Goal: Task Accomplishment & Management: Manage account settings

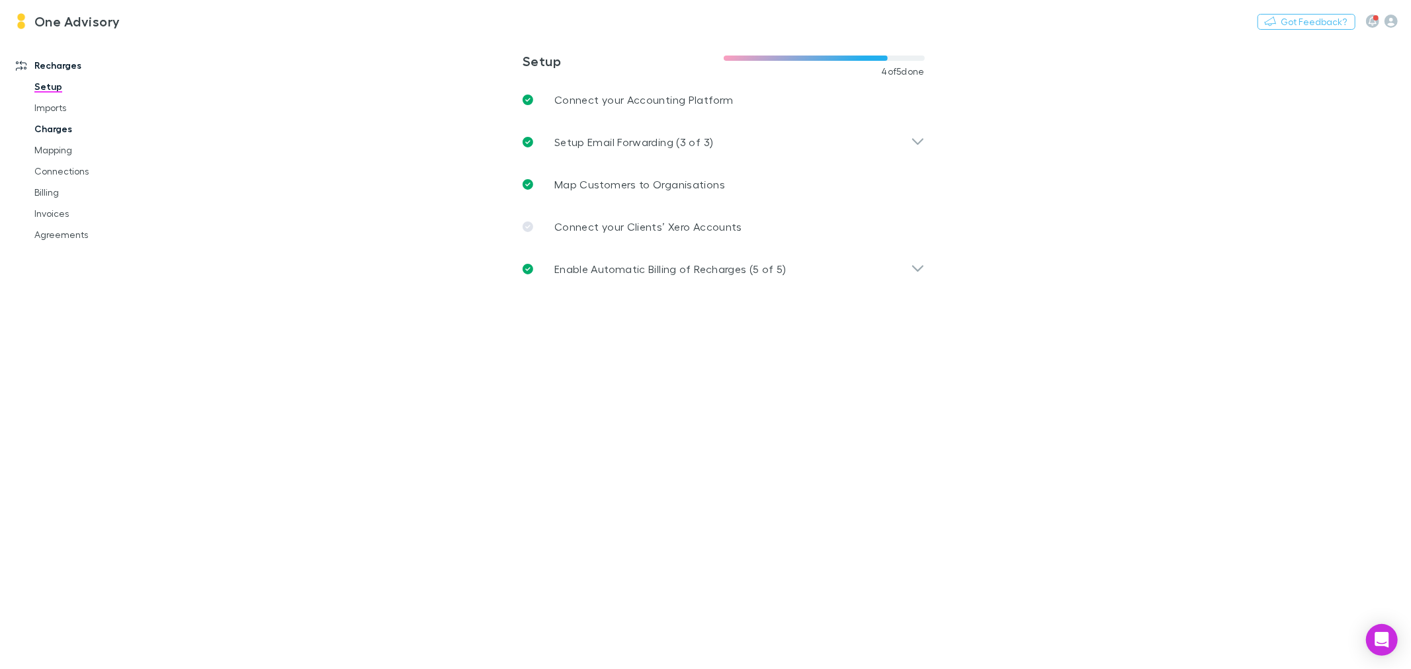
click at [53, 130] on link "Charges" at bounding box center [101, 128] width 161 height 21
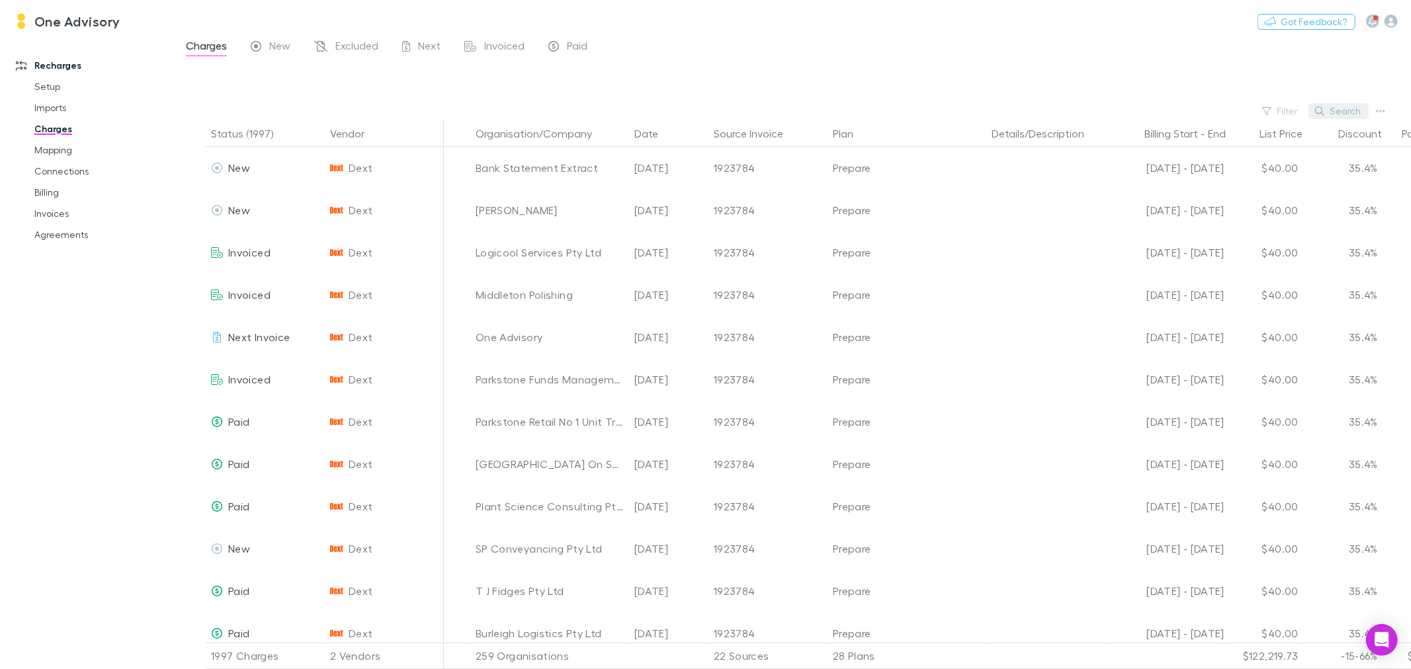
click at [1332, 110] on button "Search" at bounding box center [1338, 111] width 60 height 16
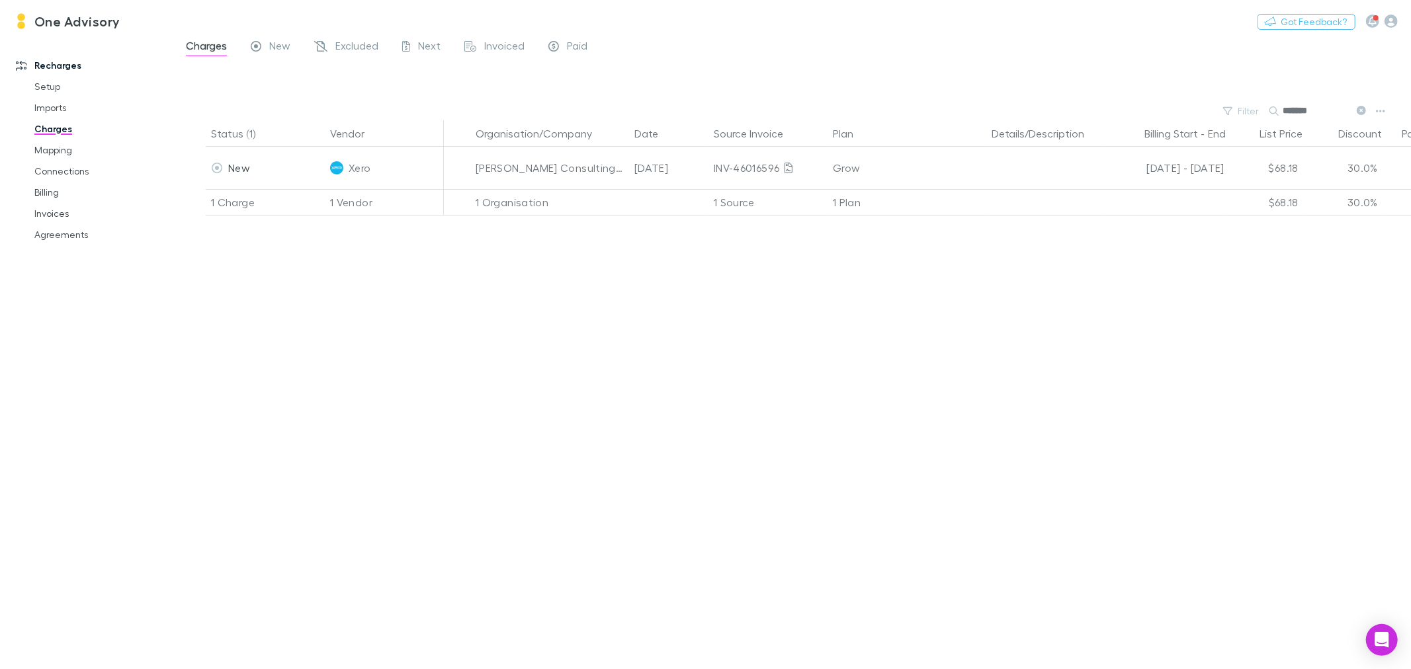
type input "*******"
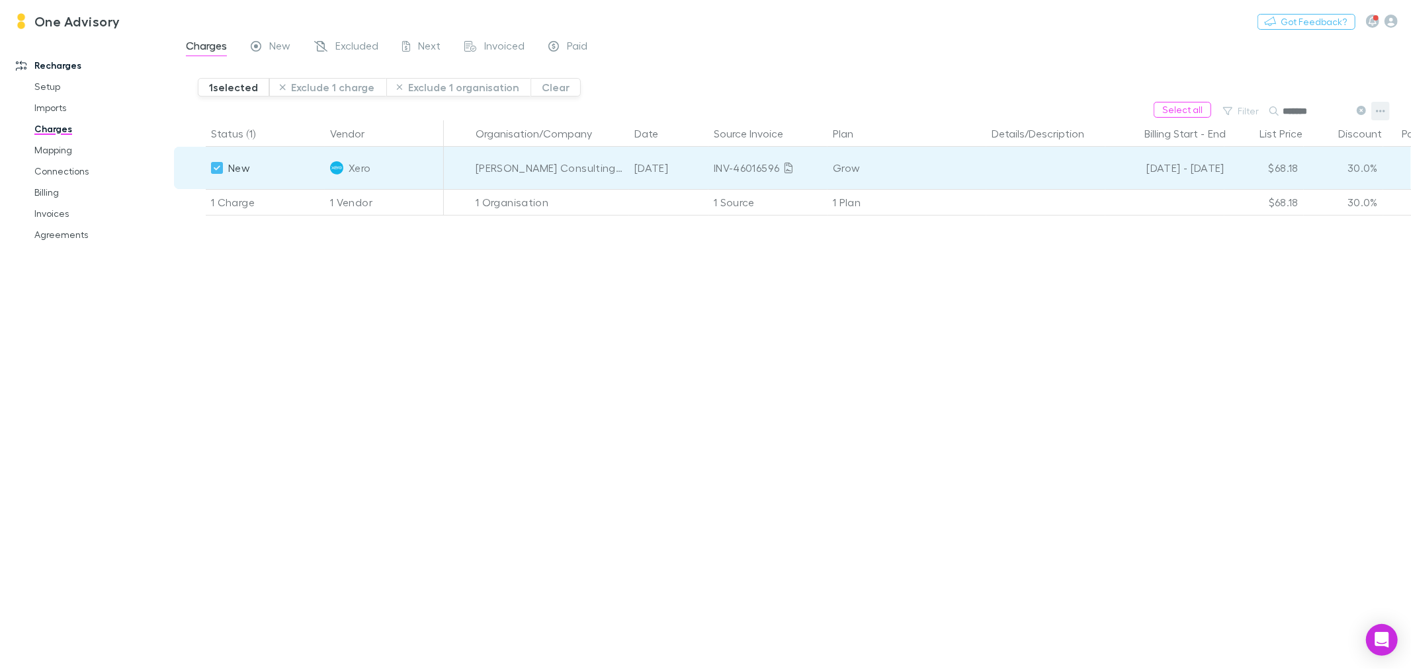
click at [1378, 108] on icon "button" at bounding box center [1380, 111] width 9 height 11
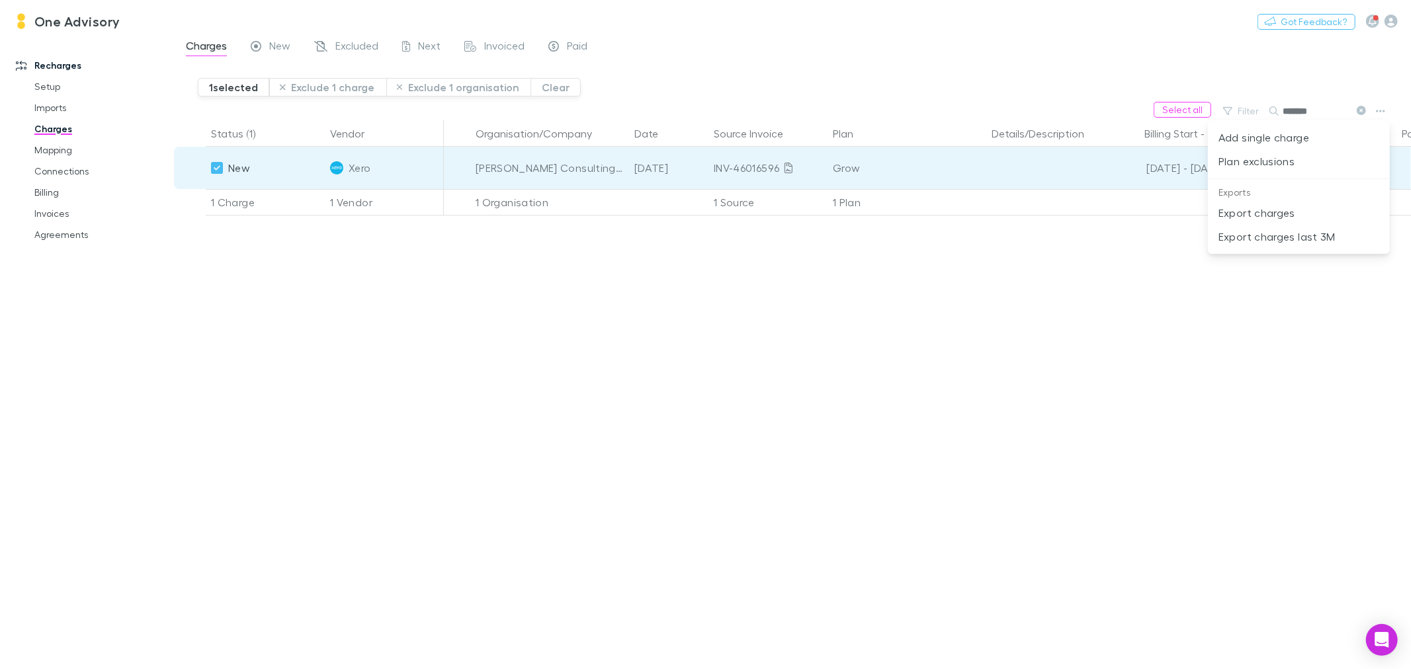
click at [484, 426] on div at bounding box center [705, 334] width 1411 height 669
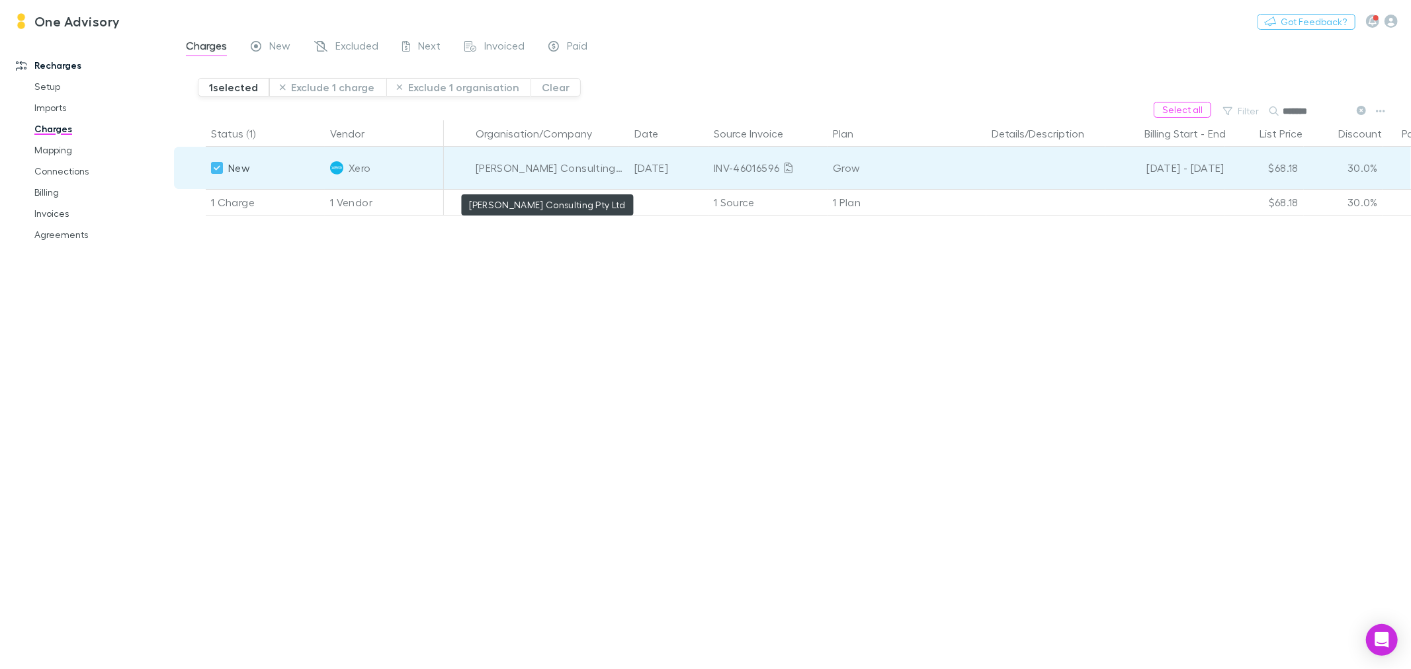
click at [603, 174] on div "[PERSON_NAME] Consulting Pty Ltd" at bounding box center [550, 168] width 148 height 42
click at [597, 164] on div "[PERSON_NAME] Consulting Pty Ltd" at bounding box center [550, 168] width 148 height 42
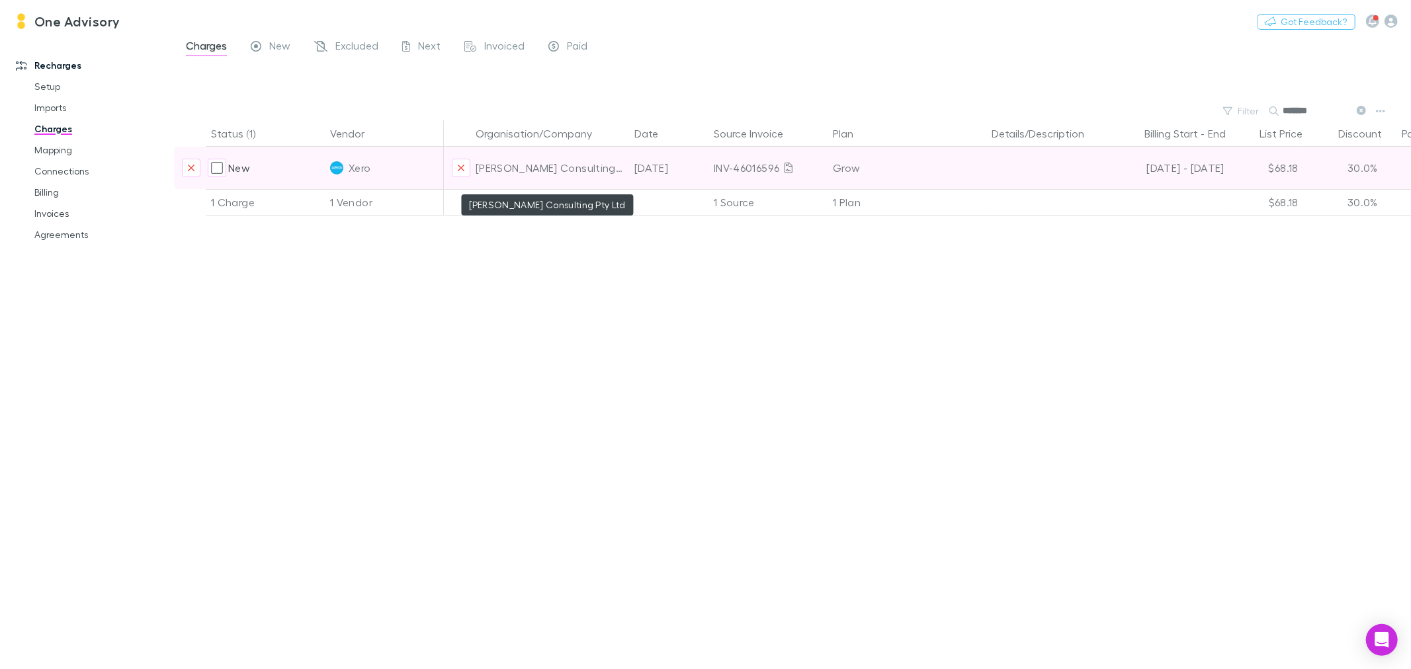
click at [549, 170] on div "[PERSON_NAME] Consulting Pty Ltd" at bounding box center [550, 168] width 148 height 42
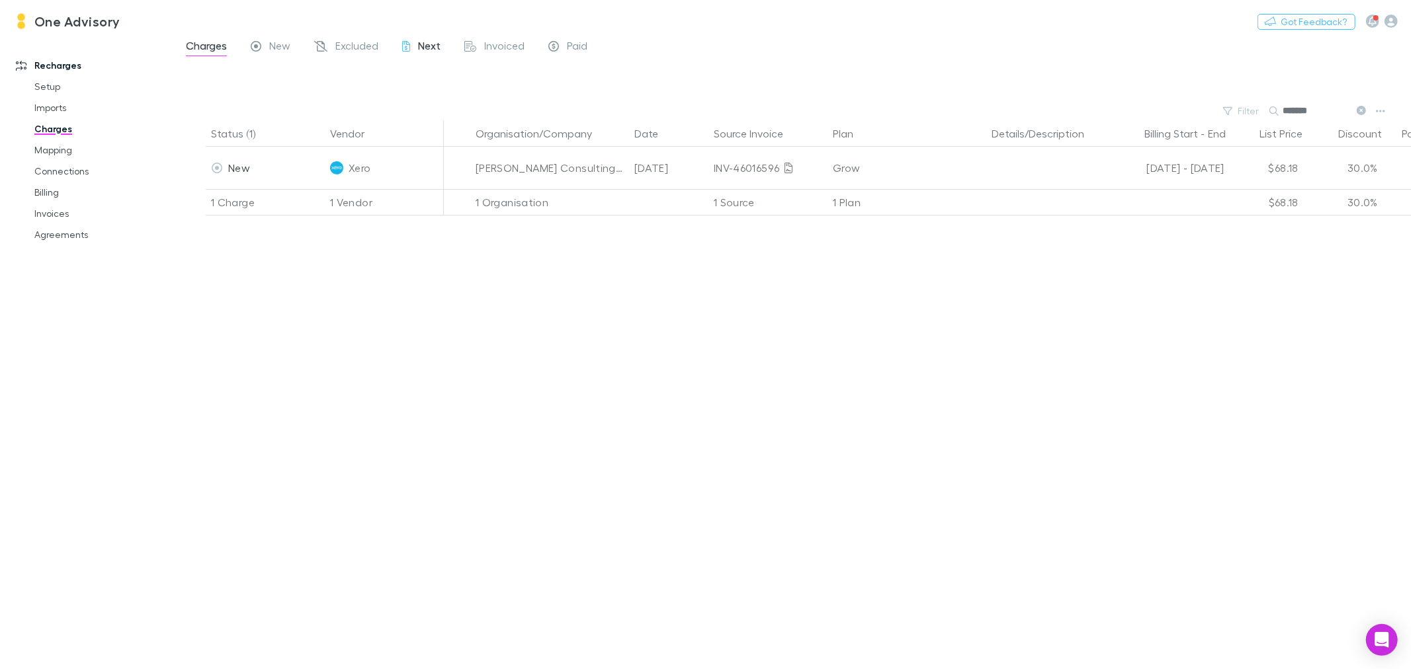
click at [420, 40] on span "Next" at bounding box center [429, 47] width 22 height 17
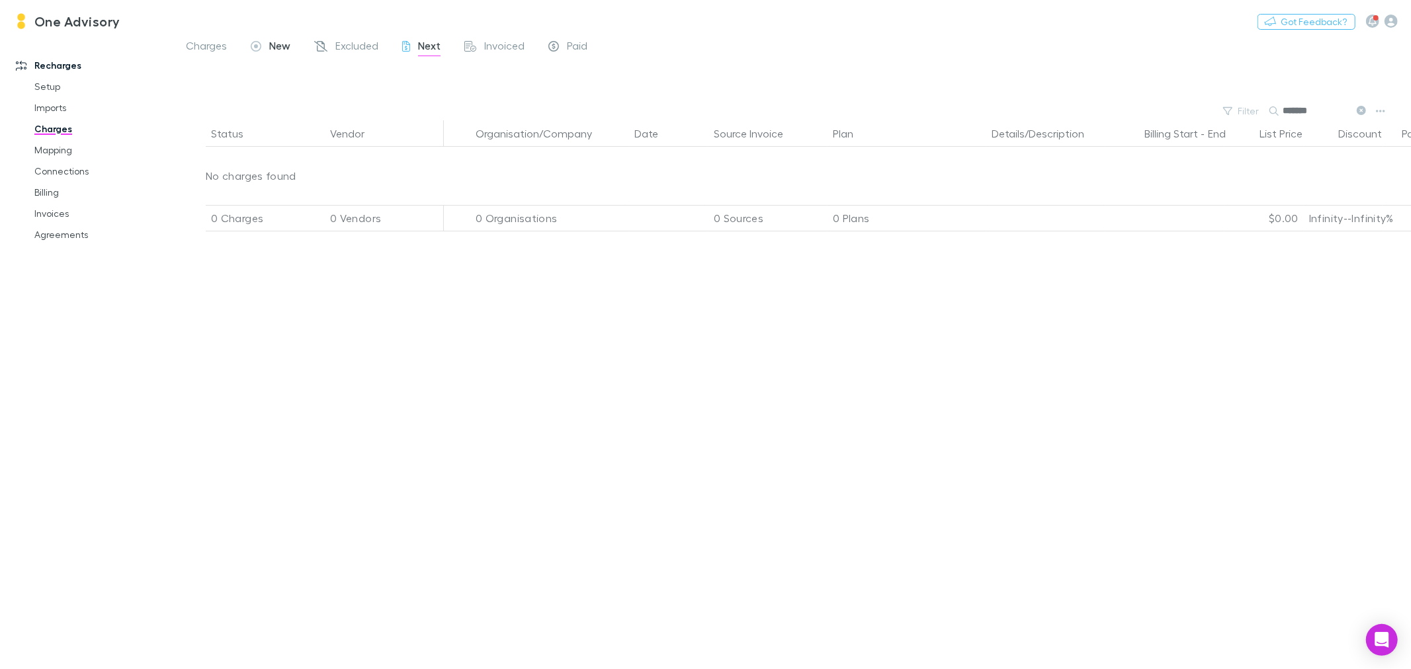
click at [281, 50] on span "New" at bounding box center [279, 47] width 21 height 17
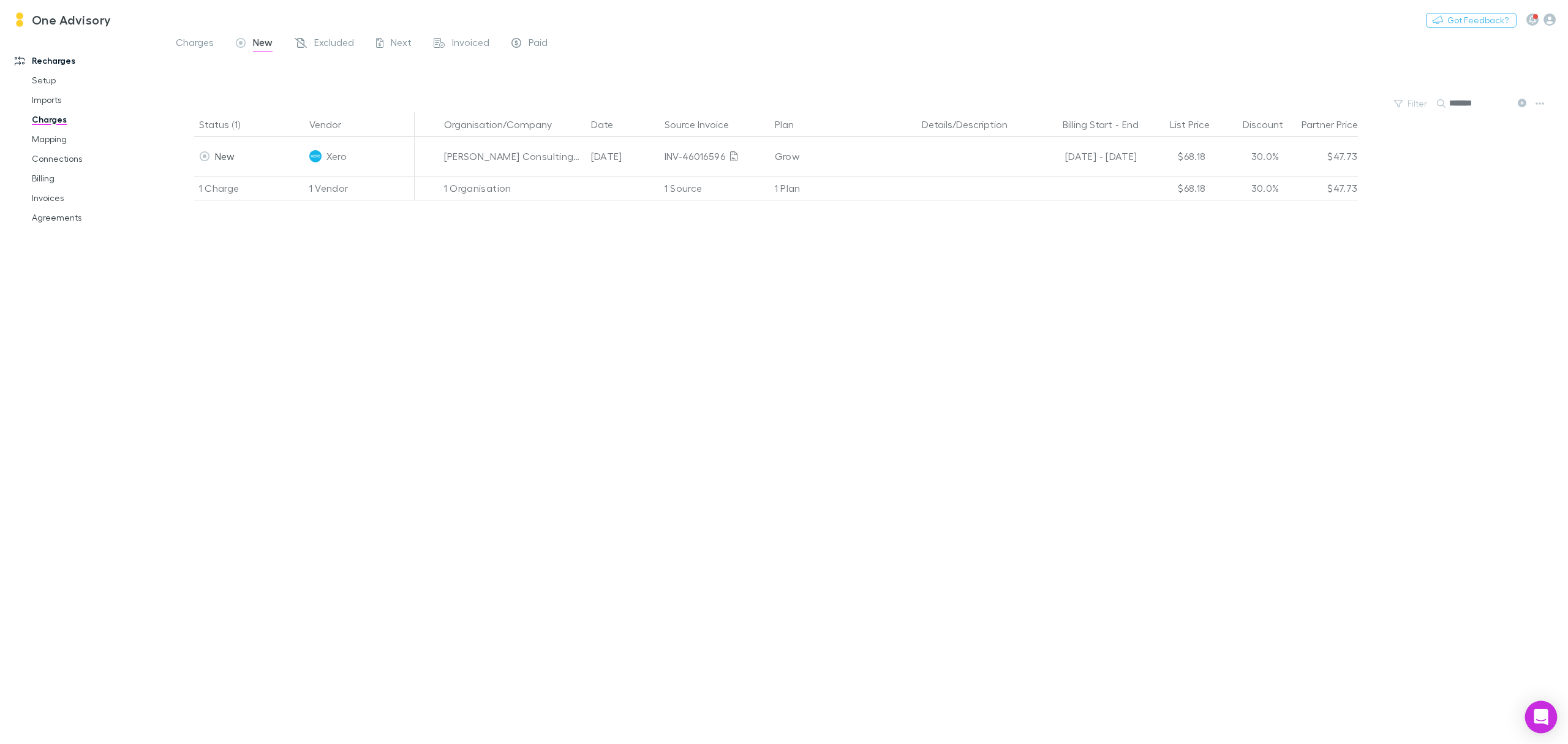
click at [1306, 620] on div "Open Intercom Messenger" at bounding box center [1541, 717] width 32 height 32
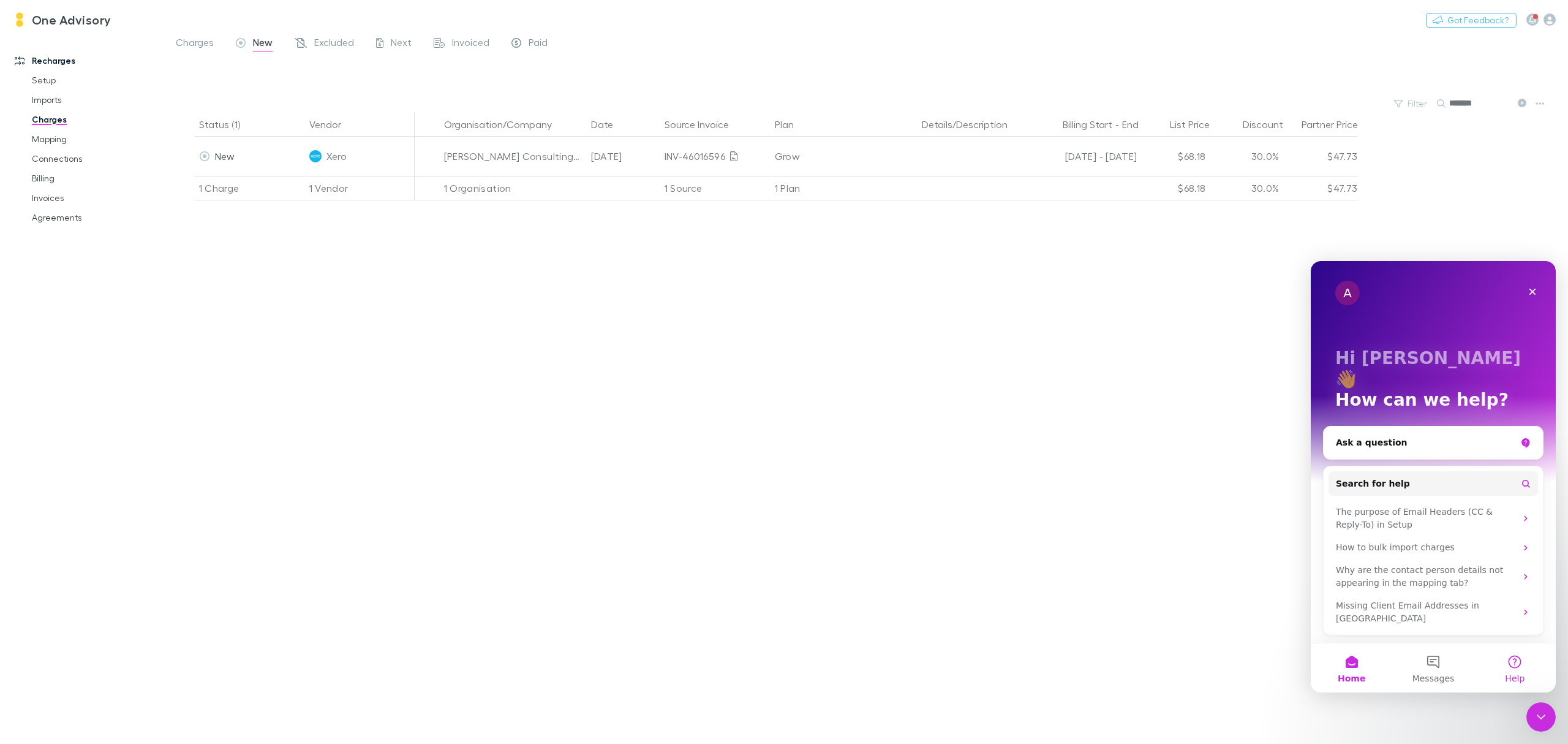
click at [1306, 620] on span "Help" at bounding box center [1514, 678] width 19 height 8
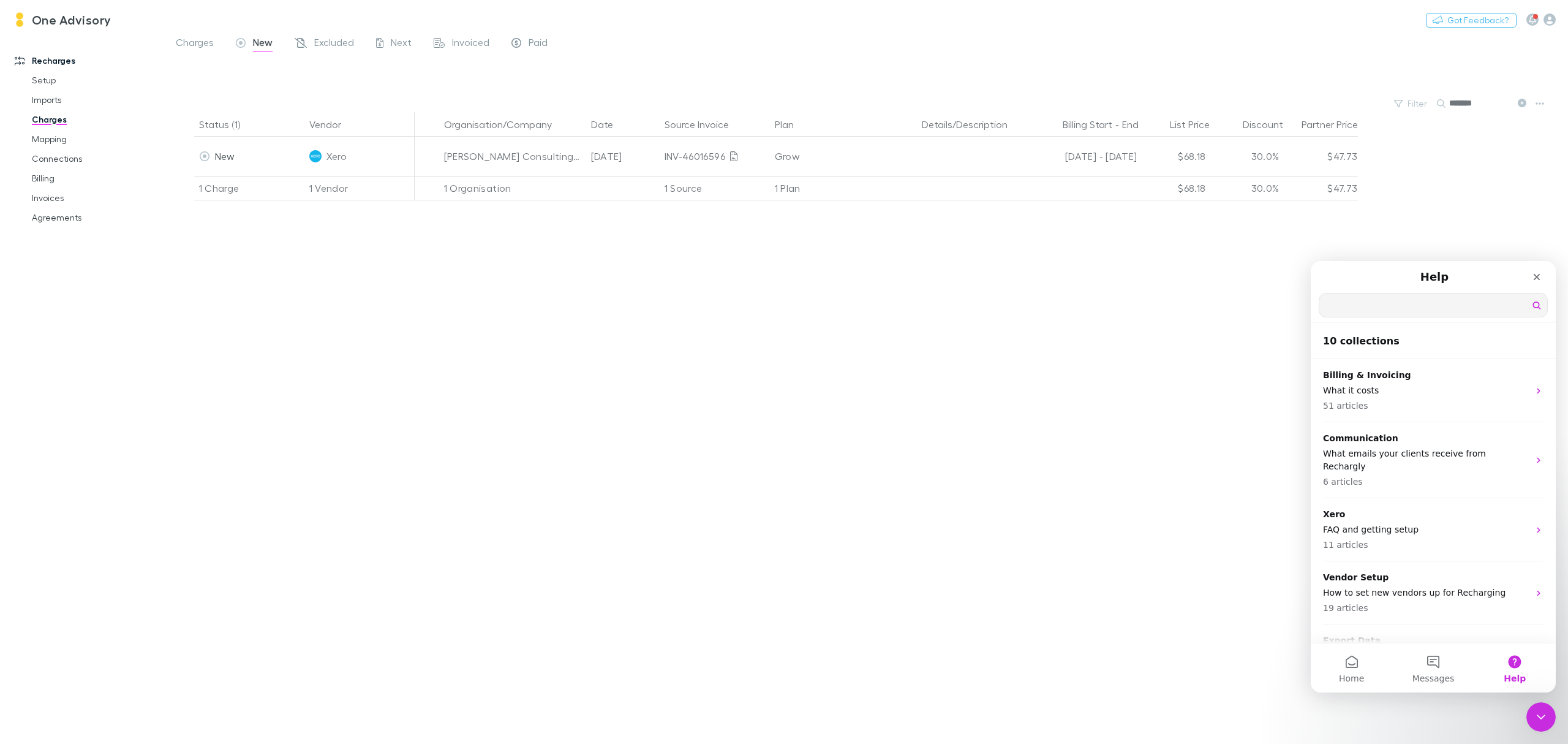
drag, startPoint x: 1346, startPoint y: 301, endPoint x: 1336, endPoint y: 296, distance: 11.2
click at [1306, 300] on input "Search for help" at bounding box center [1434, 305] width 228 height 23
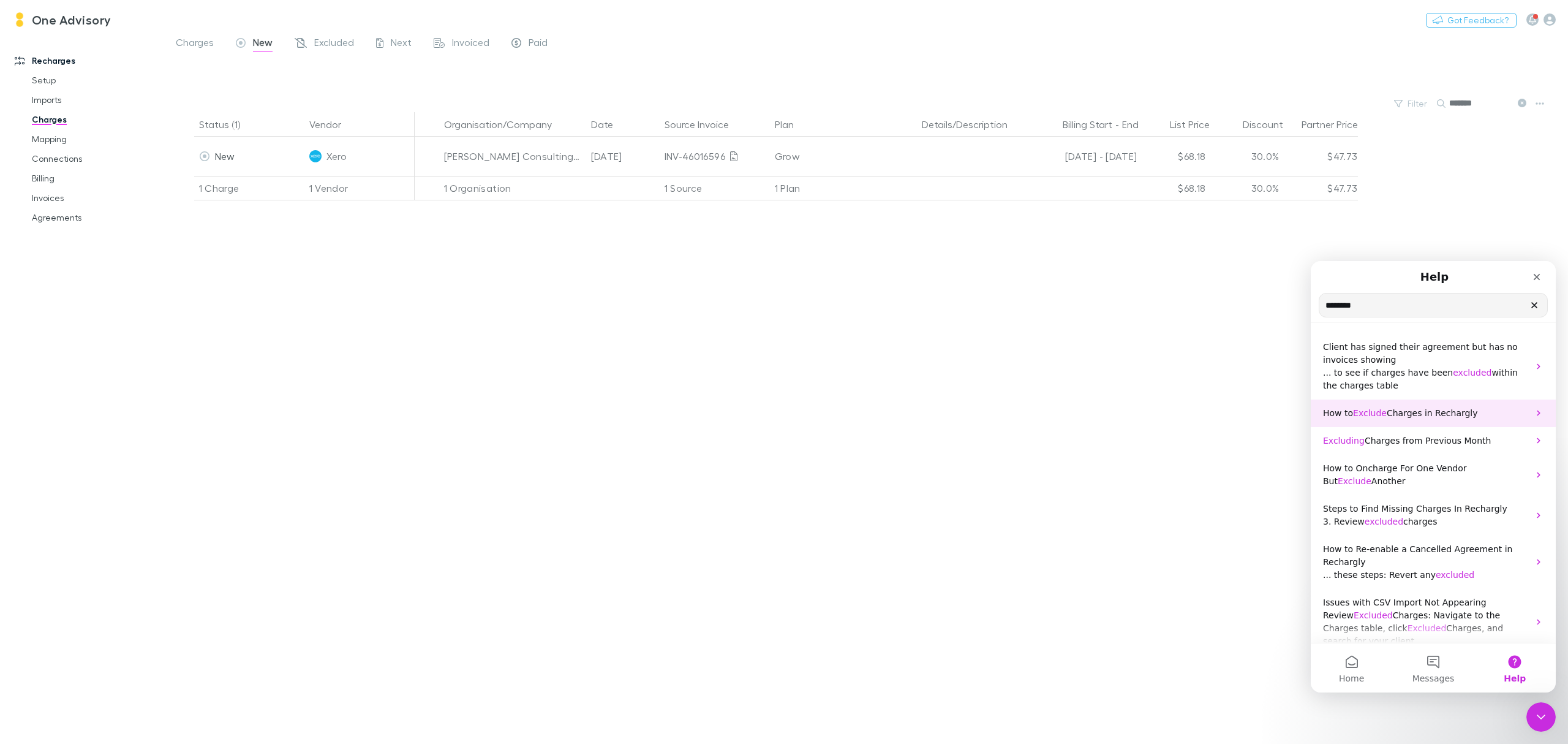
type input "********"
click at [1306, 410] on span "How to" at bounding box center [1338, 413] width 30 height 10
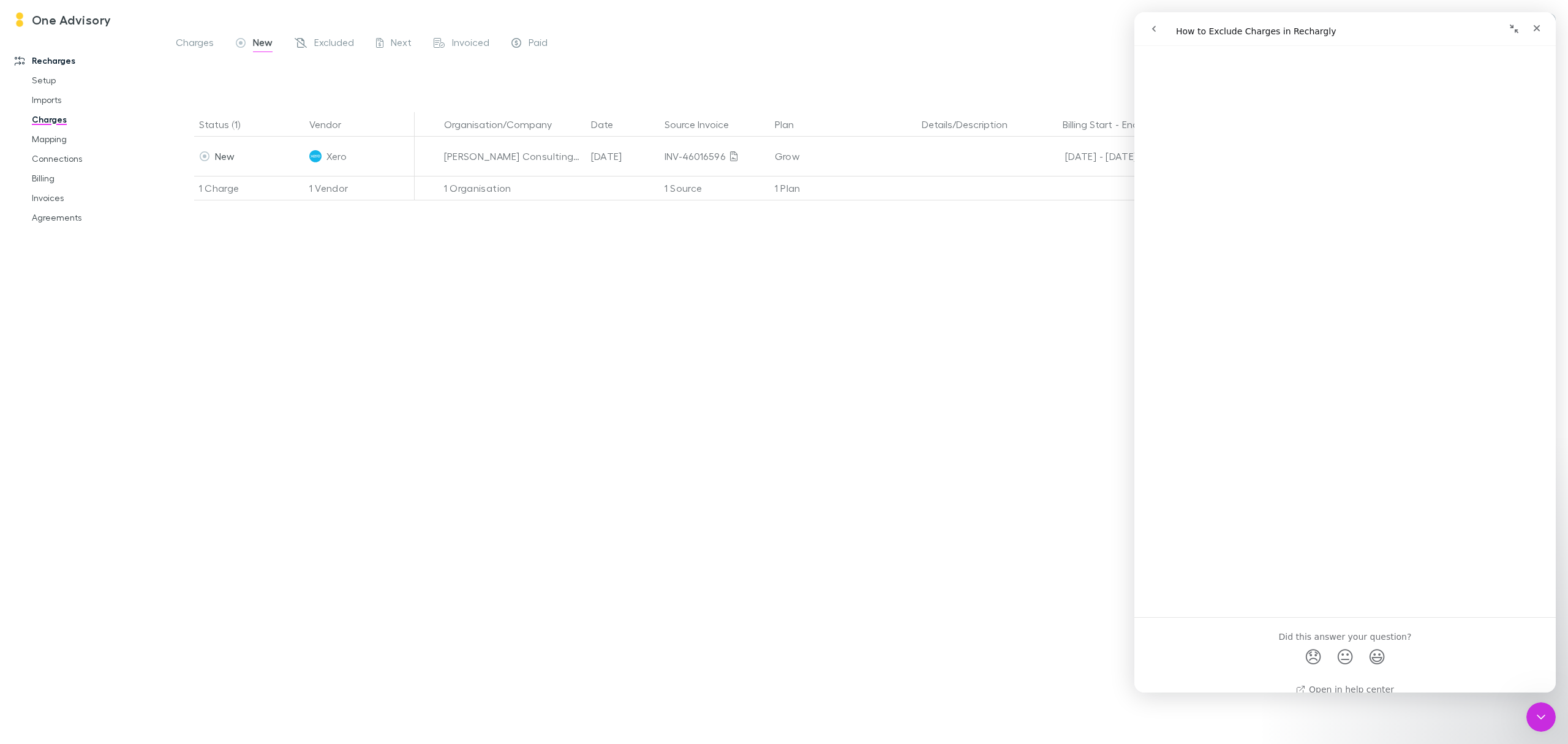
scroll to position [506, 0]
click at [1306, 620] on link "Open in help center" at bounding box center [1346, 674] width 98 height 10
click at [1306, 28] on icon "Close" at bounding box center [1537, 28] width 10 height 10
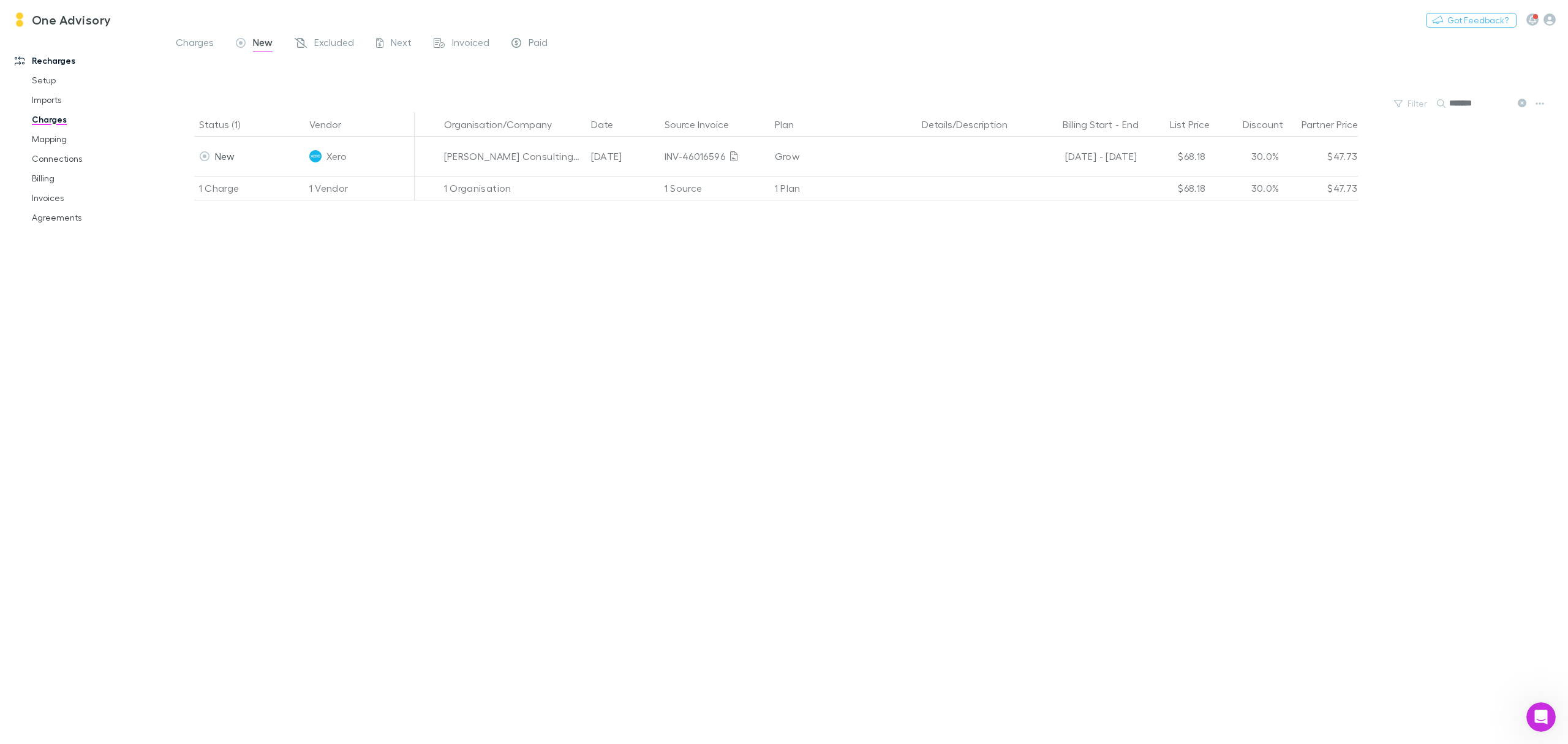
scroll to position [0, 0]
click at [1306, 103] on icon at bounding box center [1522, 103] width 8 height 8
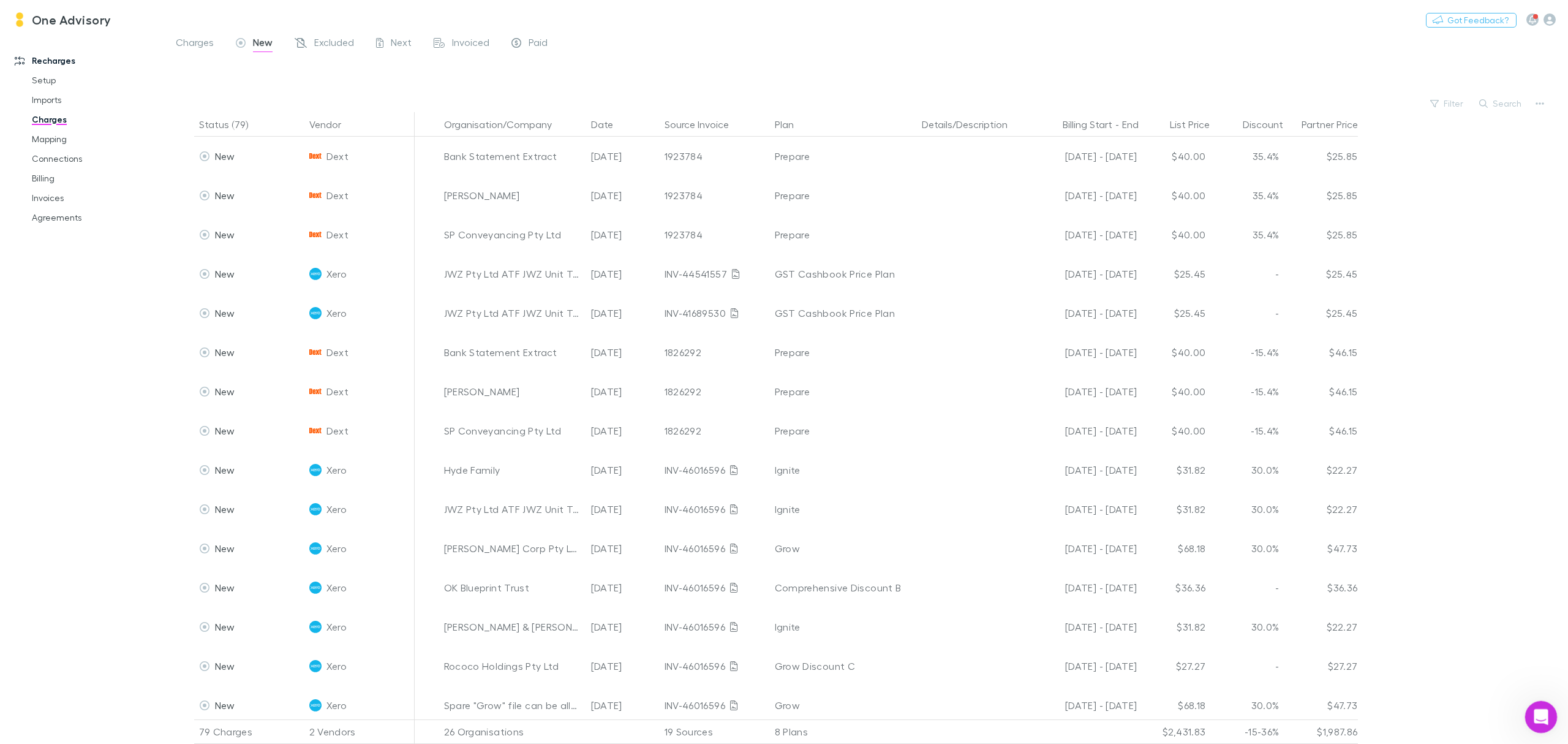
click at [1306, 620] on icon "Open Intercom Messenger" at bounding box center [1540, 715] width 20 height 20
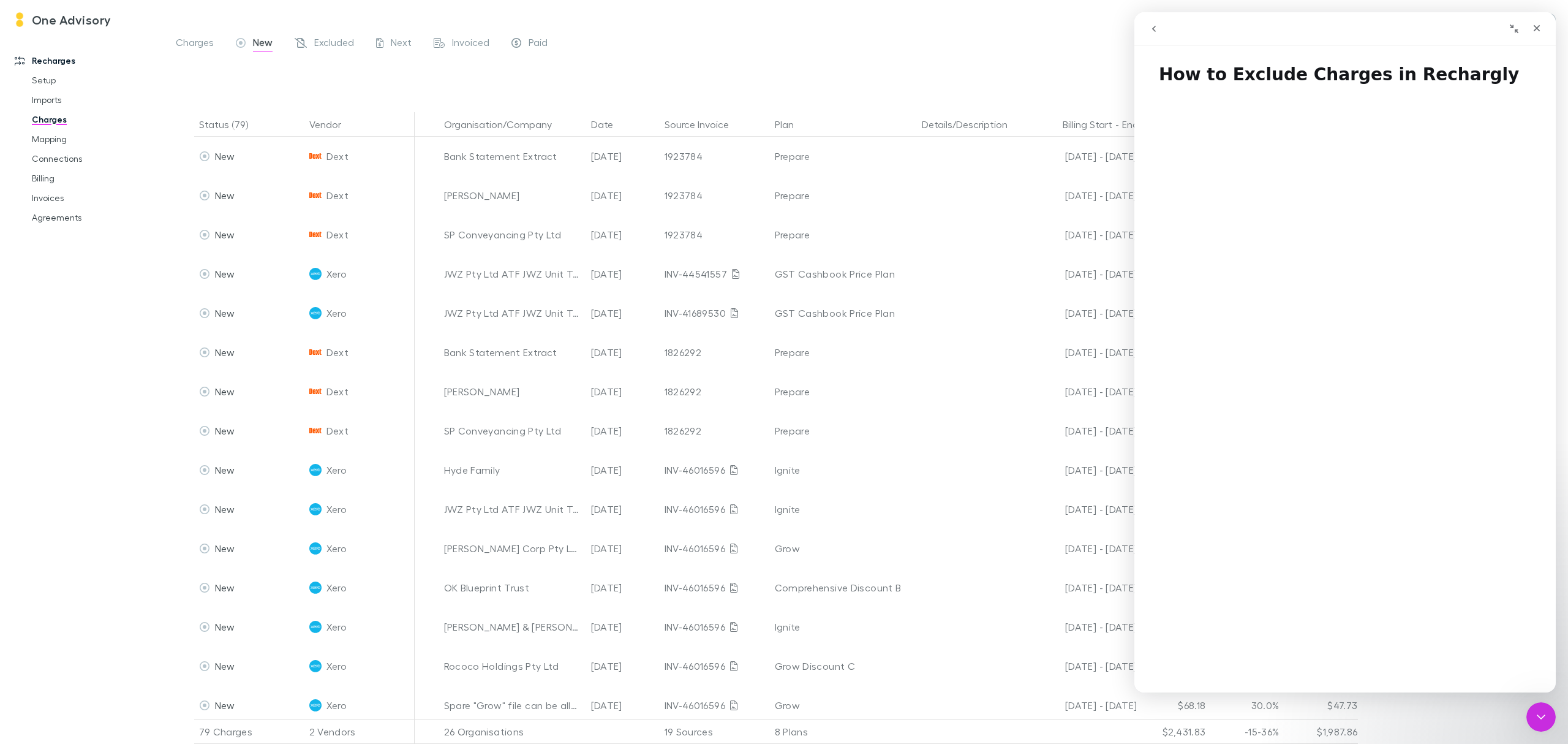
click at [1150, 28] on icon "go back" at bounding box center [1154, 29] width 10 height 10
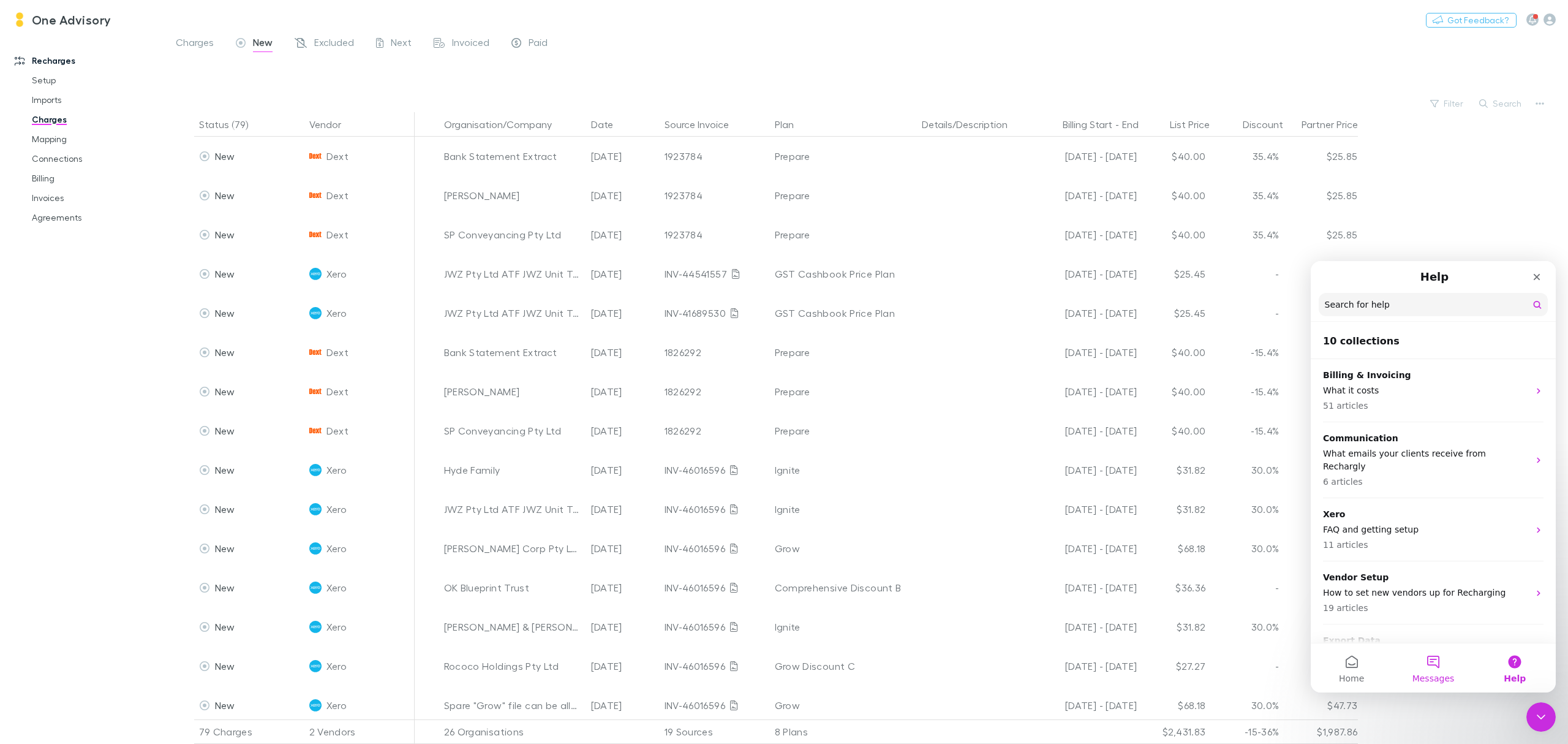
click at [1306, 620] on button "Messages" at bounding box center [1434, 668] width 82 height 49
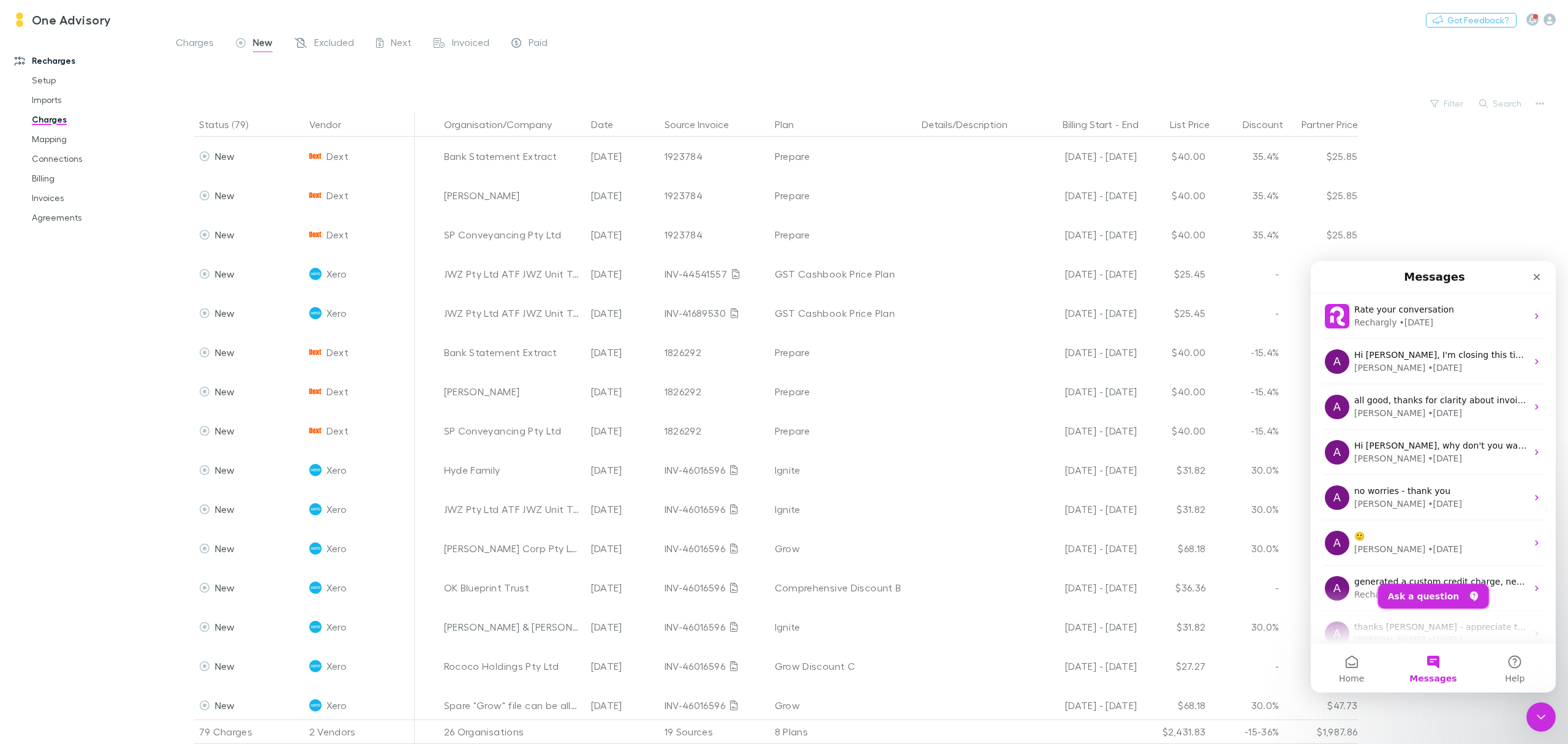
click at [1306, 588] on button "Ask a question" at bounding box center [1434, 596] width 111 height 24
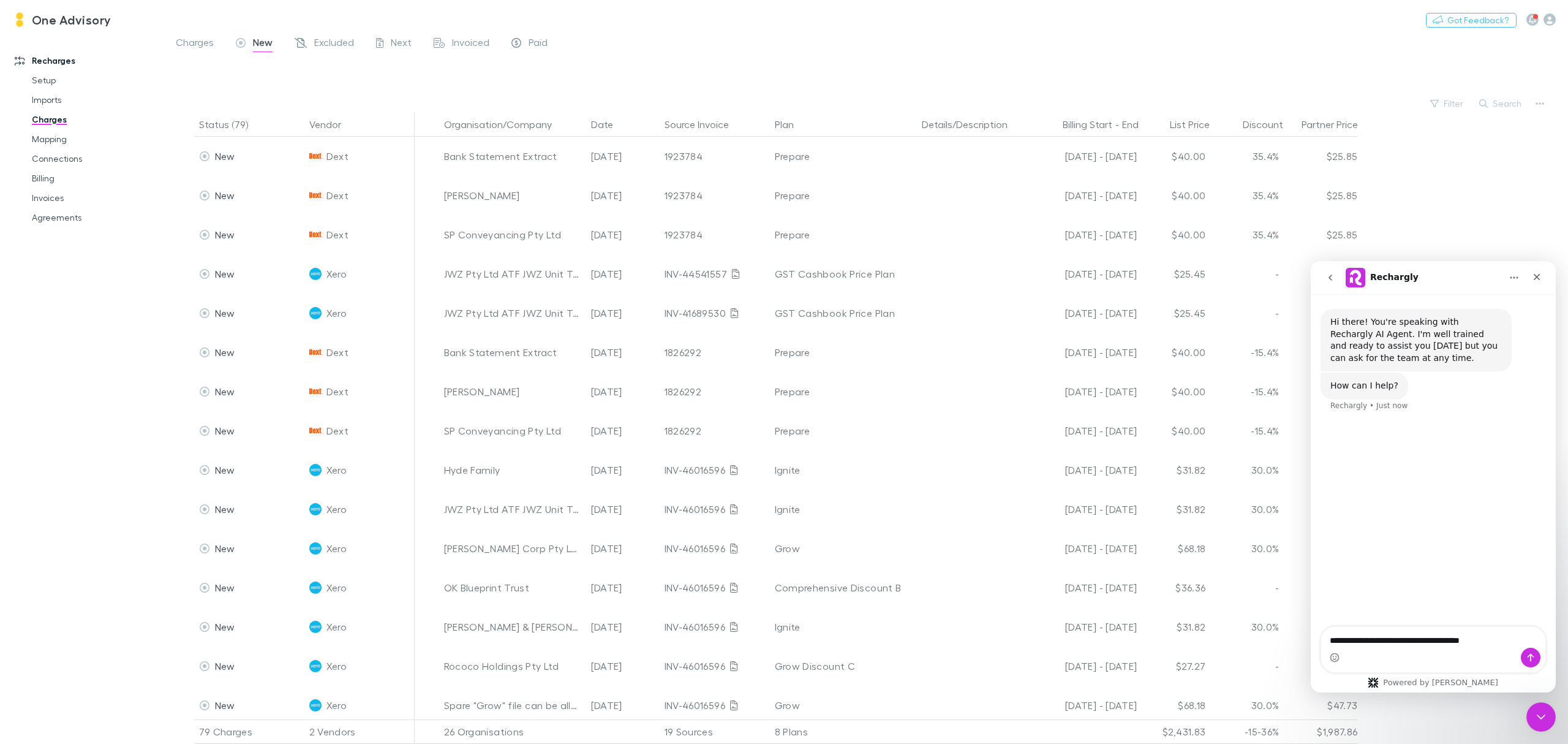
type textarea "**********"
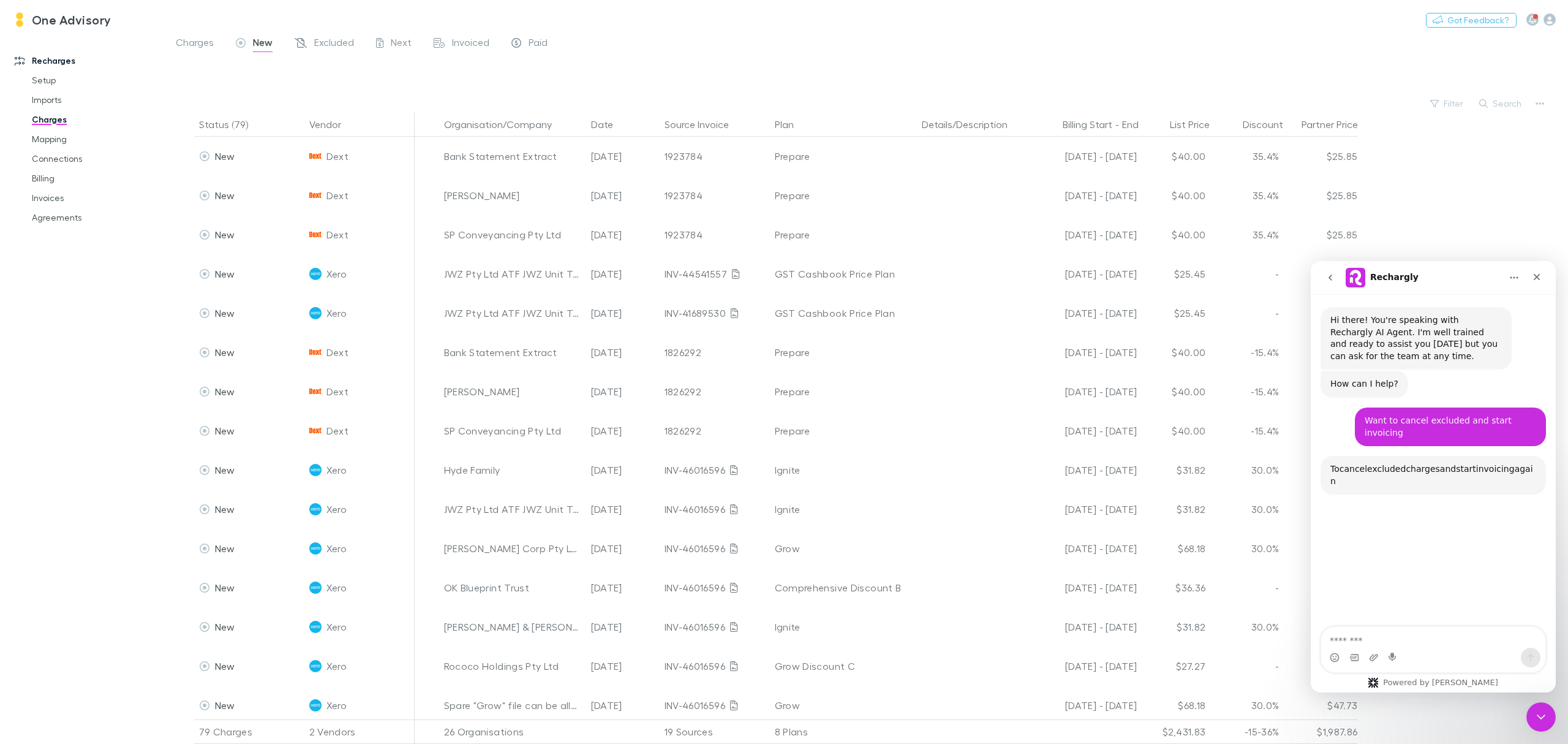
scroll to position [118, 0]
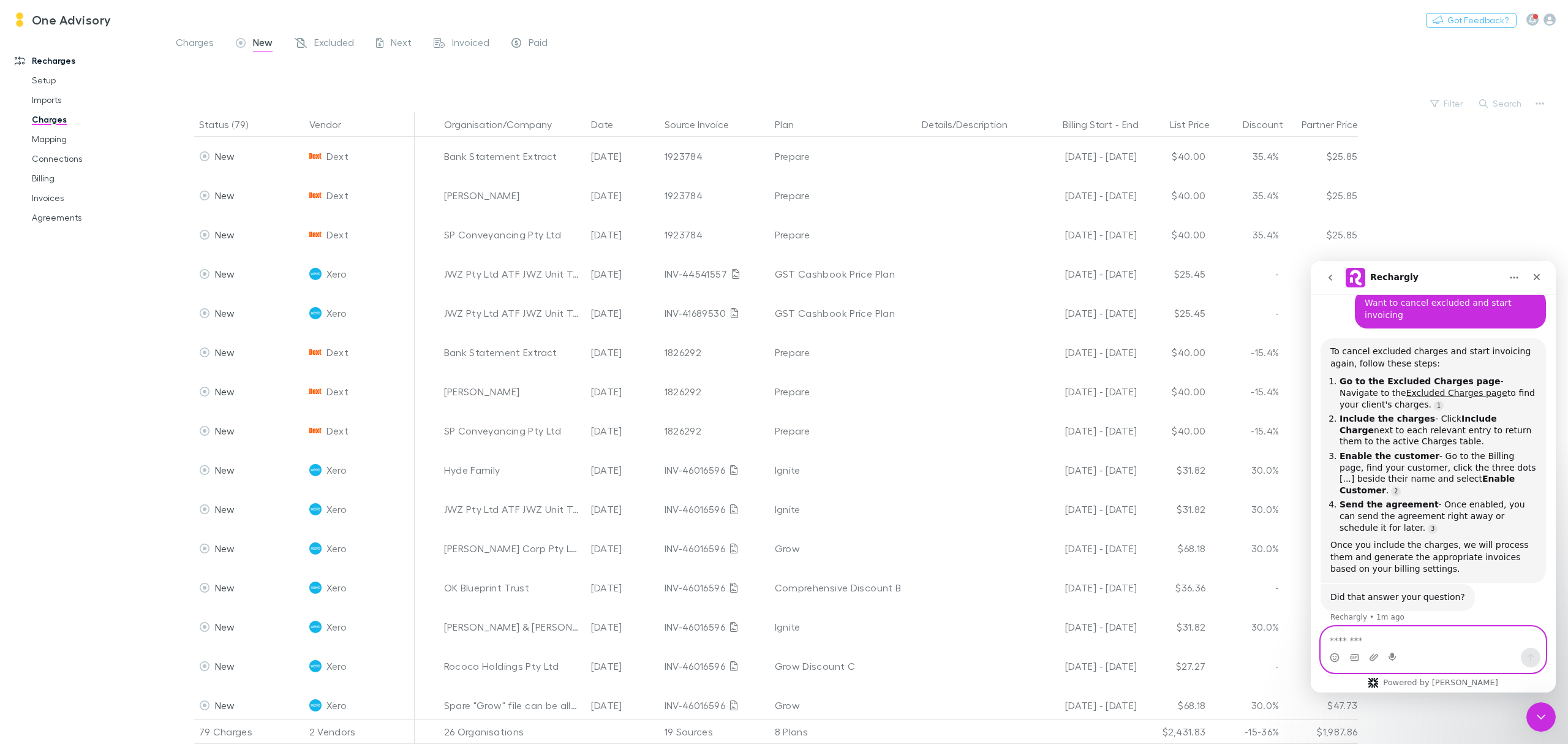
click at [1306, 620] on textarea "Message…" at bounding box center [1434, 637] width 224 height 20
type textarea "**********"
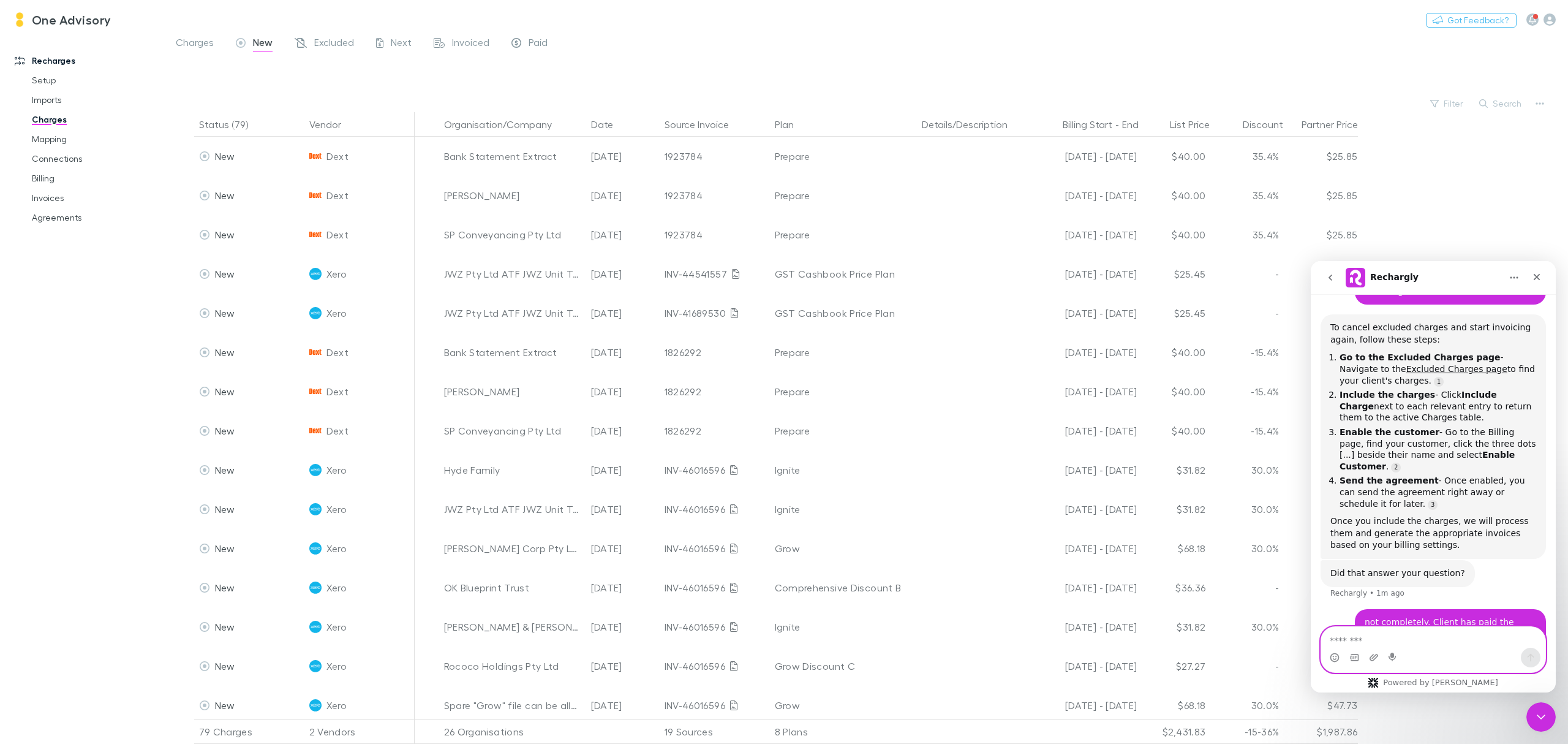
scroll to position [144, 0]
type textarea "******"
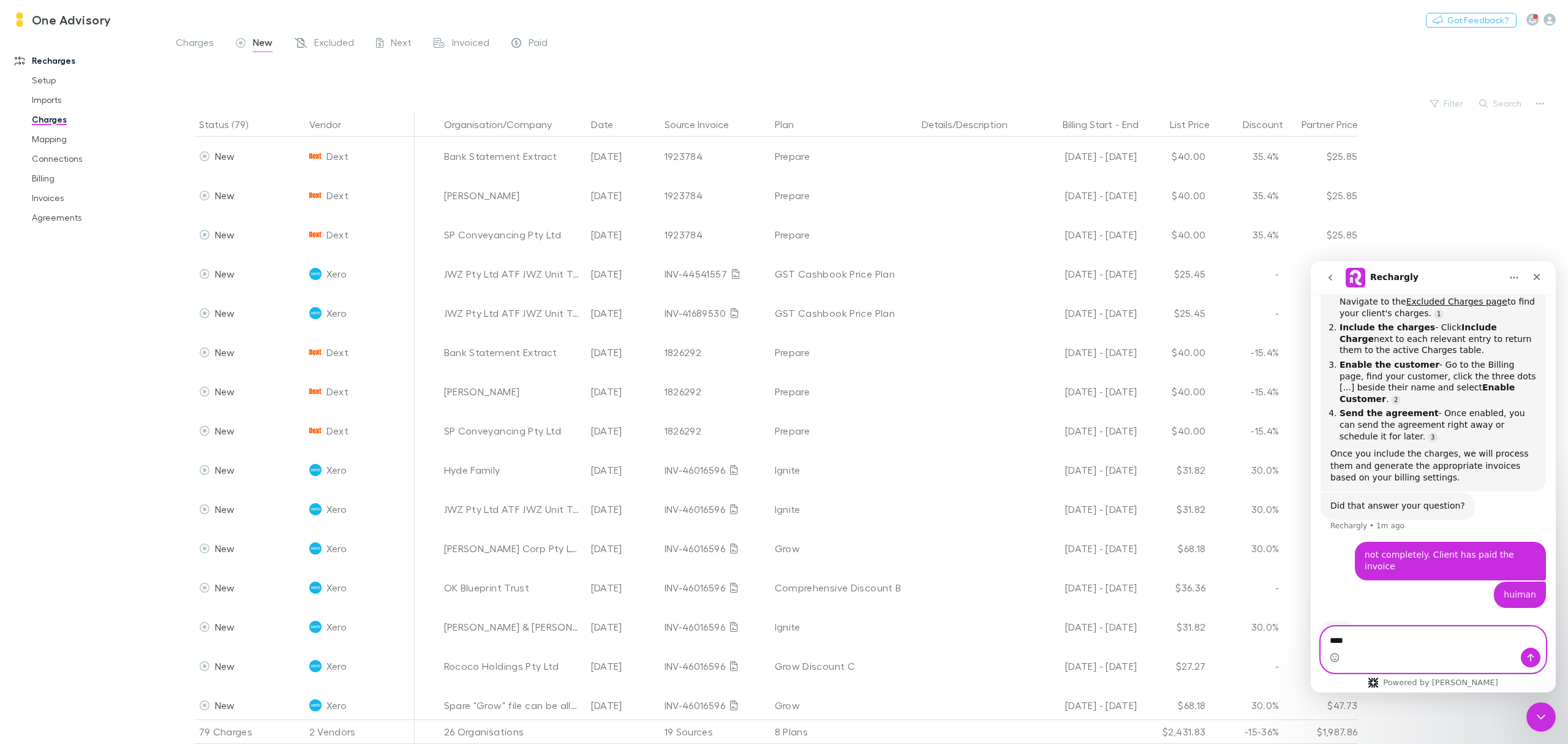
type textarea "*****"
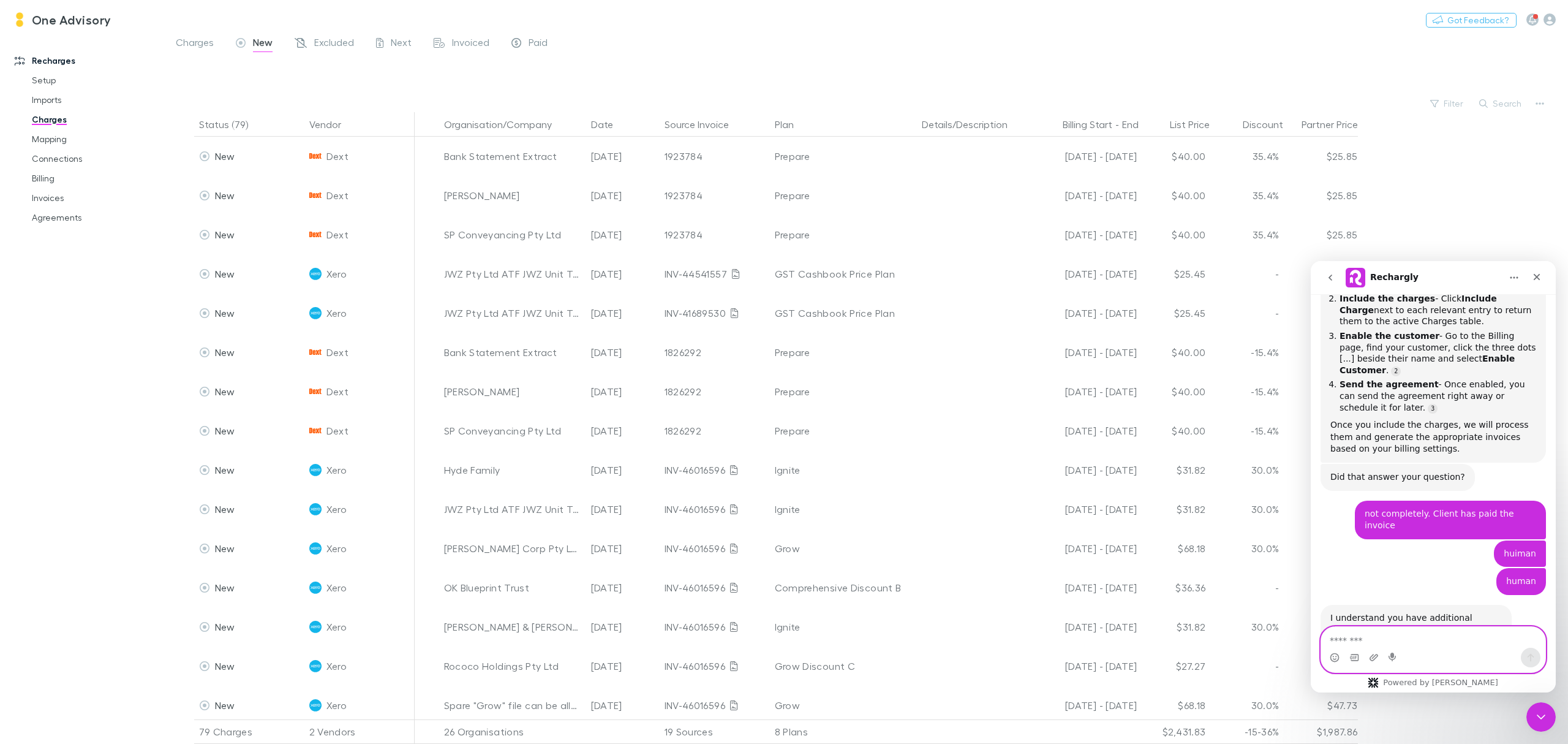
scroll to position [283, 0]
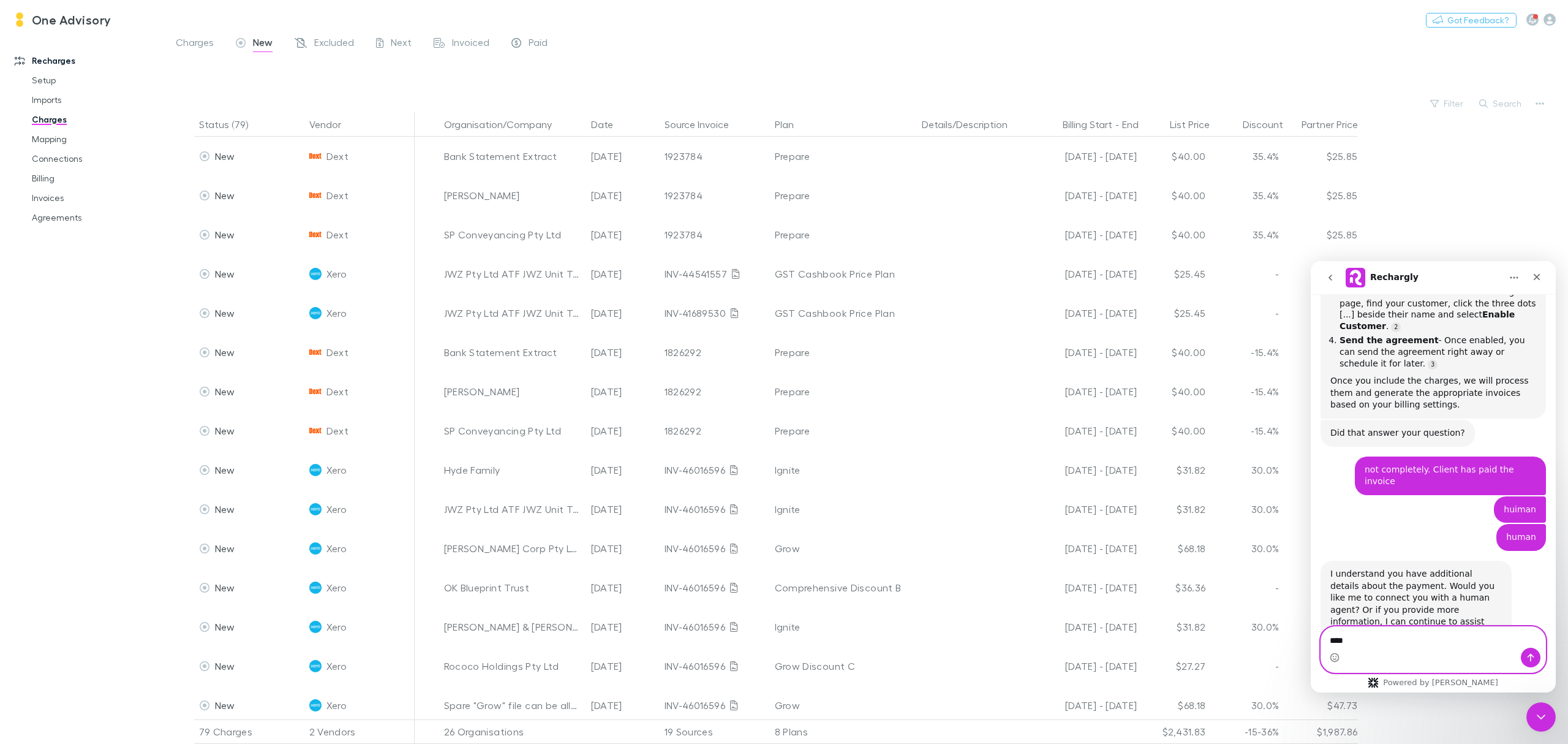
type textarea "*****"
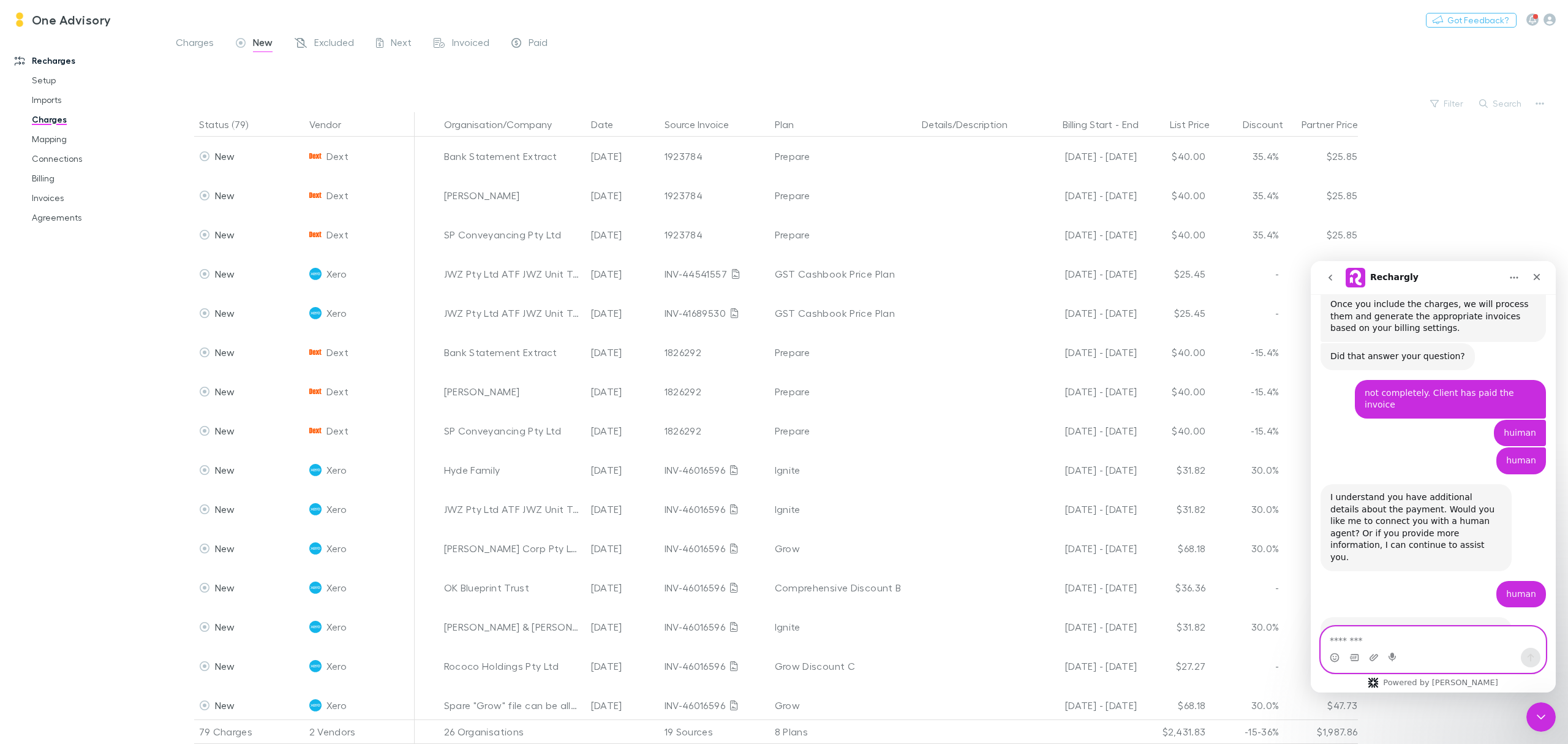
scroll to position [392, 0]
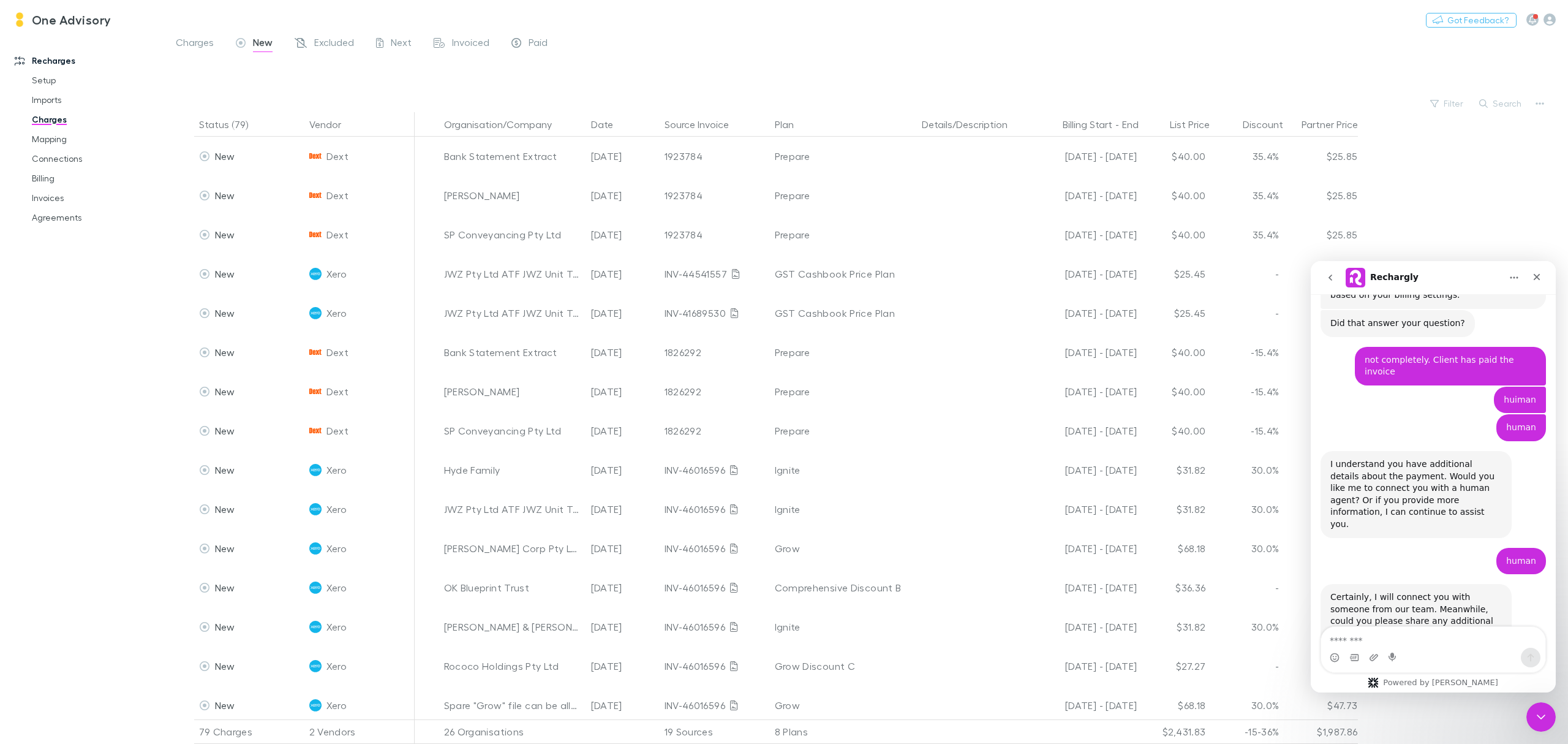
click at [1306, 274] on icon "Home" at bounding box center [1514, 277] width 10 height 10
click at [1306, 328] on div "Download transcript" at bounding box center [1482, 334] width 87 height 13
click at [185, 46] on span "Charges" at bounding box center [194, 44] width 38 height 16
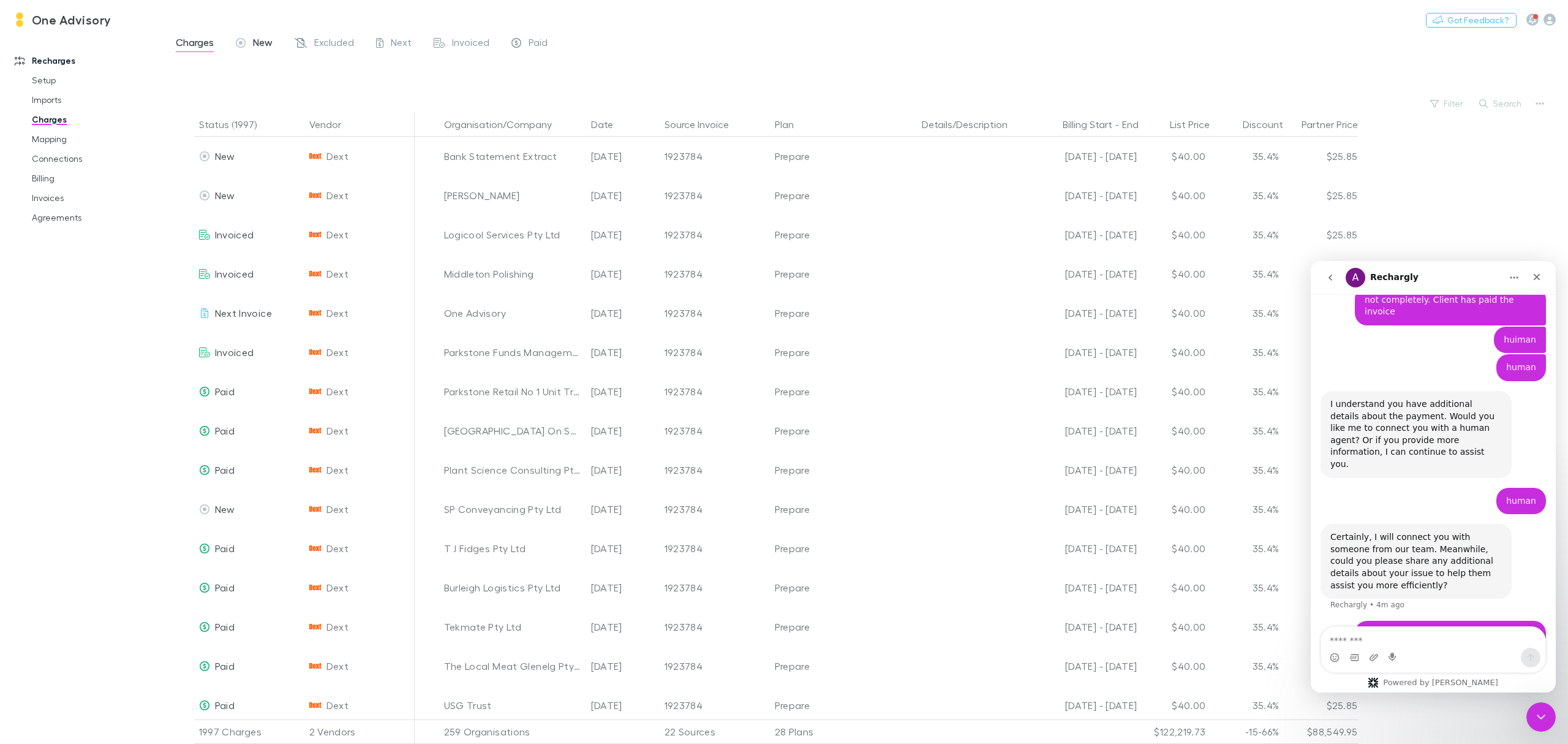
click at [257, 43] on span "New" at bounding box center [262, 44] width 19 height 16
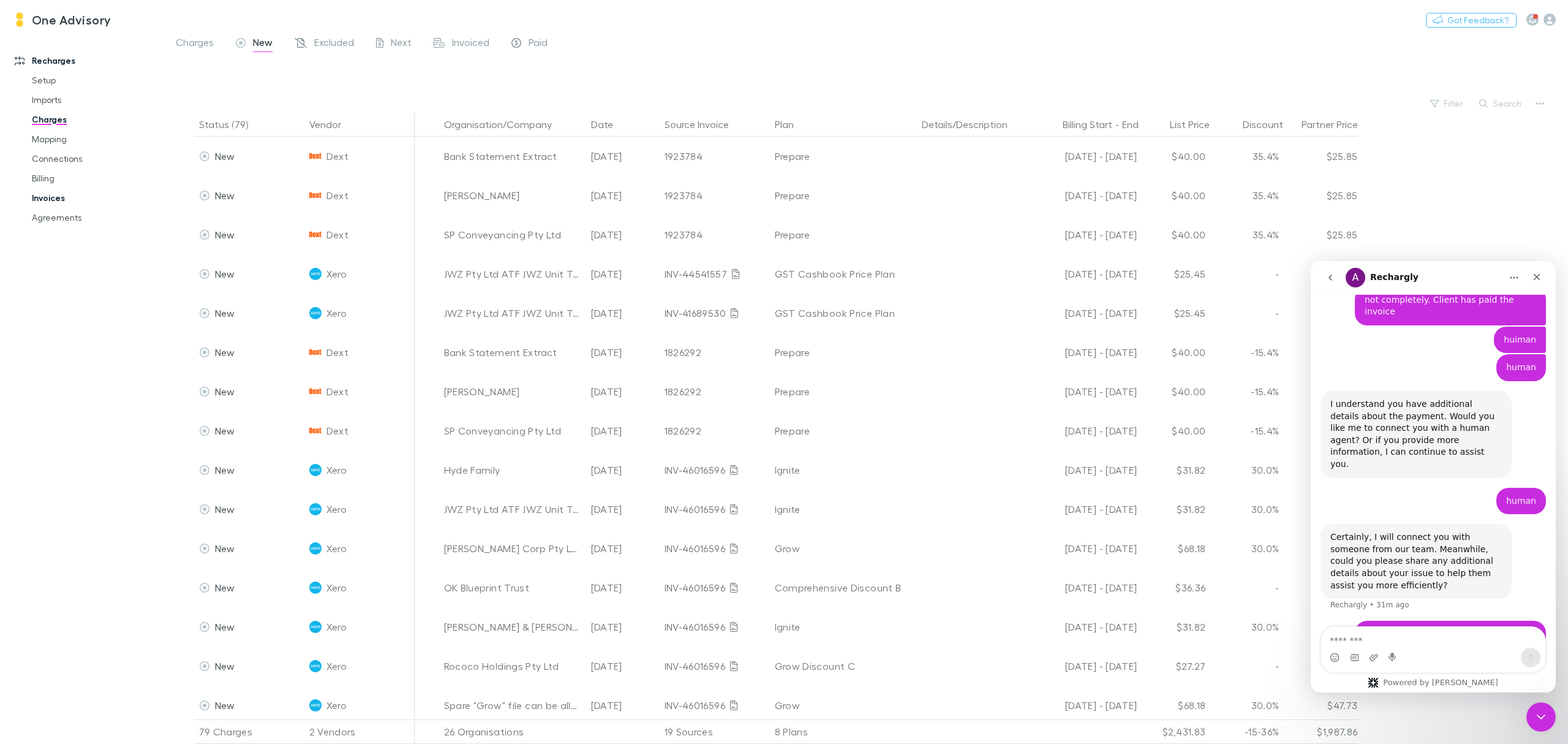
click at [46, 200] on link "Invoices" at bounding box center [96, 197] width 155 height 19
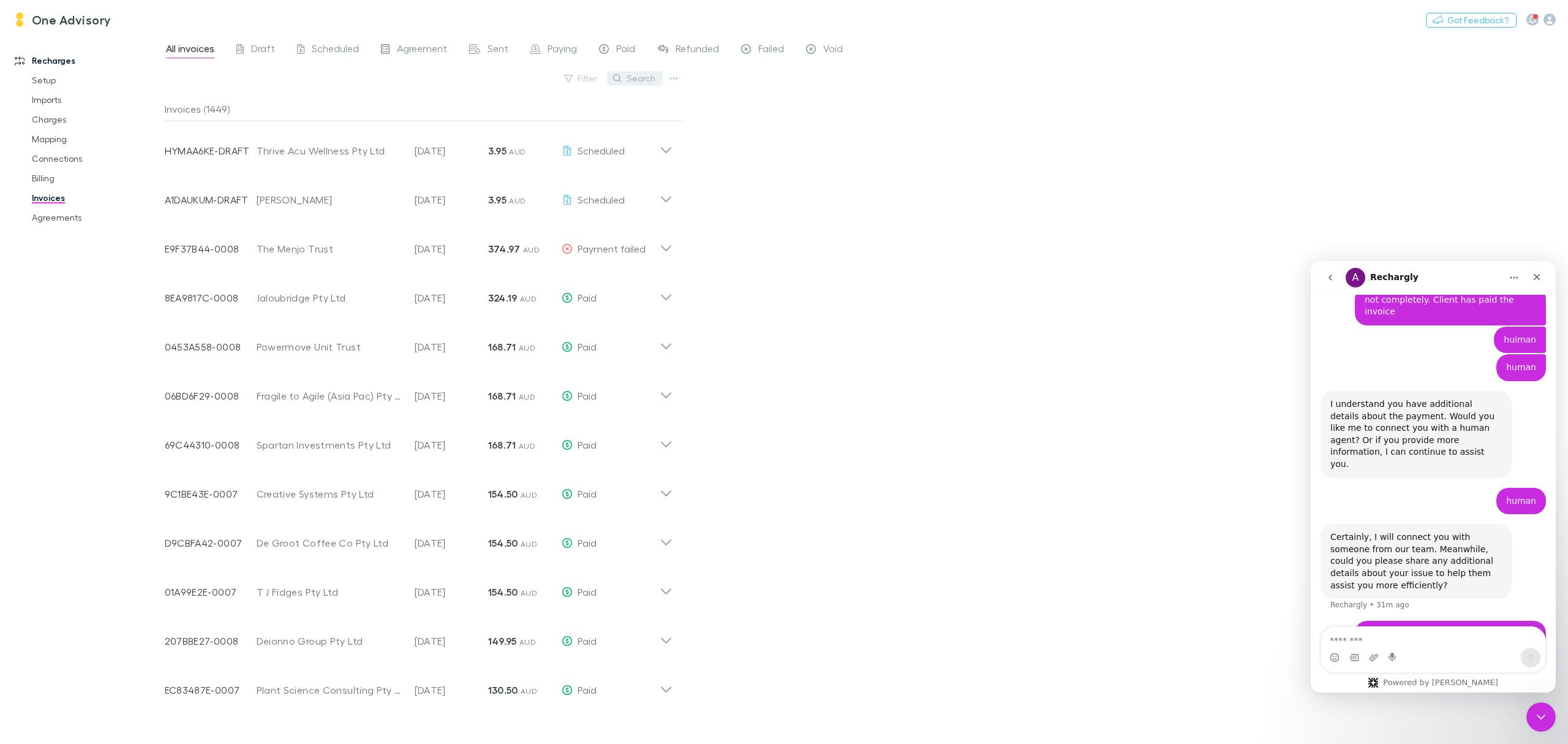
click at [644, 76] on button "Search" at bounding box center [635, 79] width 56 height 15
type input "******"
click at [66, 215] on link "Agreements" at bounding box center [96, 217] width 155 height 19
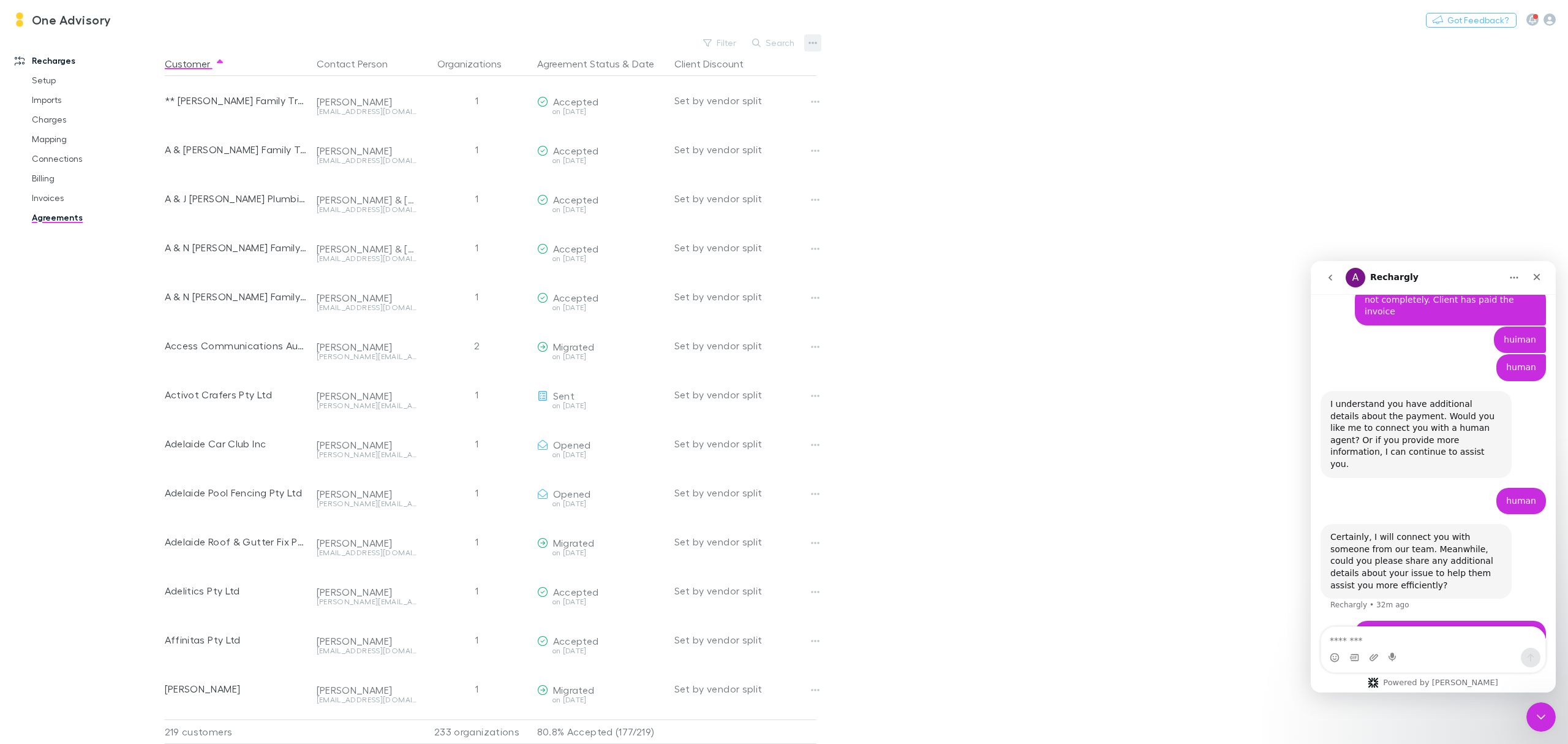
click at [812, 40] on icon "button" at bounding box center [812, 43] width 8 height 10
click at [959, 89] on div at bounding box center [784, 372] width 1568 height 744
click at [763, 37] on button "Search" at bounding box center [774, 43] width 56 height 15
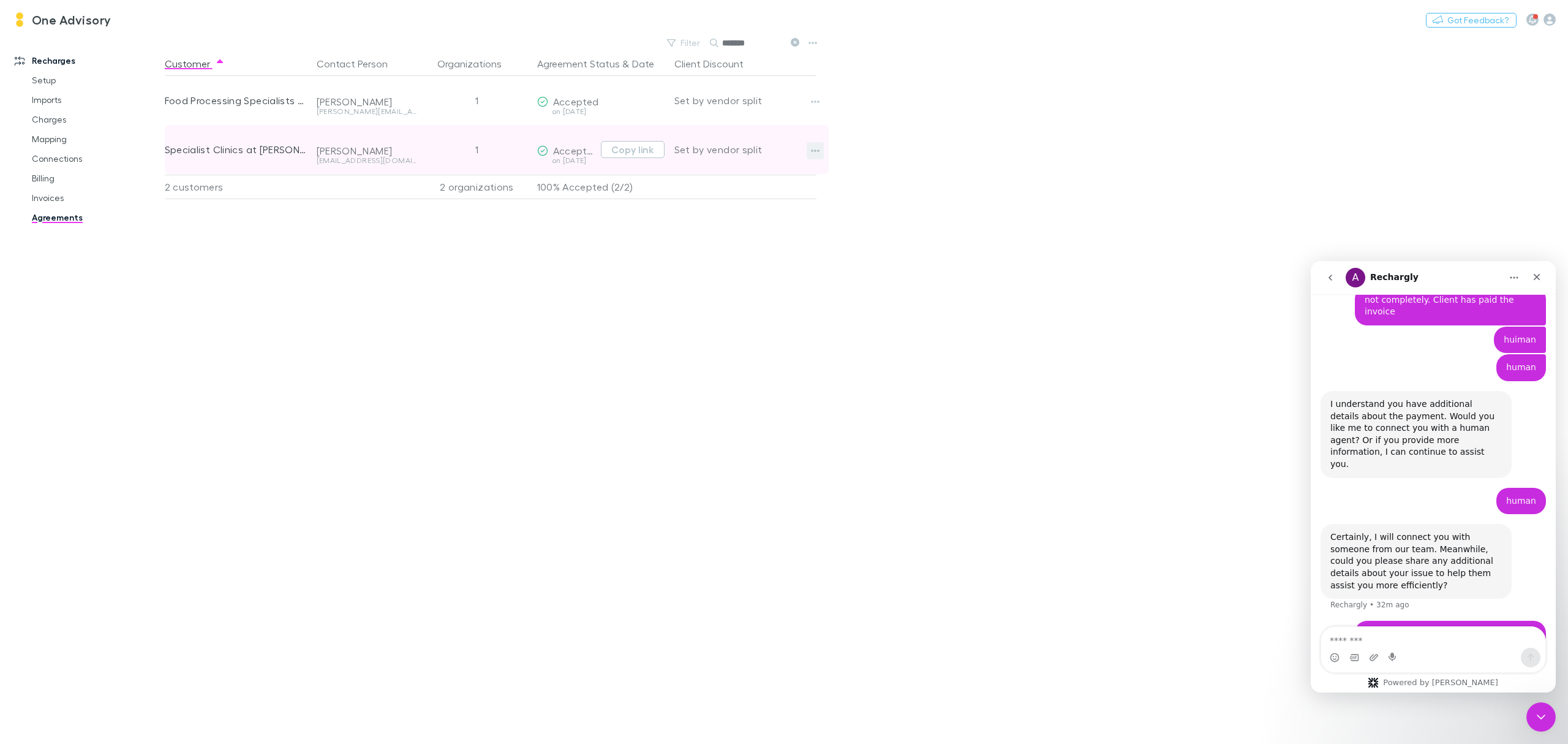
type input "*******"
click at [812, 148] on icon "button" at bounding box center [815, 150] width 8 height 10
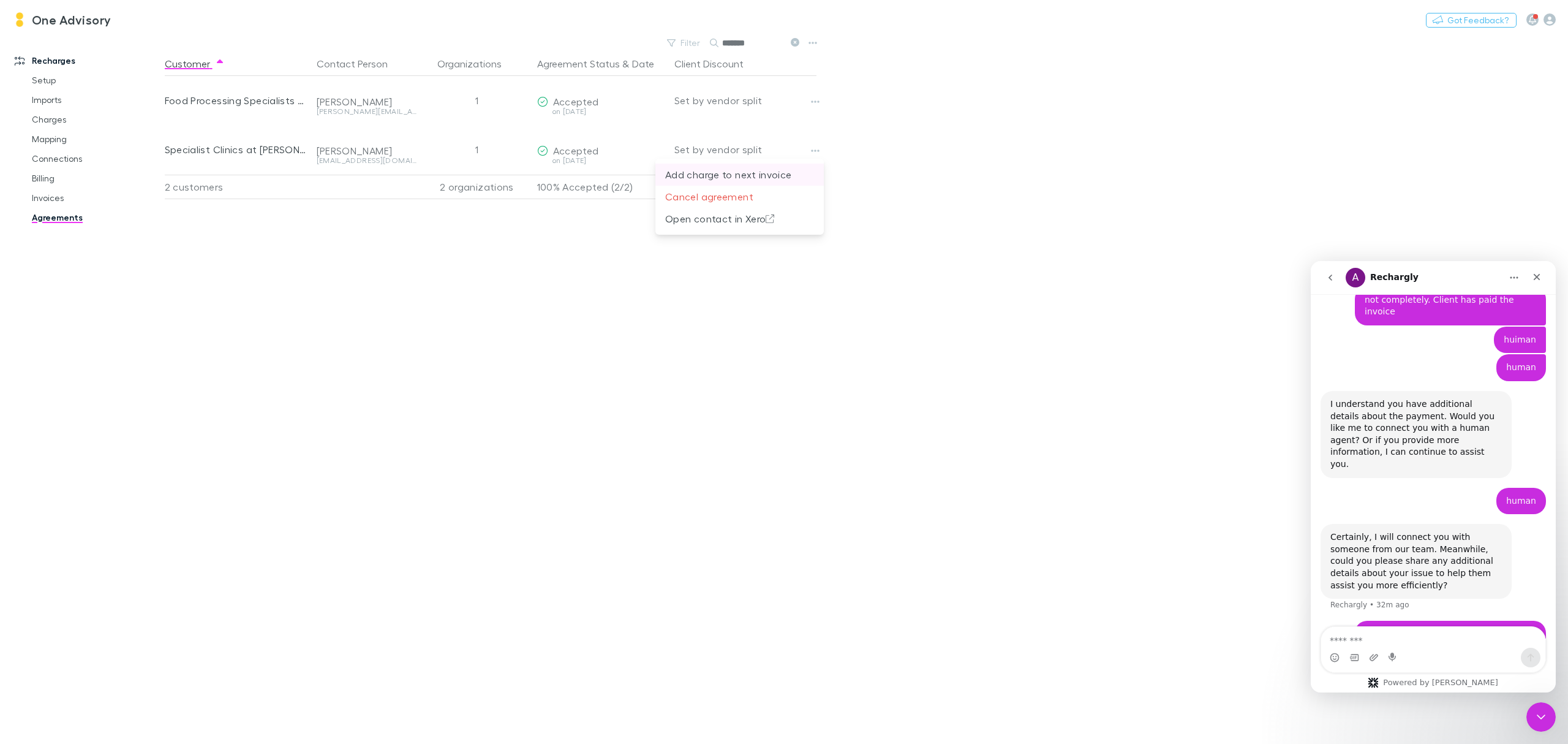
click at [739, 170] on p "Add charge to next invoice" at bounding box center [739, 175] width 149 height 15
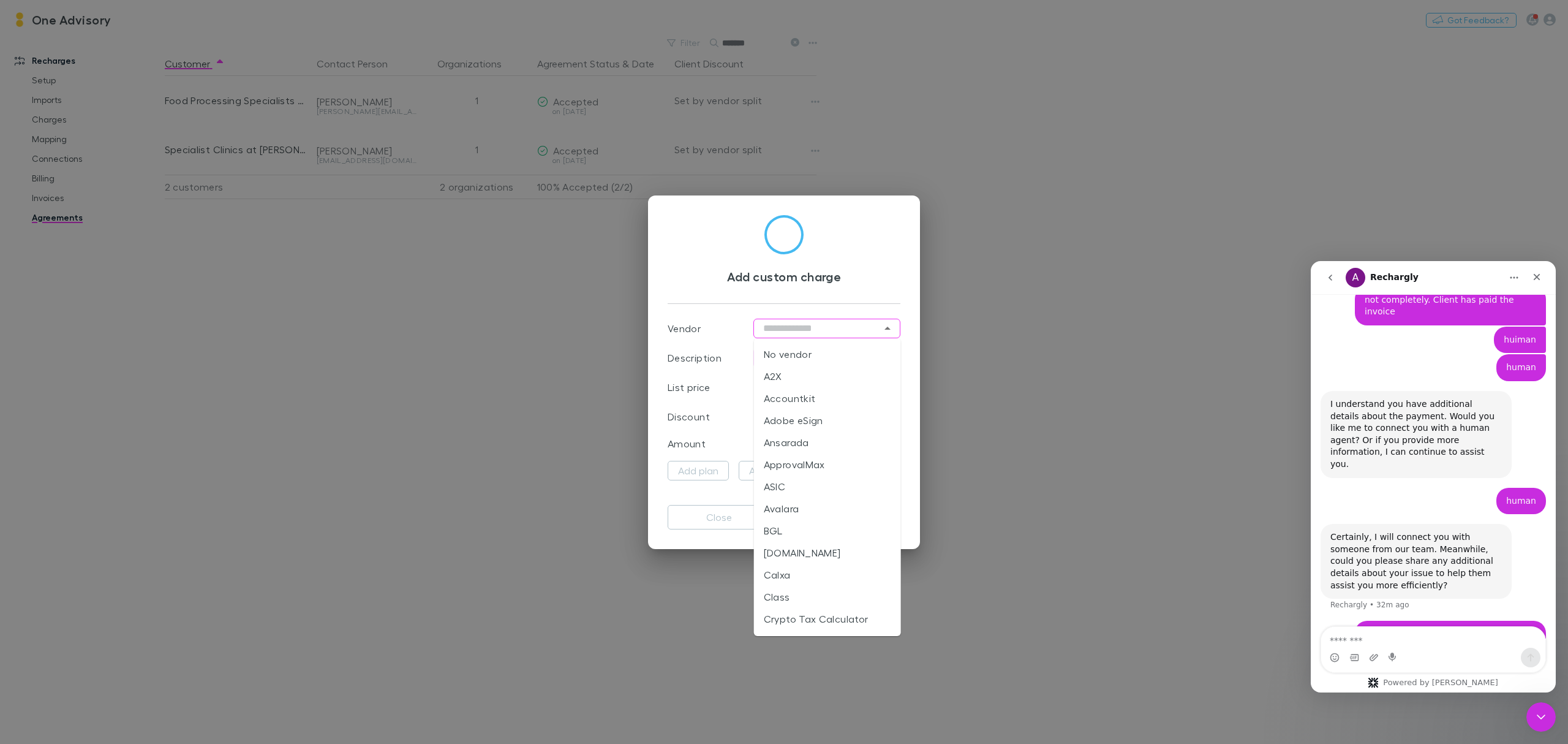
click at [784, 327] on input "text" at bounding box center [827, 328] width 147 height 19
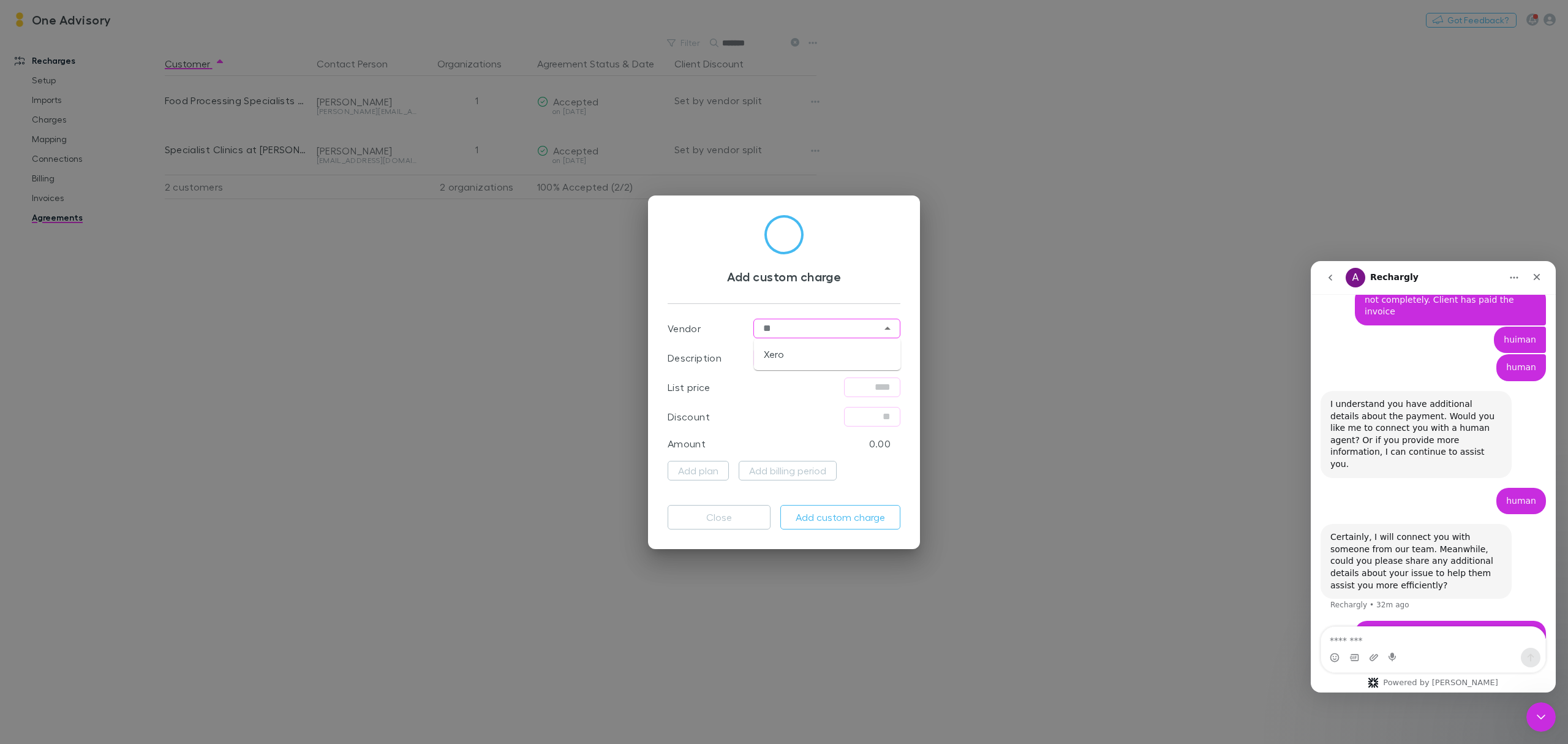
click at [761, 357] on li "Xero" at bounding box center [827, 354] width 147 height 22
type input "****"
click at [761, 357] on input "text" at bounding box center [827, 358] width 147 height 19
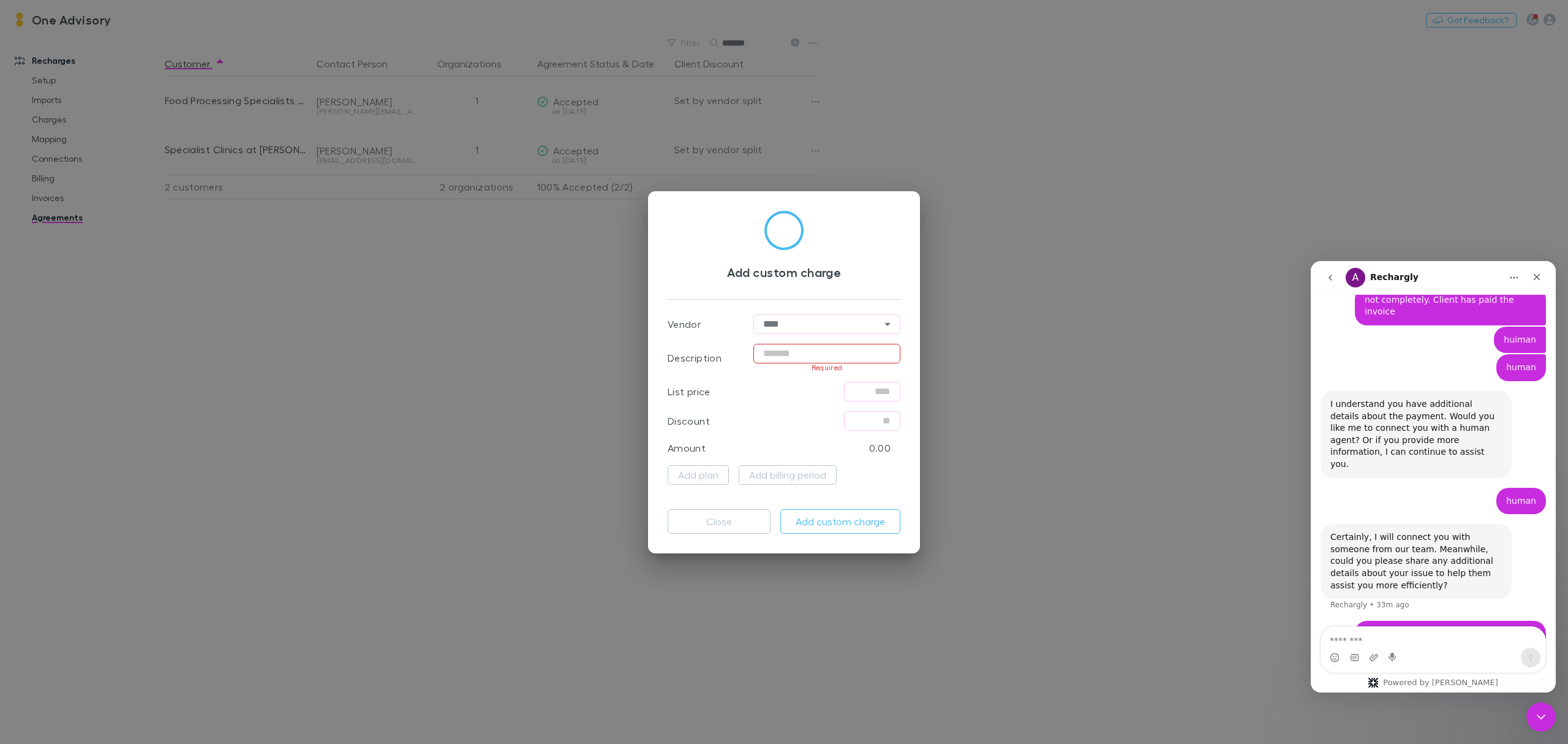
click at [759, 354] on input "text" at bounding box center [827, 353] width 147 height 19
type input "*"
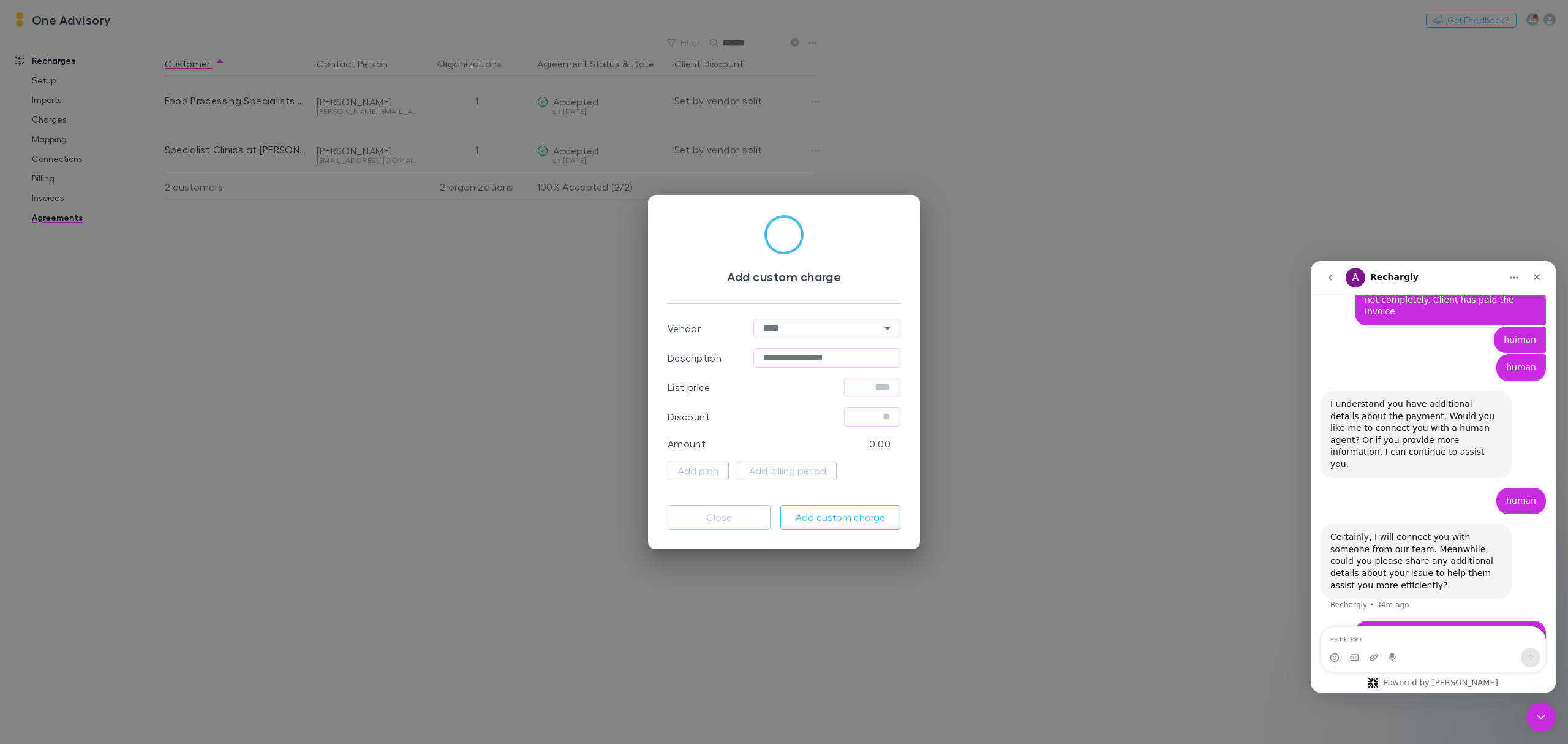
click at [857, 358] on input "**********" at bounding box center [827, 358] width 147 height 19
type input "**********"
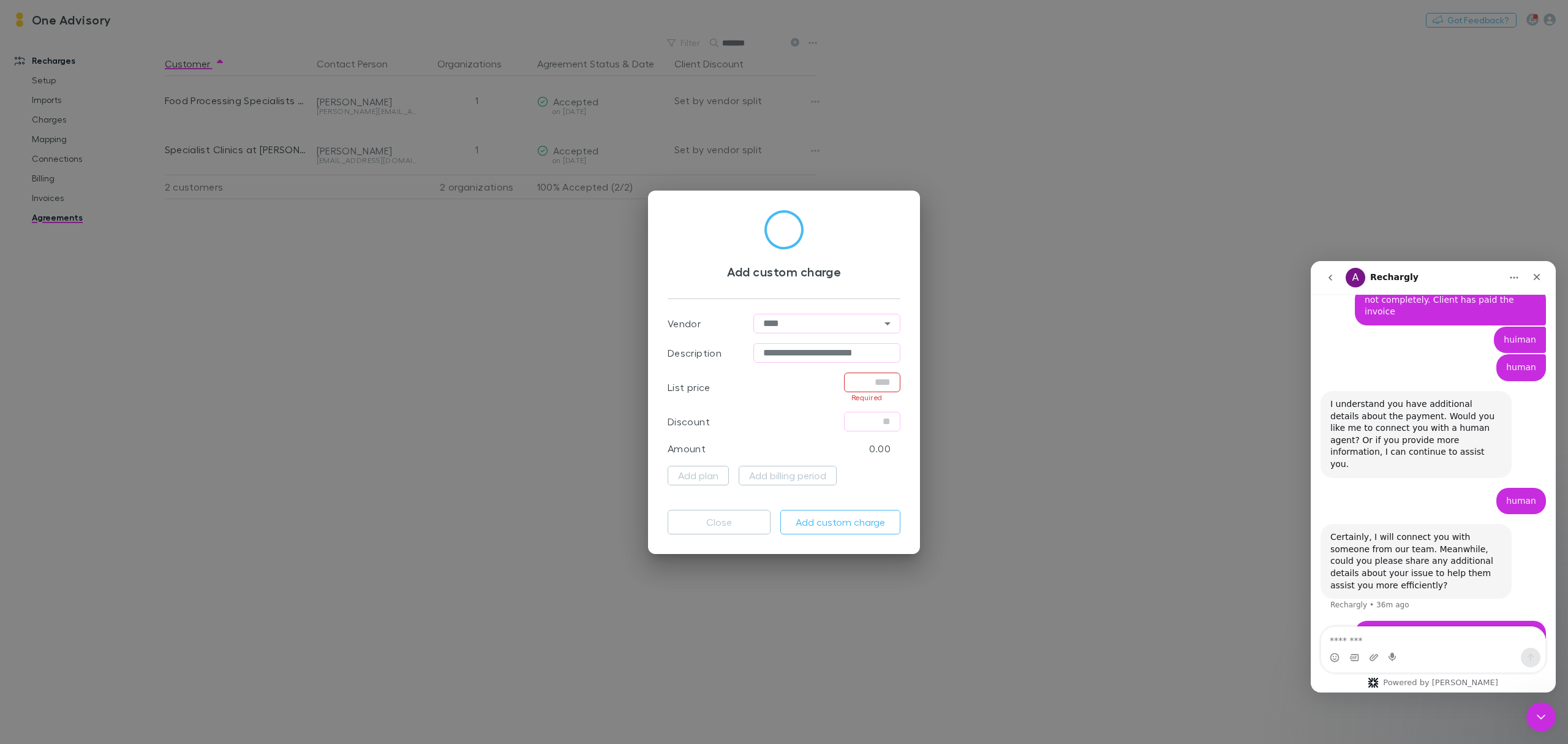
click at [875, 381] on input "text" at bounding box center [872, 382] width 56 height 19
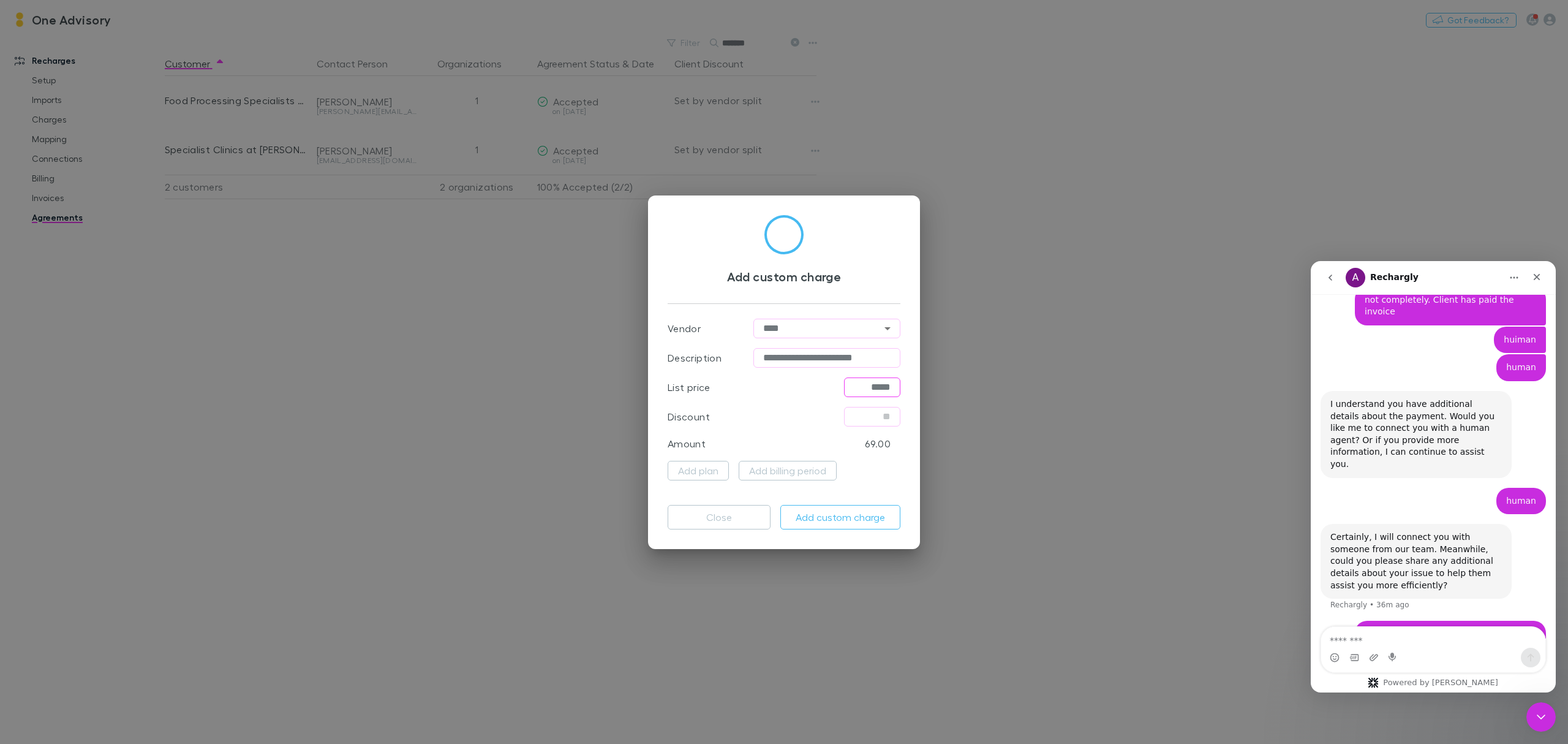
type input "****"
type input "******"
click at [824, 523] on button "Add custom charge" at bounding box center [841, 517] width 120 height 24
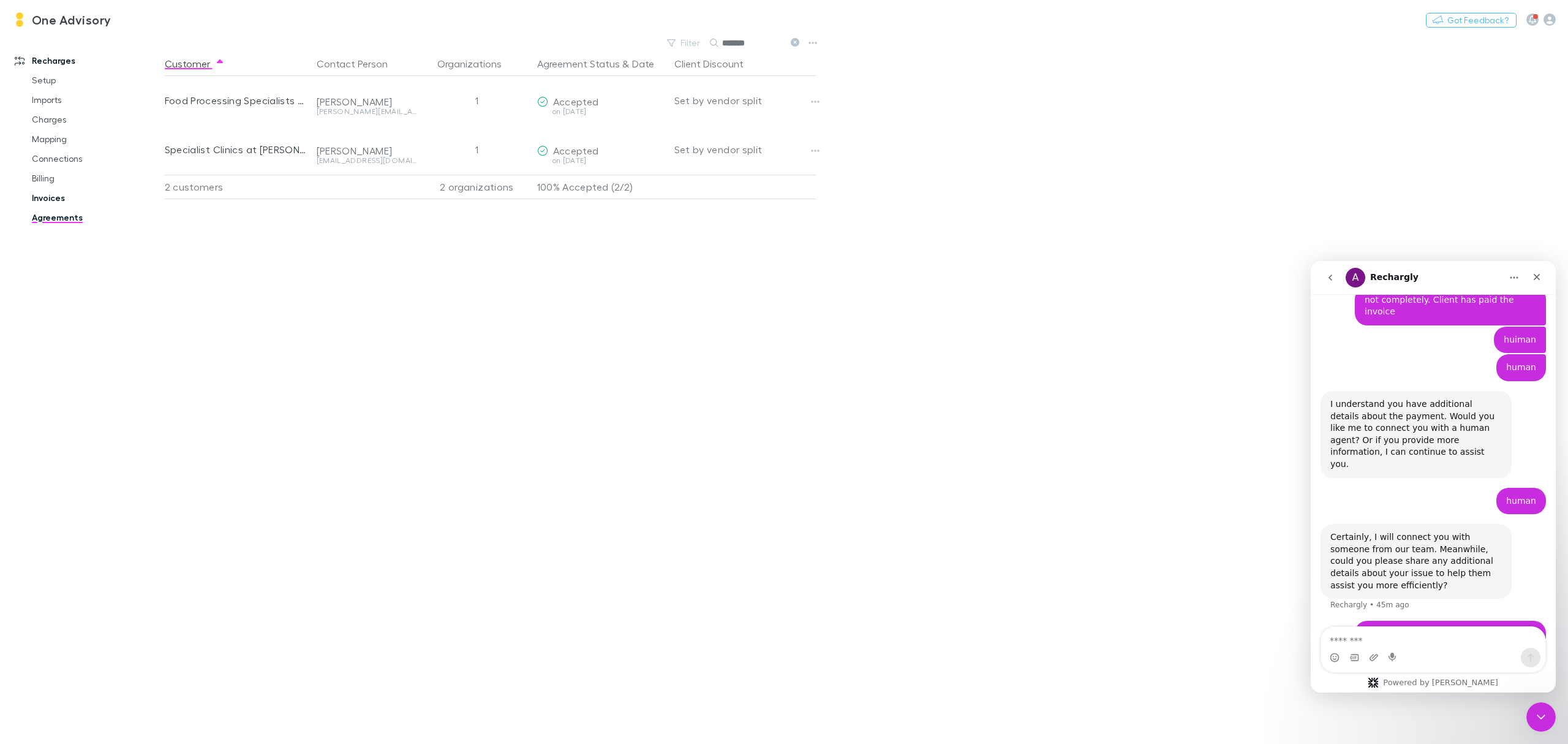
click at [43, 196] on link "Invoices" at bounding box center [96, 197] width 155 height 19
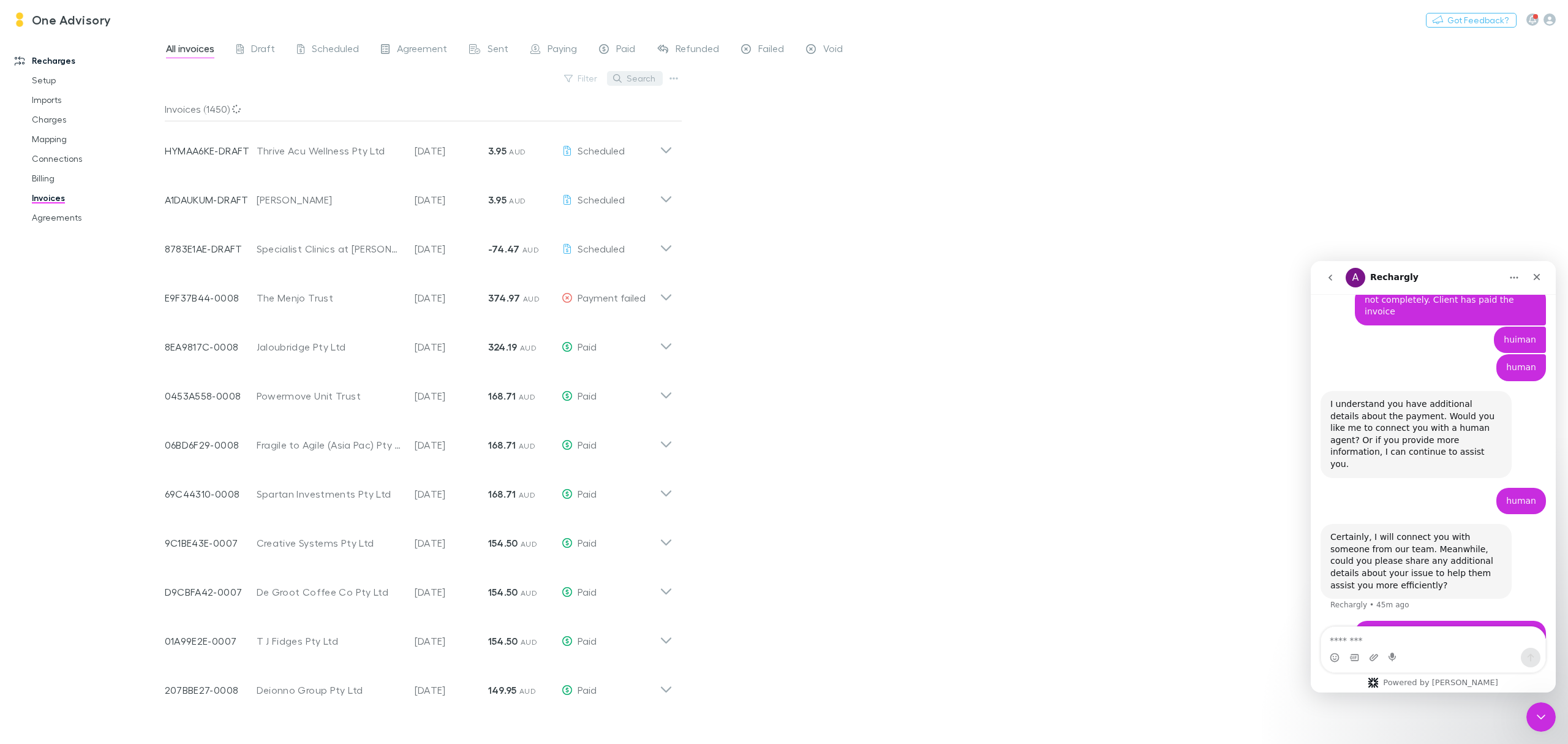
click at [646, 77] on button "Search" at bounding box center [635, 79] width 56 height 15
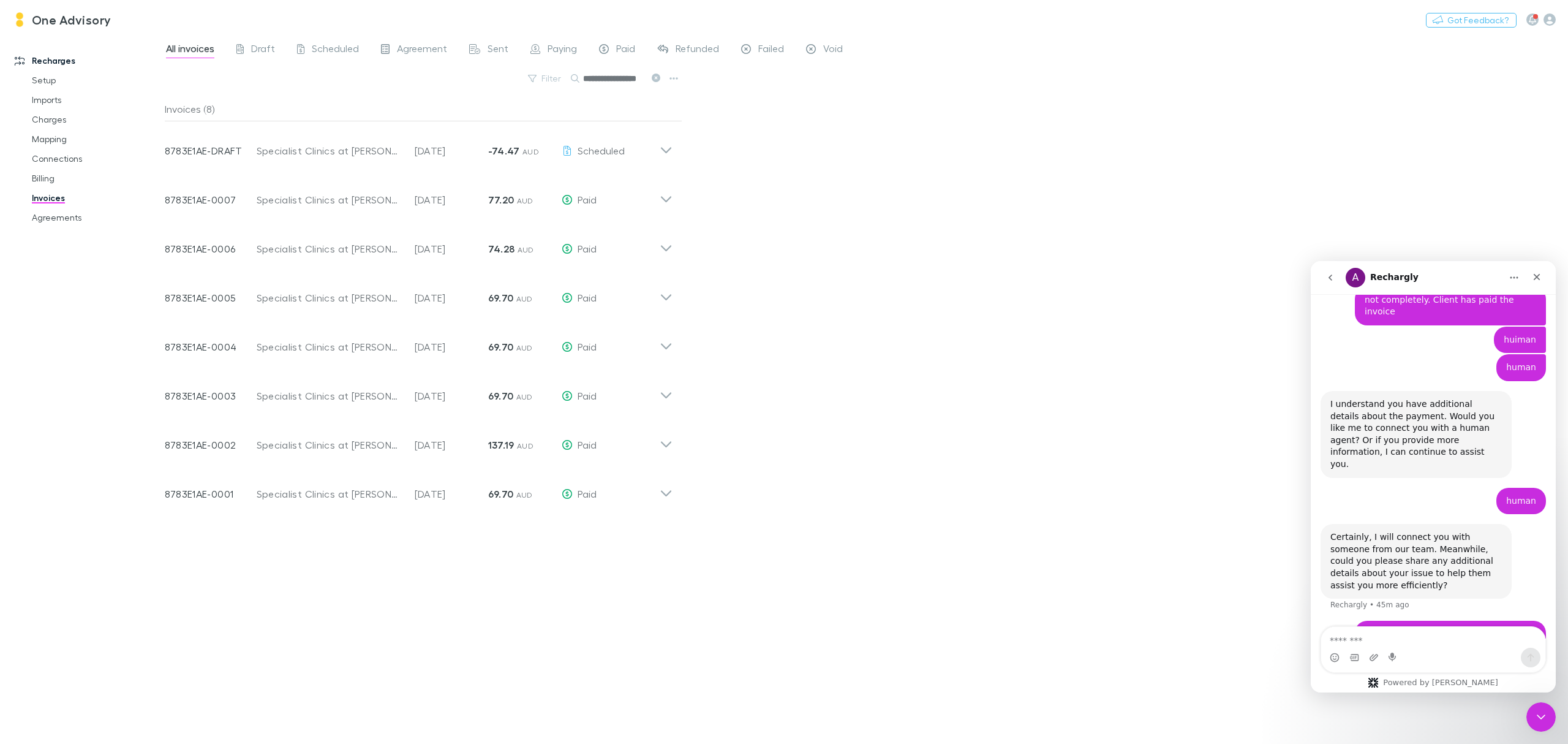
type input "**********"
click at [410, 443] on div "Customer Specialist Clinics at Blackwood Hospital Unit Trust" at bounding box center [335, 440] width 158 height 24
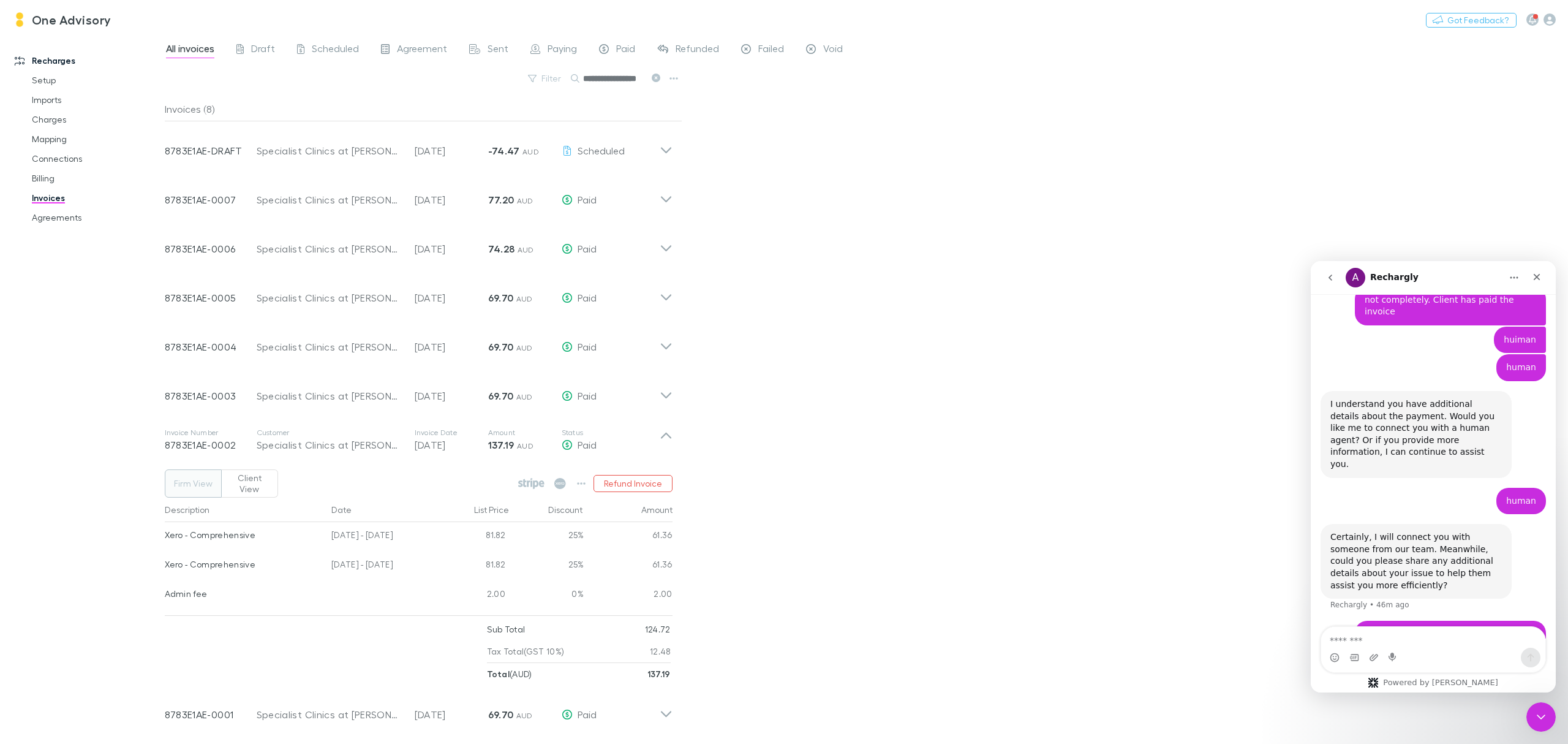
scroll to position [1, 0]
click at [434, 620] on p "[DATE]" at bounding box center [451, 714] width 73 height 15
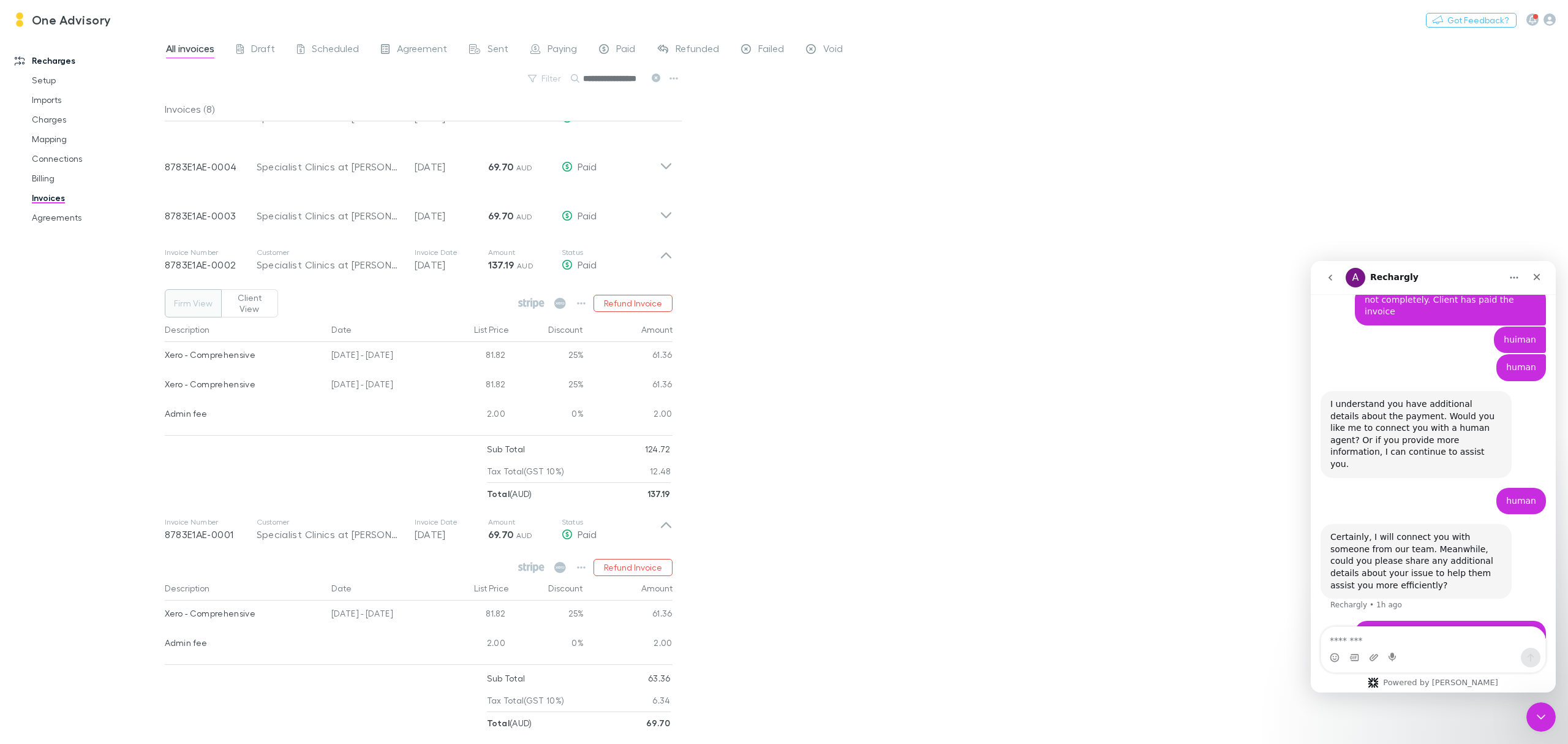
scroll to position [481, 0]
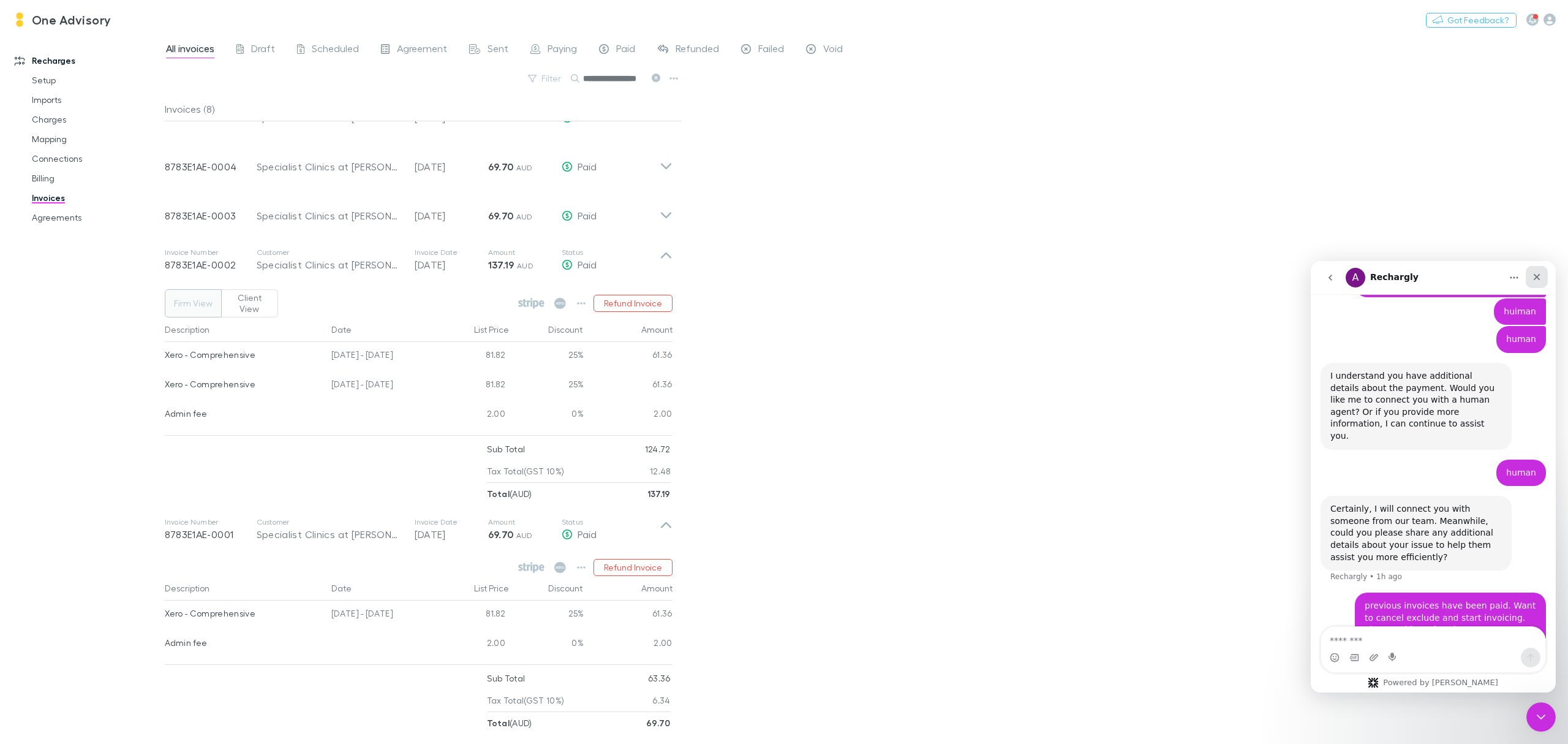
click at [1306, 276] on icon "Close" at bounding box center [1537, 277] width 10 height 10
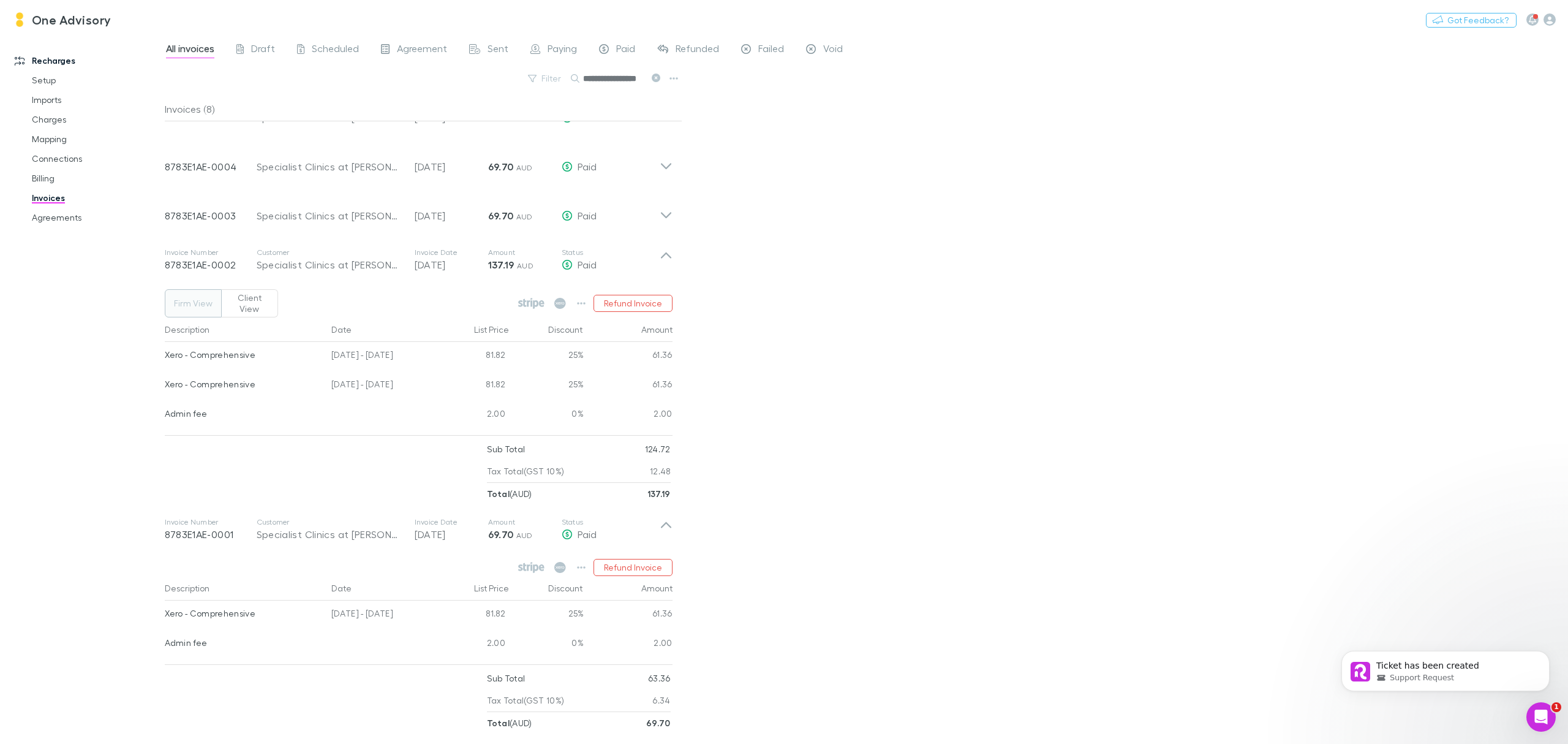
scroll to position [0, 0]
click at [1306, 620] on icon "Dismiss notification" at bounding box center [1546, 654] width 6 height 6
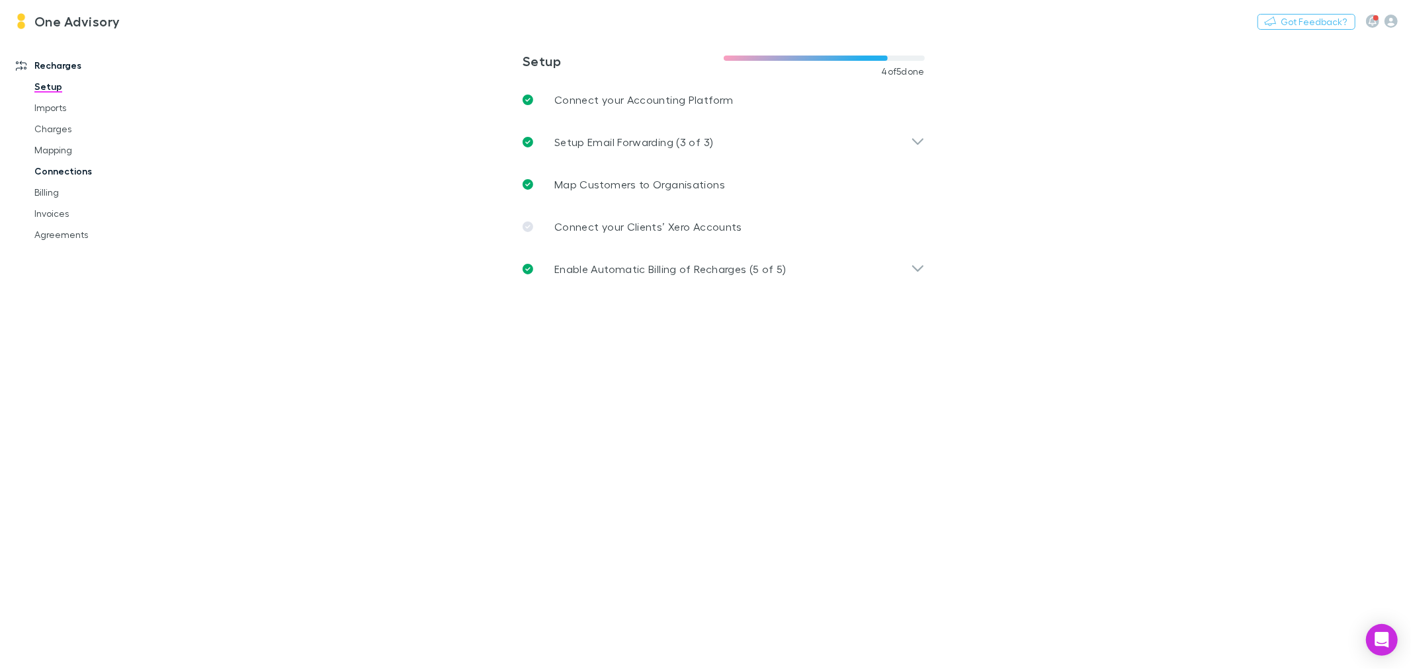
click at [55, 172] on link "Connections" at bounding box center [101, 171] width 161 height 21
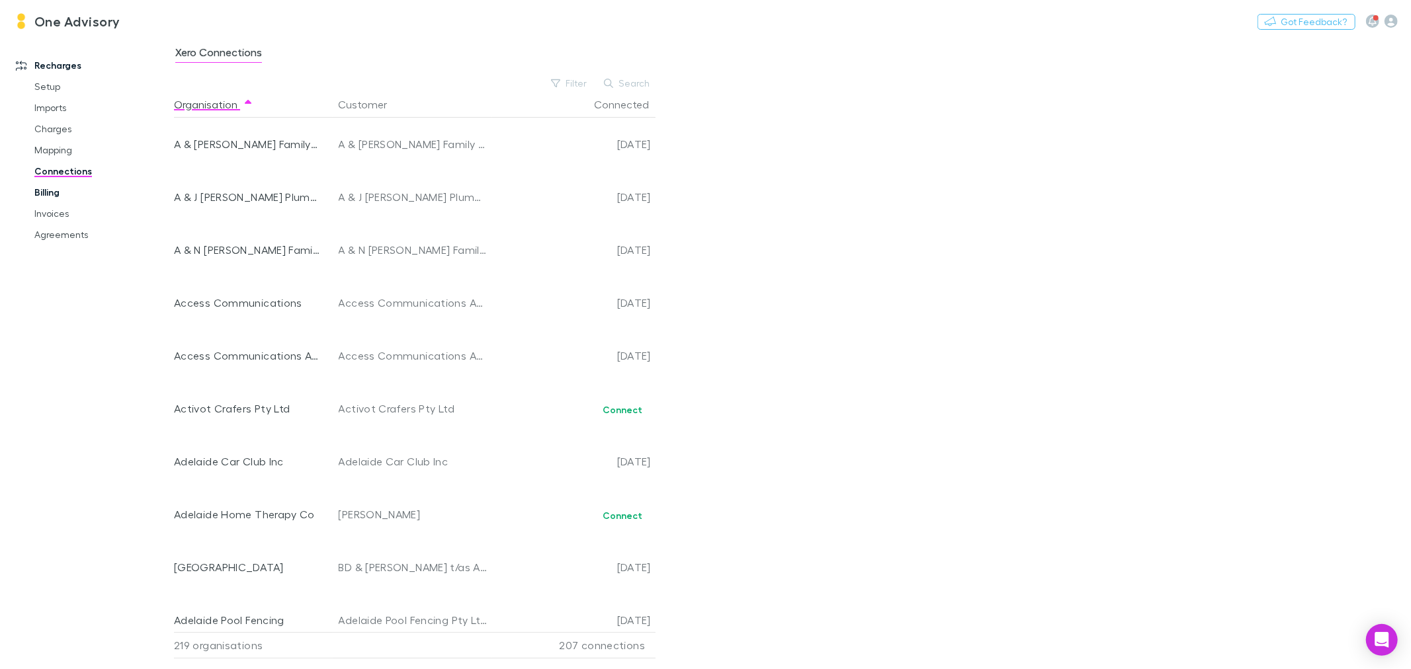
click at [57, 193] on link "Billing" at bounding box center [101, 192] width 161 height 21
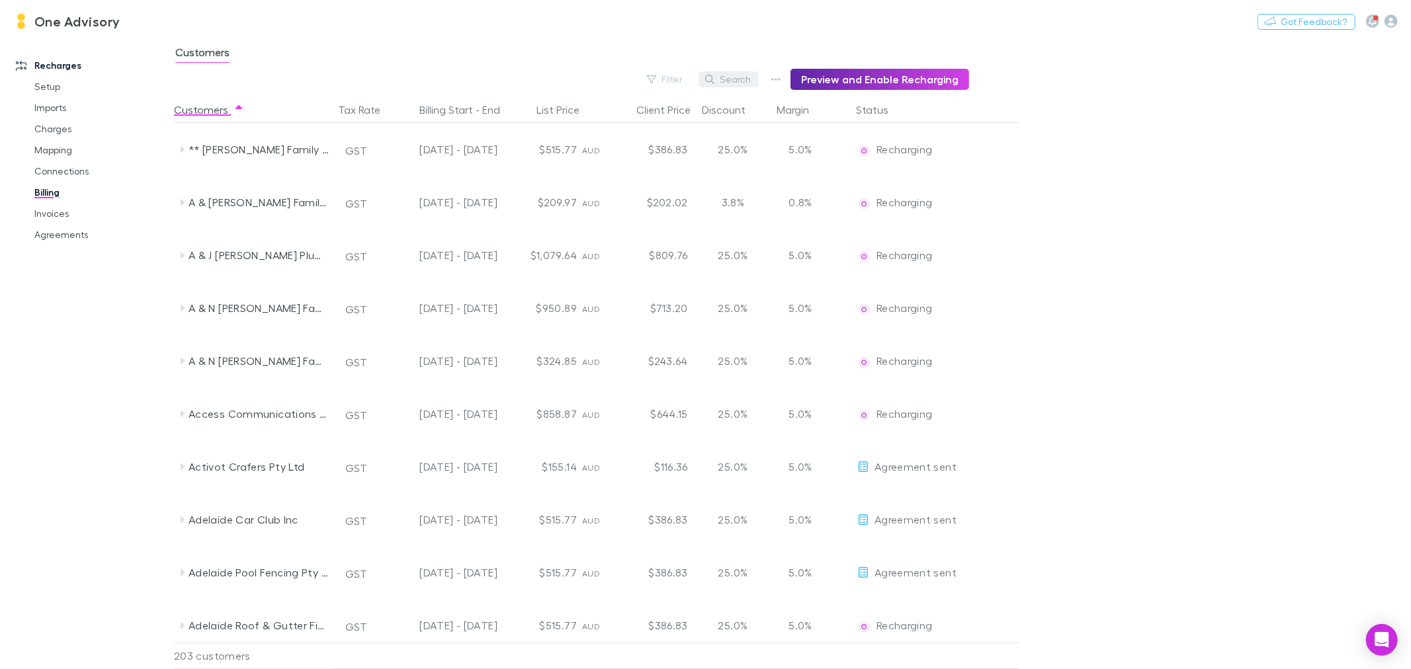
click at [748, 75] on button "Search" at bounding box center [729, 79] width 60 height 16
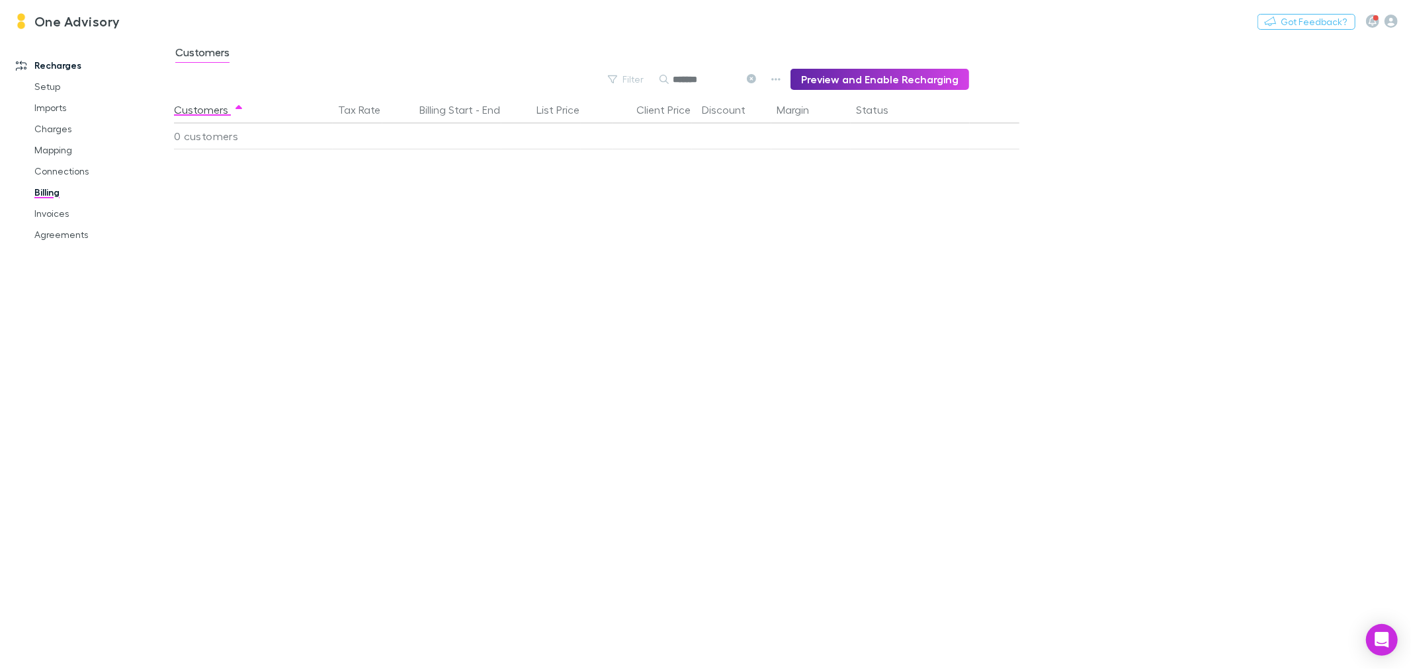
type input "*******"
click at [756, 81] on icon at bounding box center [751, 78] width 9 height 9
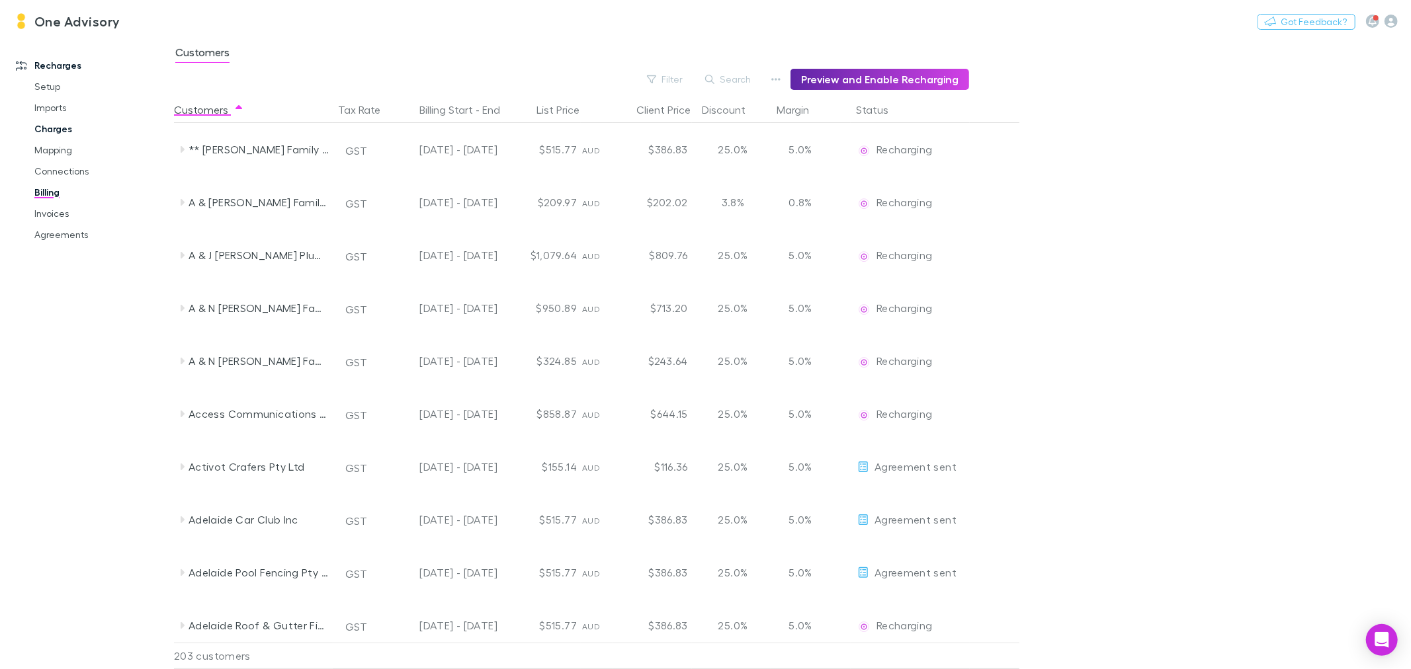
click at [44, 131] on link "Charges" at bounding box center [101, 128] width 161 height 21
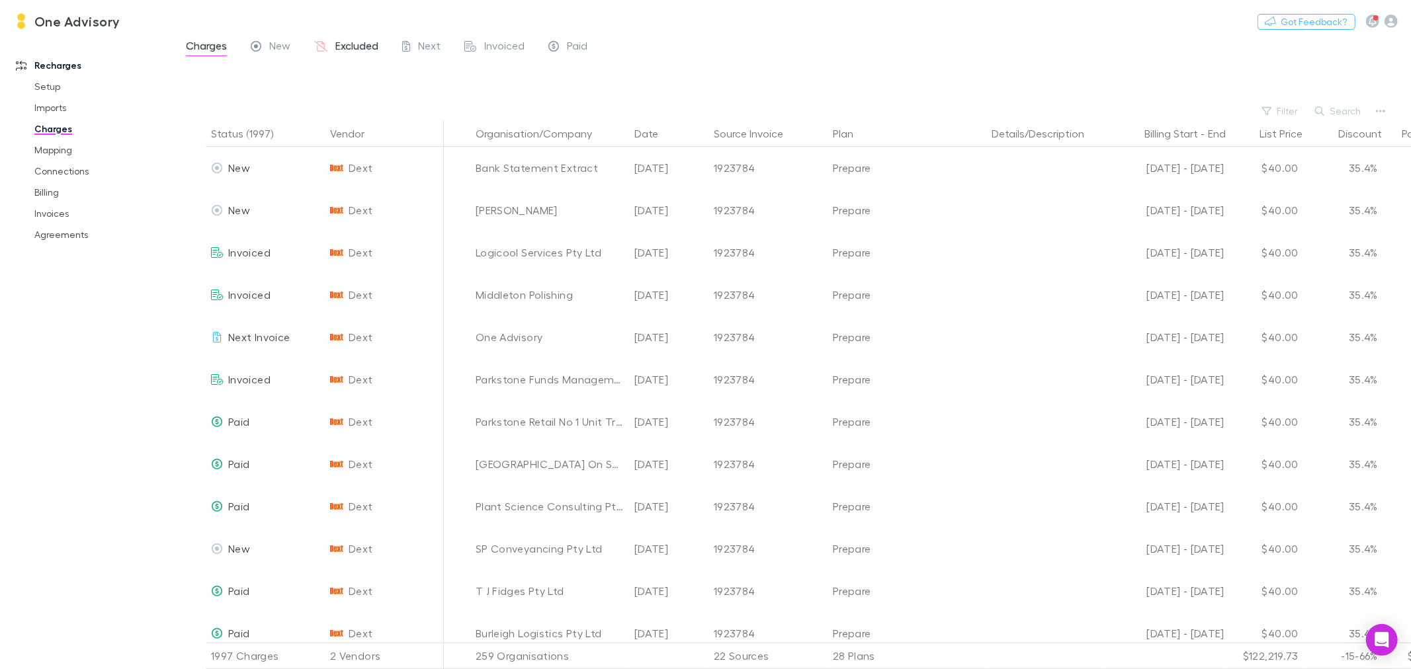
click at [363, 41] on span "Excluded" at bounding box center [356, 47] width 43 height 17
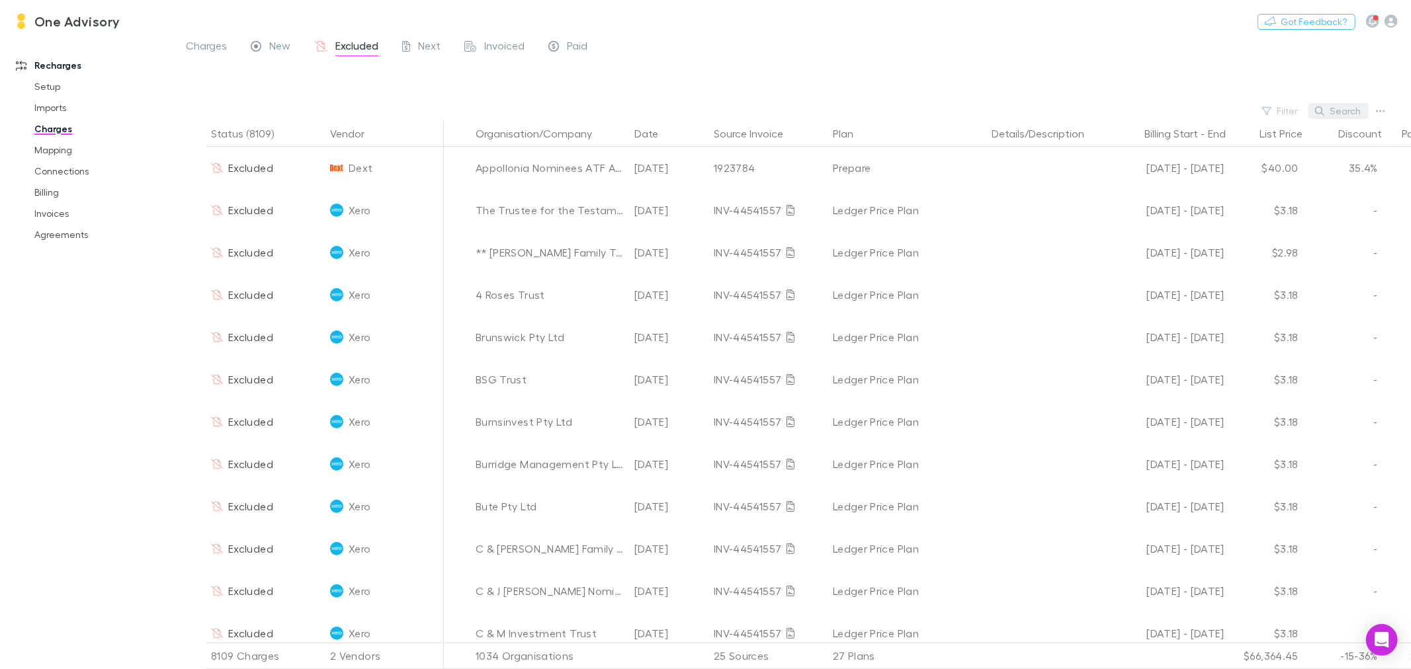
click at [1340, 105] on button "Search" at bounding box center [1338, 111] width 60 height 16
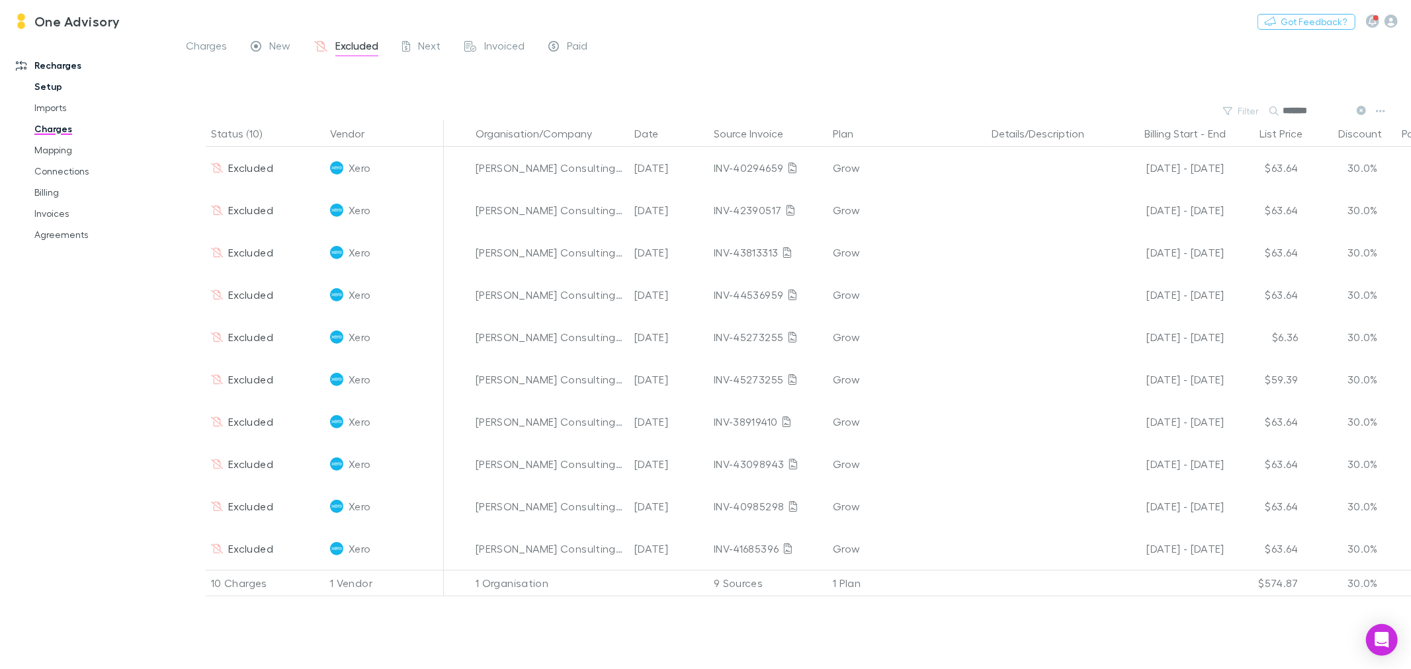
type input "*******"
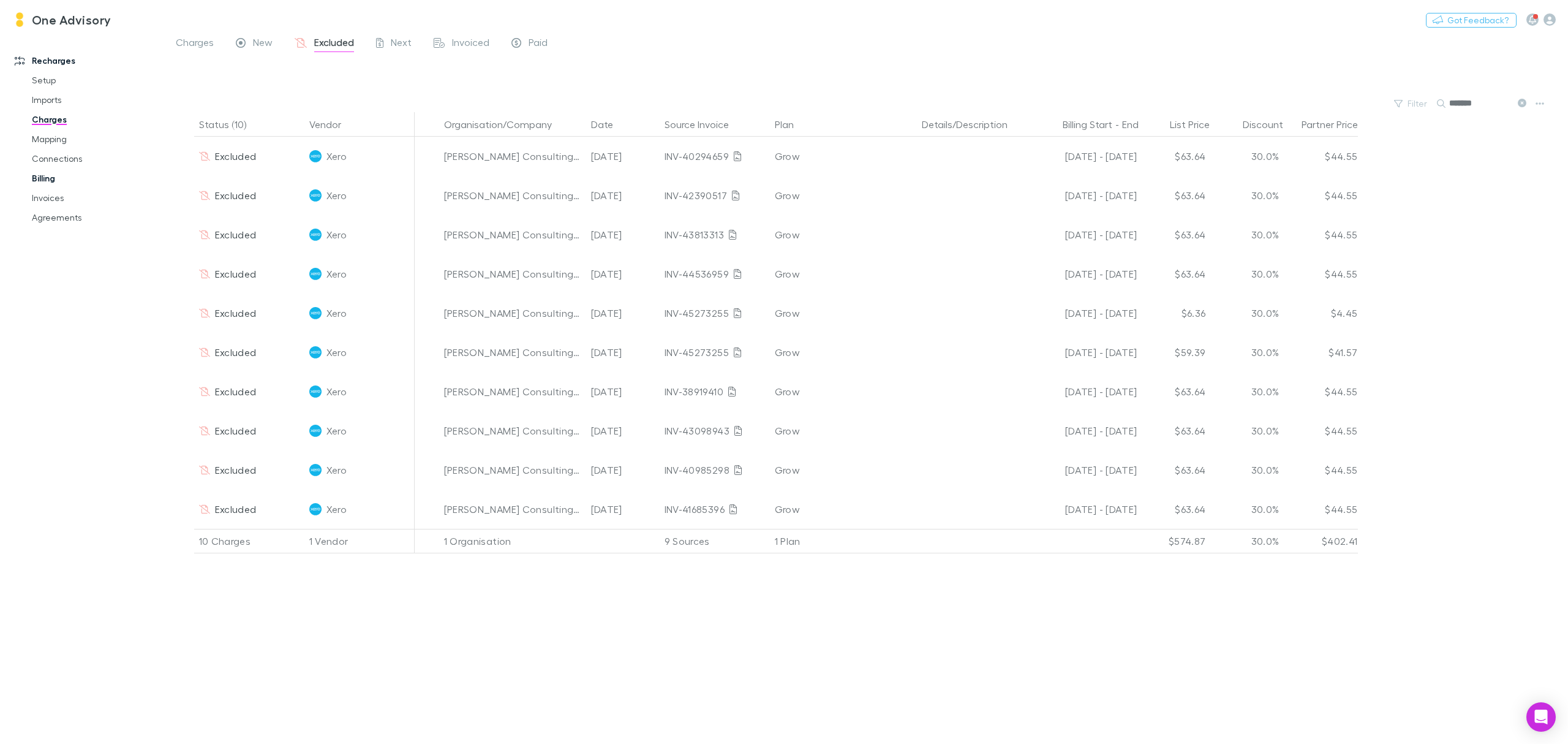
click at [43, 182] on link "Billing" at bounding box center [96, 178] width 155 height 19
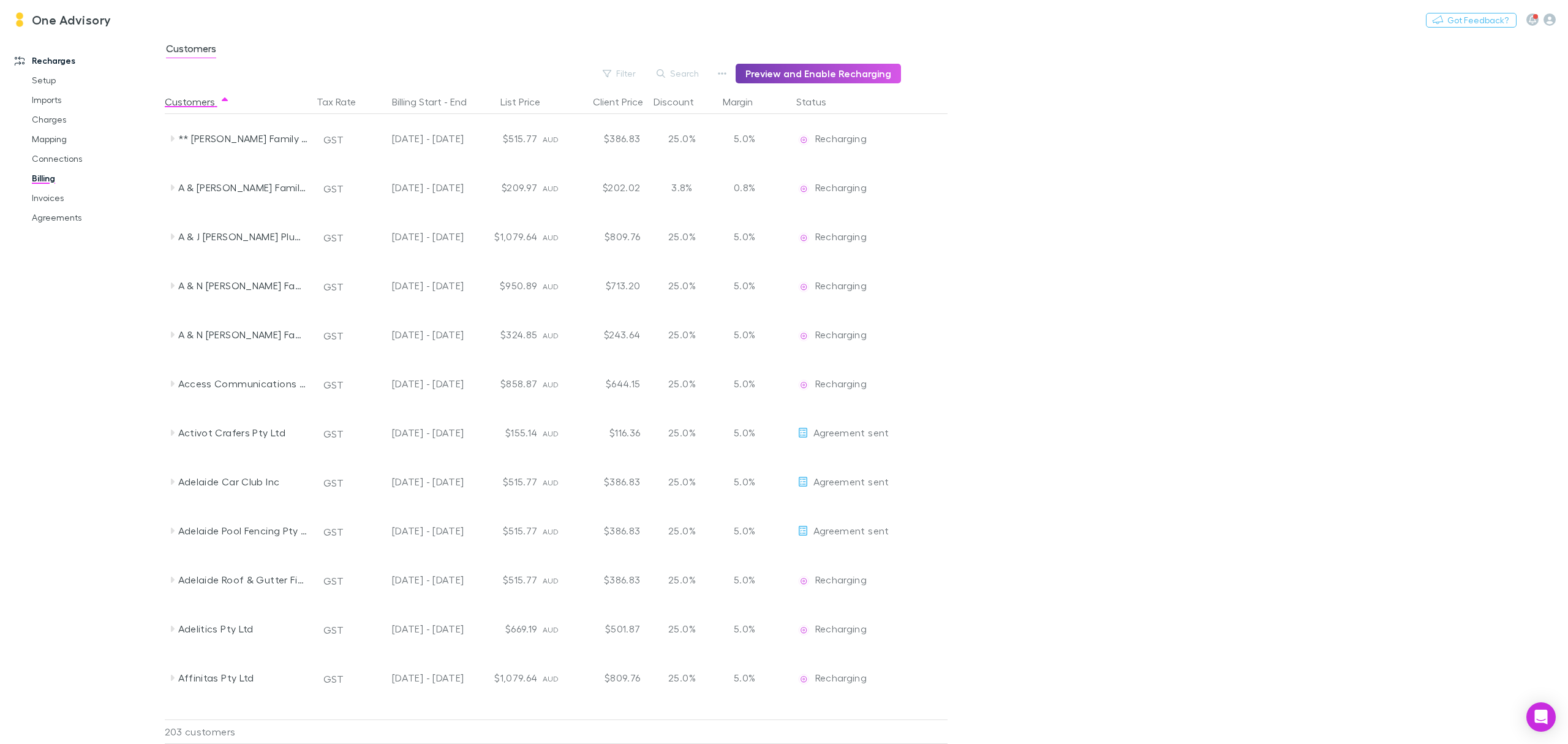
click at [826, 71] on button "Preview and Enable Recharging" at bounding box center [818, 73] width 166 height 19
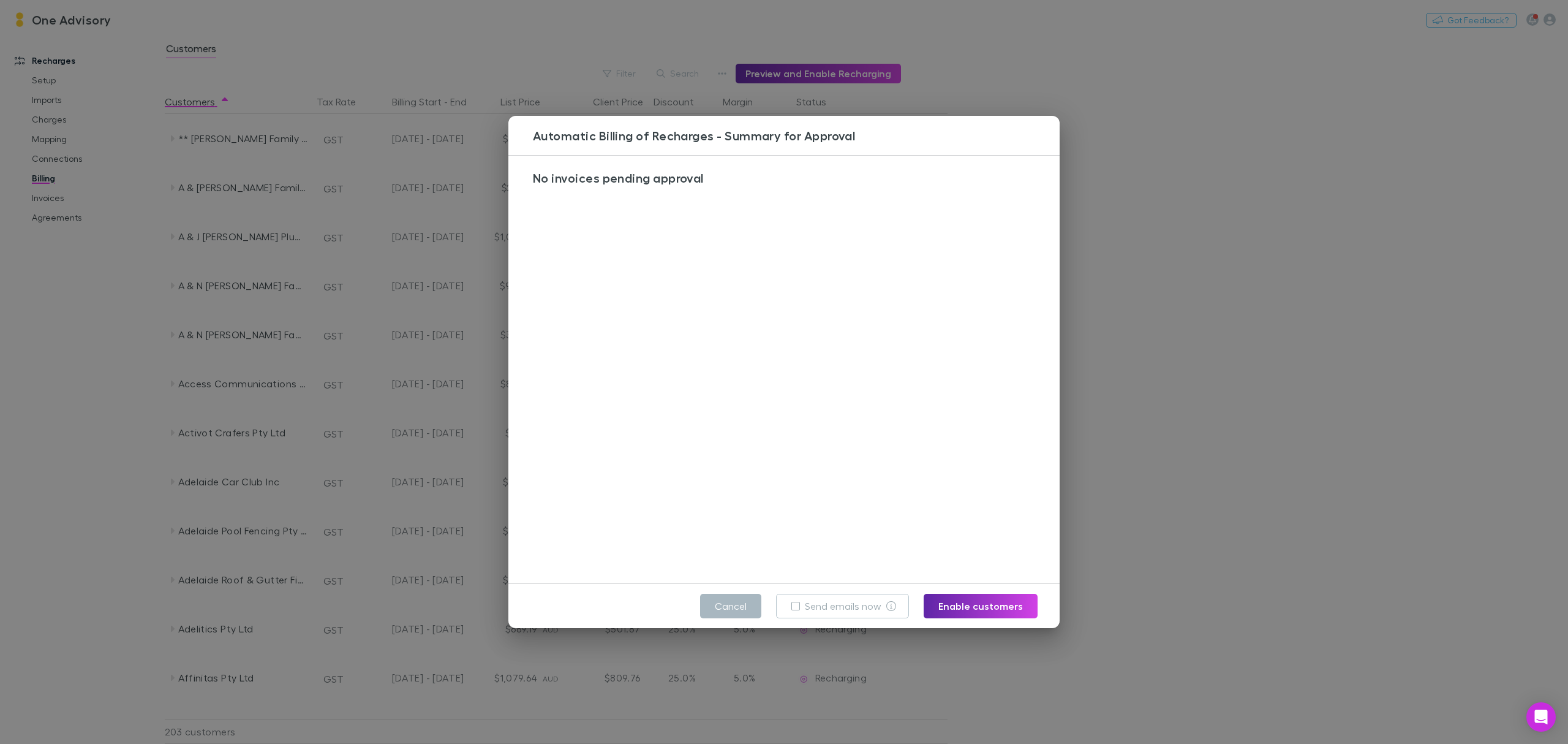
click at [738, 609] on button "Cancel" at bounding box center [731, 606] width 61 height 24
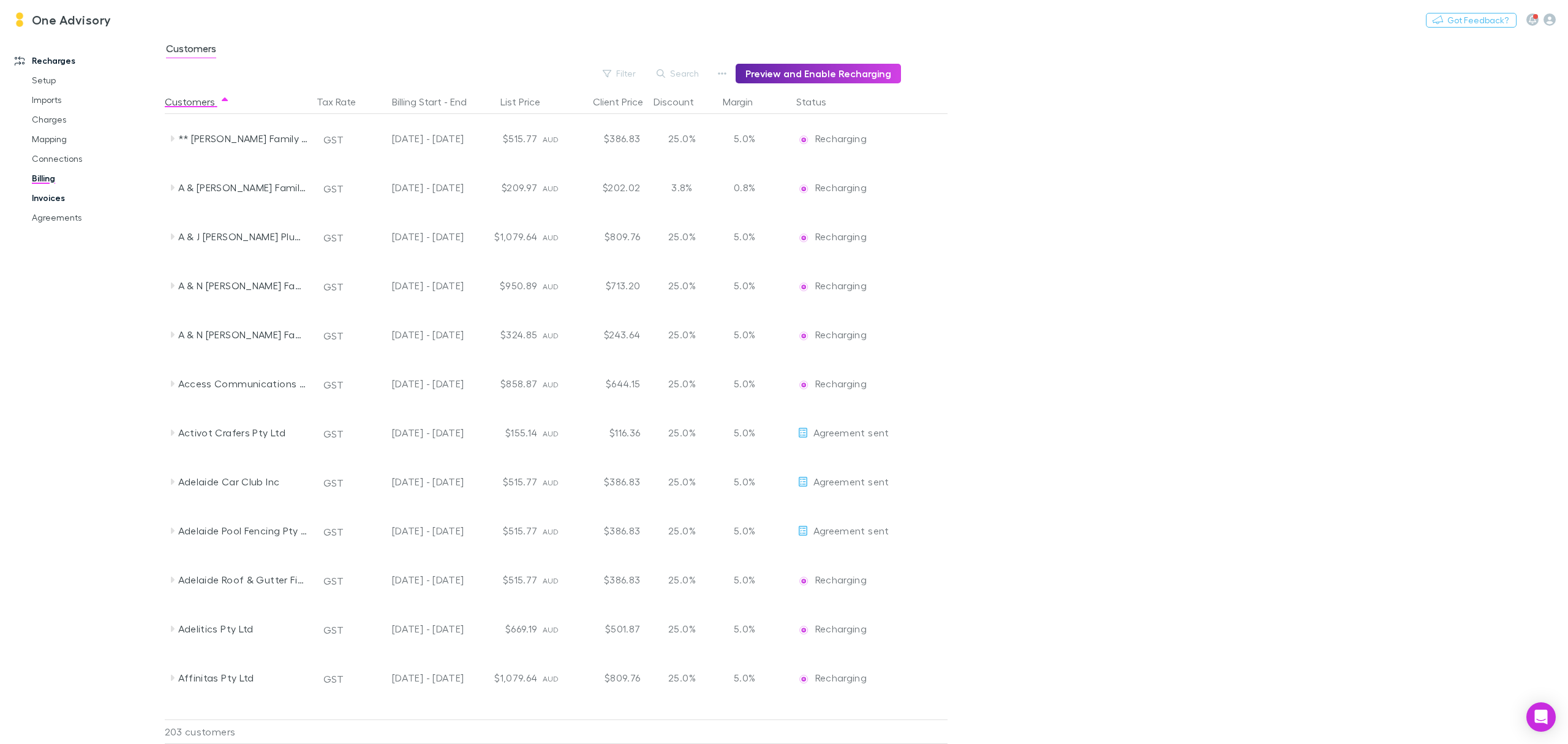
click at [40, 196] on link "Invoices" at bounding box center [96, 197] width 155 height 19
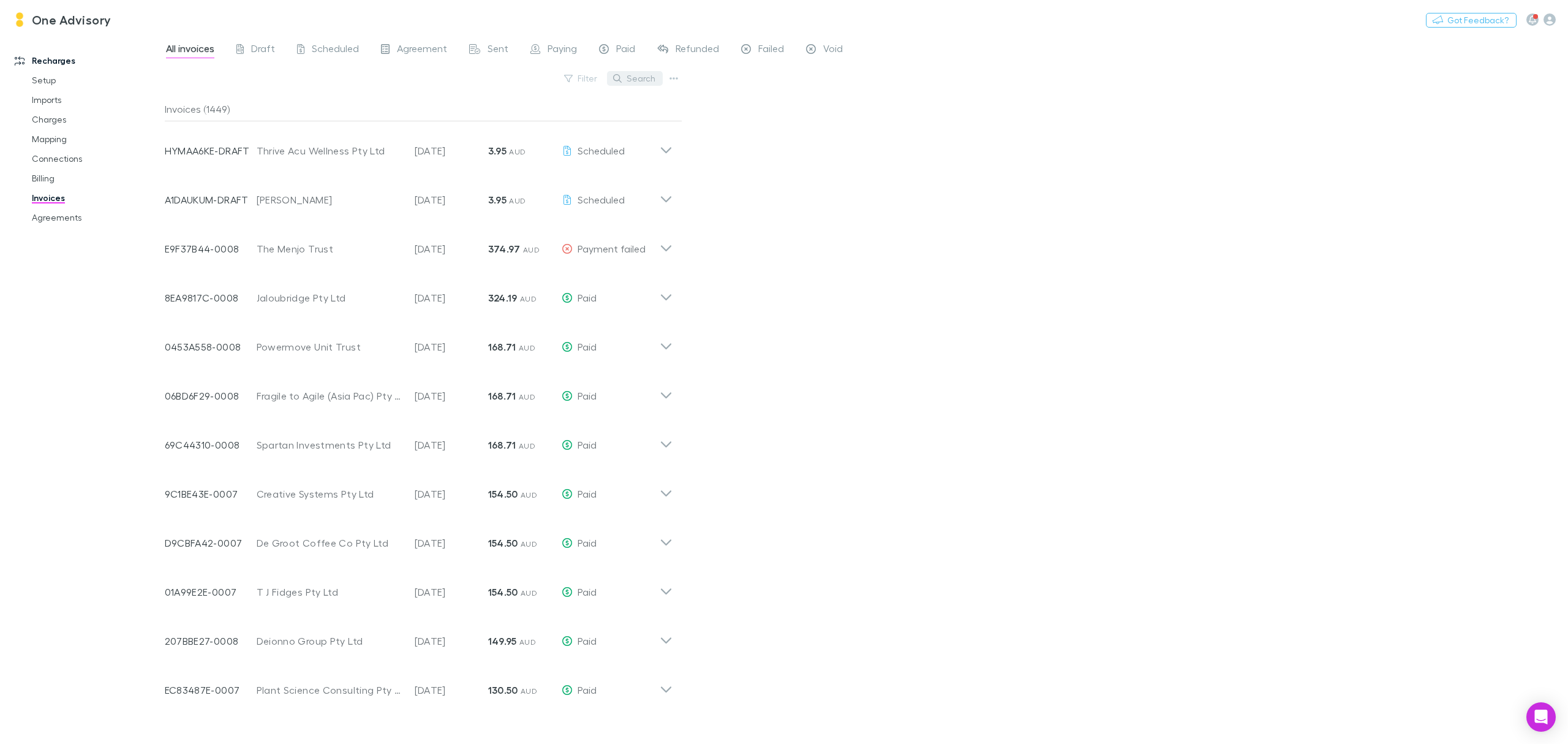
click at [642, 77] on button "Search" at bounding box center [635, 79] width 56 height 15
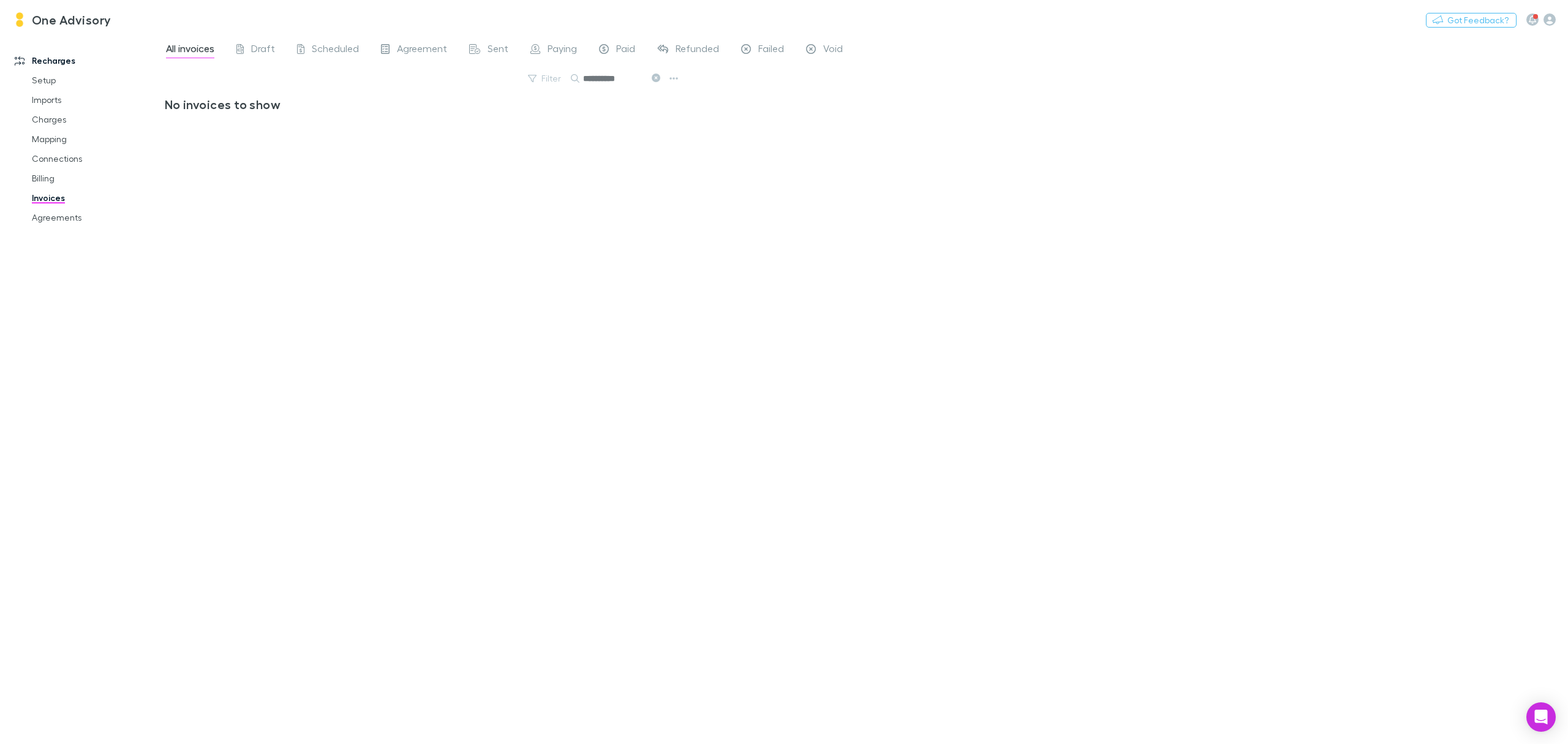
type input "**********"
click at [655, 79] on icon at bounding box center [656, 77] width 8 height 8
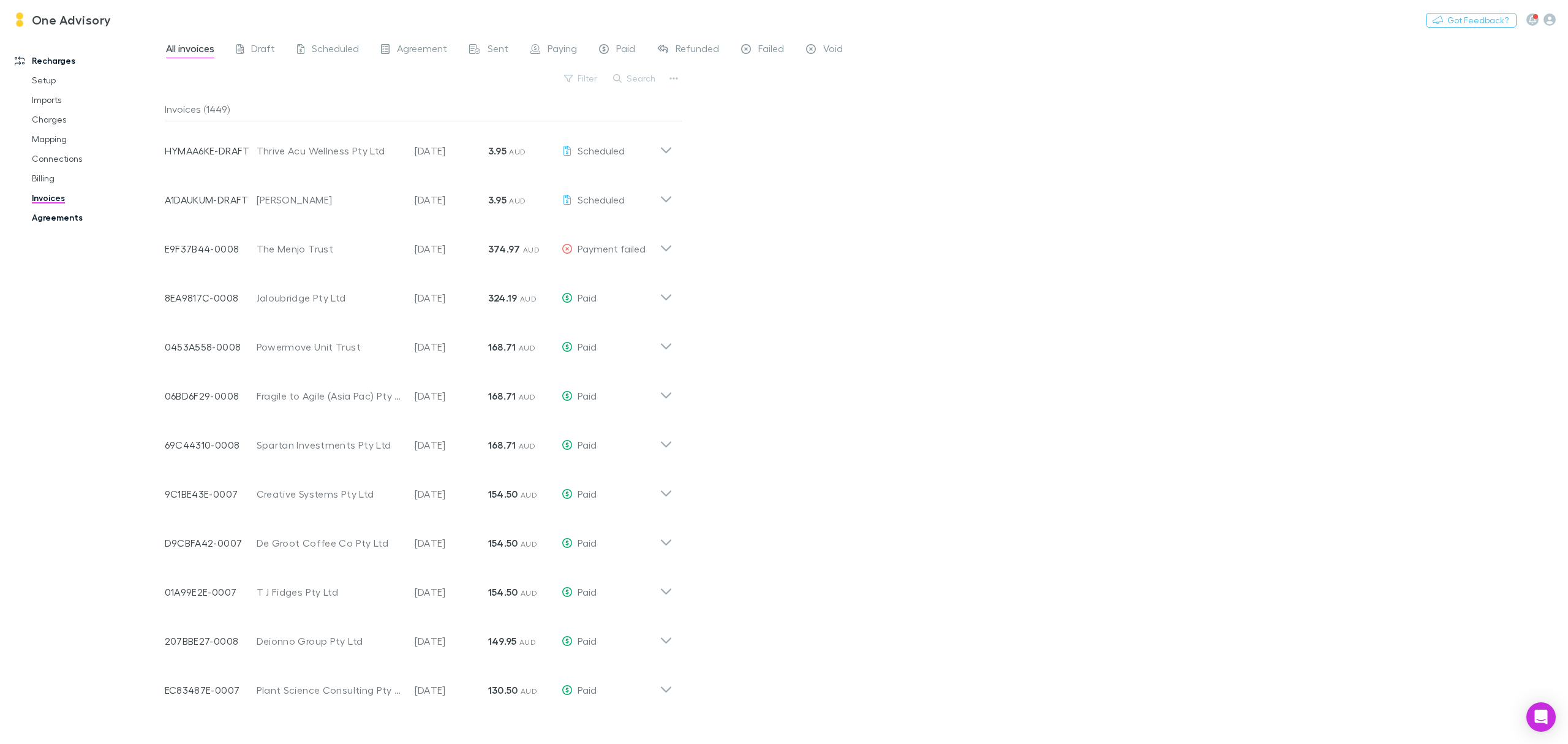
click at [68, 218] on link "Agreements" at bounding box center [96, 217] width 155 height 19
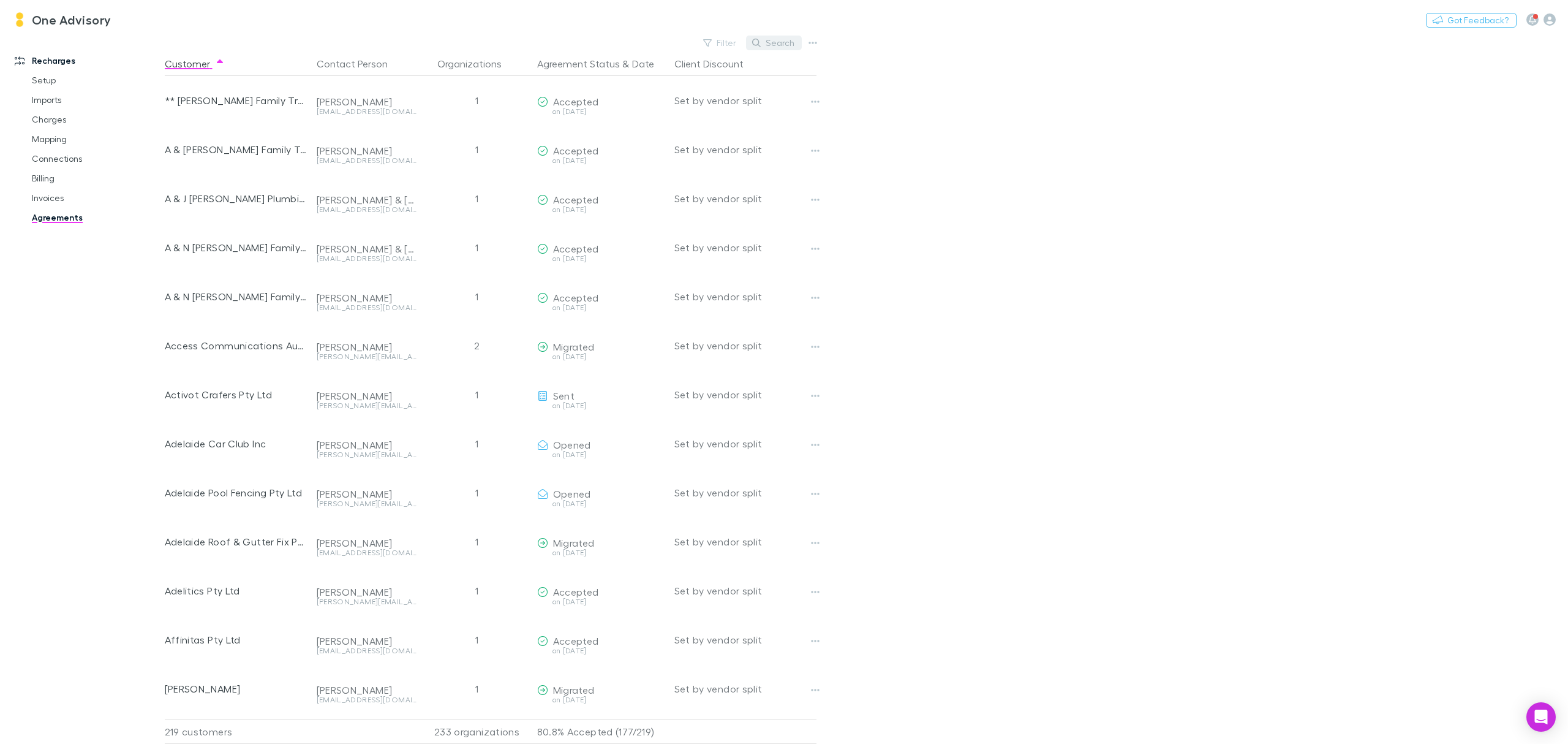
click at [782, 42] on button "Search" at bounding box center [774, 43] width 56 height 15
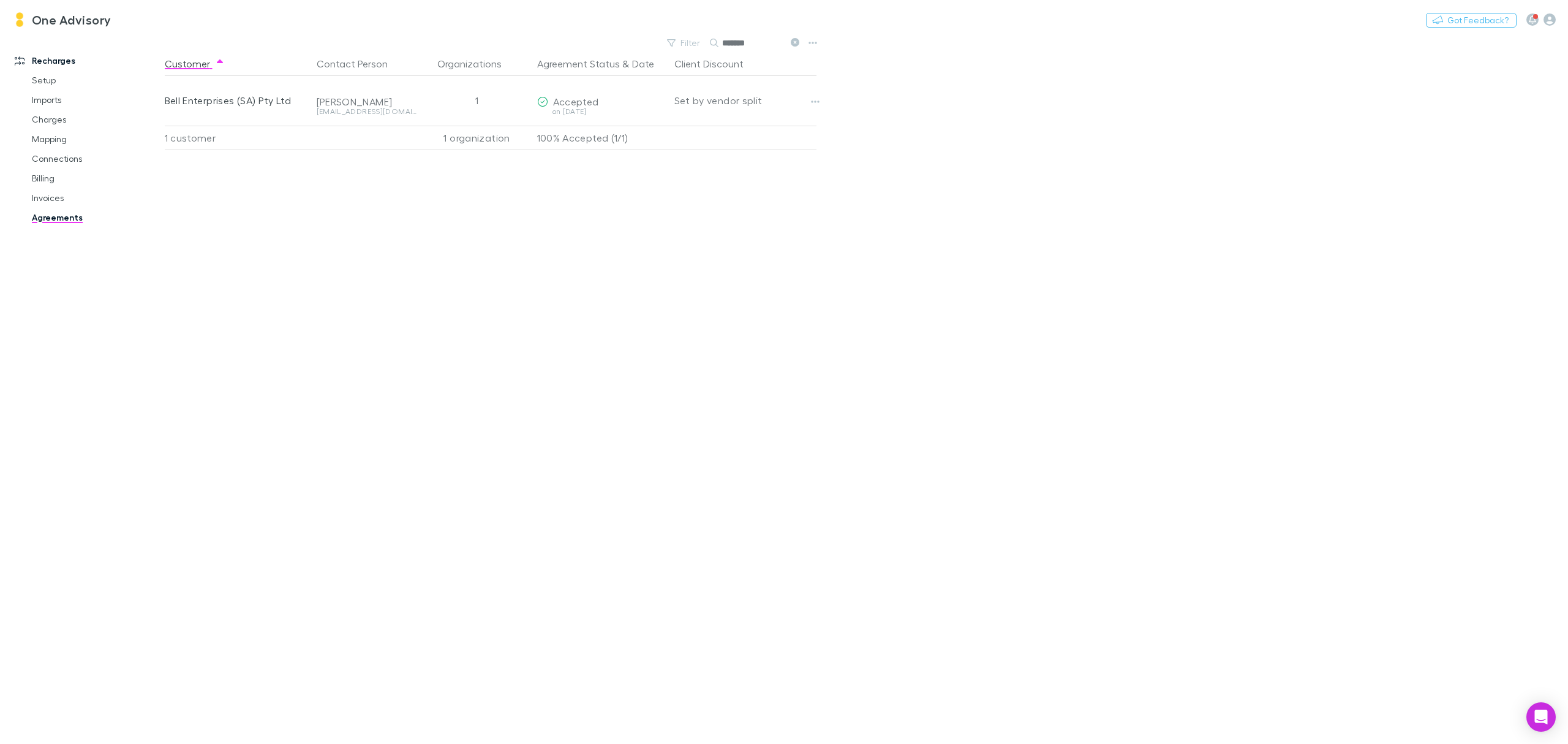
type input "*******"
click at [793, 43] on icon at bounding box center [795, 42] width 8 height 8
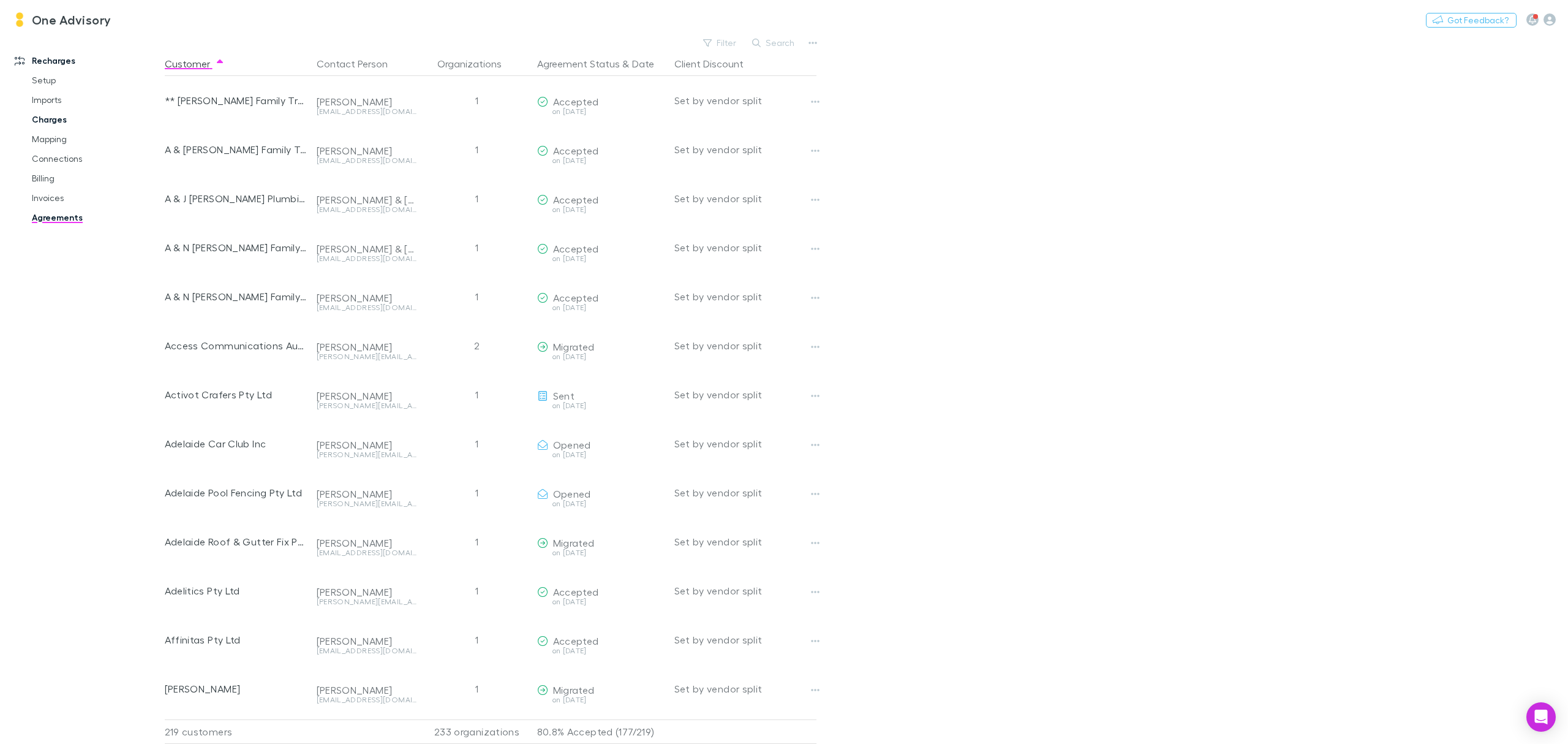
click at [45, 115] on link "Charges" at bounding box center [96, 119] width 155 height 19
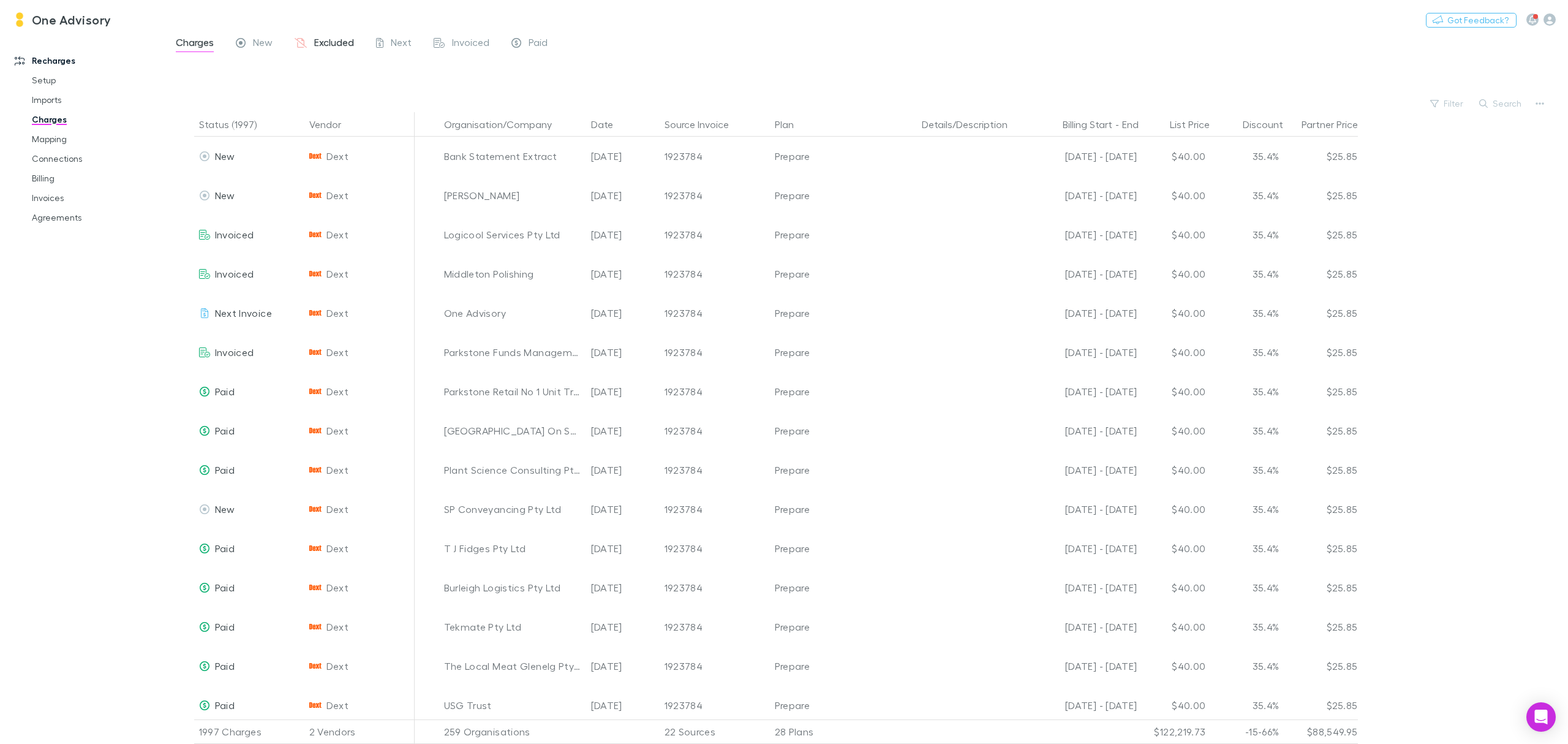
click at [348, 43] on span "Excluded" at bounding box center [333, 44] width 40 height 16
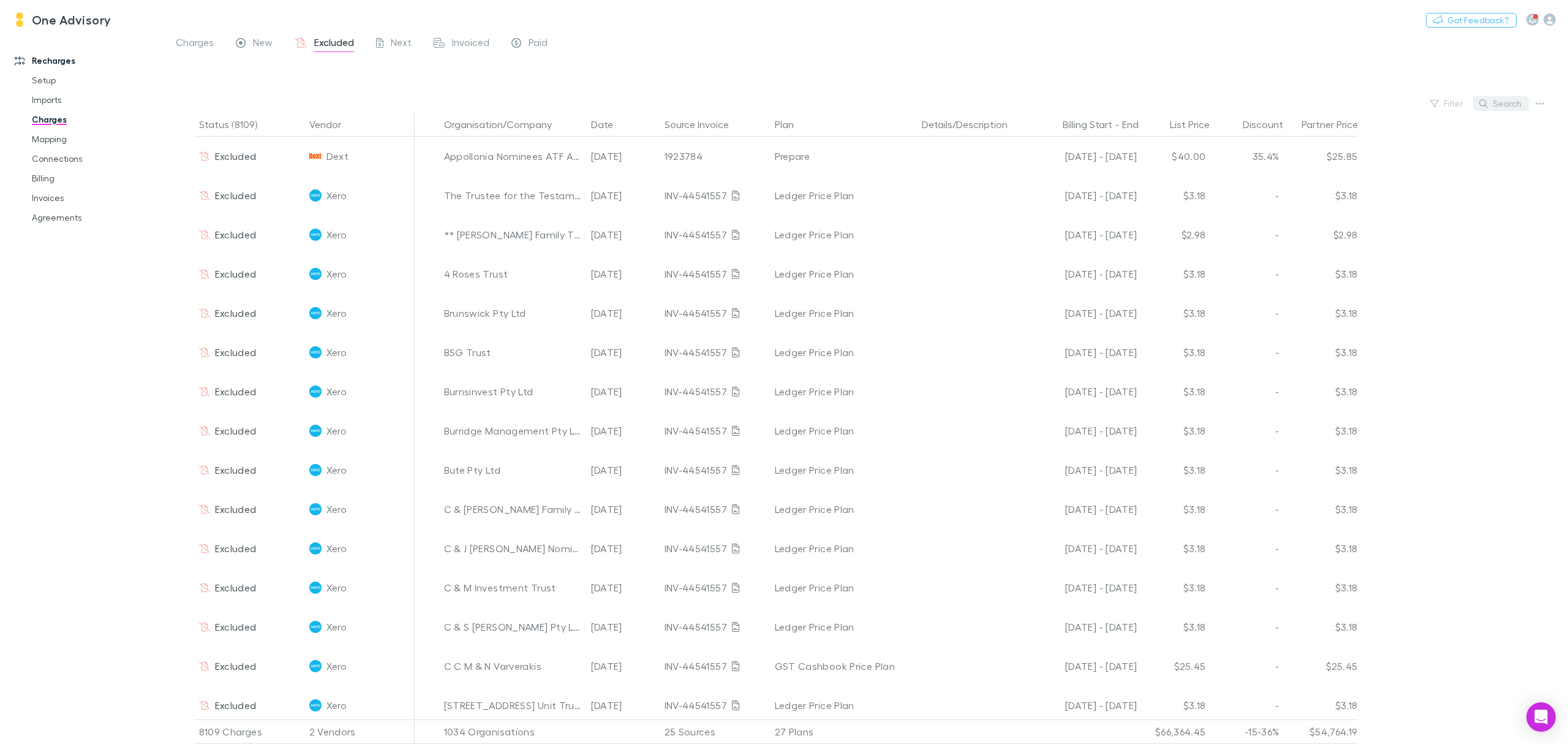
click at [1306, 101] on button "Search" at bounding box center [1501, 104] width 56 height 15
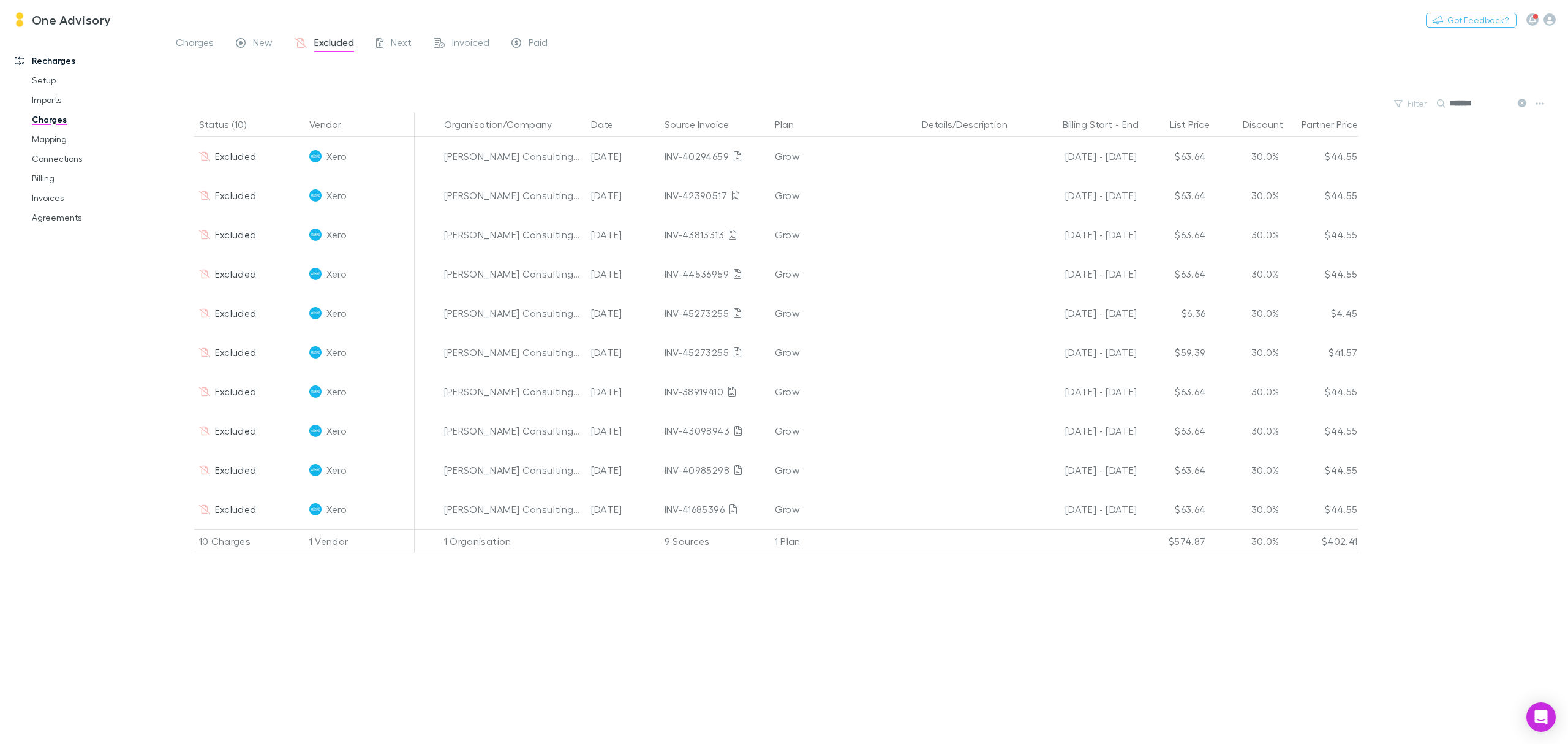
type input "*******"
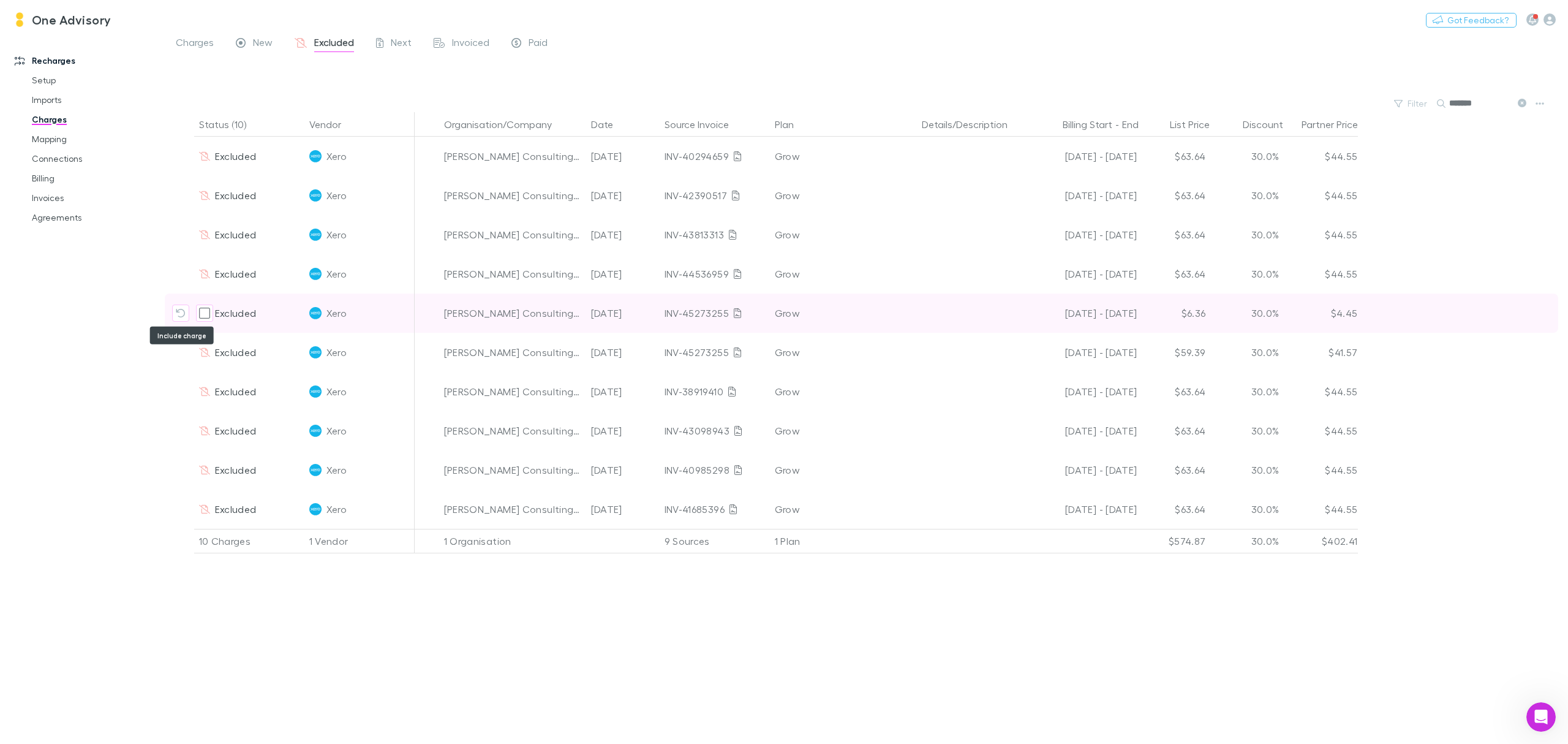
click at [179, 307] on button "Include charge" at bounding box center [181, 313] width 18 height 18
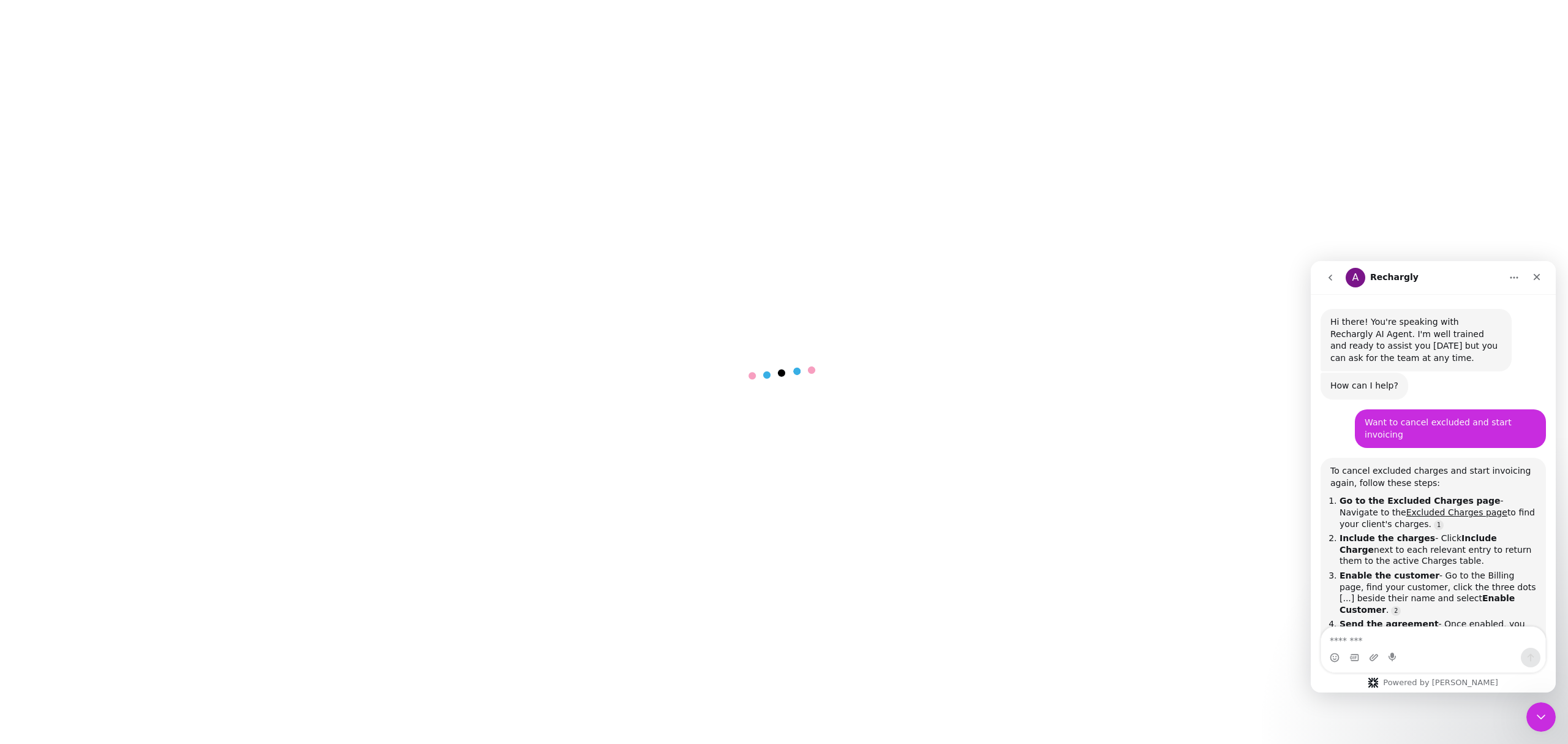
scroll to position [392, 0]
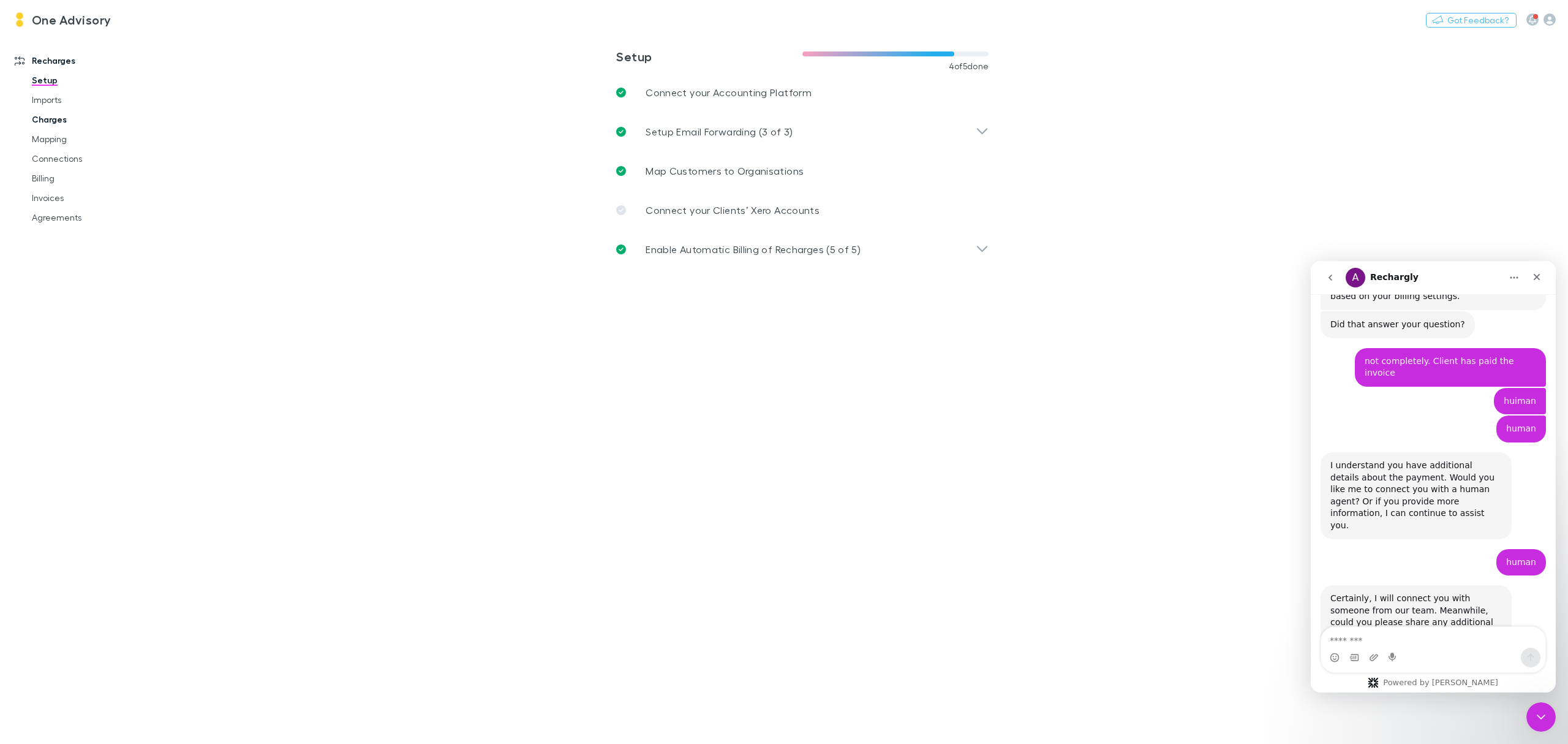
click at [41, 120] on link "Charges" at bounding box center [96, 119] width 155 height 19
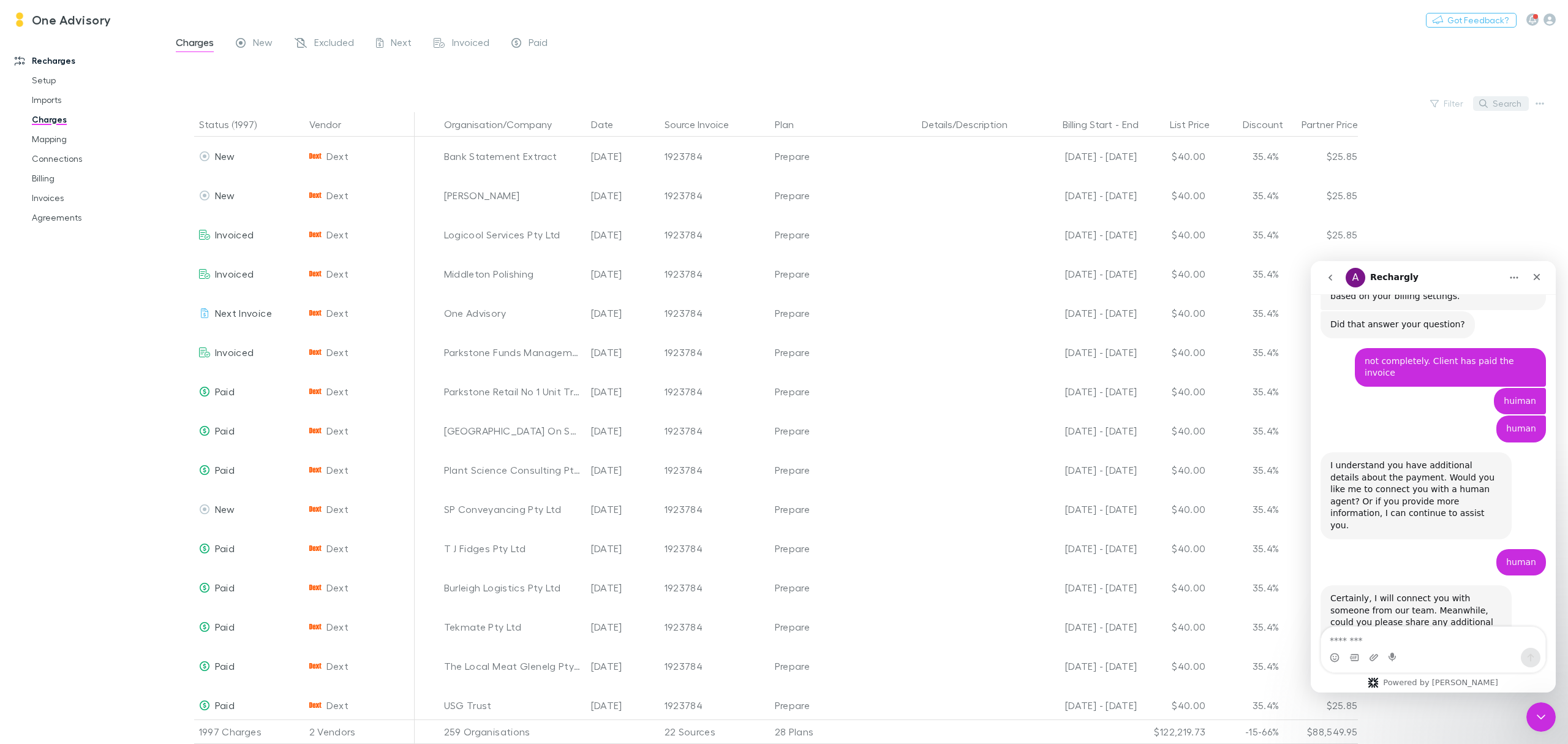
click at [1499, 100] on button "Search" at bounding box center [1501, 104] width 56 height 15
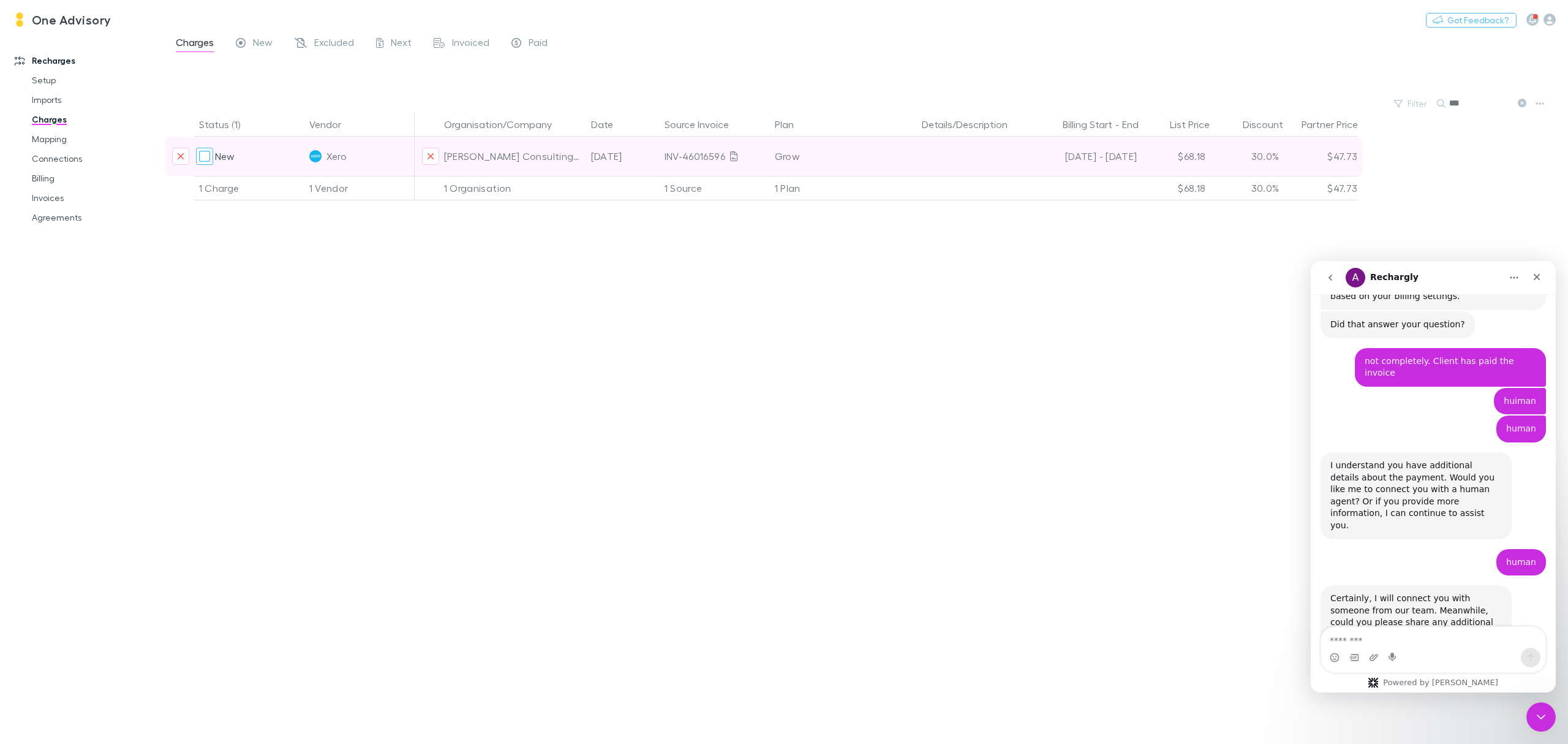
type input "***"
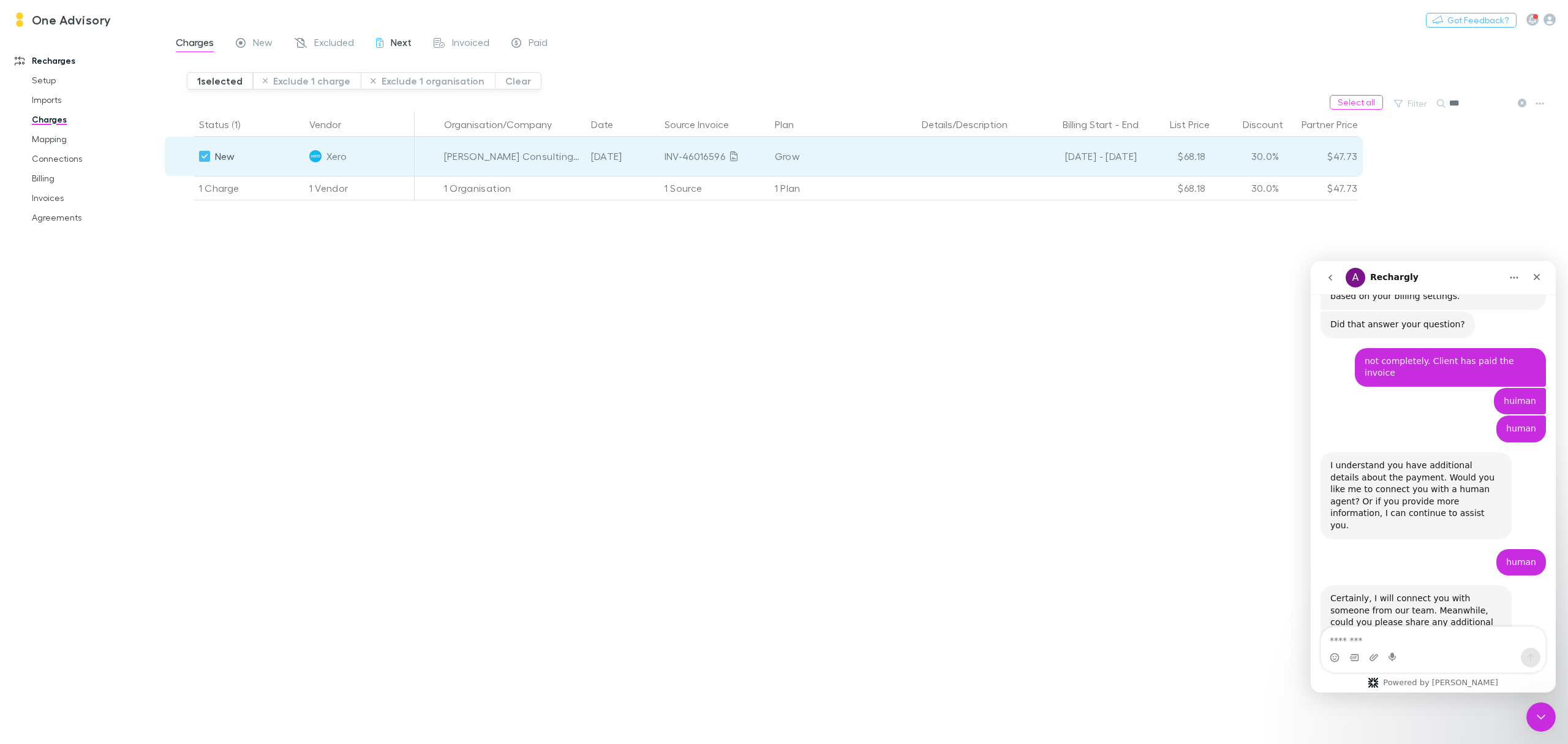
click at [398, 44] on span "Next" at bounding box center [401, 44] width 20 height 16
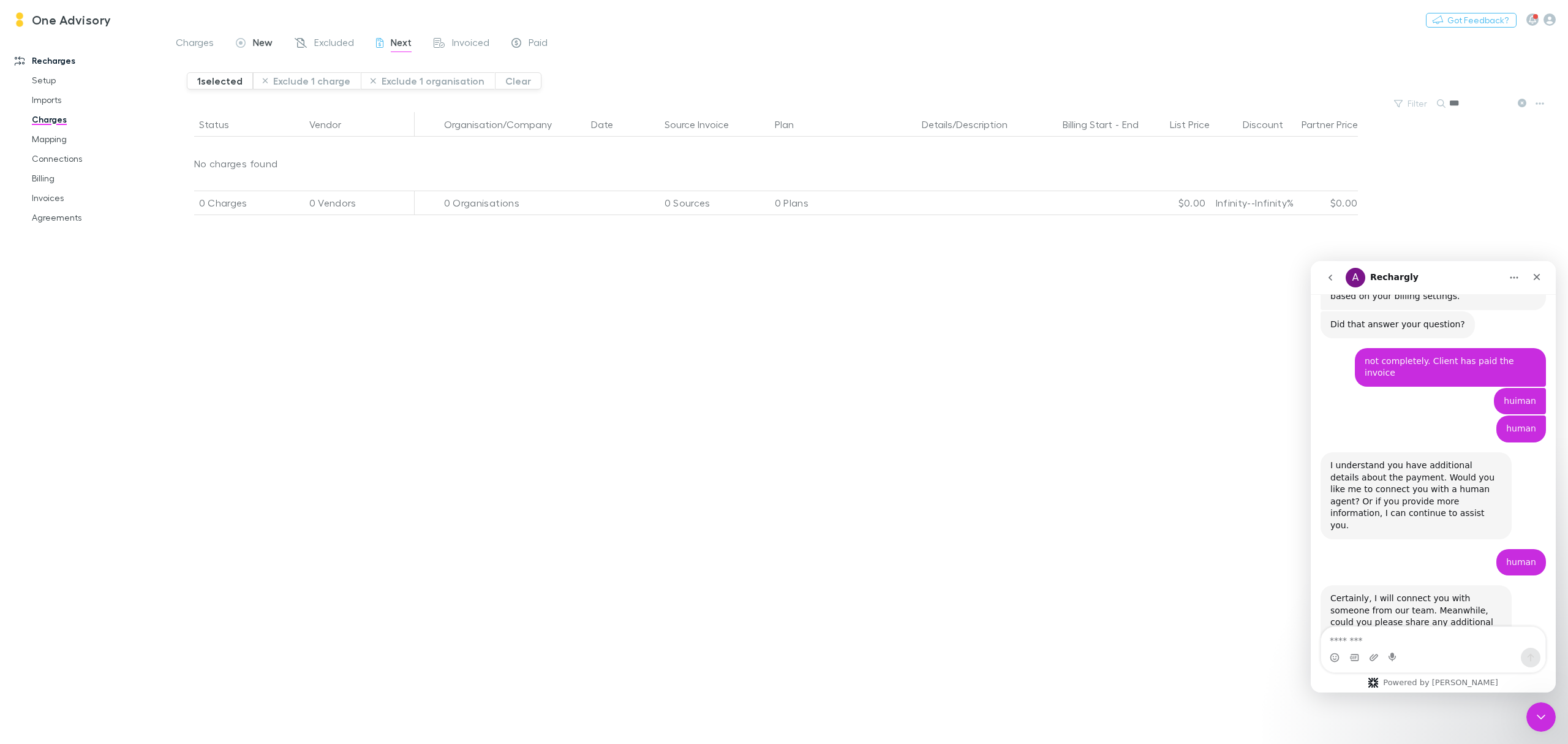
click at [258, 46] on span "New" at bounding box center [262, 44] width 19 height 16
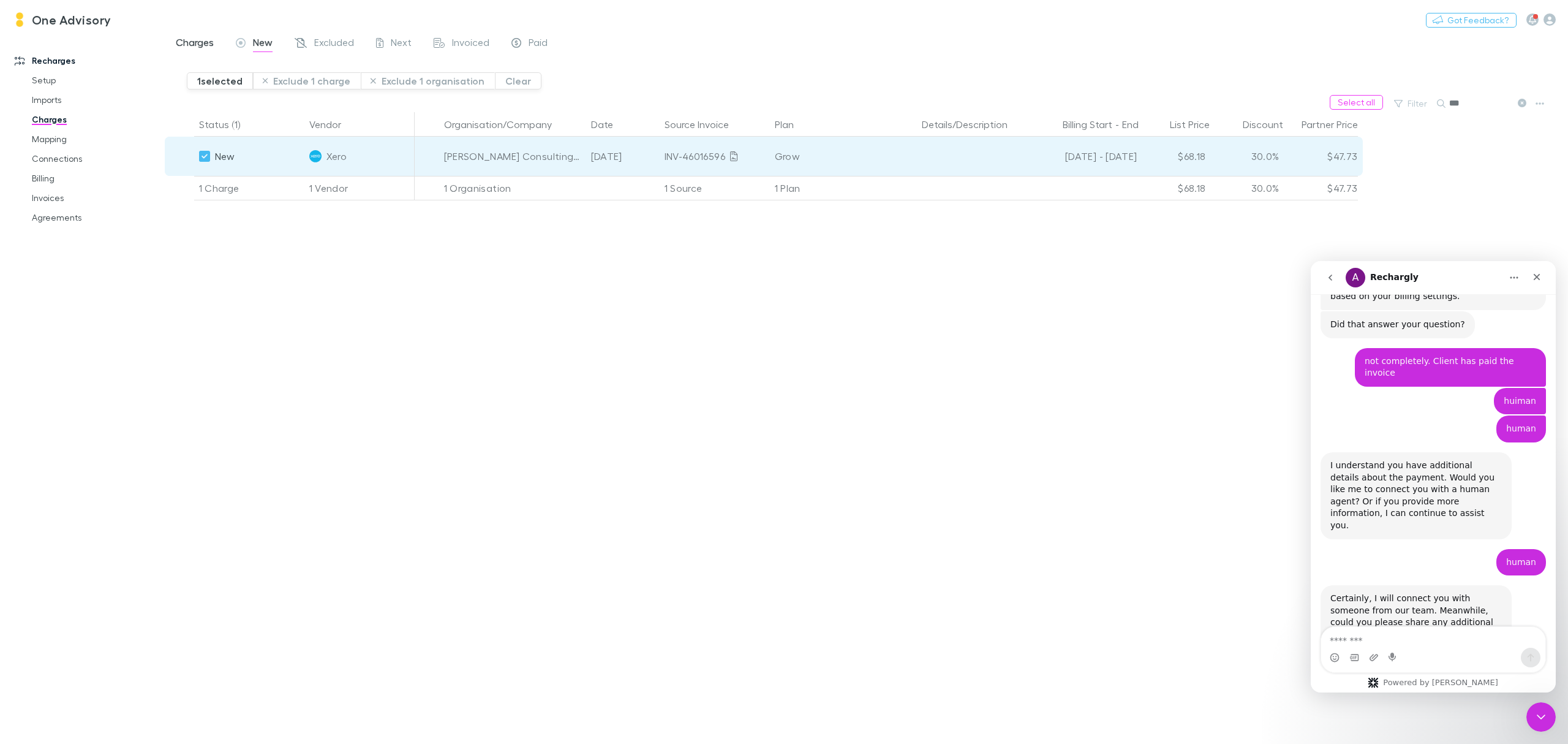
click at [198, 45] on span "Charges" at bounding box center [194, 44] width 38 height 16
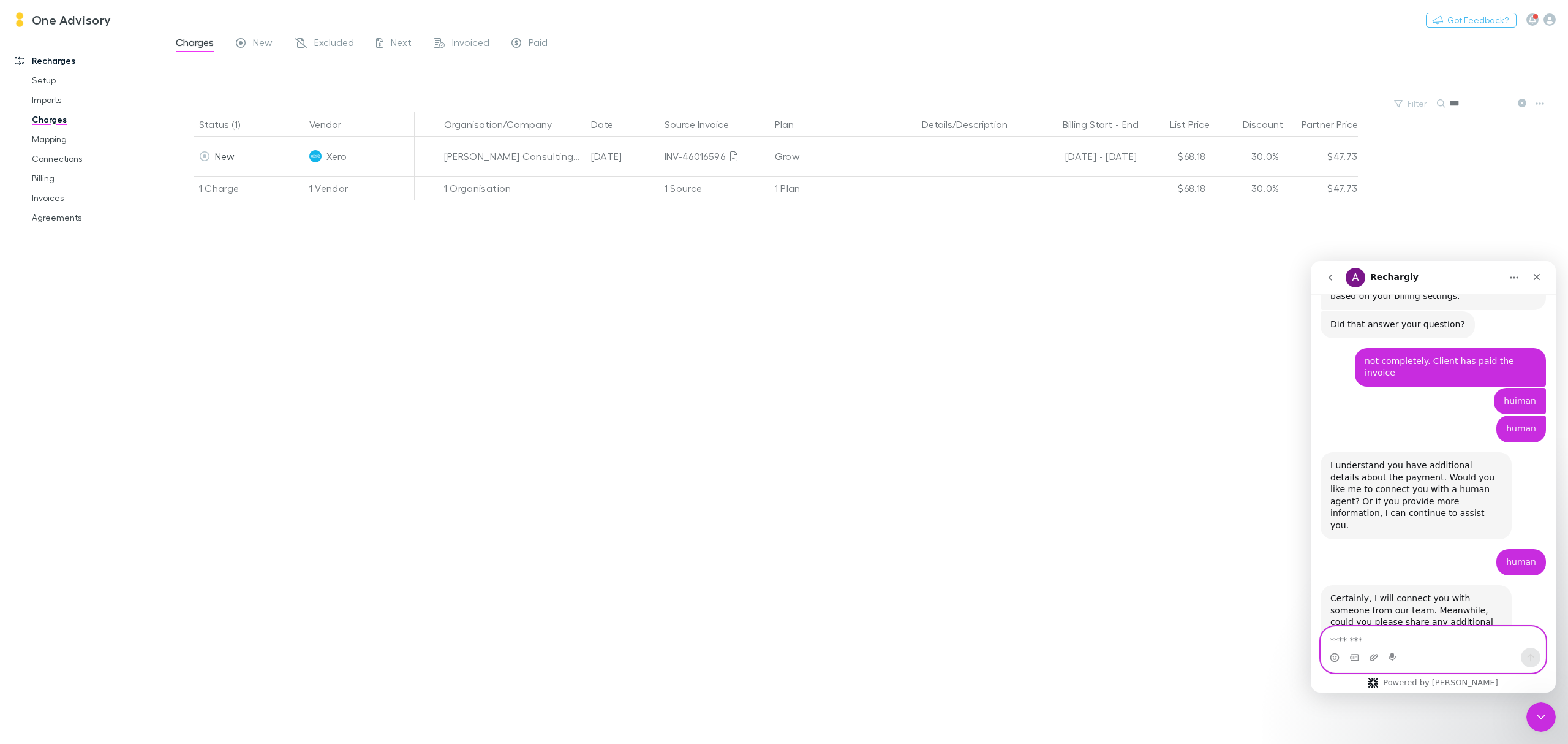
click at [1380, 640] on textarea "Message…" at bounding box center [1434, 637] width 224 height 20
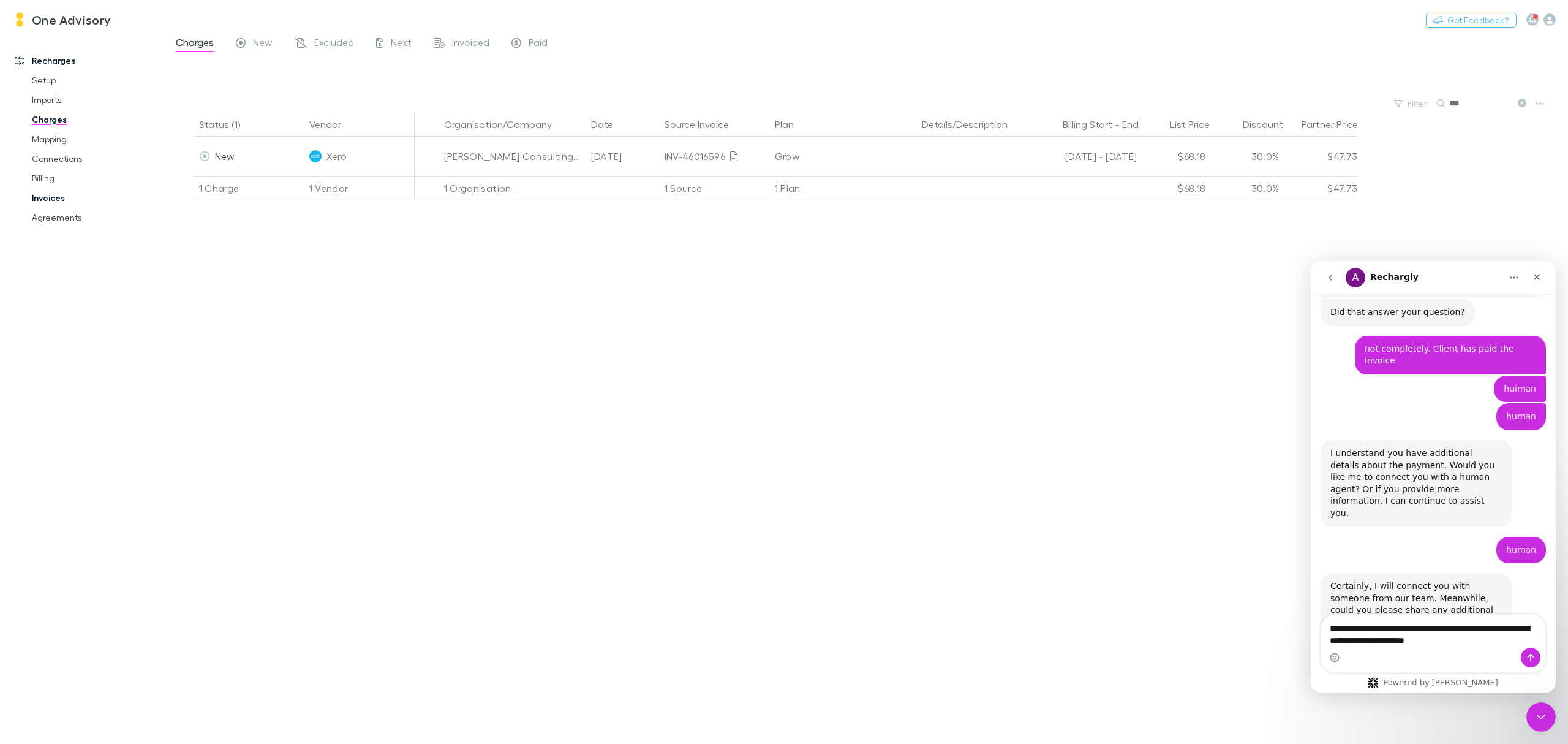
click at [54, 194] on link "Invoices" at bounding box center [96, 197] width 155 height 19
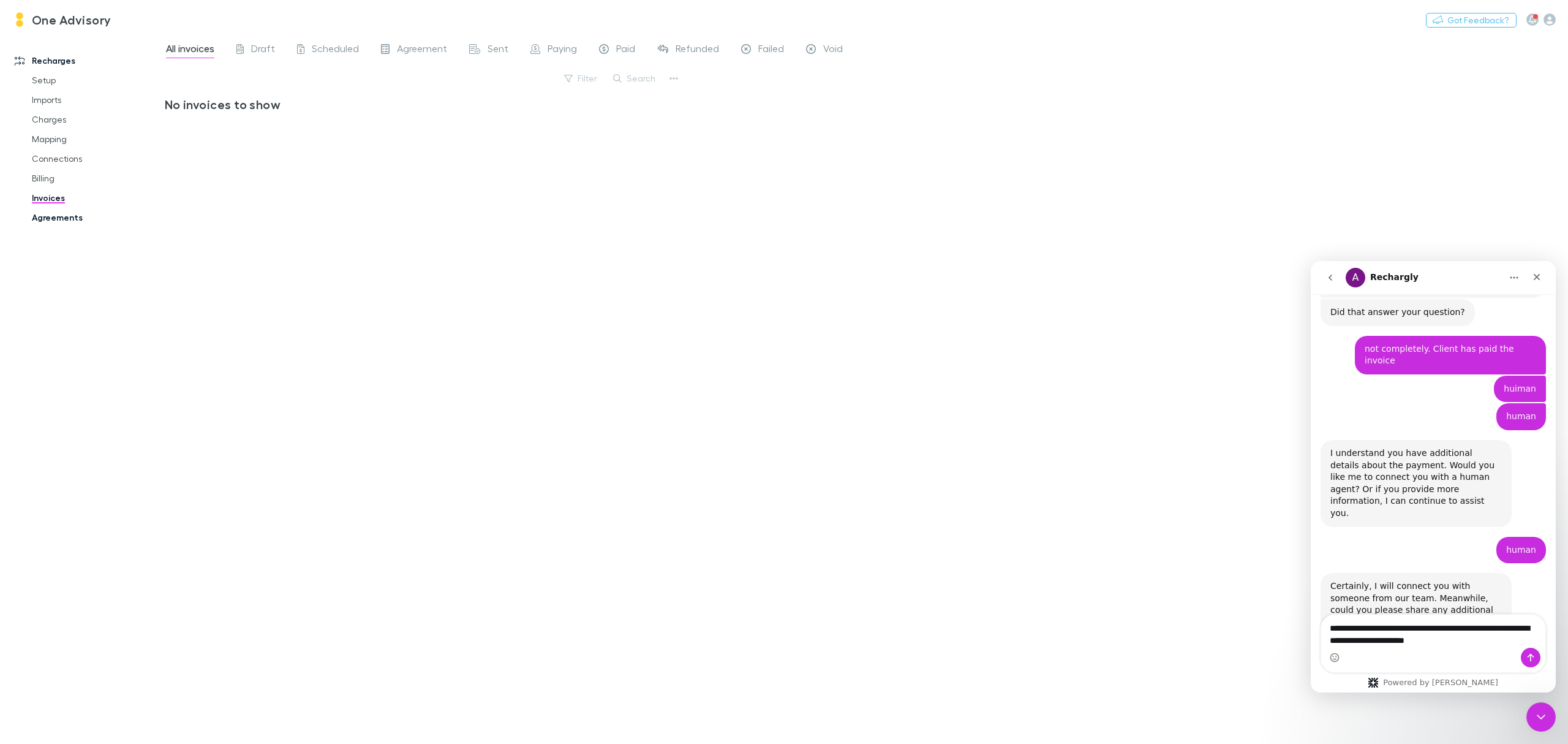
click at [59, 212] on link "Agreements" at bounding box center [96, 217] width 155 height 19
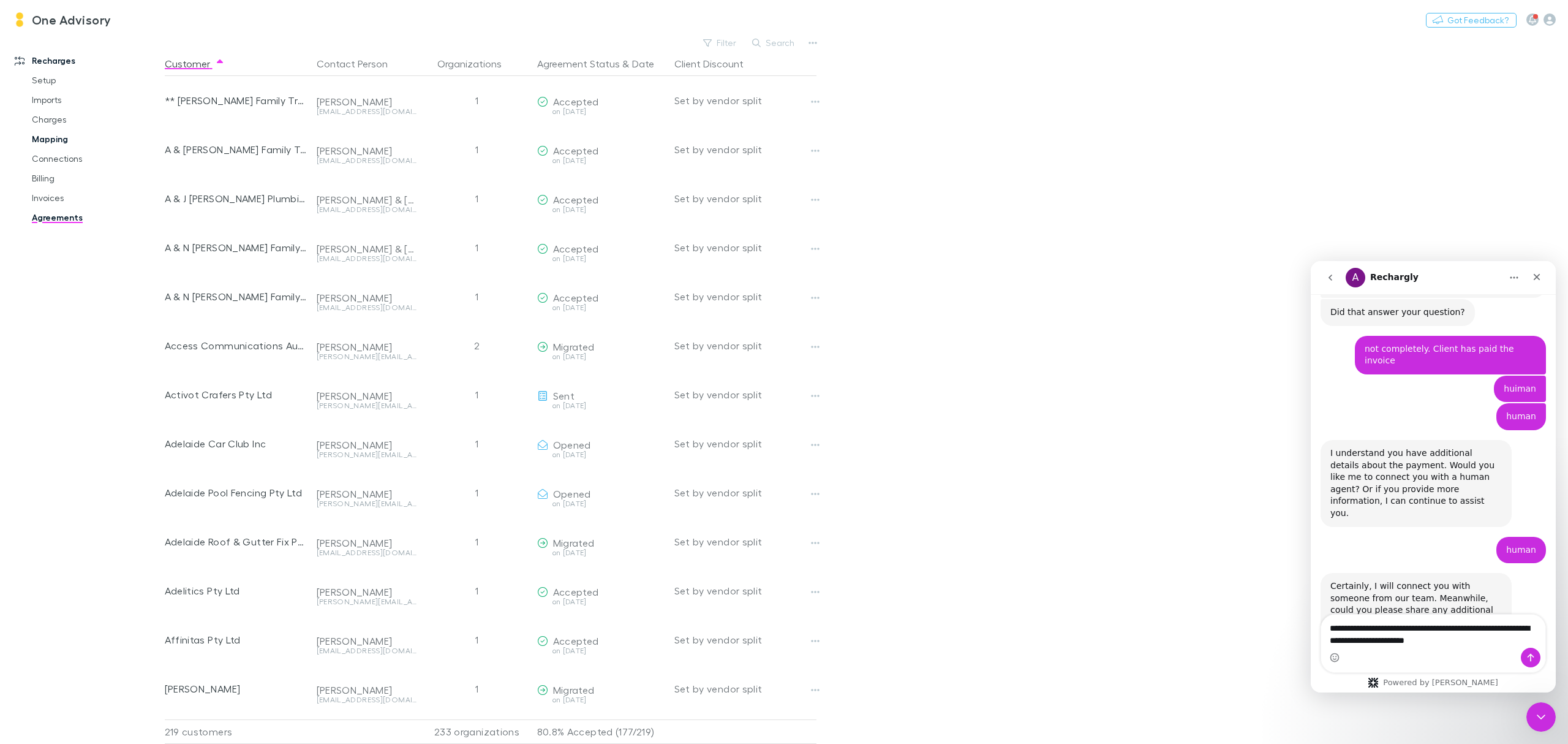
click at [43, 141] on link "Mapping" at bounding box center [96, 139] width 155 height 19
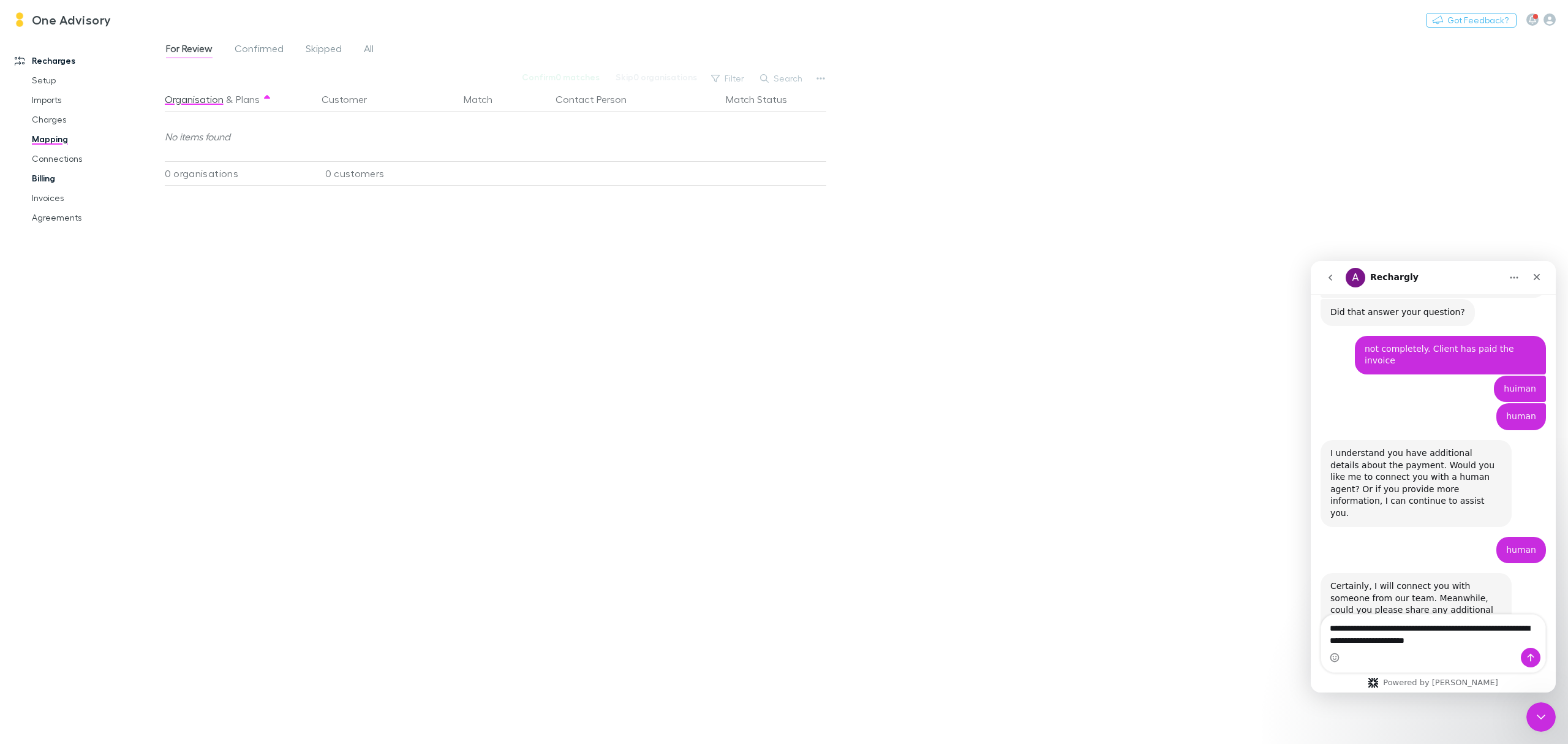
drag, startPoint x: 45, startPoint y: 175, endPoint x: 169, endPoint y: 375, distance: 235.3
click at [45, 175] on link "Billing" at bounding box center [96, 178] width 155 height 19
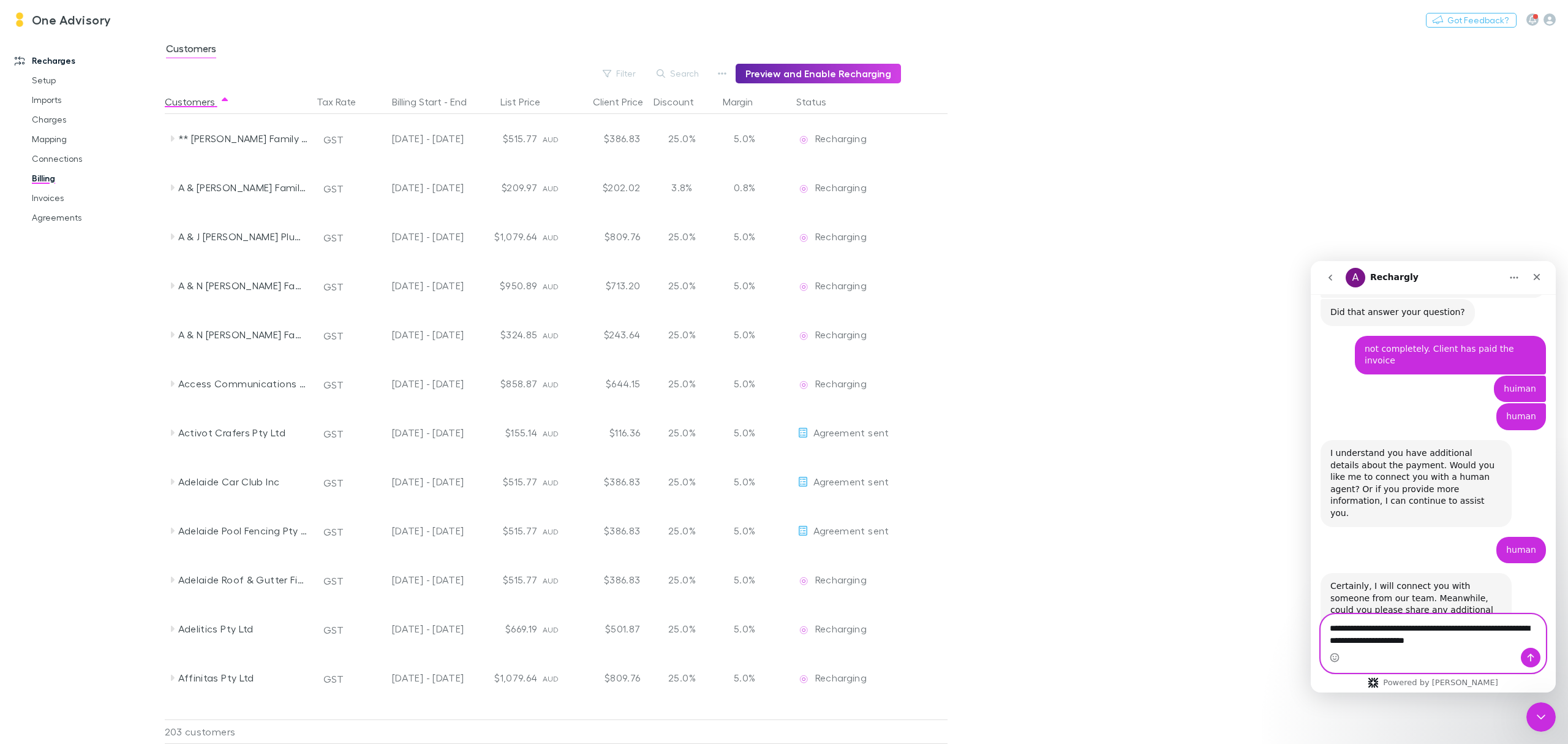
click at [1487, 644] on textarea "**********" at bounding box center [1433, 632] width 223 height 33
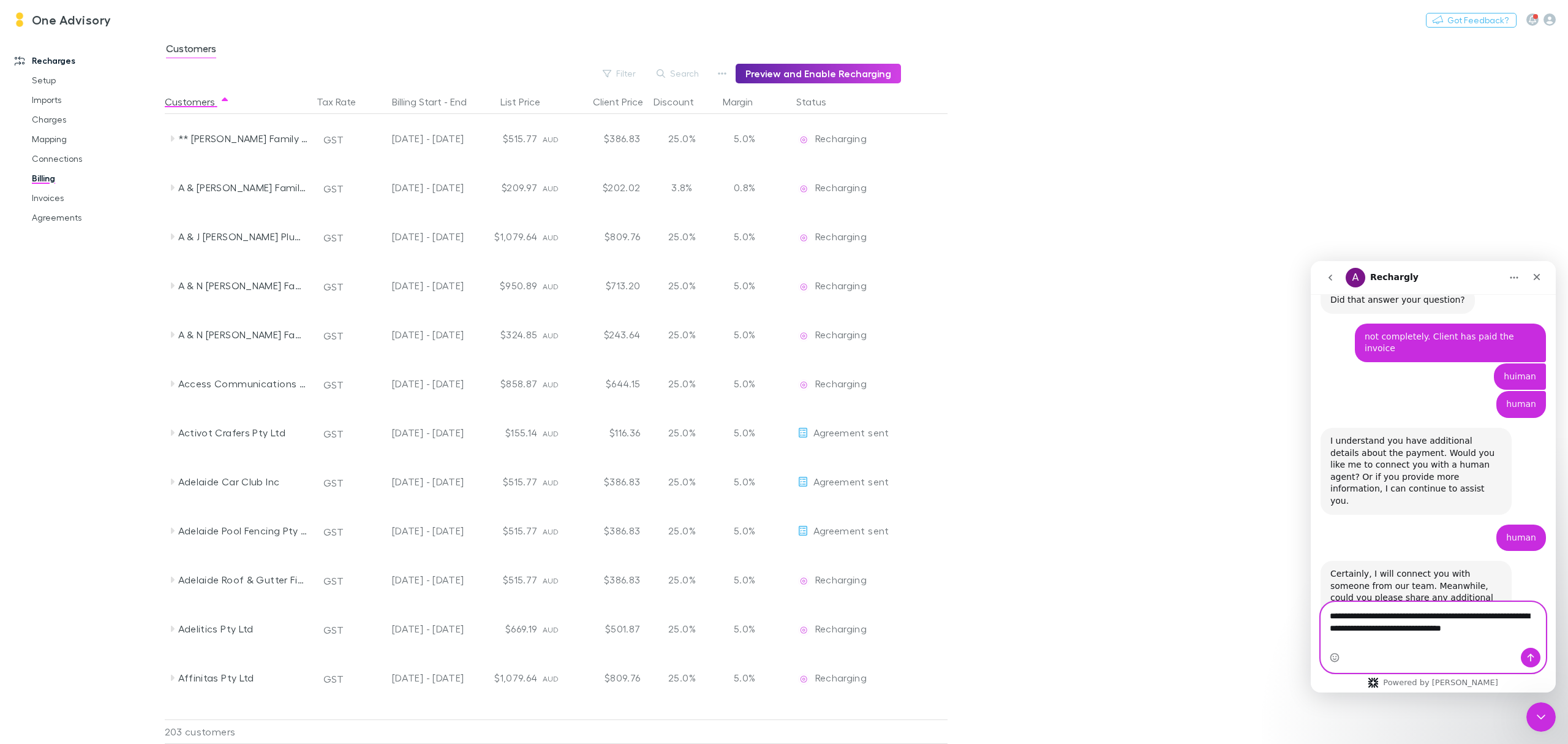
scroll to position [405, 0]
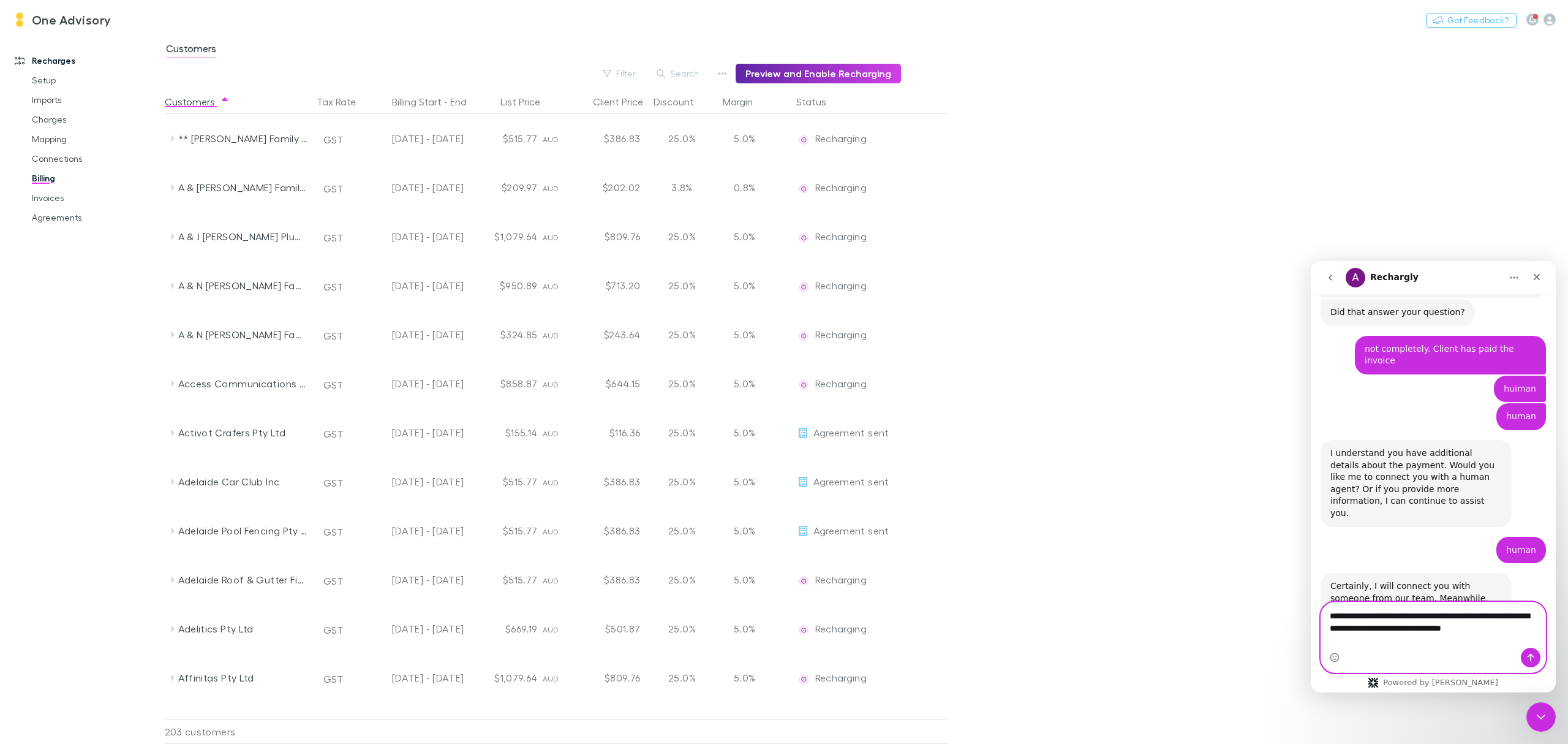
type textarea "**********"
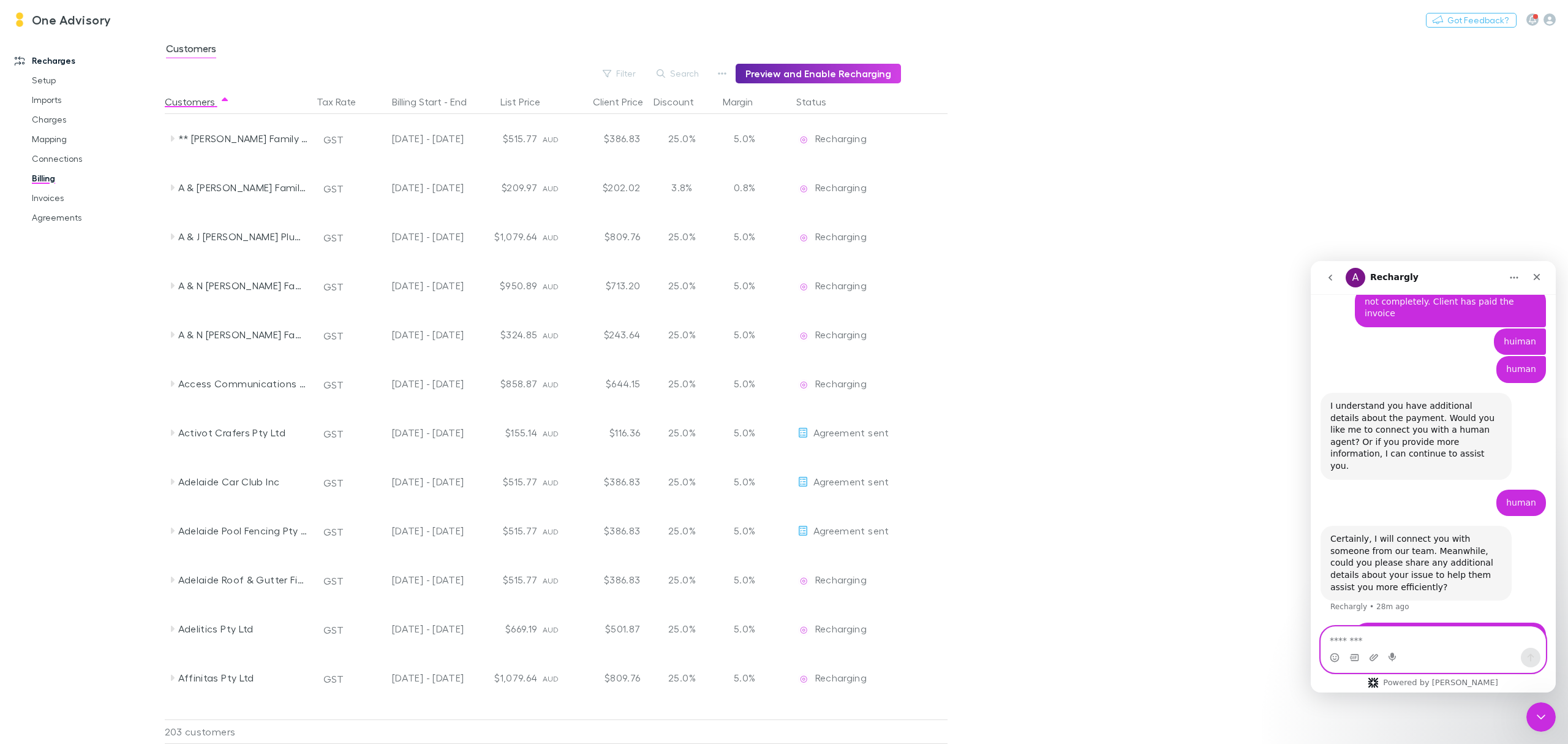
scroll to position [452, 0]
click at [1523, 274] on button "Home" at bounding box center [1514, 277] width 23 height 23
click at [61, 117] on link "Charges" at bounding box center [96, 119] width 155 height 19
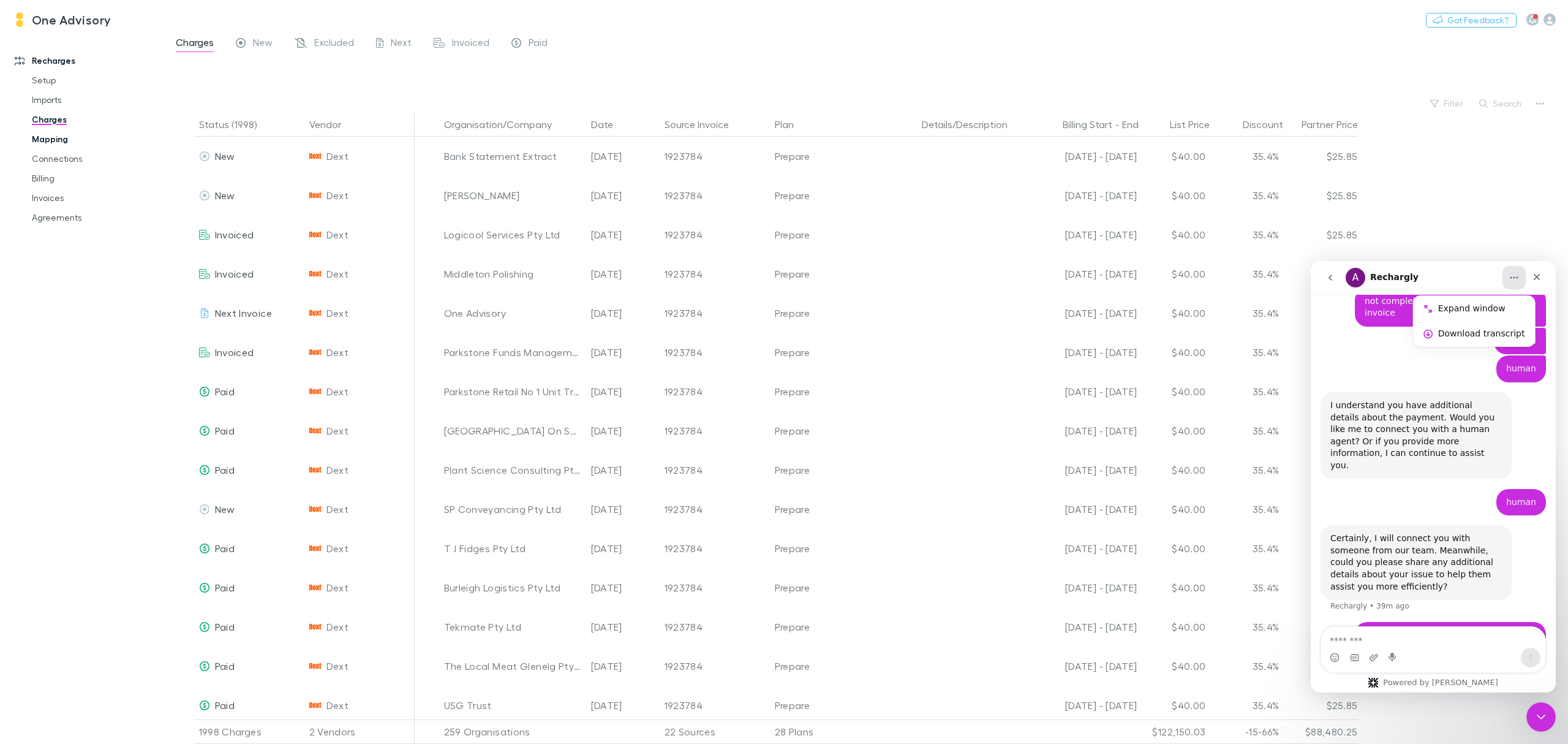
click at [56, 136] on link "Mapping" at bounding box center [96, 139] width 155 height 19
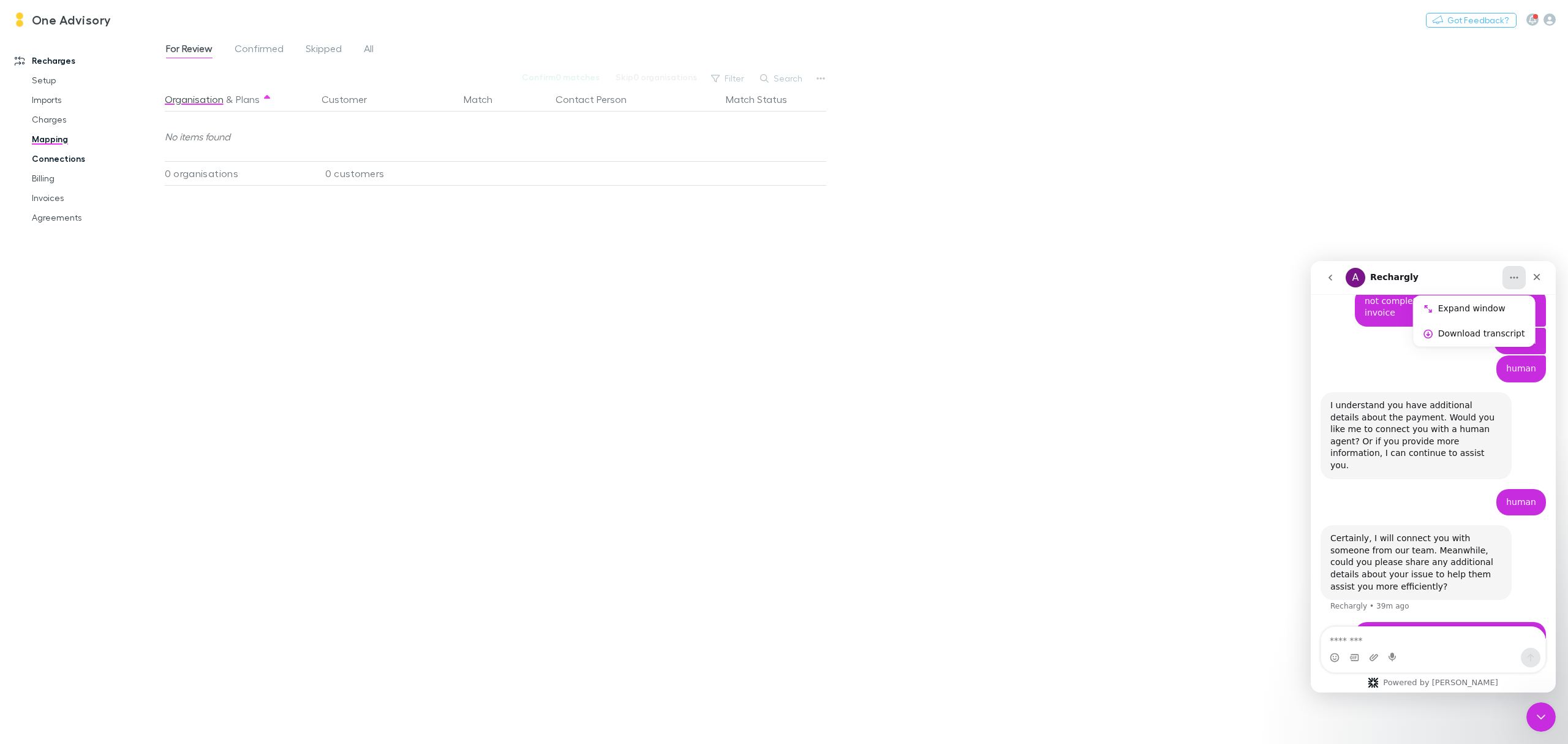
click at [56, 162] on link "Connections" at bounding box center [96, 158] width 155 height 19
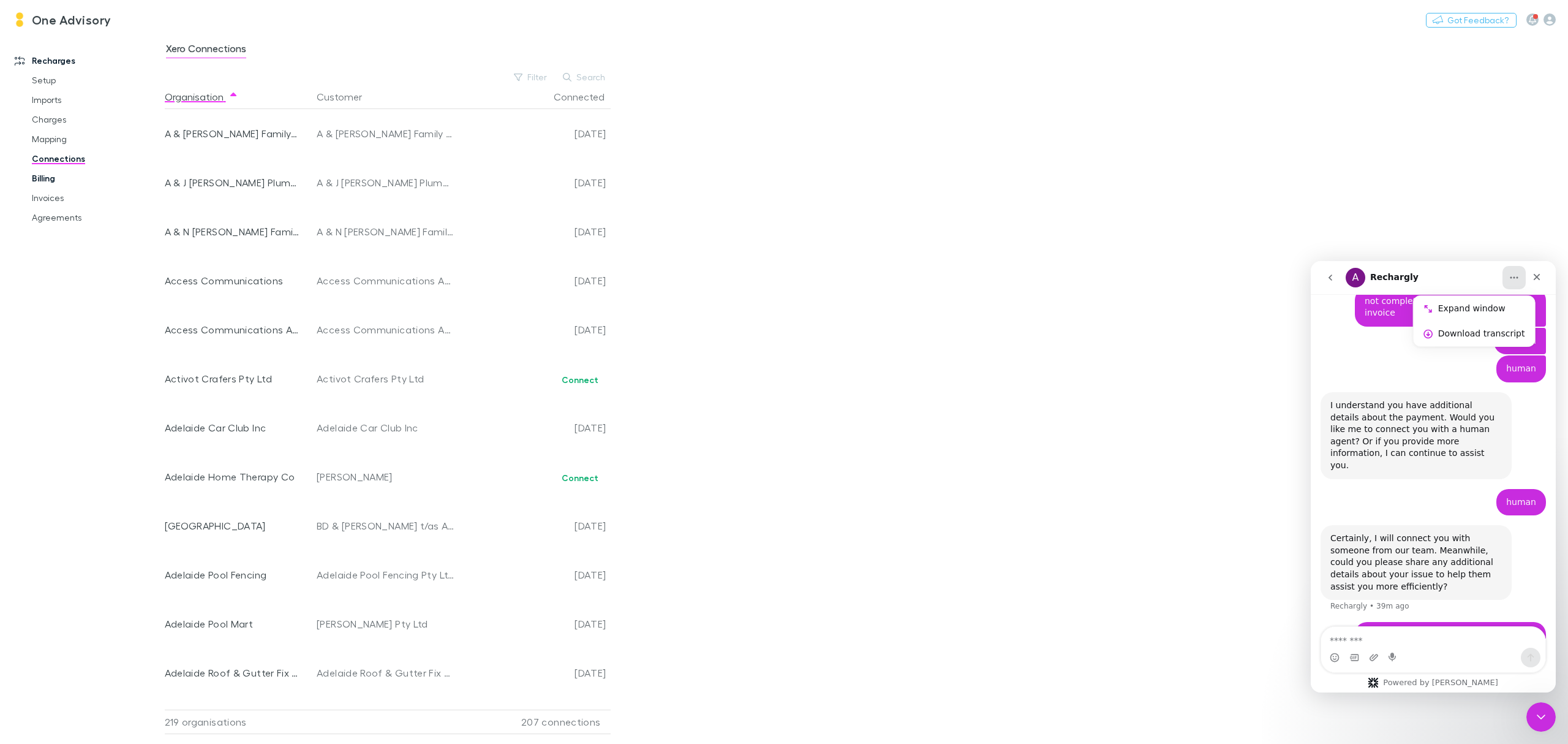
click at [52, 180] on link "Billing" at bounding box center [96, 178] width 155 height 19
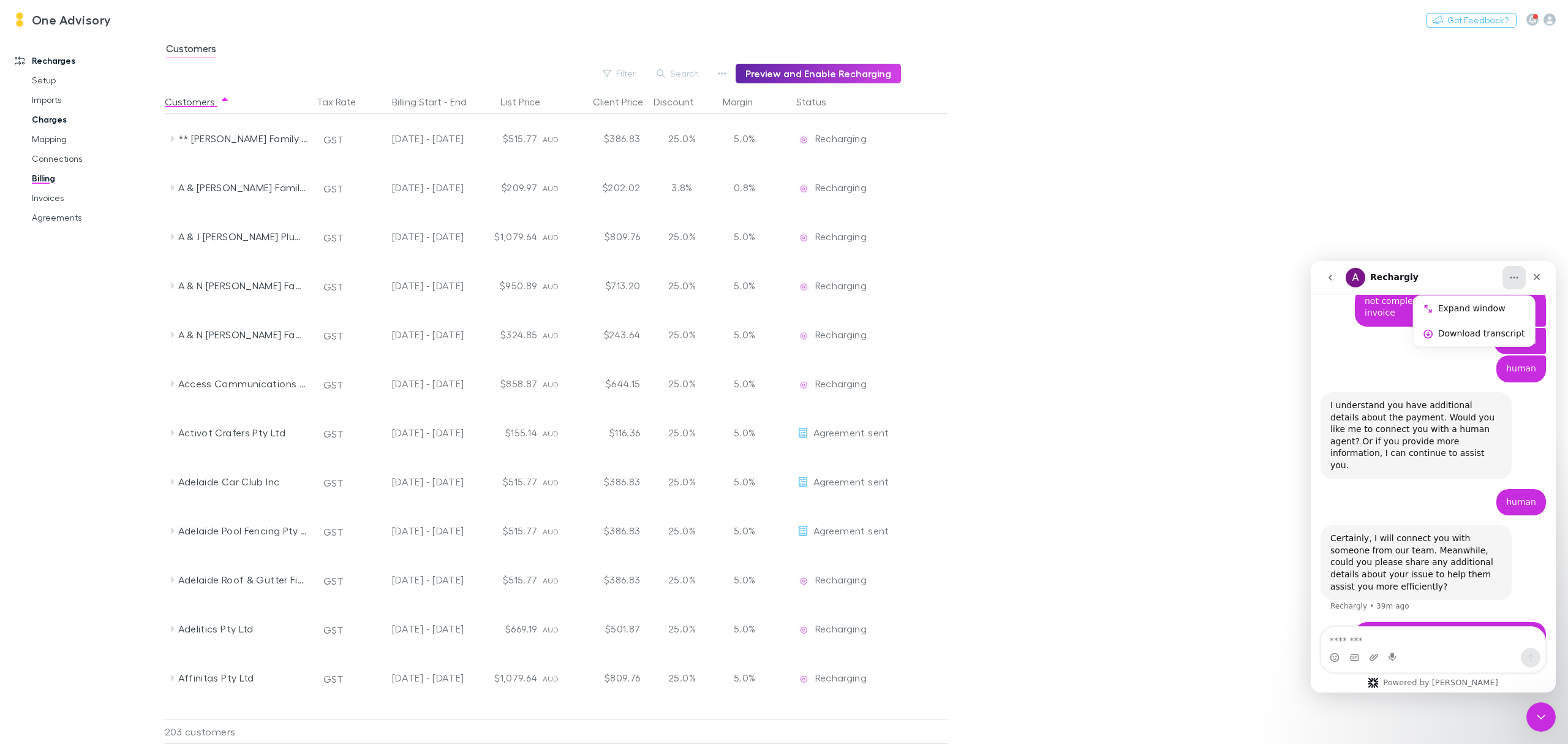
click at [42, 118] on link "Charges" at bounding box center [96, 119] width 155 height 19
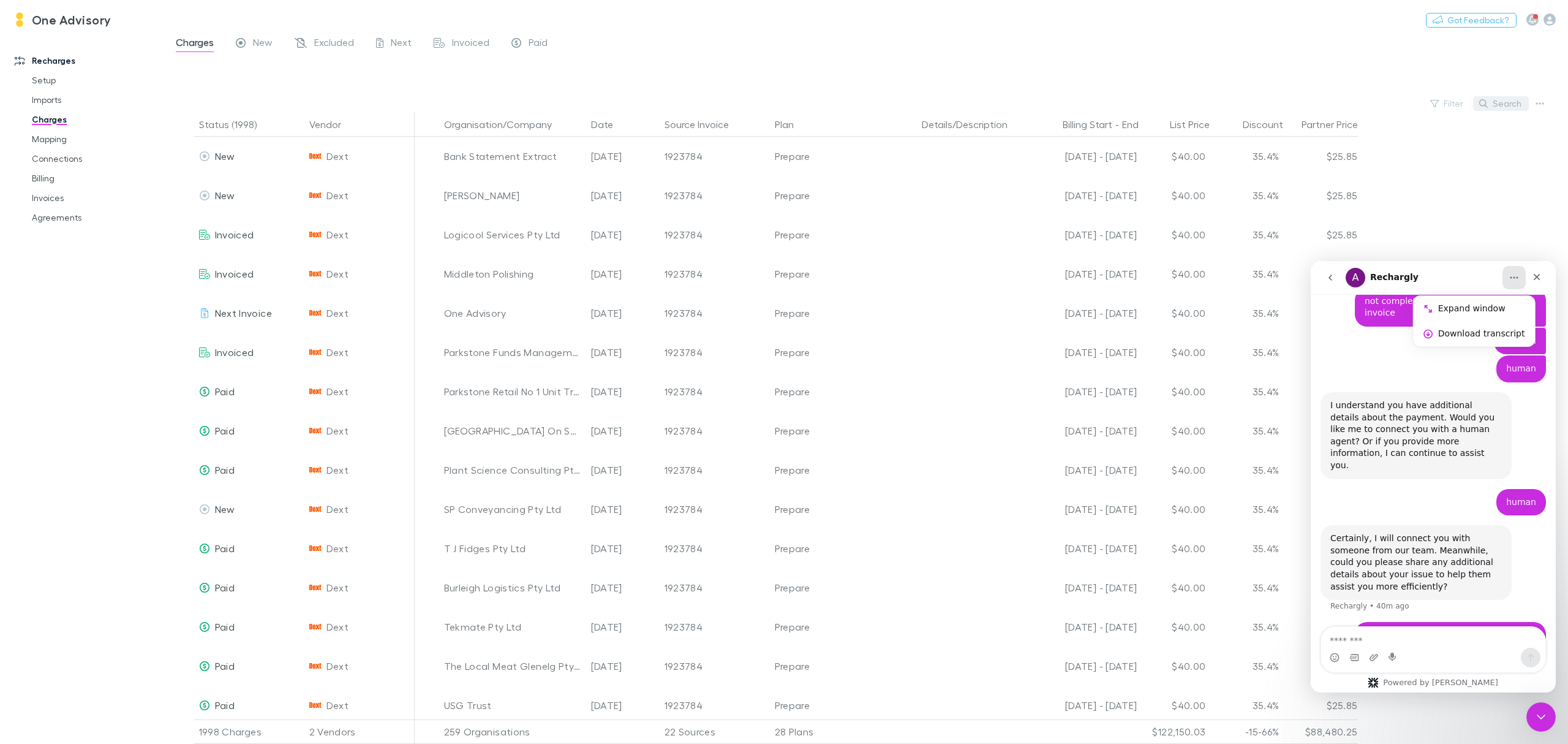
click at [1506, 101] on button "Search" at bounding box center [1501, 104] width 56 height 15
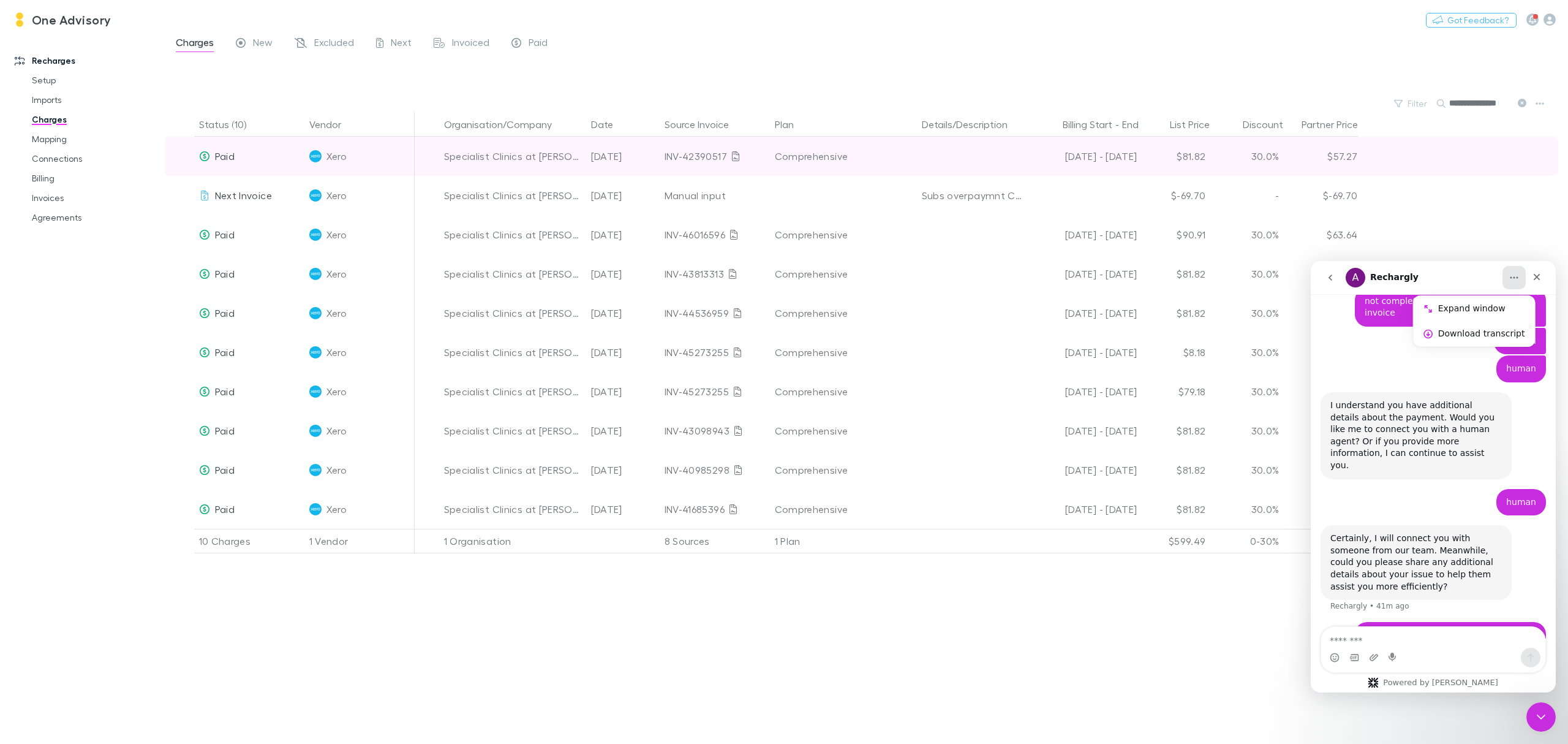
type input "**********"
click at [221, 155] on span "Paid" at bounding box center [224, 156] width 19 height 12
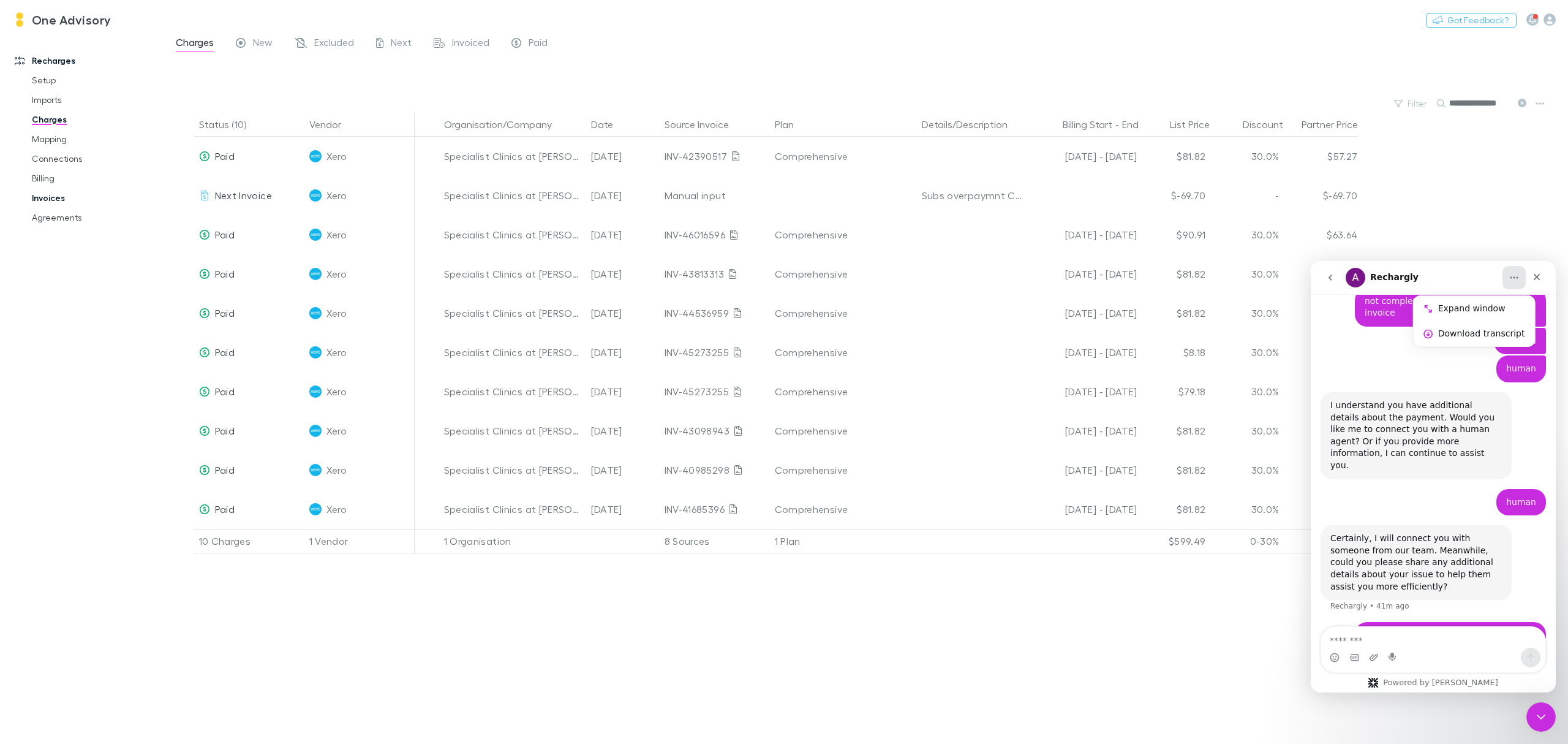
click at [52, 196] on link "Invoices" at bounding box center [96, 197] width 155 height 19
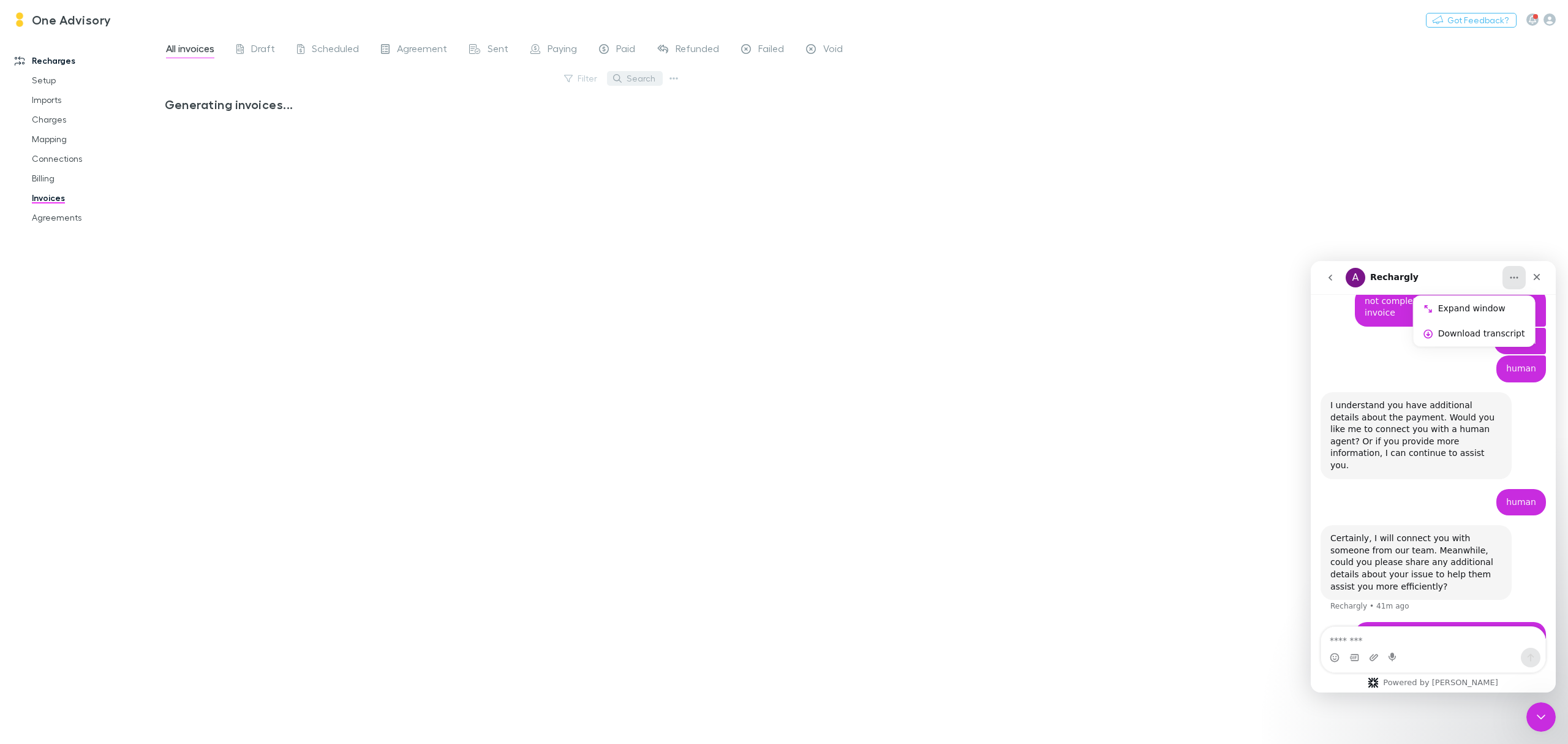
click at [631, 82] on button "Search" at bounding box center [635, 79] width 56 height 15
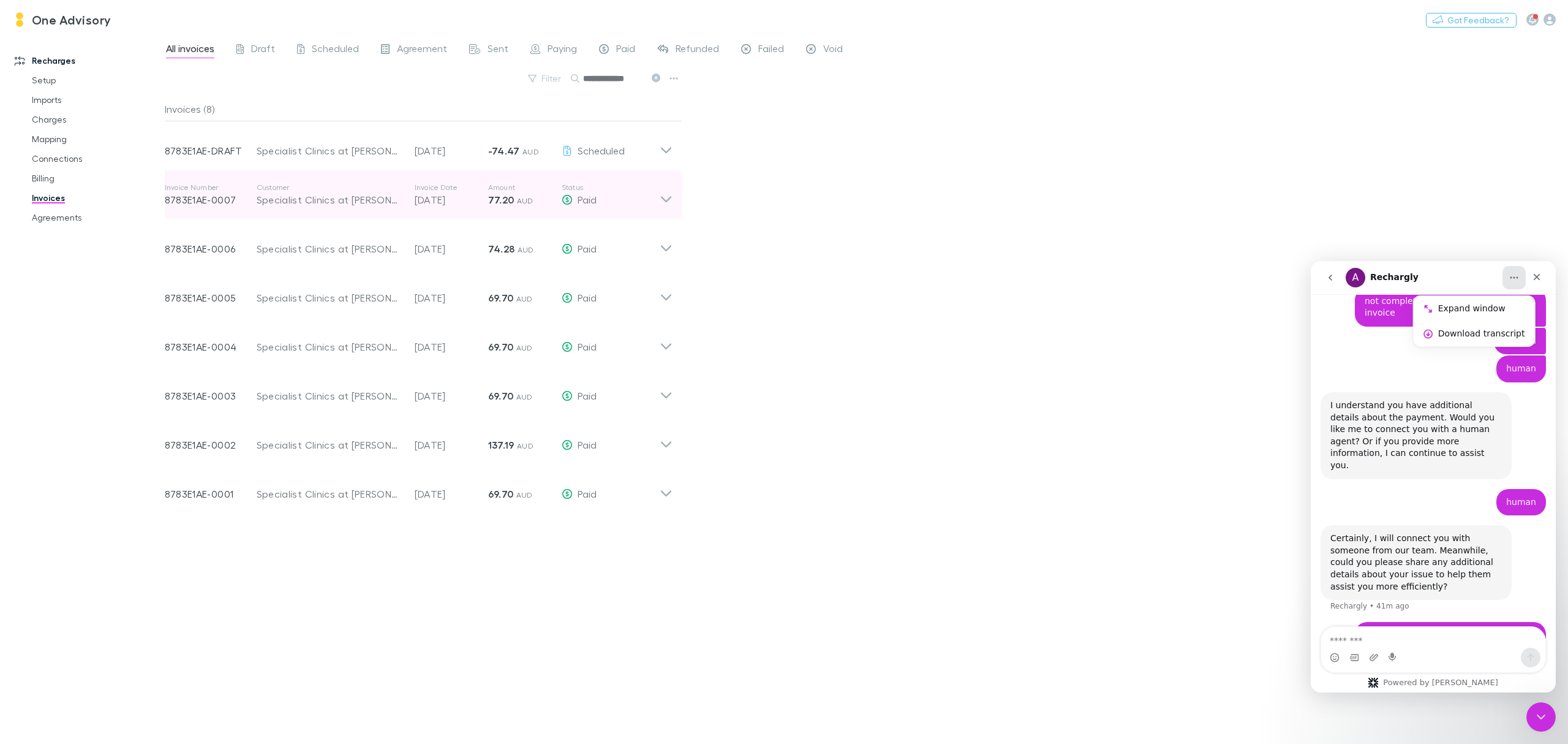
type input "**********"
click at [443, 202] on p "[DATE]" at bounding box center [451, 200] width 73 height 15
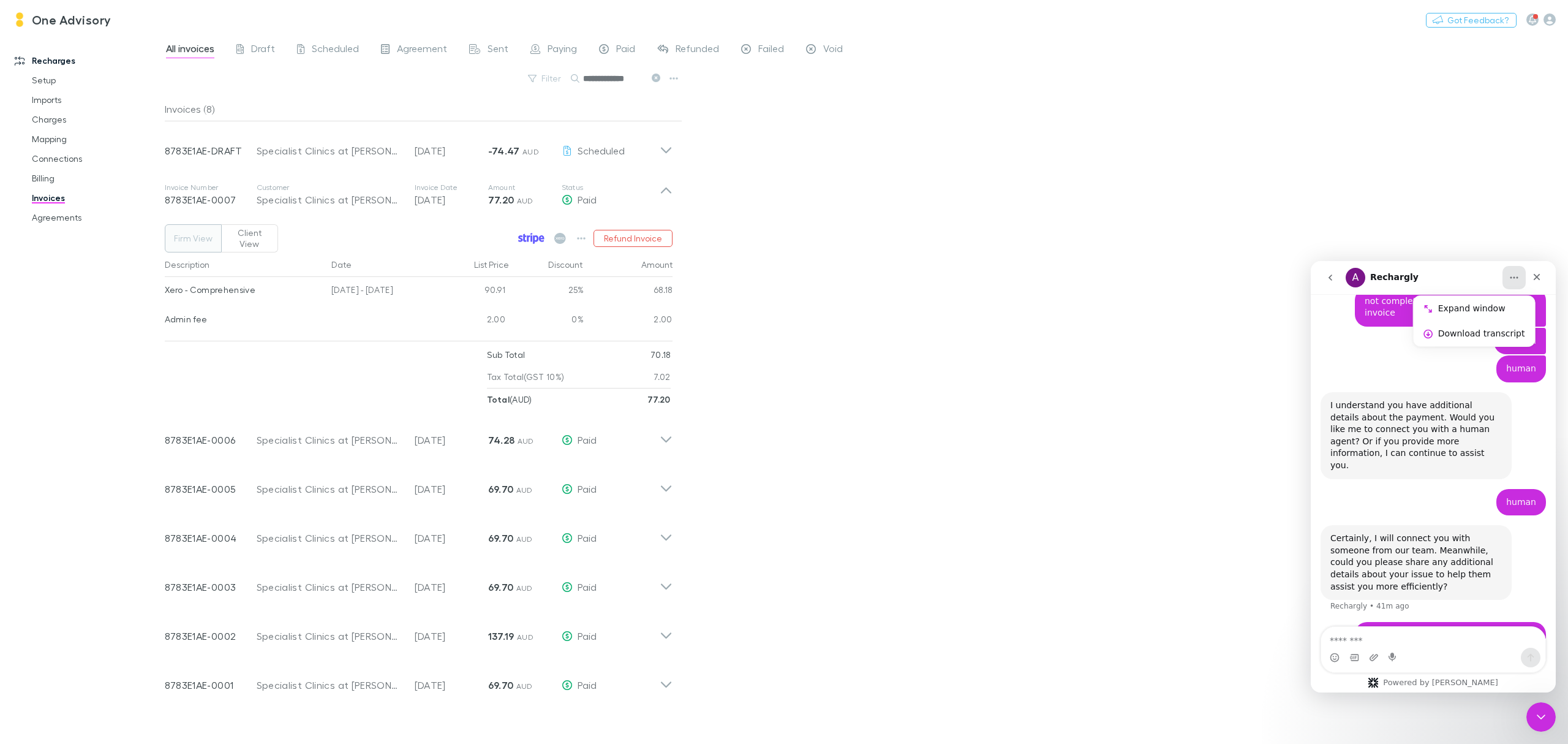
click at [526, 241] on icon at bounding box center [524, 238] width 3 height 8
click at [667, 150] on icon at bounding box center [666, 145] width 13 height 24
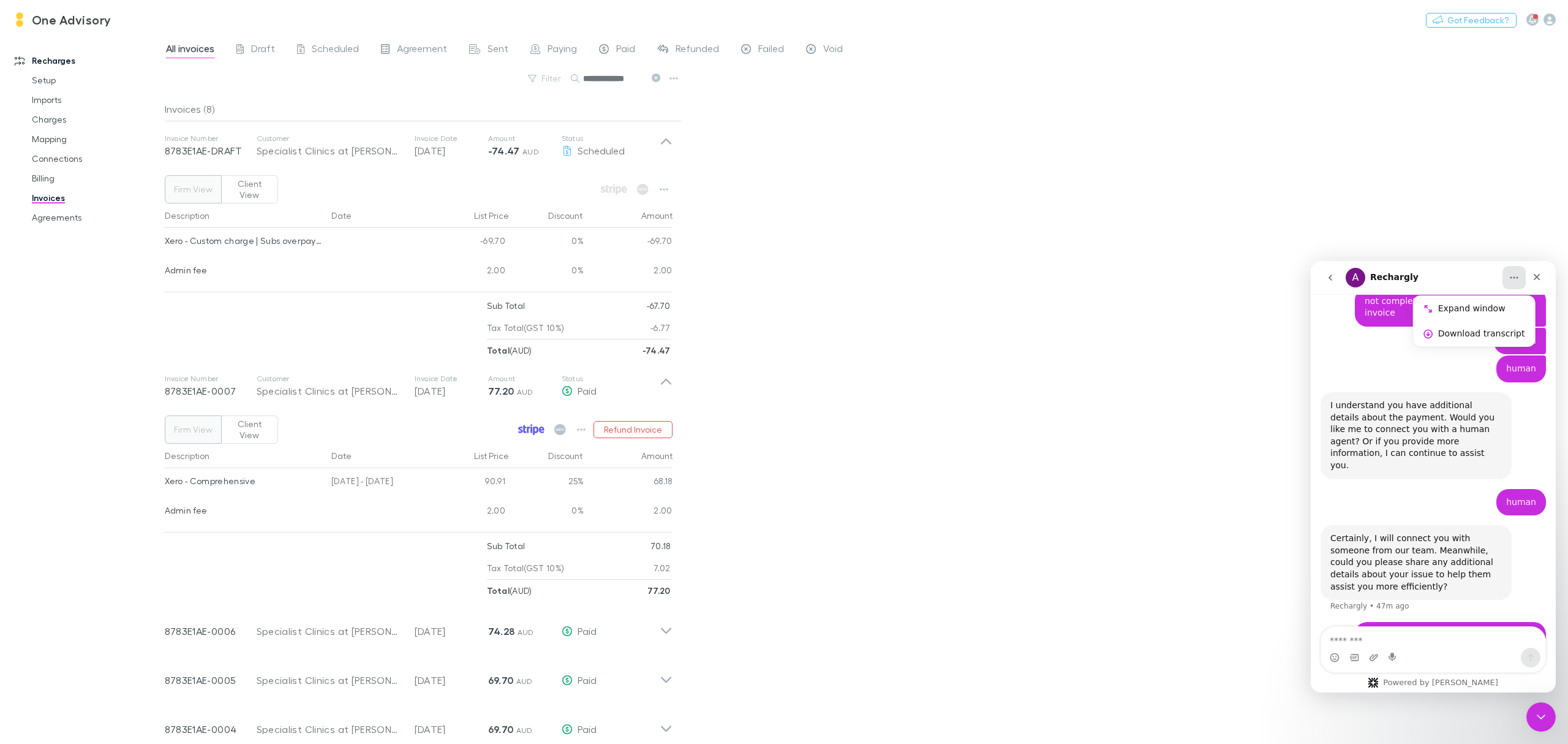
click at [604, 246] on div "-69.70" at bounding box center [628, 243] width 89 height 30
click at [671, 189] on button "button" at bounding box center [664, 189] width 18 height 18
click at [578, 148] on div at bounding box center [784, 372] width 1568 height 744
click at [397, 140] on p "Customer" at bounding box center [329, 138] width 145 height 10
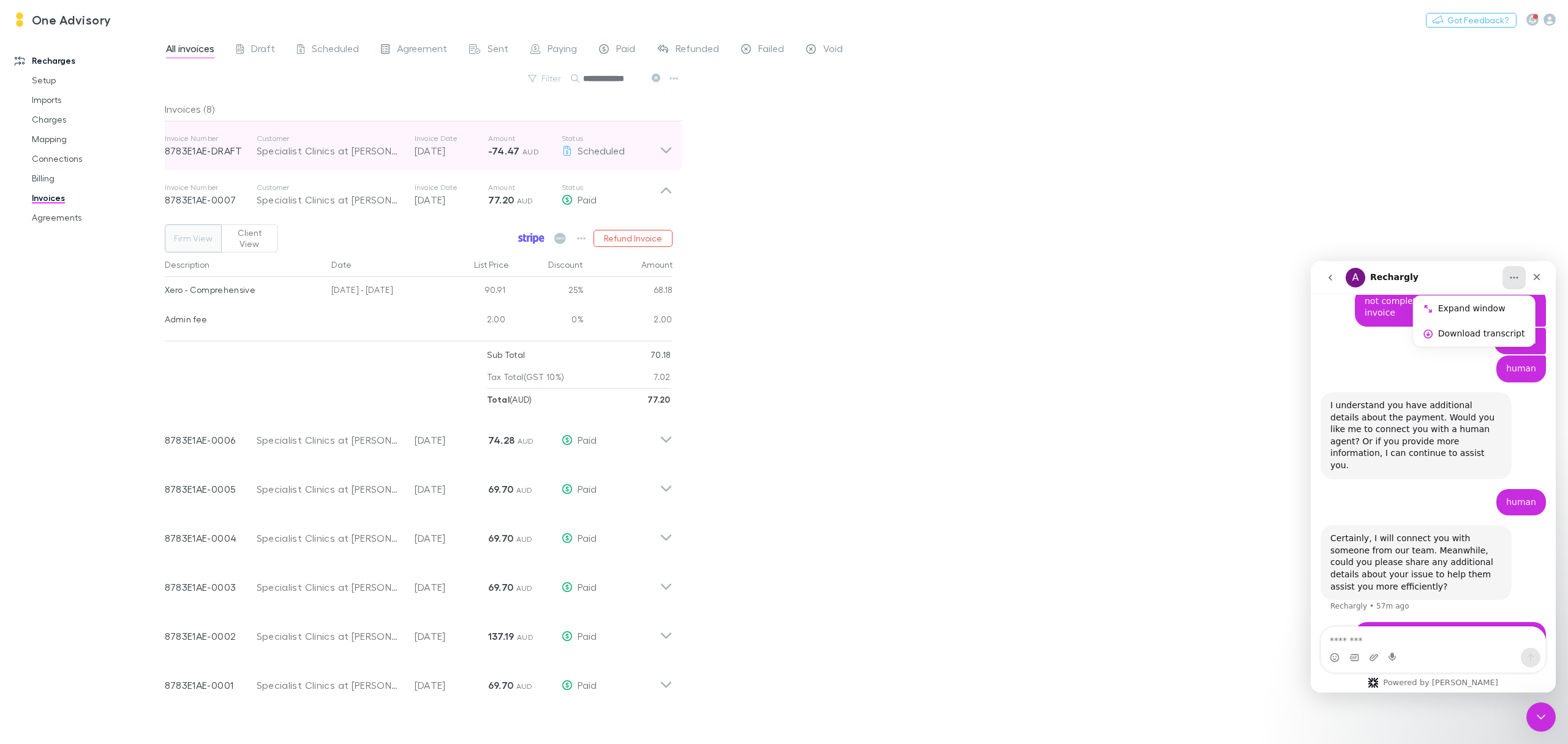
click at [397, 140] on p "Customer" at bounding box center [329, 138] width 145 height 10
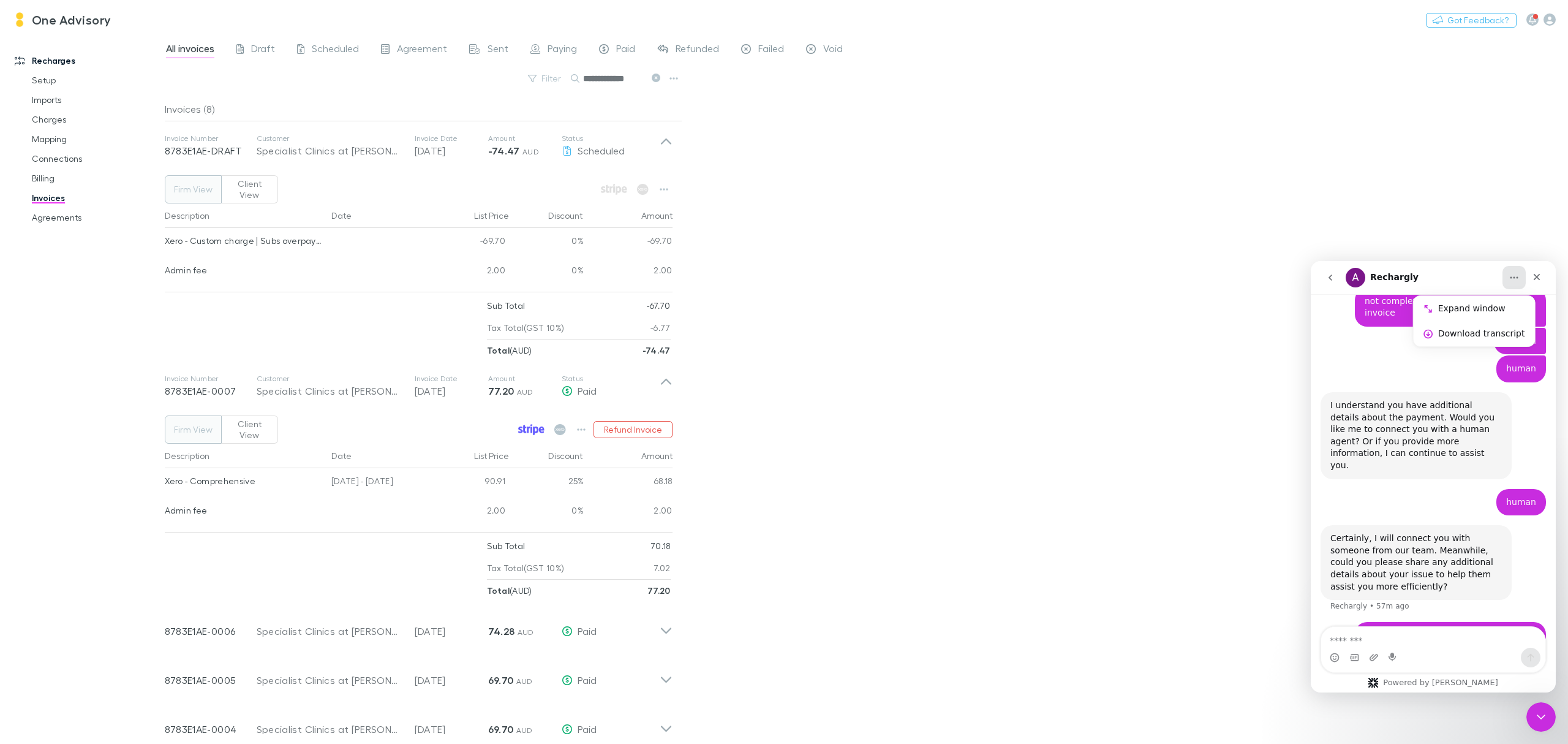
click at [199, 192] on button "Firm View" at bounding box center [194, 189] width 57 height 28
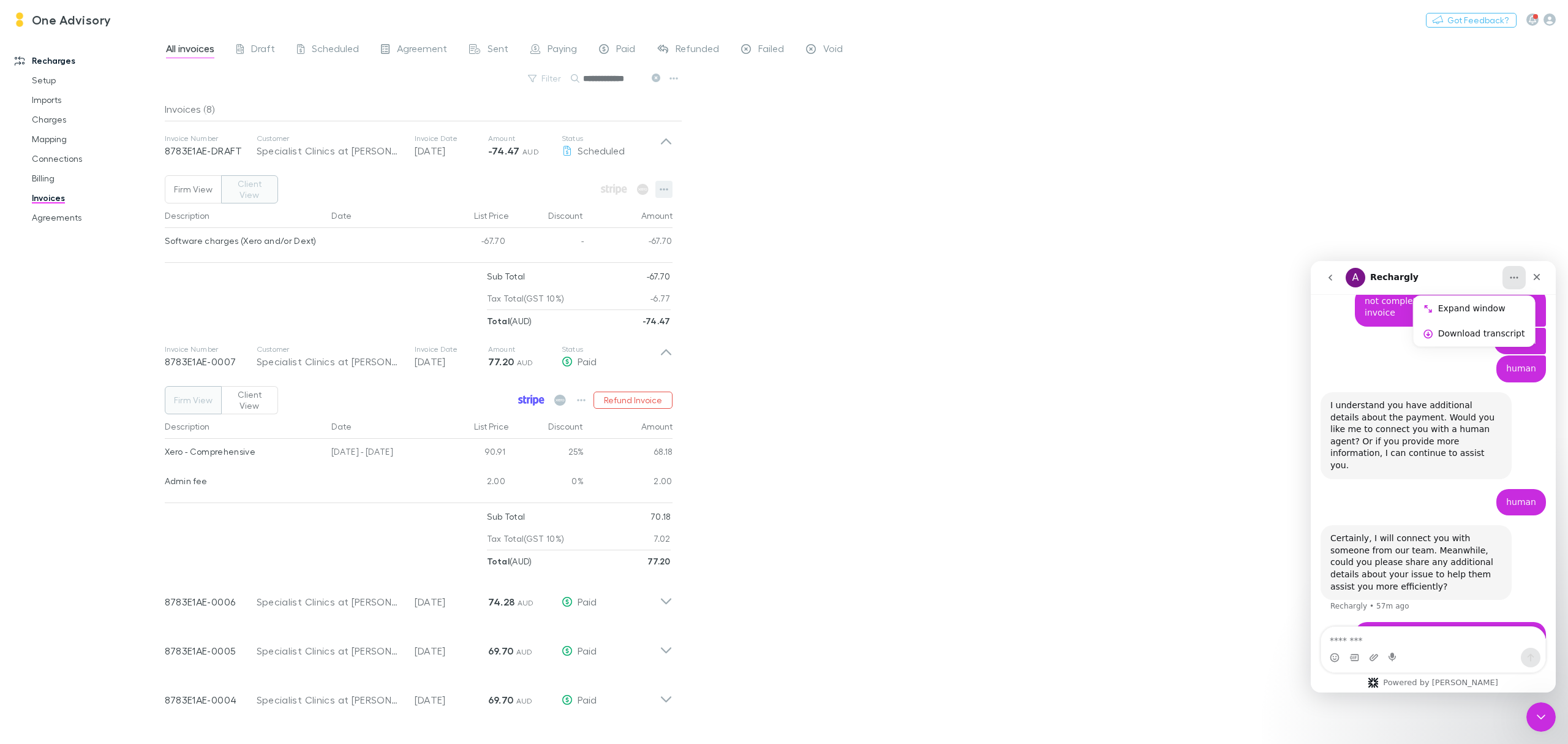
click at [659, 191] on icon "button" at bounding box center [663, 189] width 8 height 10
click at [257, 185] on div at bounding box center [784, 372] width 1568 height 744
click at [257, 185] on button "Client View" at bounding box center [250, 189] width 57 height 28
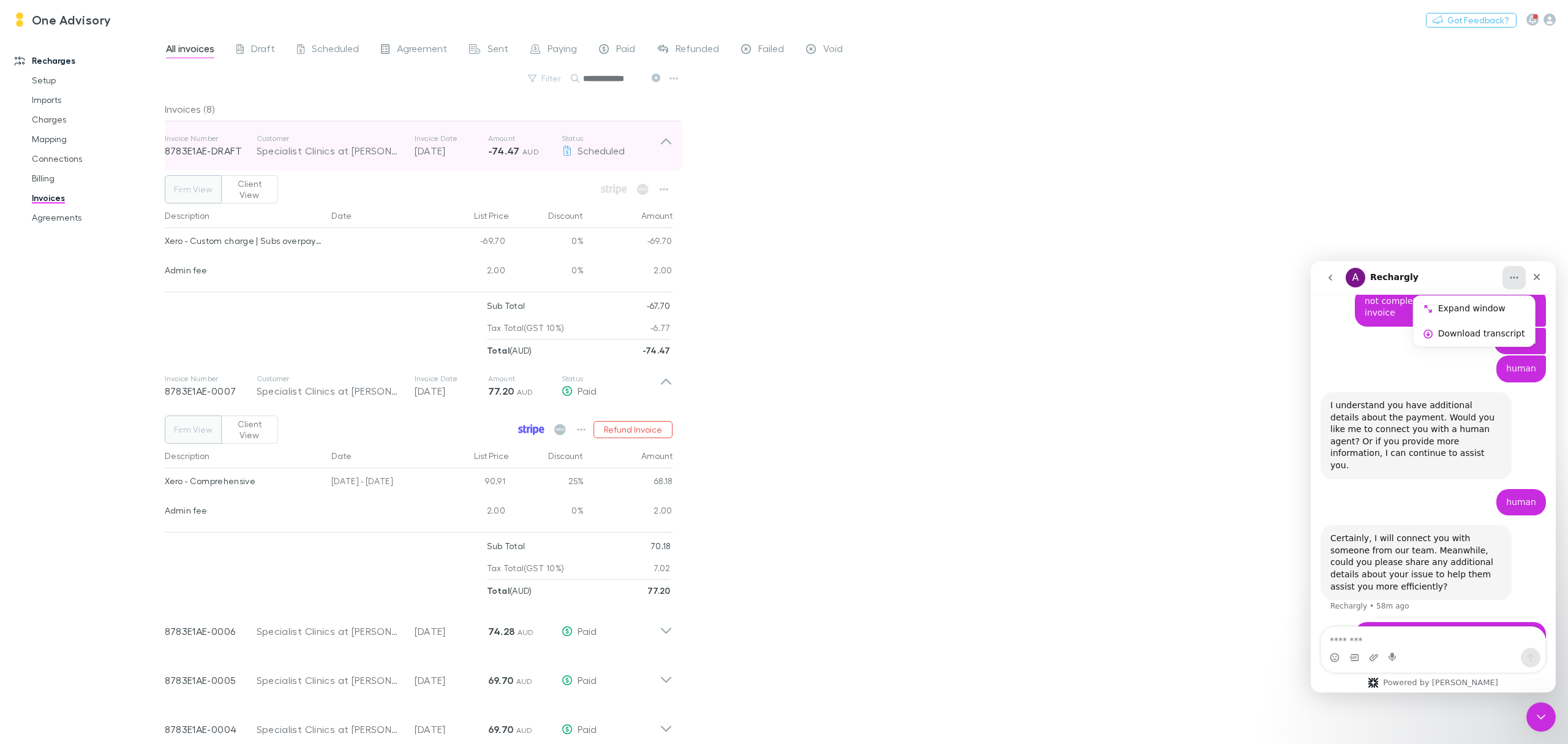
click at [464, 151] on p "[DATE]" at bounding box center [451, 151] width 73 height 15
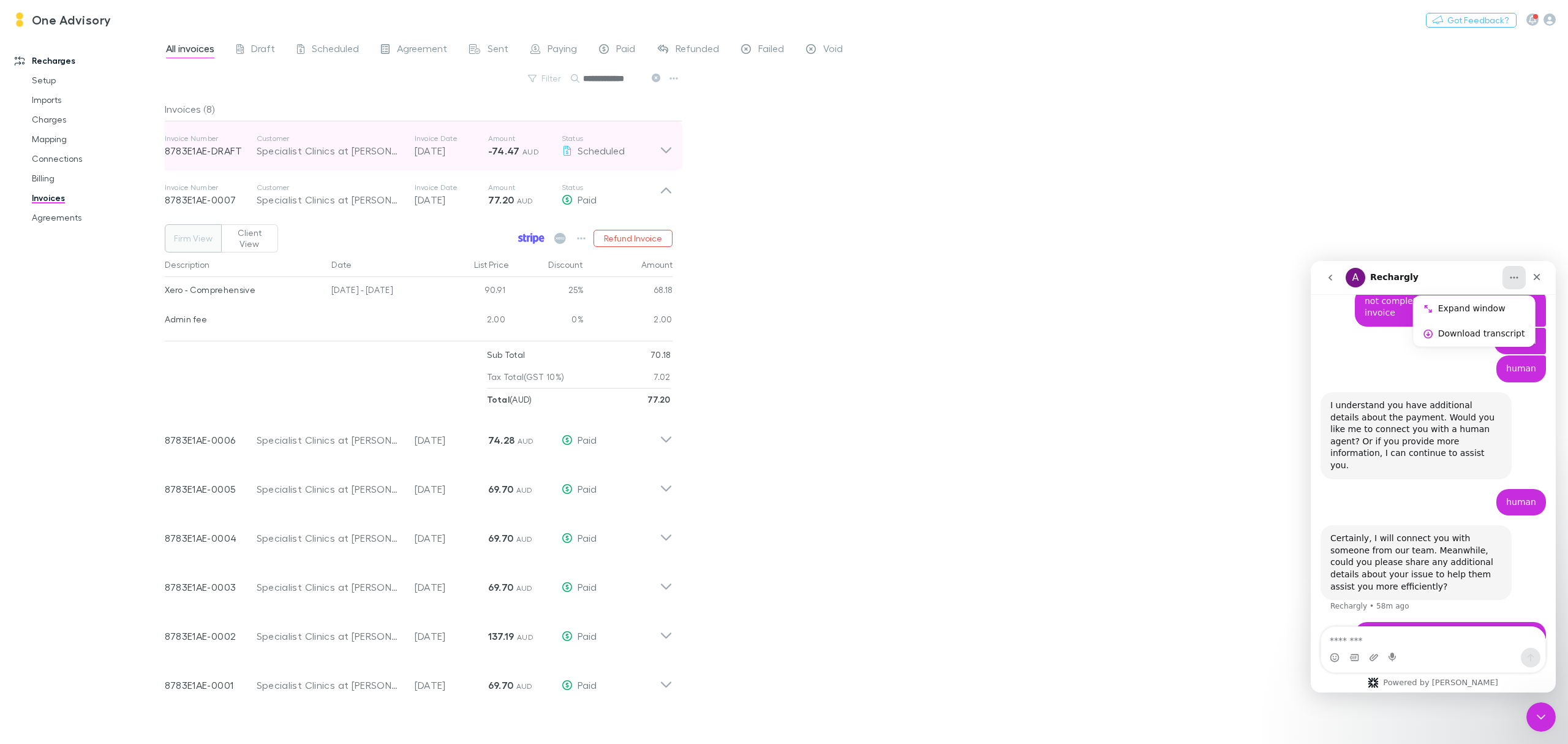
click at [464, 151] on p "[DATE]" at bounding box center [451, 151] width 73 height 15
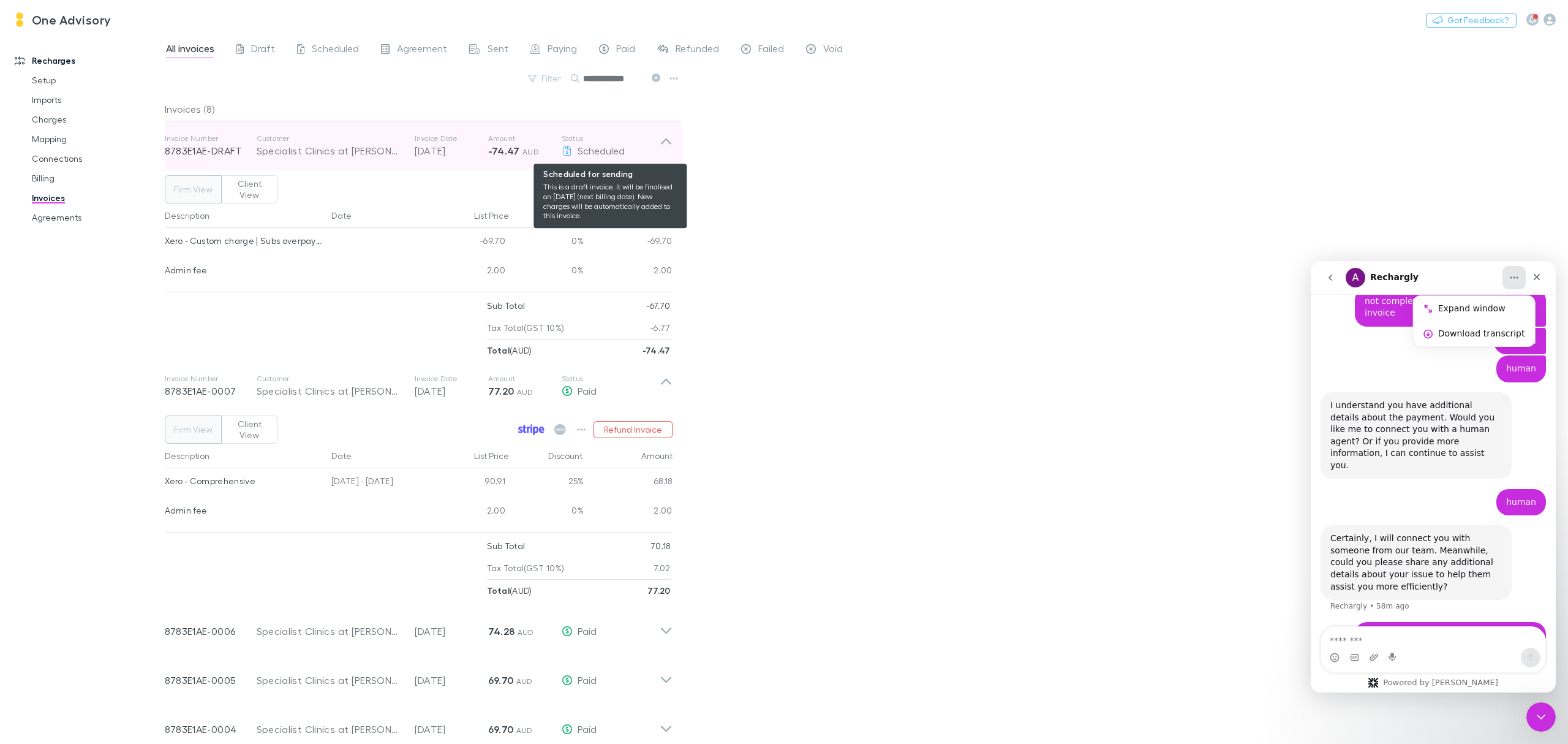
click at [562, 151] on icon at bounding box center [568, 150] width 11 height 10
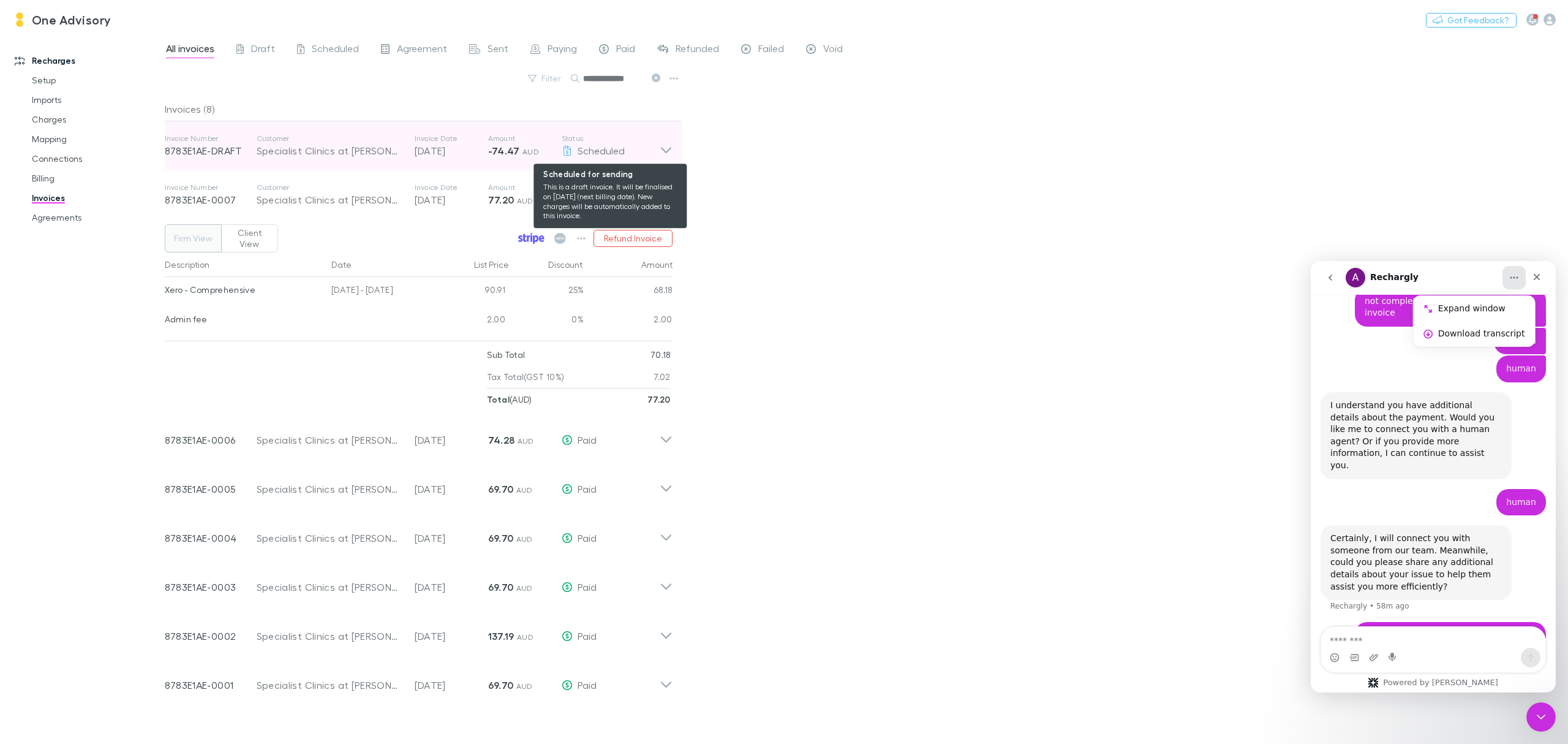
click at [562, 151] on icon at bounding box center [568, 150] width 11 height 10
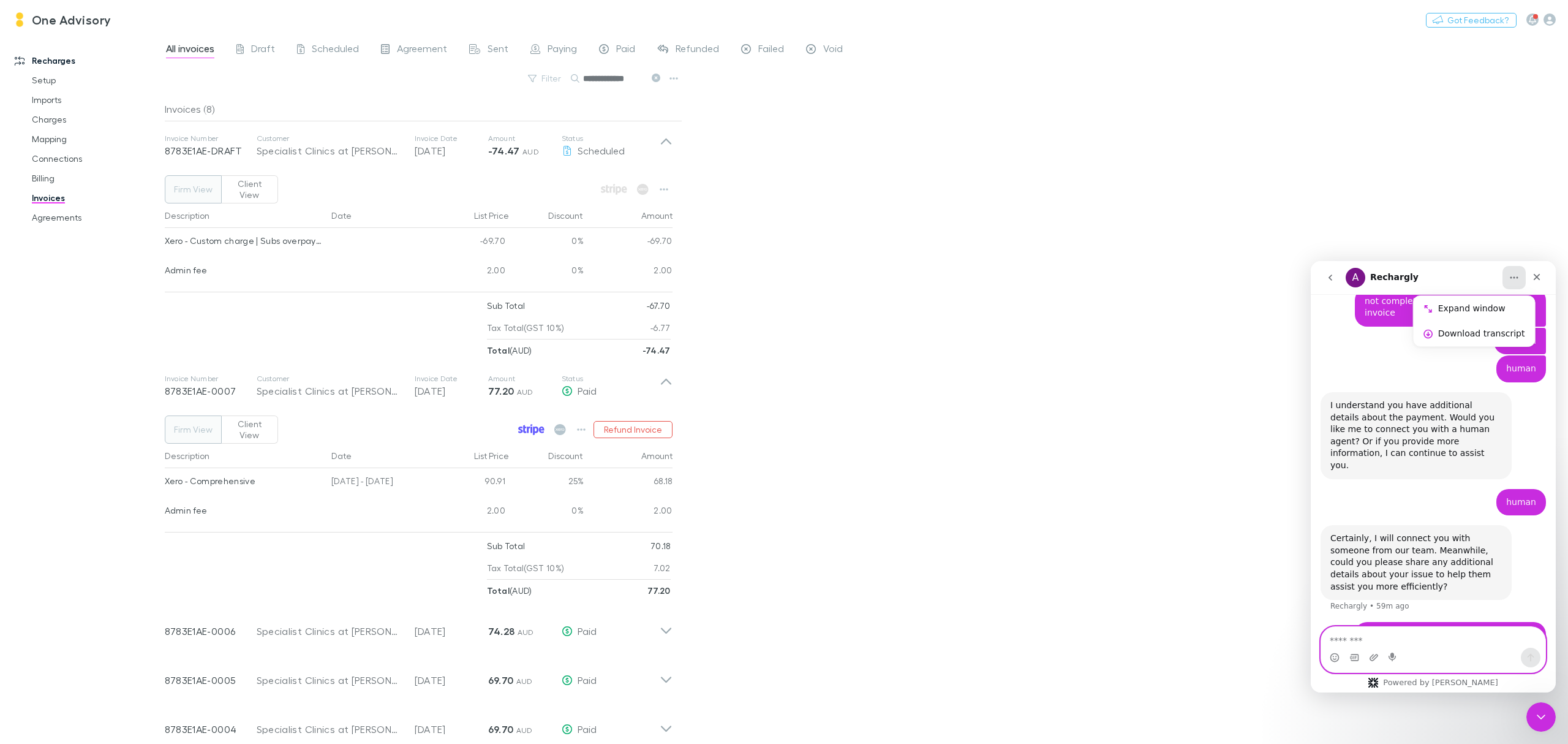
click at [1393, 637] on textarea "Message…" at bounding box center [1433, 637] width 223 height 20
drag, startPoint x: 1366, startPoint y: 638, endPoint x: 1391, endPoint y: 644, distance: 25.7
click at [1390, 641] on textarea "**********" at bounding box center [1433, 637] width 223 height 20
type textarea "**********"
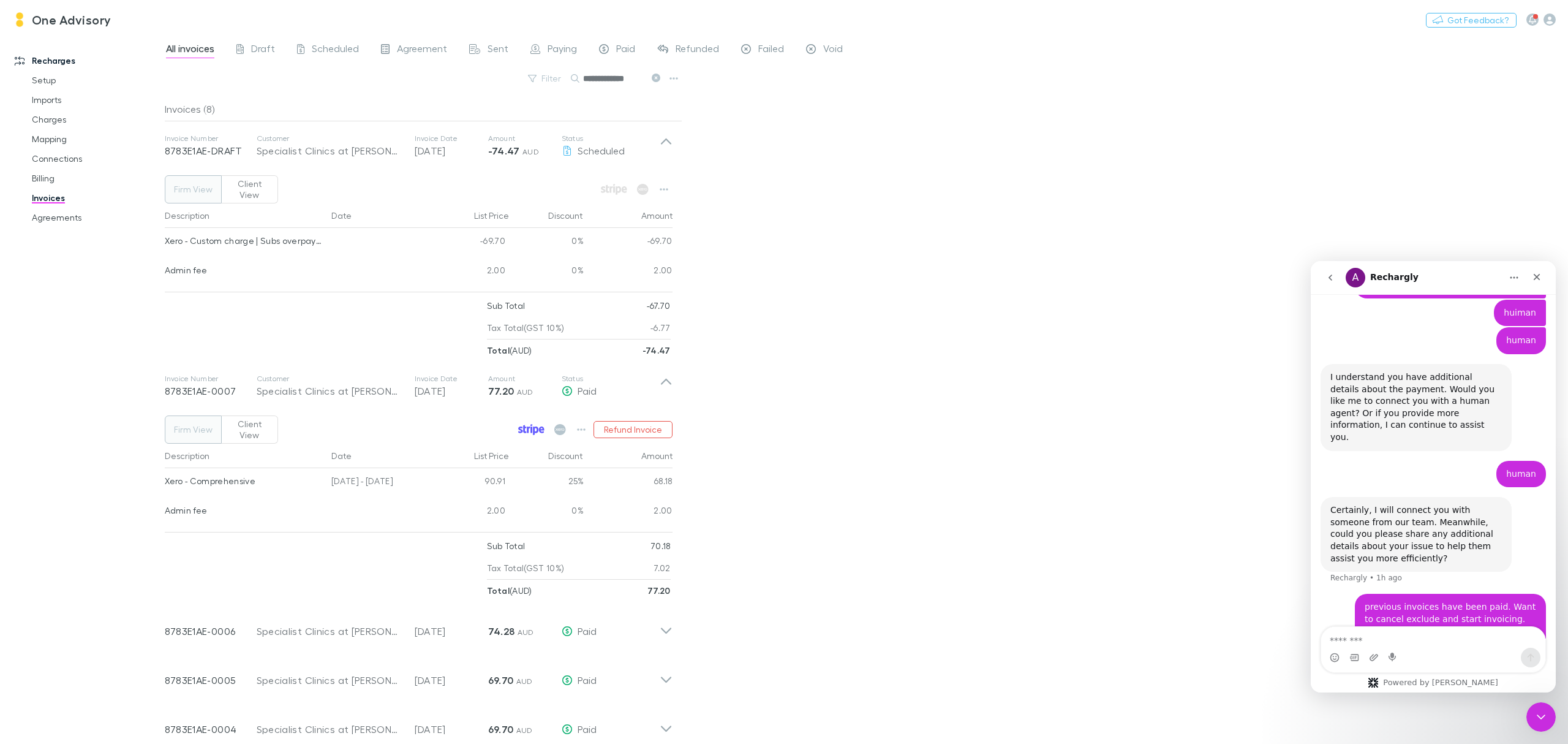
click at [192, 192] on button "Firm View" at bounding box center [194, 189] width 57 height 28
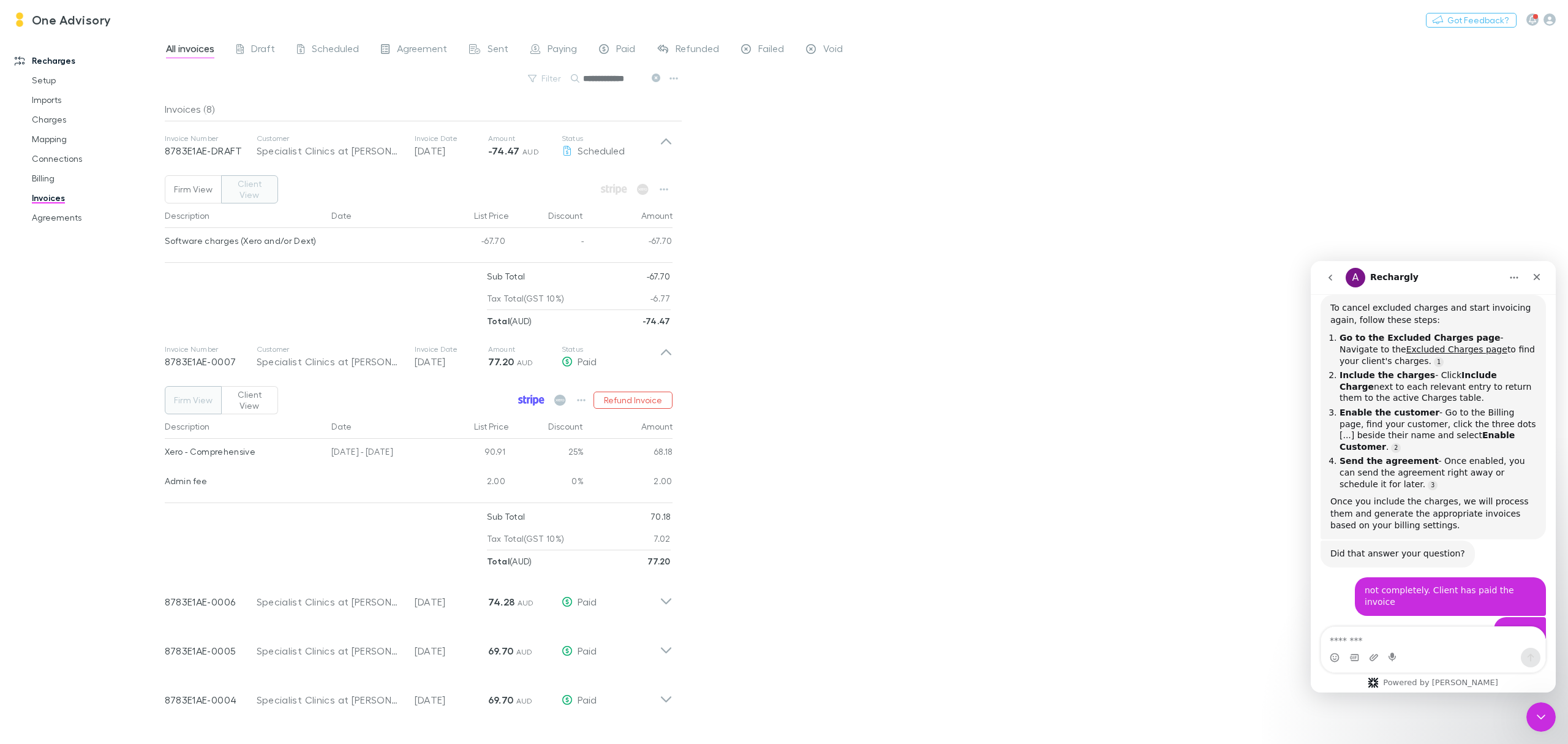
scroll to position [479, 0]
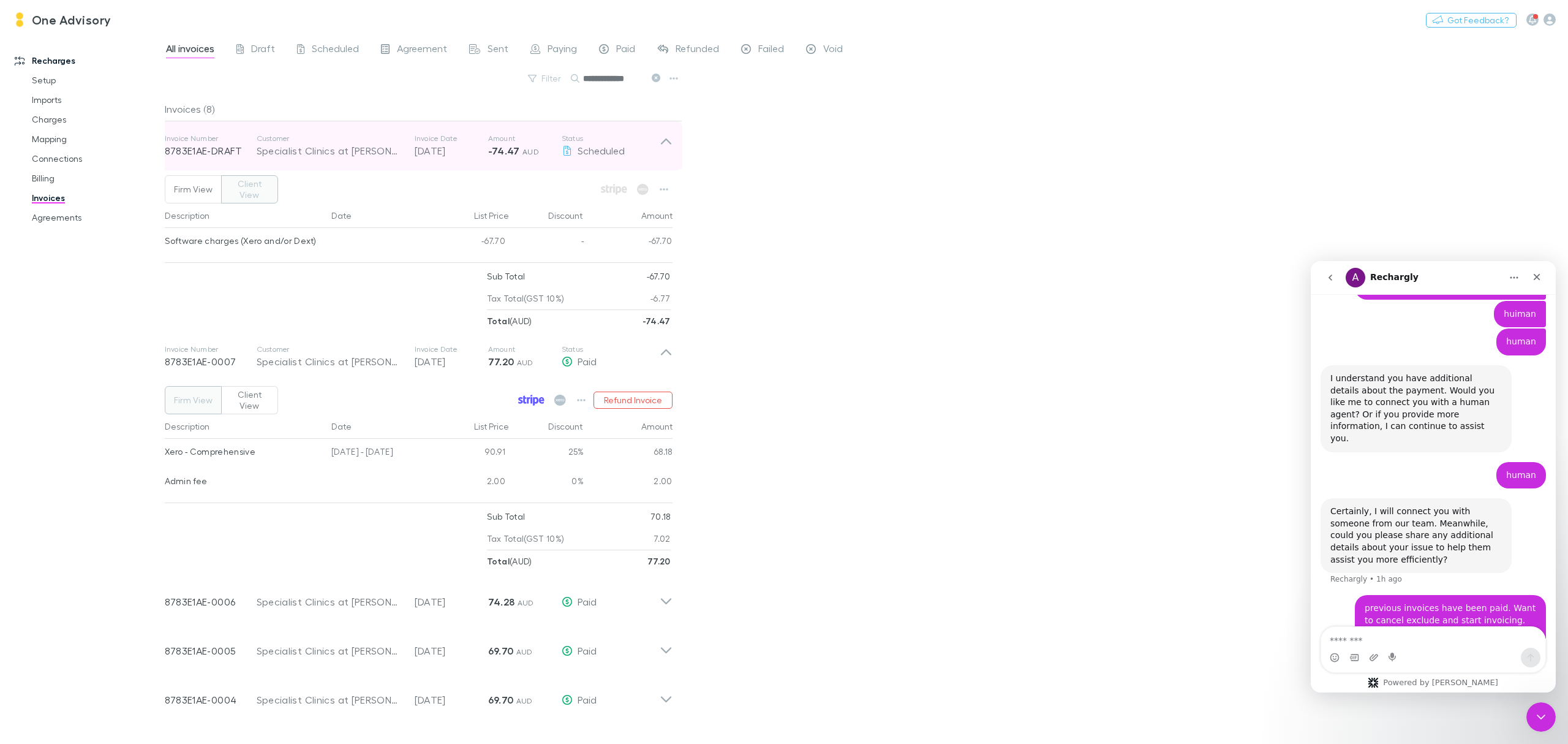
click at [664, 133] on icon at bounding box center [666, 145] width 13 height 24
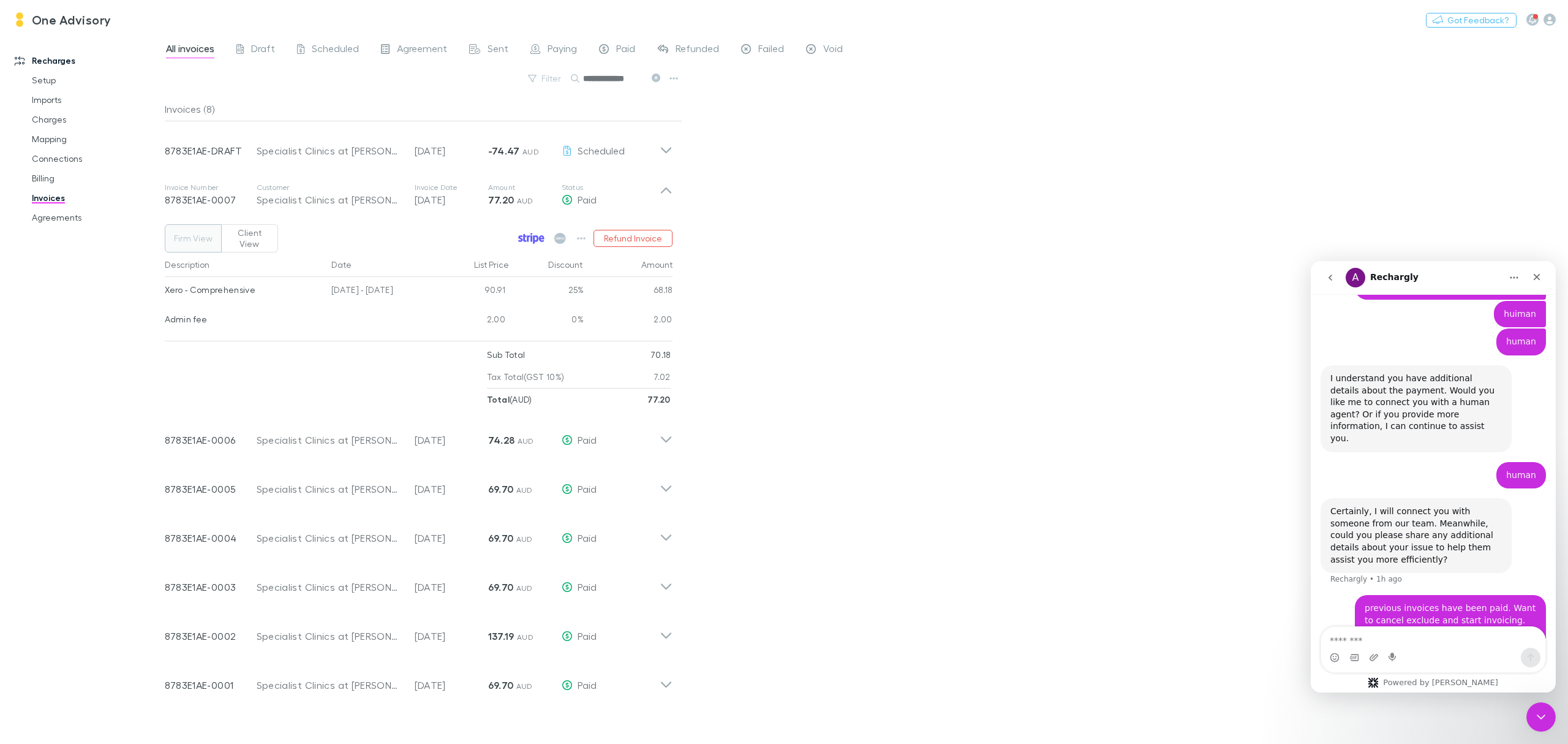
click at [653, 81] on icon at bounding box center [656, 77] width 8 height 8
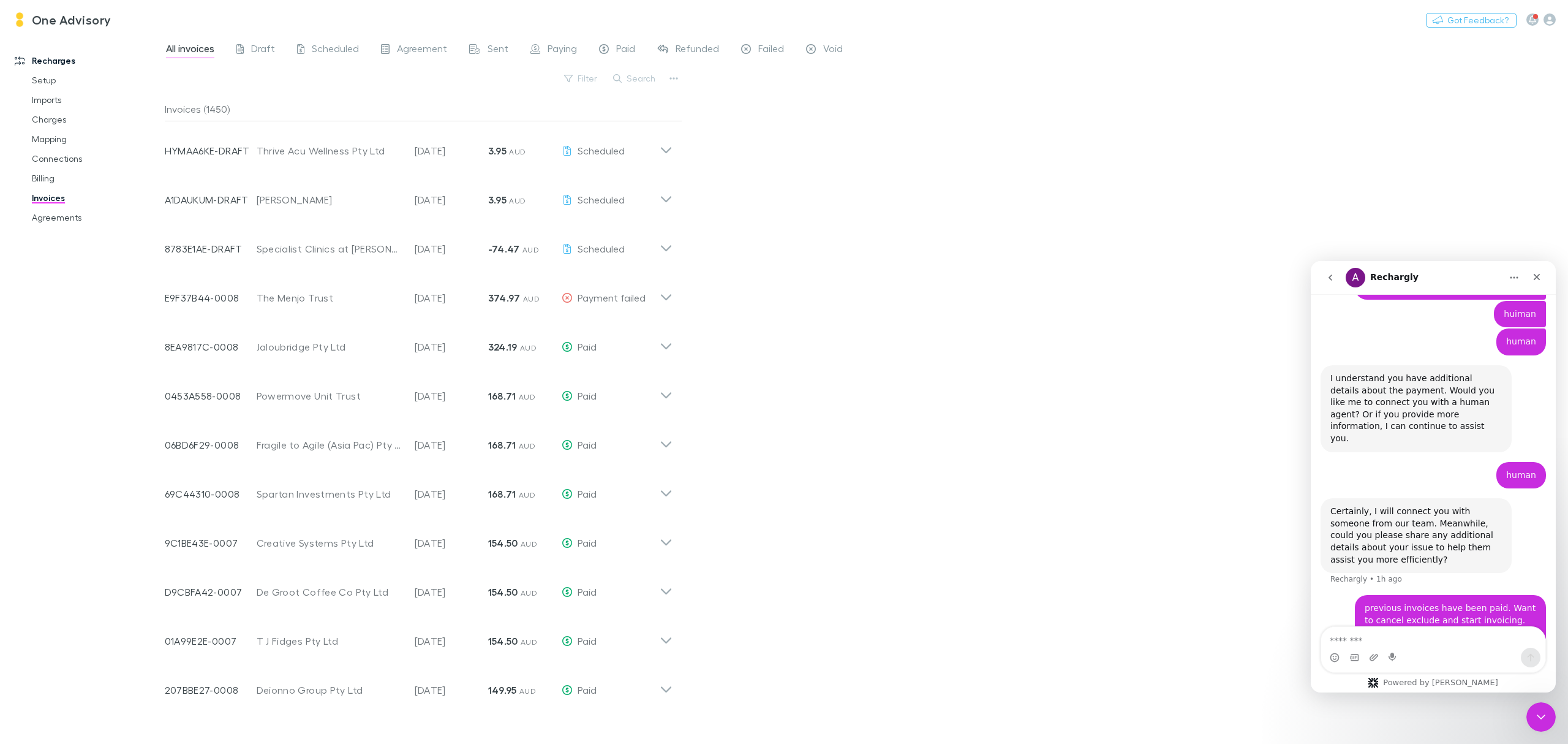
click at [653, 81] on button "Search" at bounding box center [635, 79] width 56 height 15
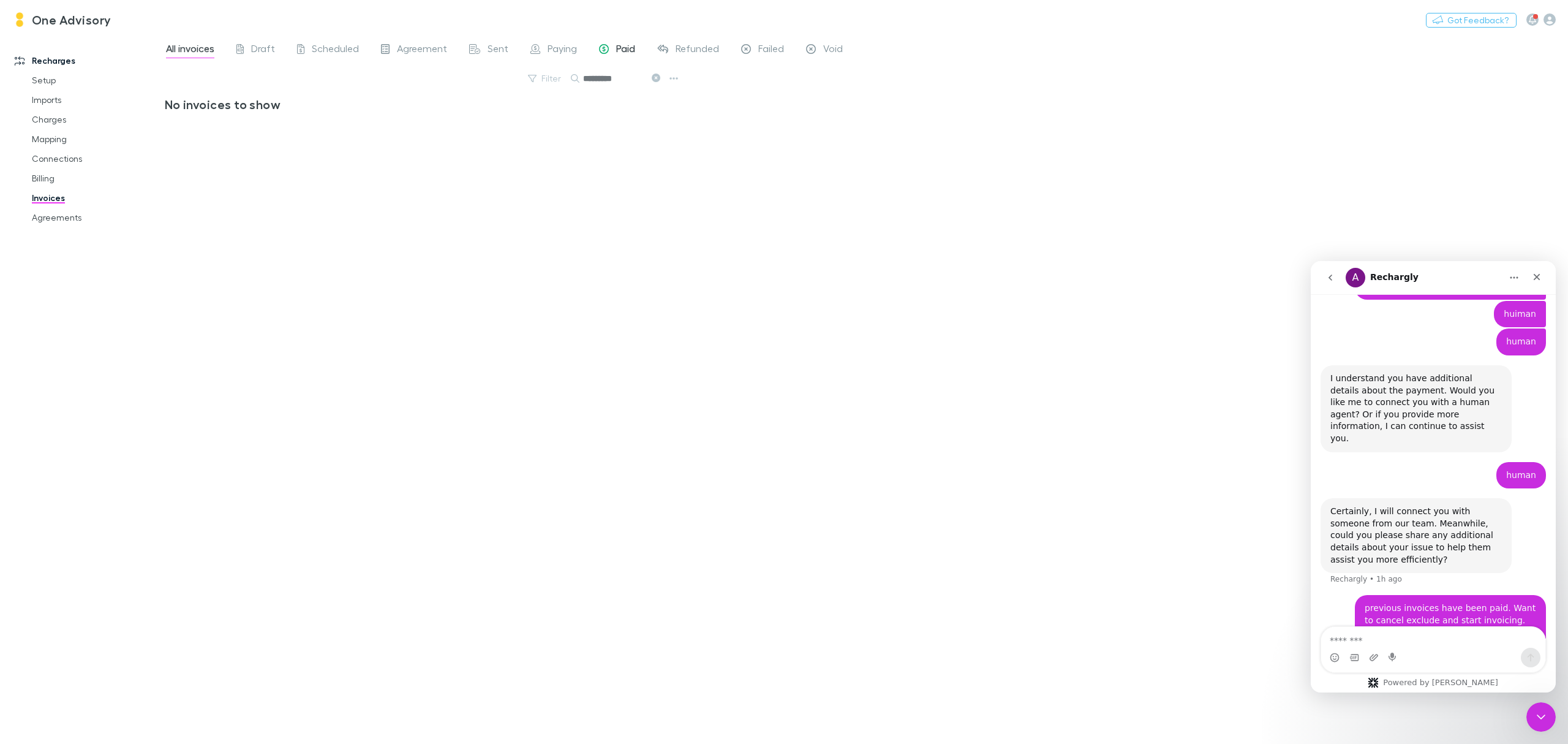
type input "*********"
click at [633, 49] on span "Paid" at bounding box center [625, 50] width 19 height 16
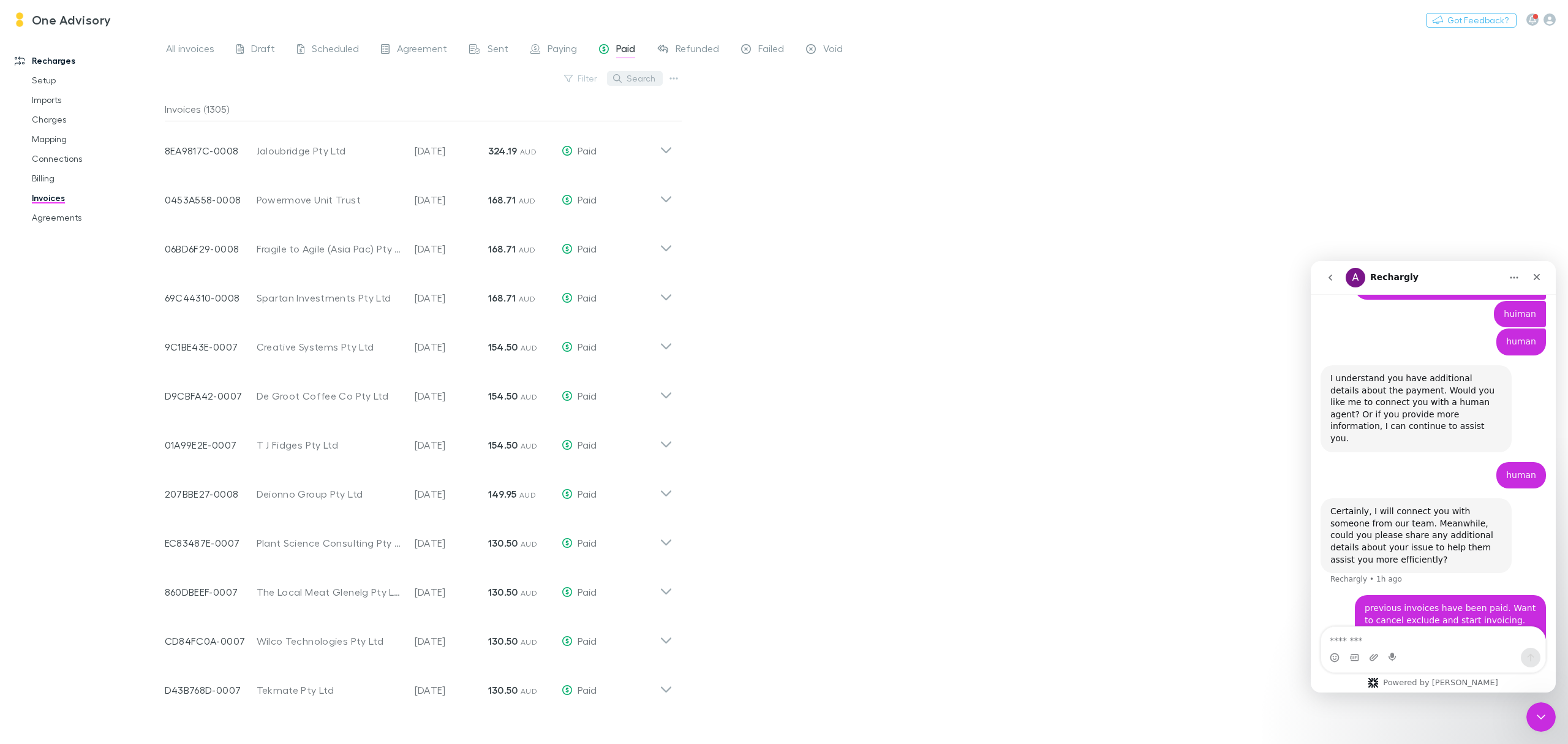
click at [640, 79] on button "Search" at bounding box center [635, 79] width 56 height 15
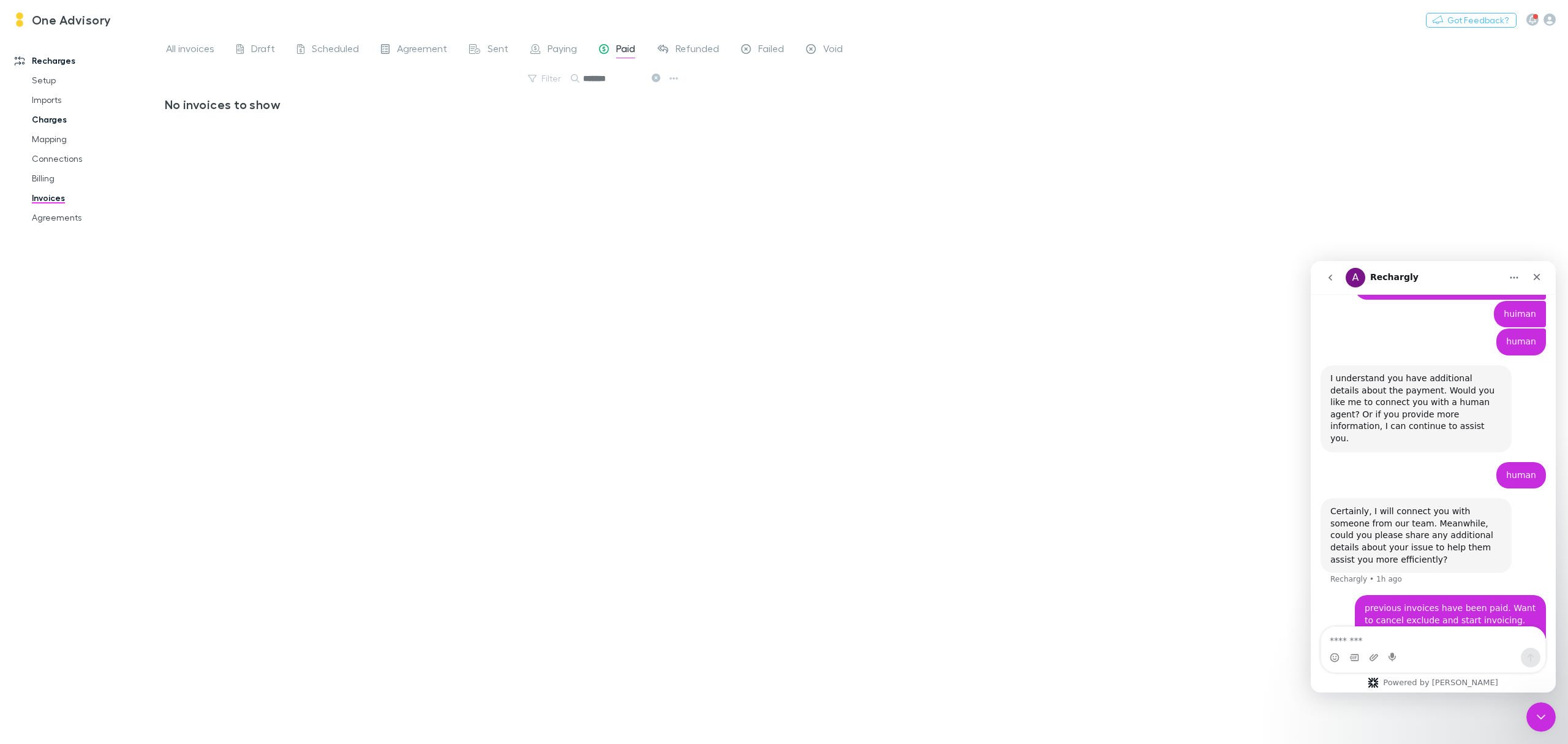
type input "*******"
click at [45, 120] on link "Charges" at bounding box center [96, 119] width 155 height 19
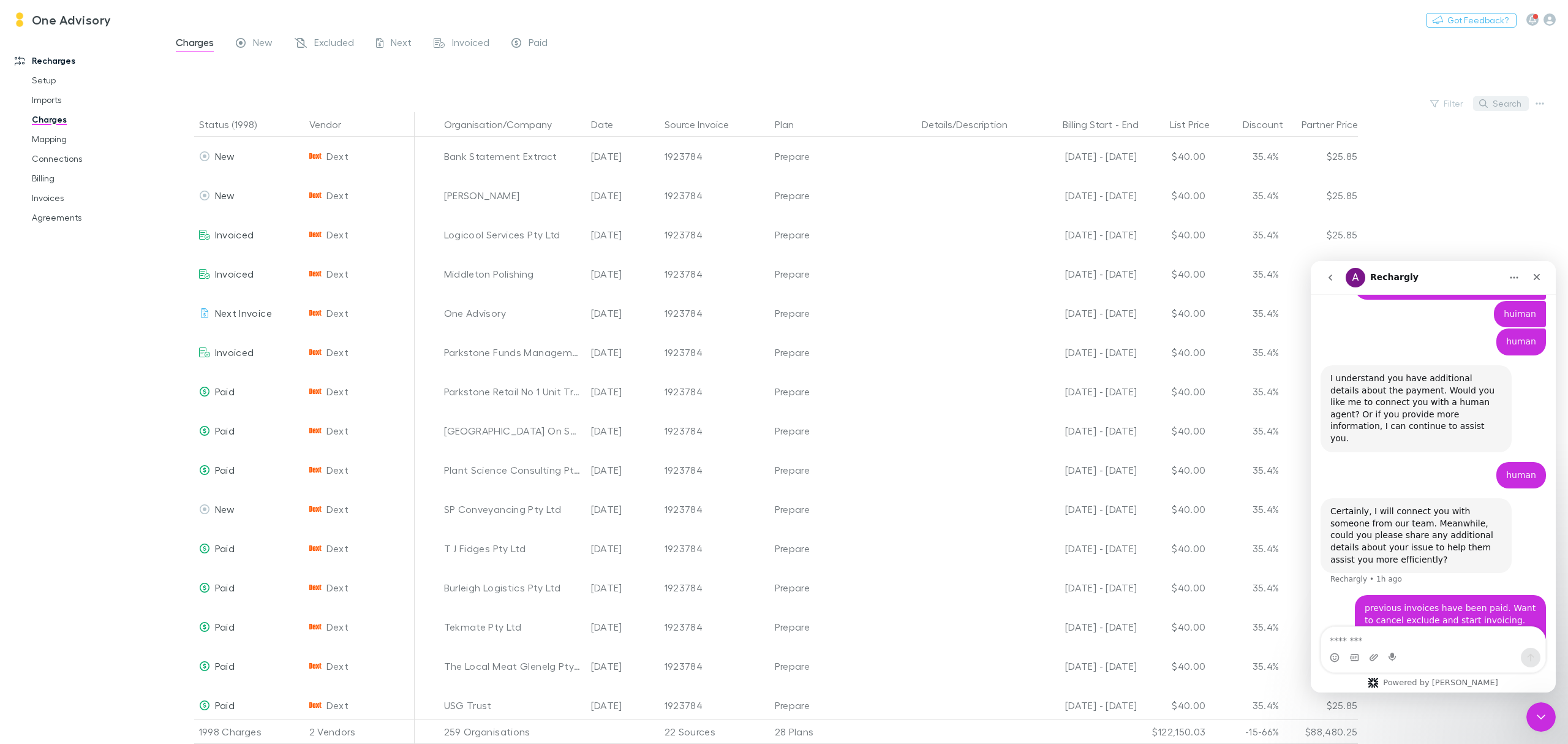
click at [1503, 106] on button "Search" at bounding box center [1501, 104] width 56 height 15
click at [0, 0] on input "text" at bounding box center [0, 0] width 0 height 0
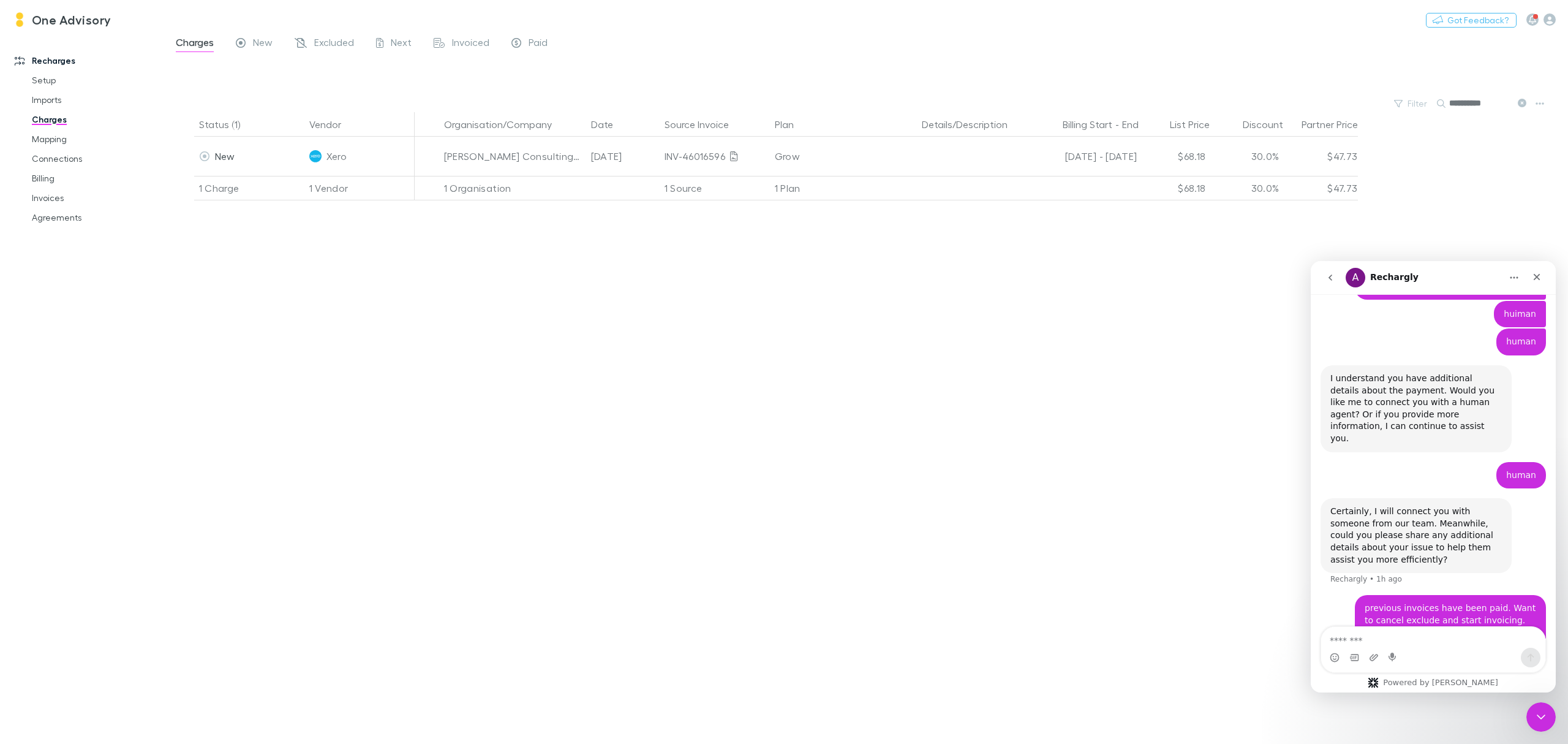
type input "**********"
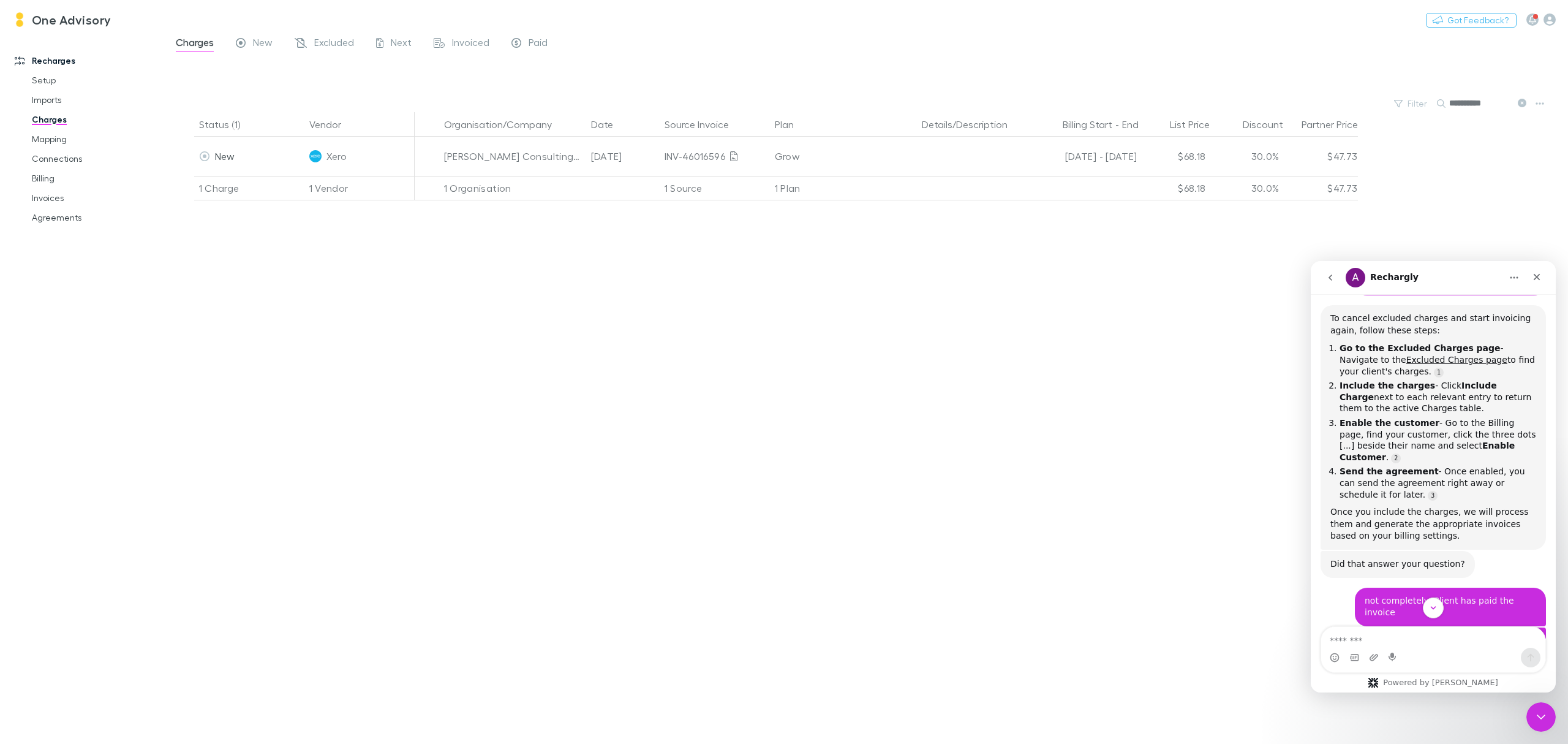
scroll to position [234, 0]
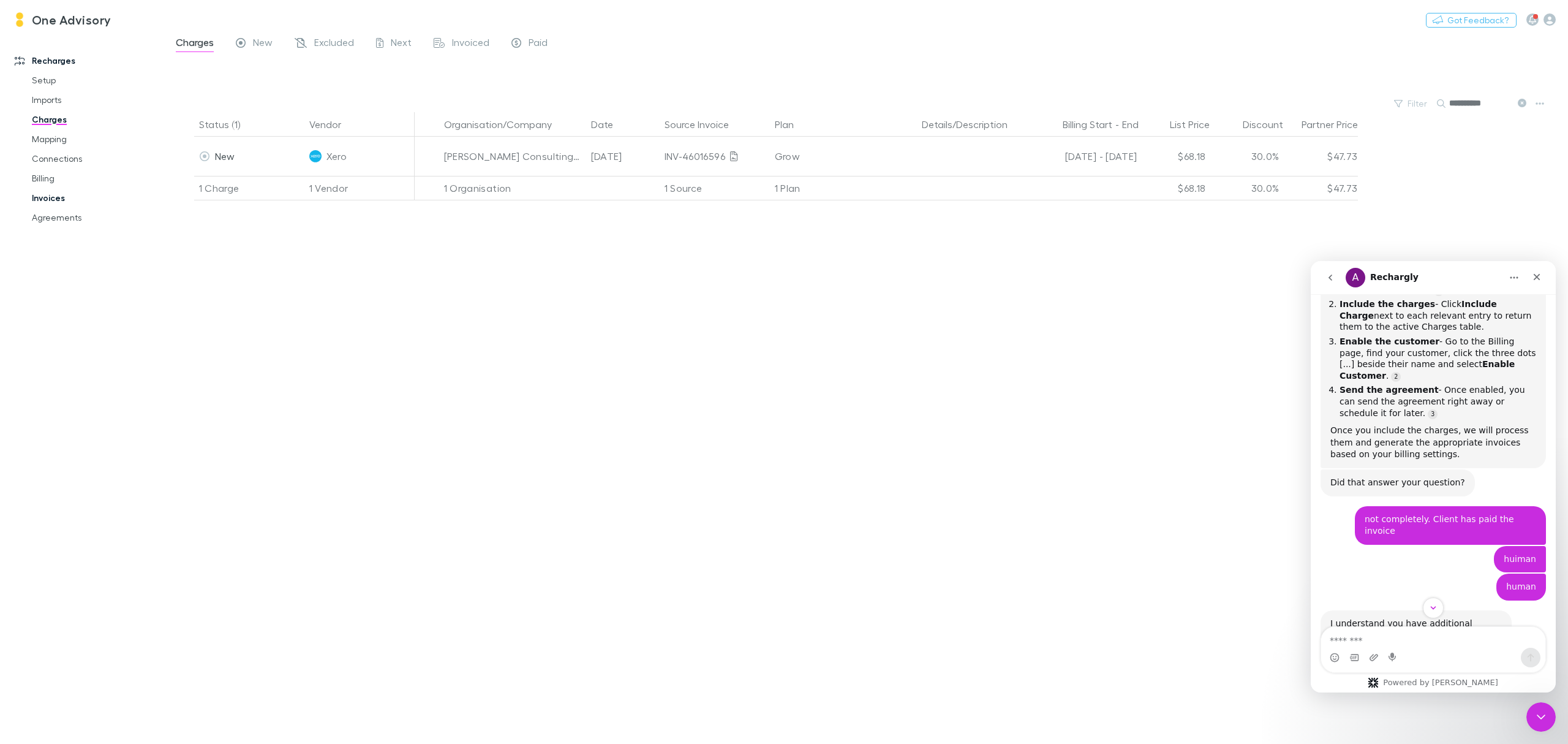
click at [35, 204] on link "Invoices" at bounding box center [96, 197] width 155 height 19
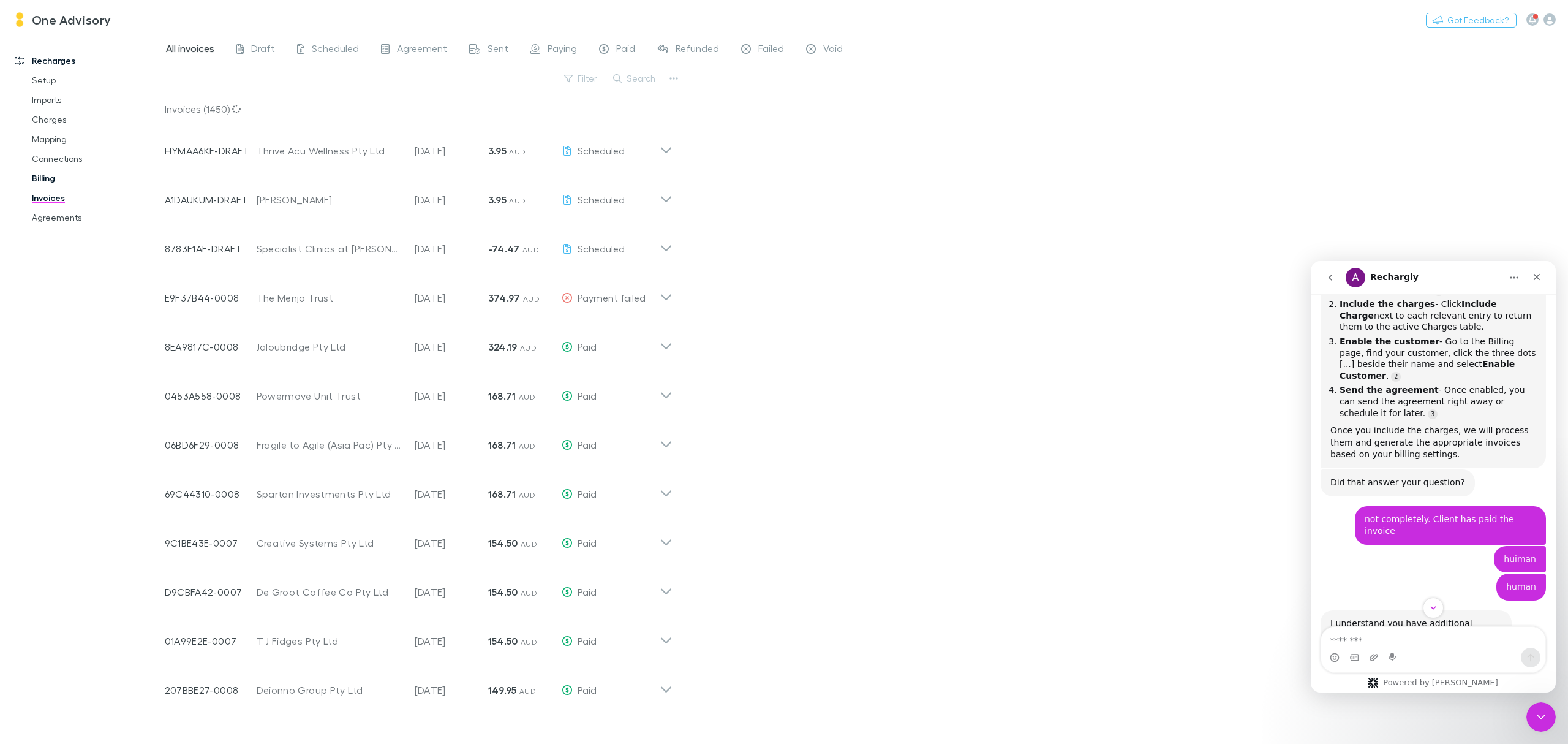
click at [35, 177] on link "Billing" at bounding box center [96, 178] width 155 height 19
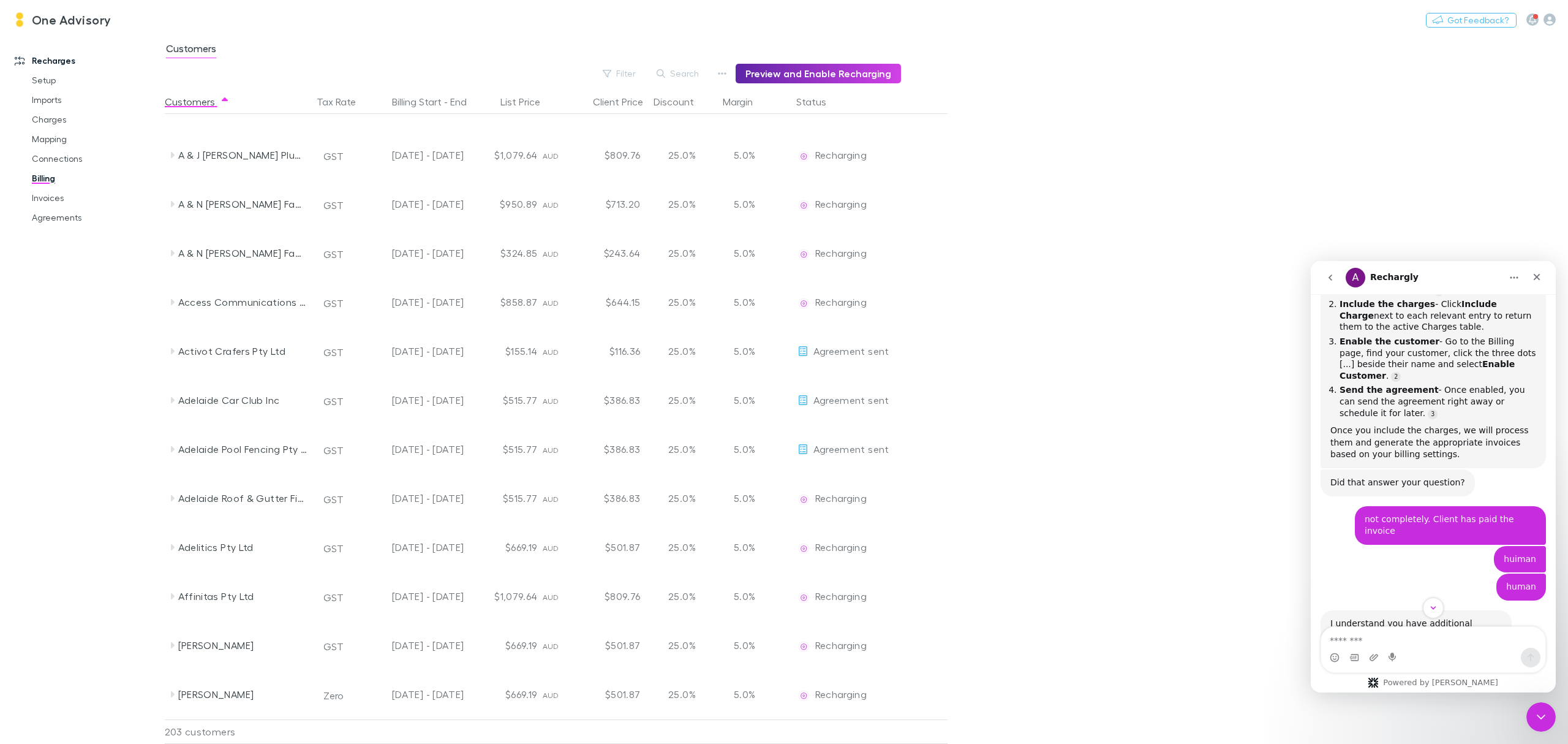
scroll to position [479, 0]
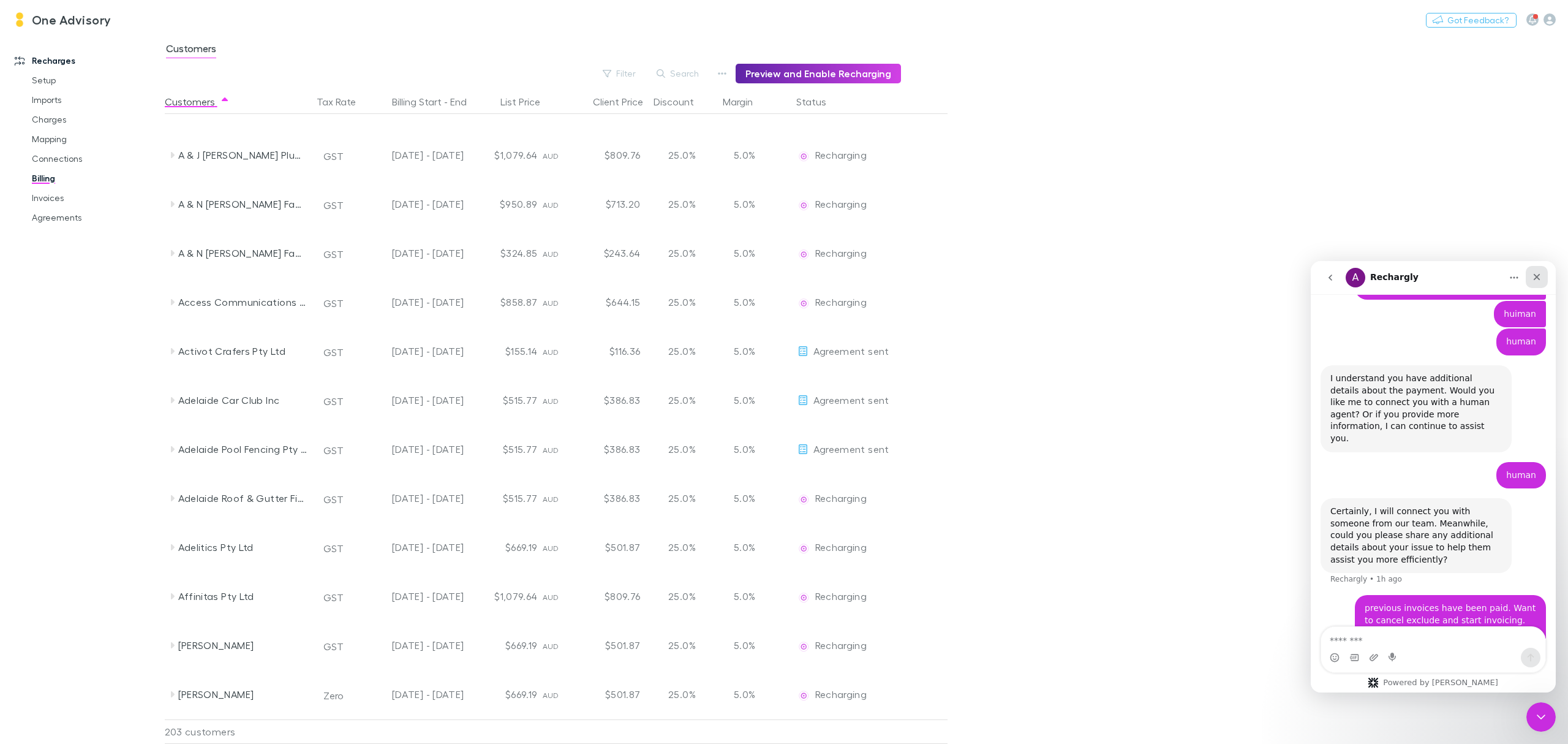
click at [1537, 277] on icon "Close" at bounding box center [1537, 277] width 6 height 6
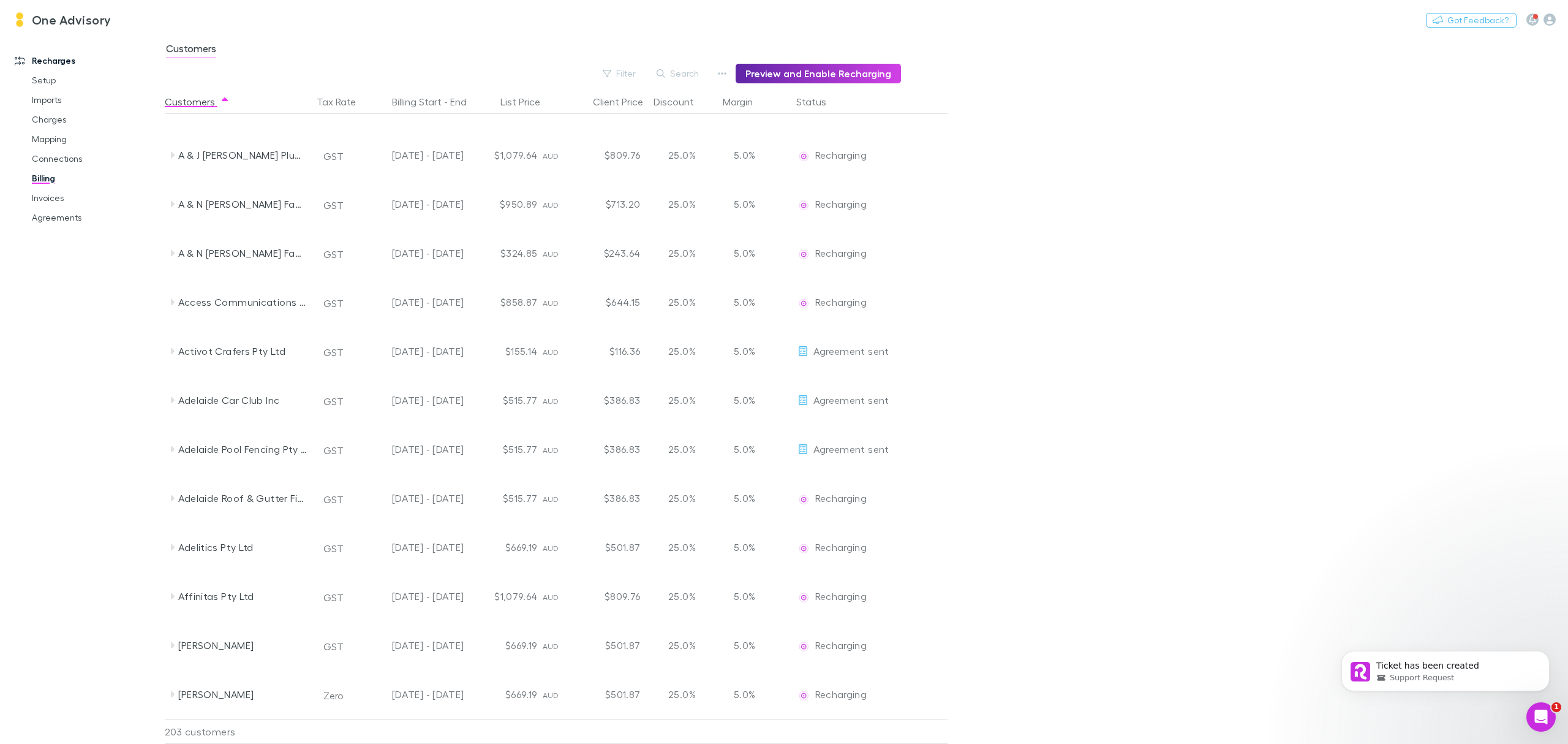
scroll to position [0, 0]
click at [627, 73] on button "Filter" at bounding box center [620, 73] width 46 height 15
click at [482, 263] on li "Agreement sent" at bounding box center [543, 261] width 213 height 19
click at [1043, 280] on div at bounding box center [784, 372] width 1568 height 744
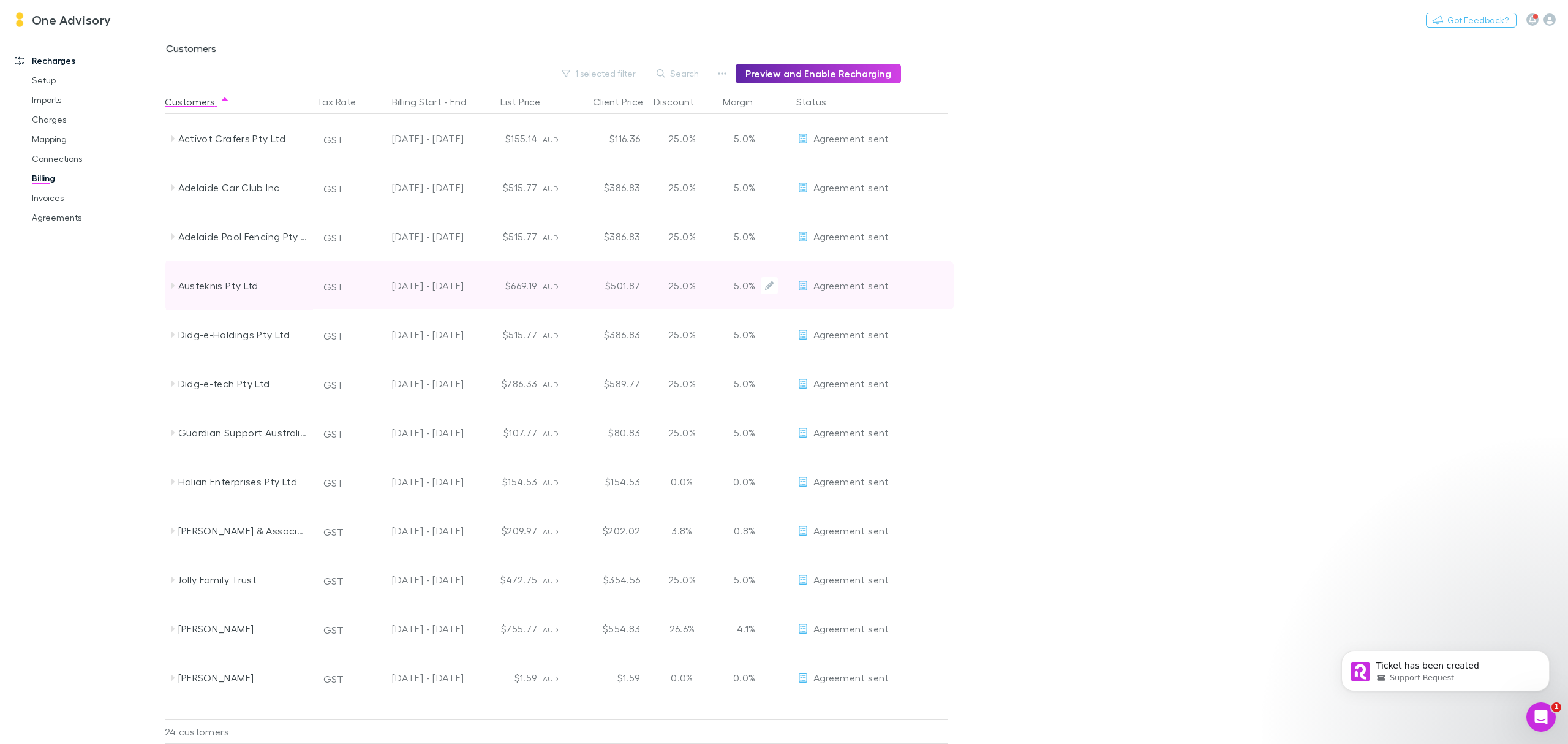
scroll to position [572, 0]
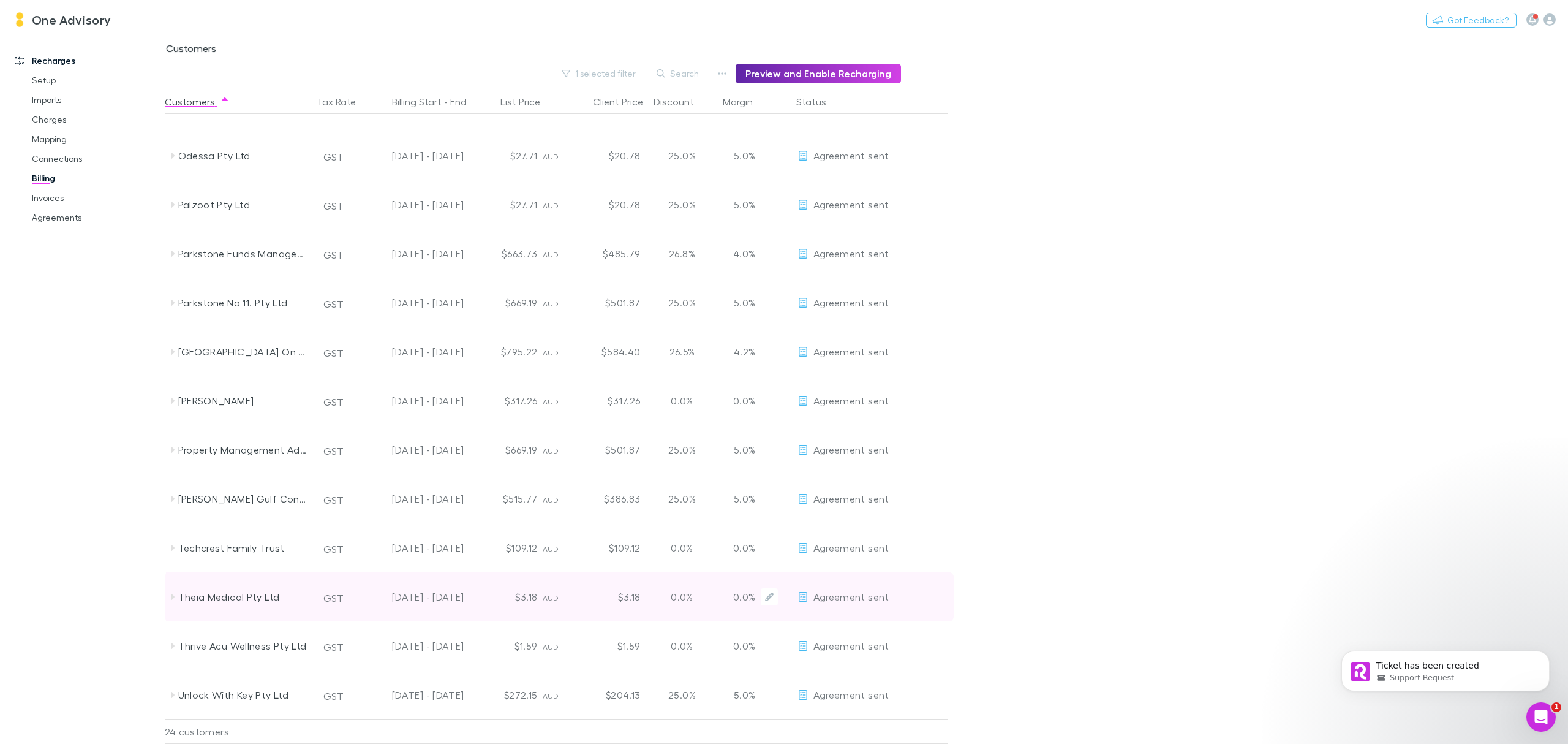
click at [862, 600] on span "Agreement sent" at bounding box center [851, 597] width 76 height 12
click at [860, 599] on span "Agreement sent" at bounding box center [851, 597] width 76 height 12
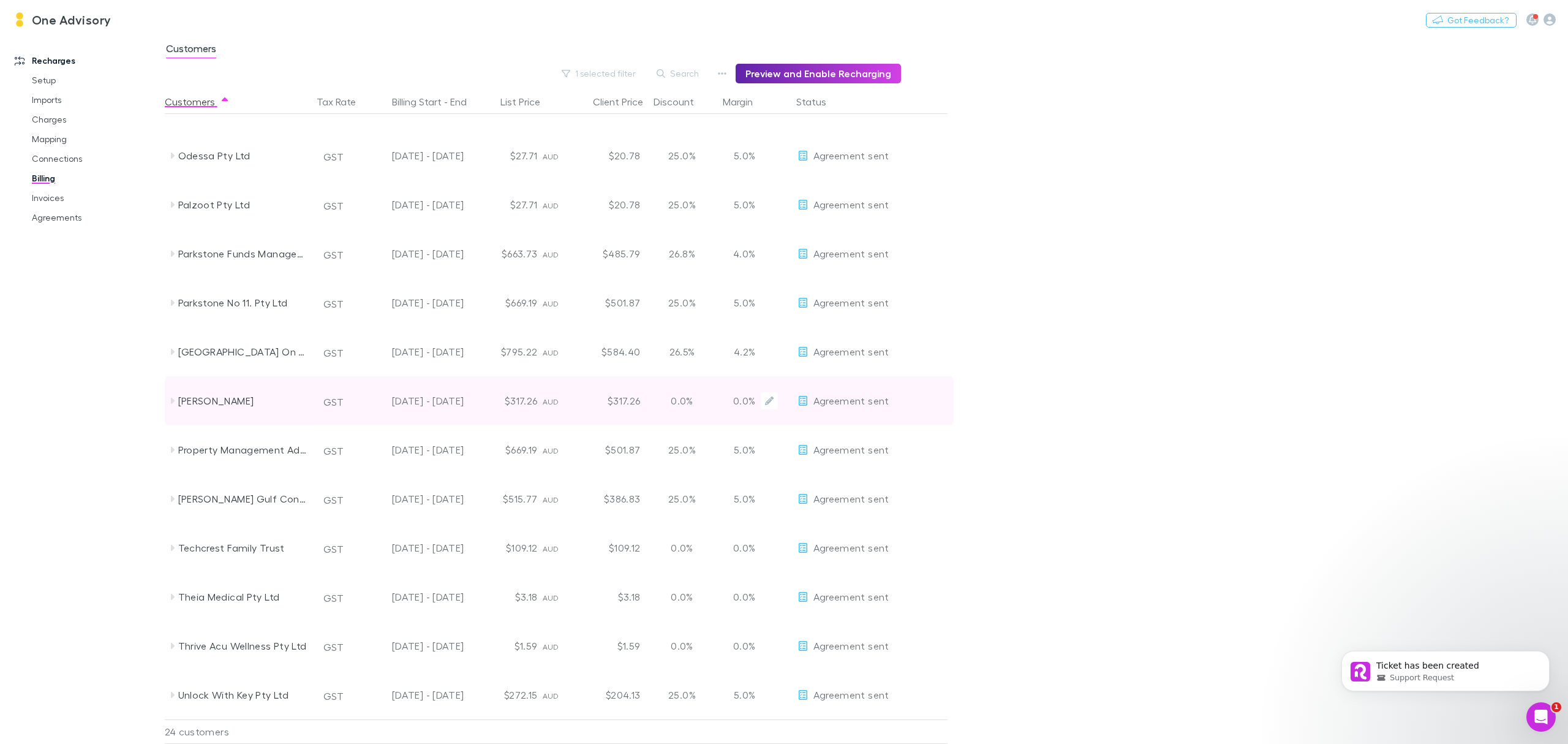
click at [211, 407] on div "[PERSON_NAME]" at bounding box center [244, 400] width 130 height 49
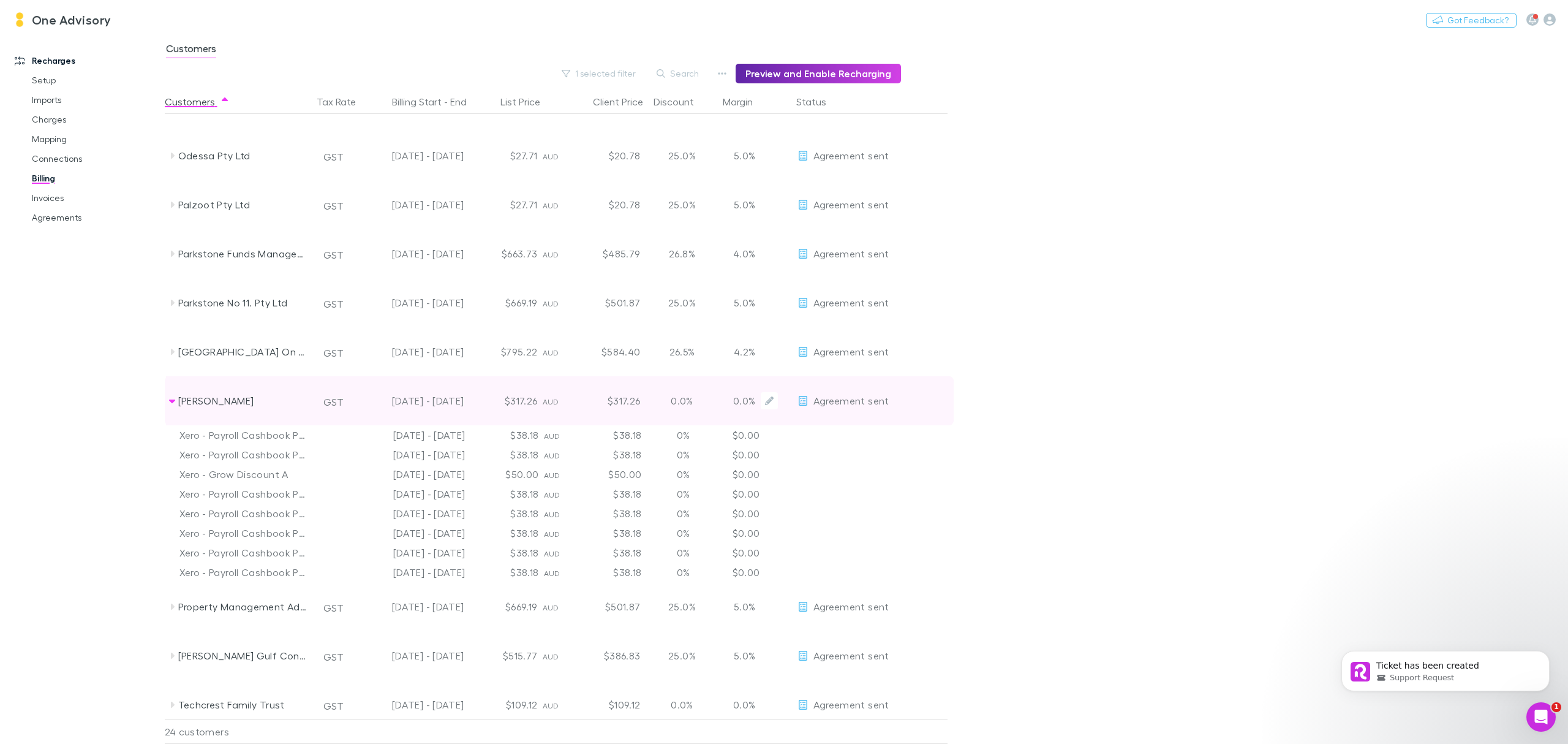
click at [211, 407] on div "[PERSON_NAME]" at bounding box center [244, 400] width 130 height 49
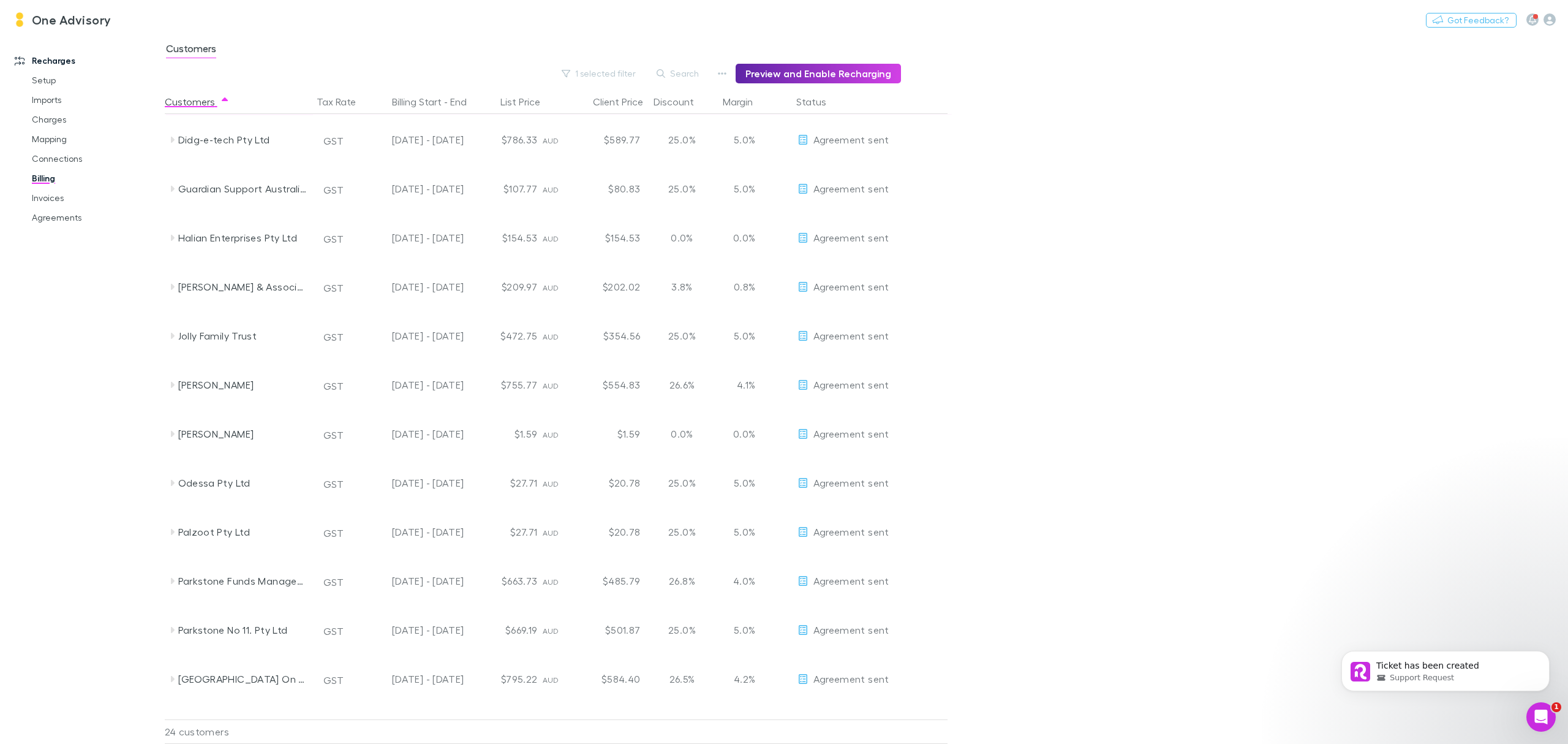
scroll to position [0, 0]
